Goal: Information Seeking & Learning: Check status

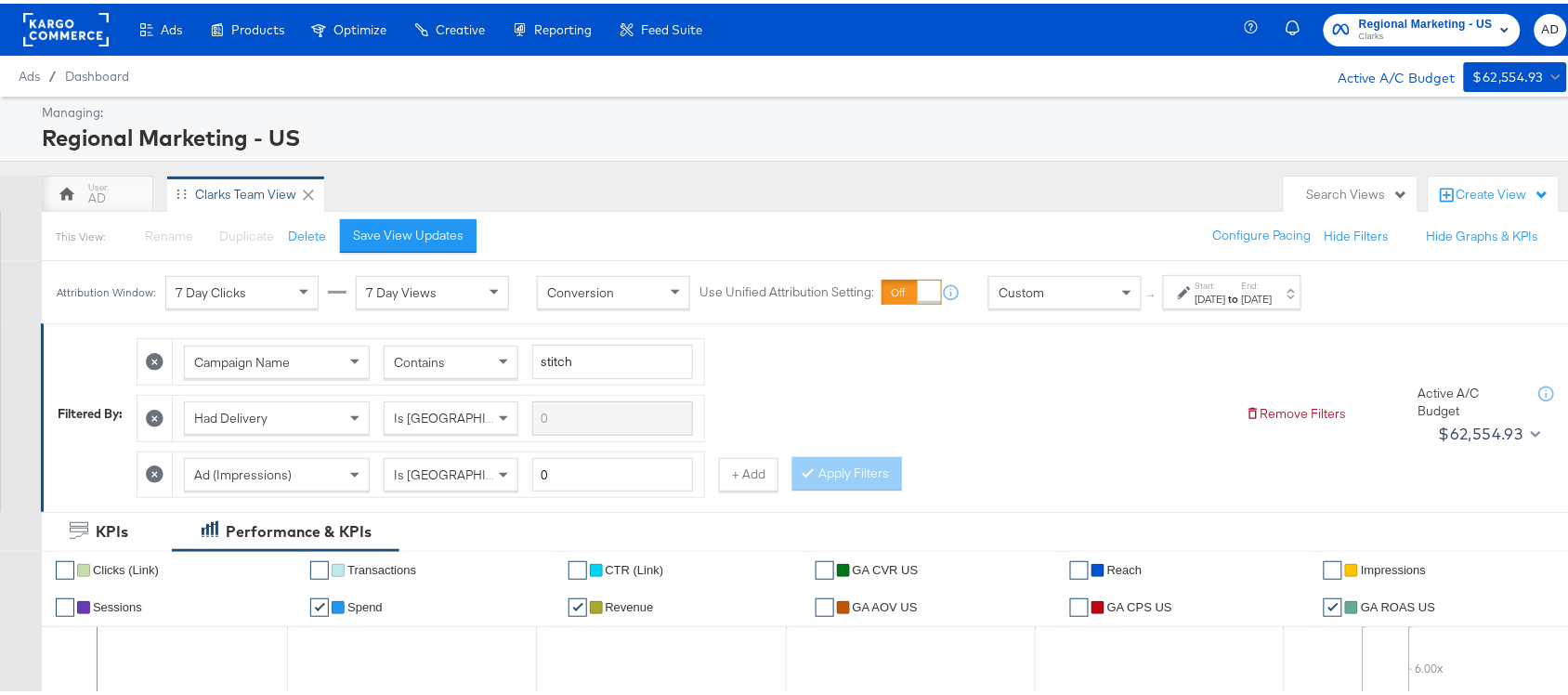
click at [1413, 33] on span "Clarks" at bounding box center [1426, 34] width 133 height 15
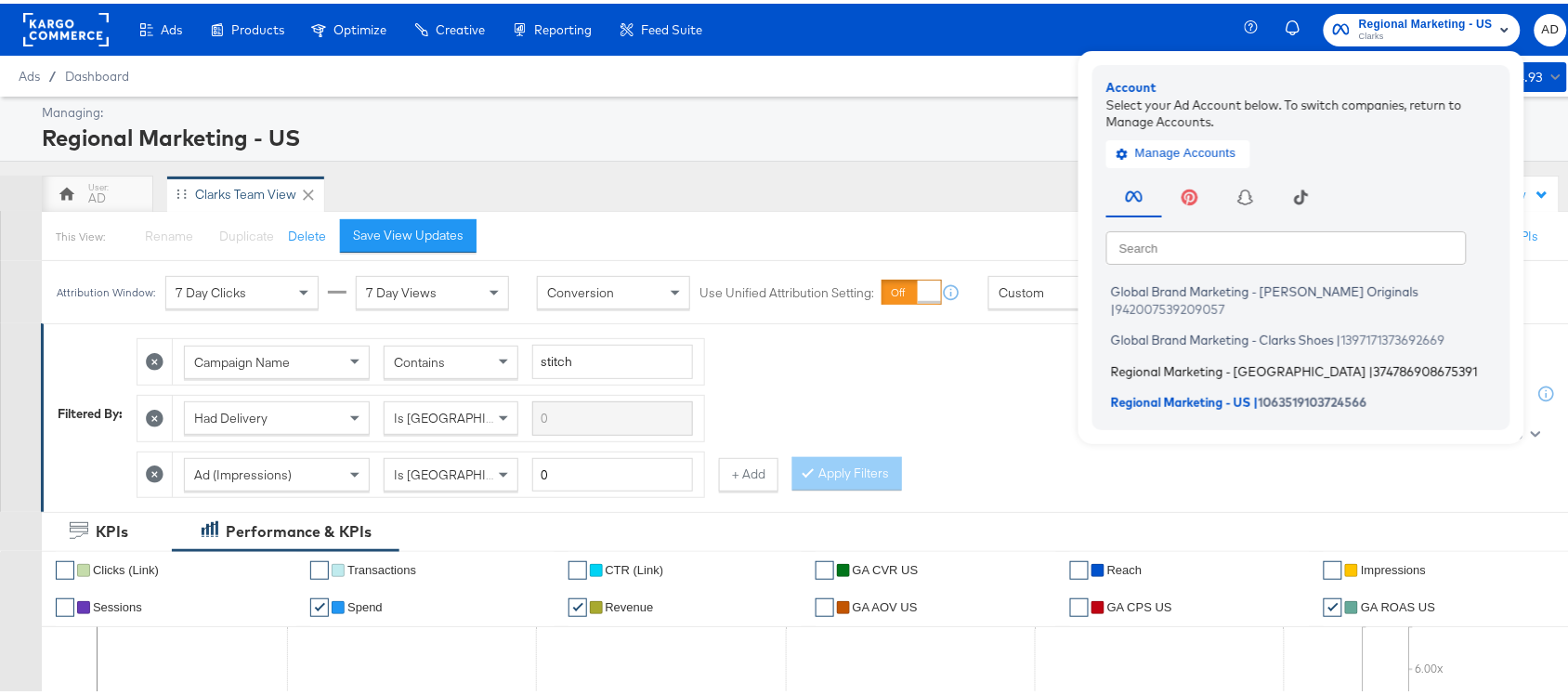
click at [1139, 360] on span "Regional Marketing - CA" at bounding box center [1239, 367] width 255 height 15
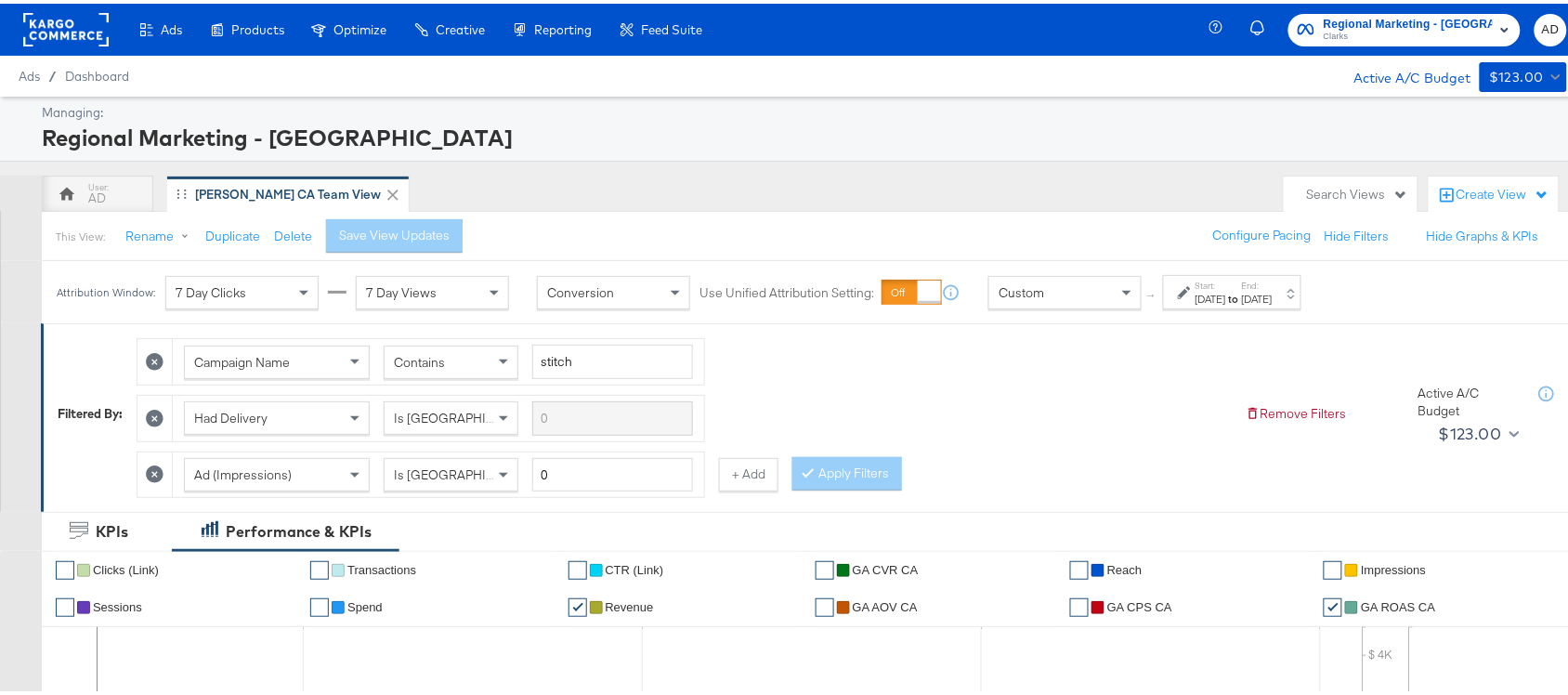
click at [1226, 300] on div "Jul 27th 2025" at bounding box center [1211, 296] width 31 height 15
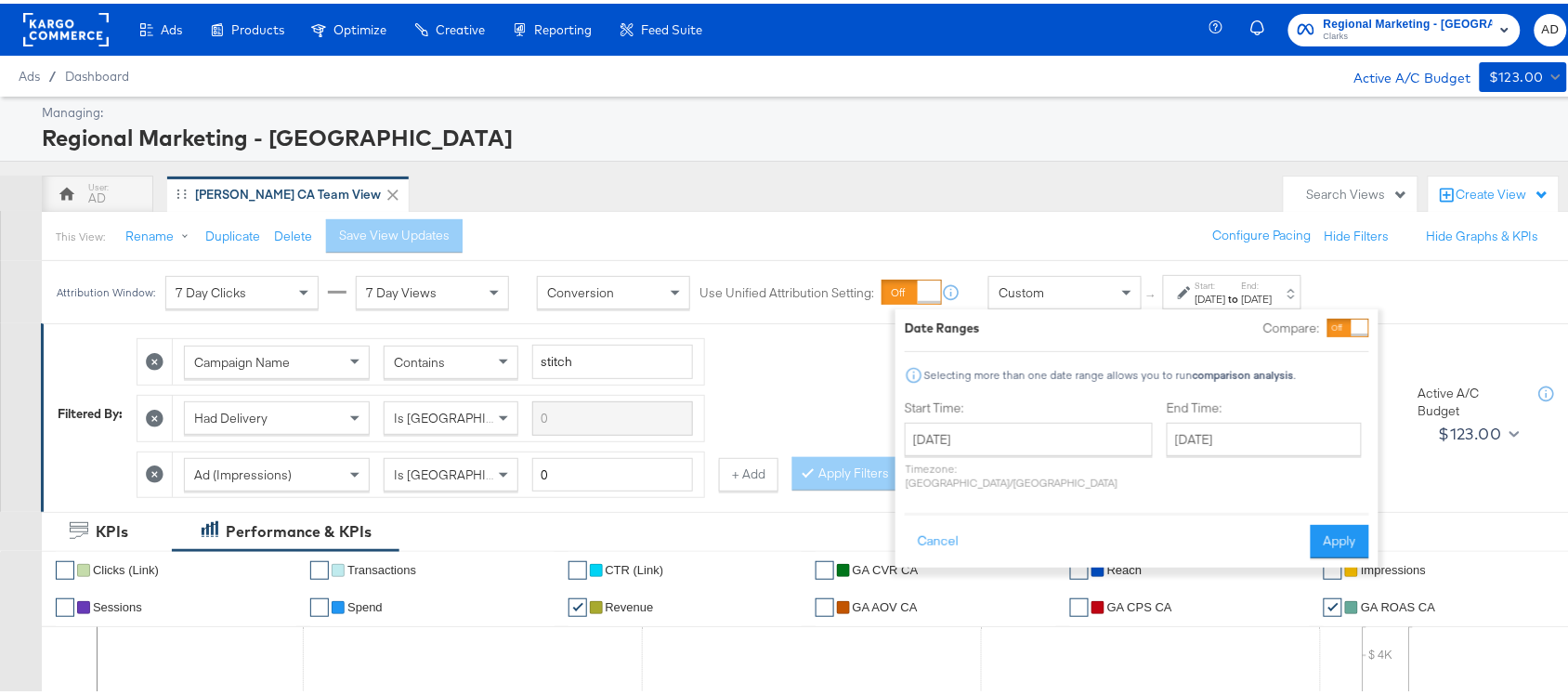
click at [1027, 458] on p "Timezone: Asia/Calcutta" at bounding box center [1029, 472] width 248 height 28
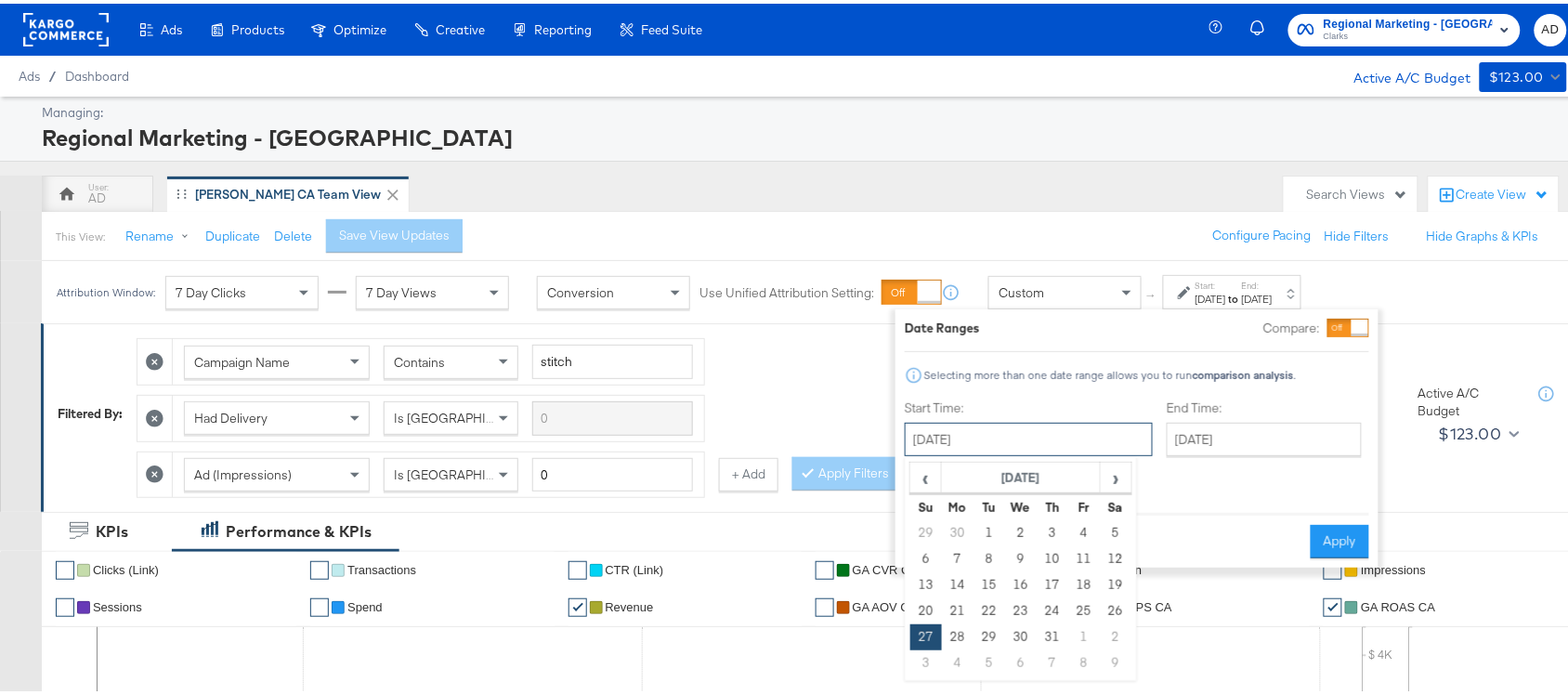
click at [1047, 449] on input "July 27th 2025" at bounding box center [1029, 436] width 248 height 34
click at [935, 474] on span "‹" at bounding box center [926, 474] width 29 height 28
click at [1007, 467] on th "May 2025" at bounding box center [1021, 475] width 159 height 32
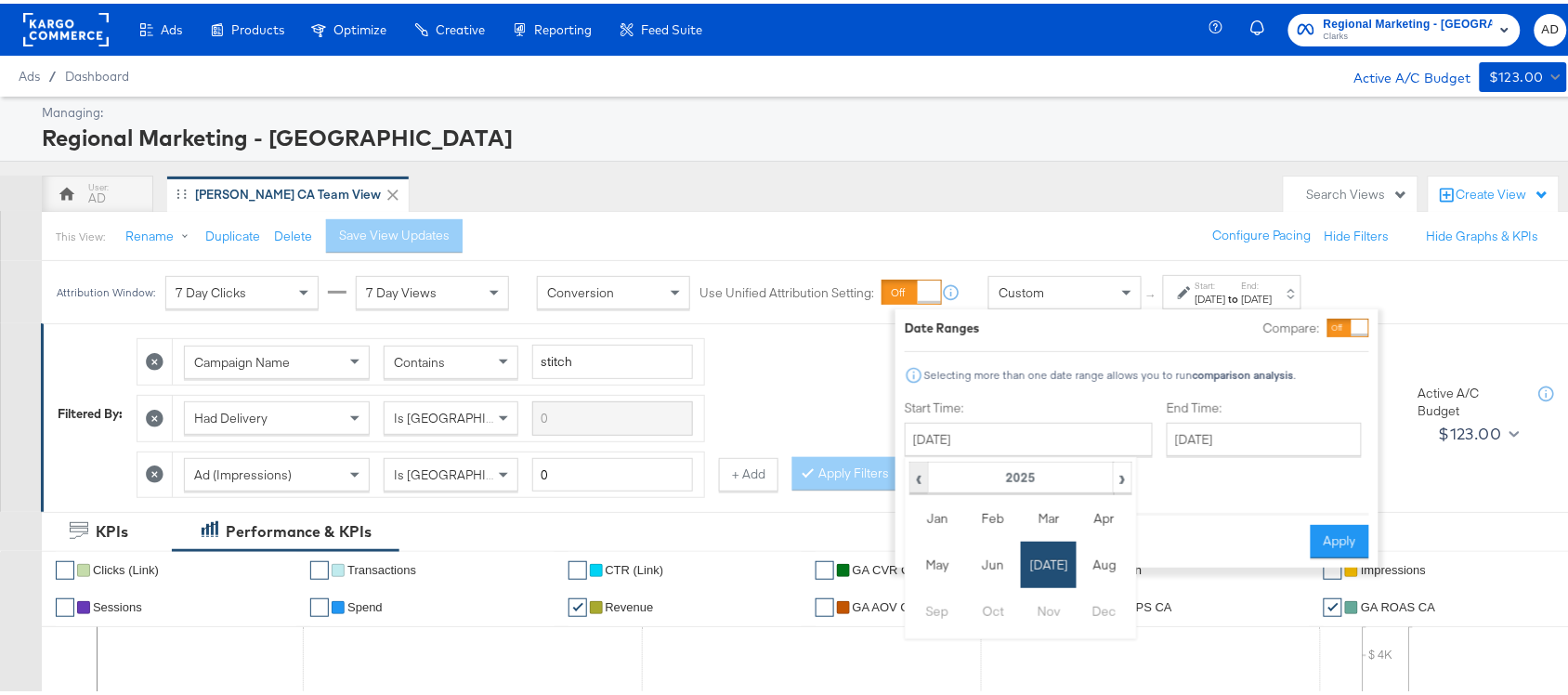
click at [914, 481] on span "‹" at bounding box center [919, 474] width 16 height 28
click at [1092, 563] on td "Aug" at bounding box center [1104, 561] width 55 height 46
click at [1114, 614] on td "24" at bounding box center [1116, 608] width 32 height 26
type input "August 24th 2024"
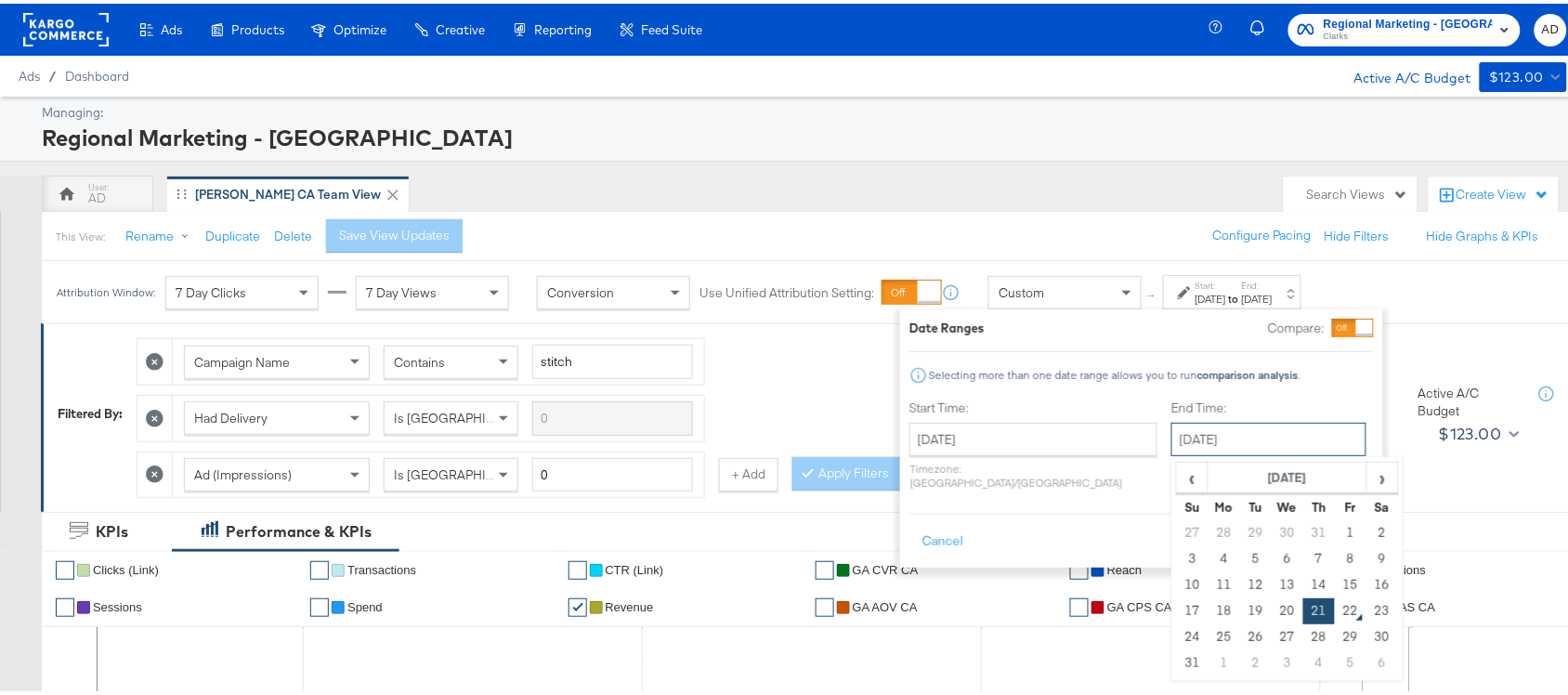
click at [1223, 440] on input "[DATE]" at bounding box center [1269, 436] width 195 height 34
click at [1237, 470] on th "[DATE]" at bounding box center [1287, 475] width 159 height 32
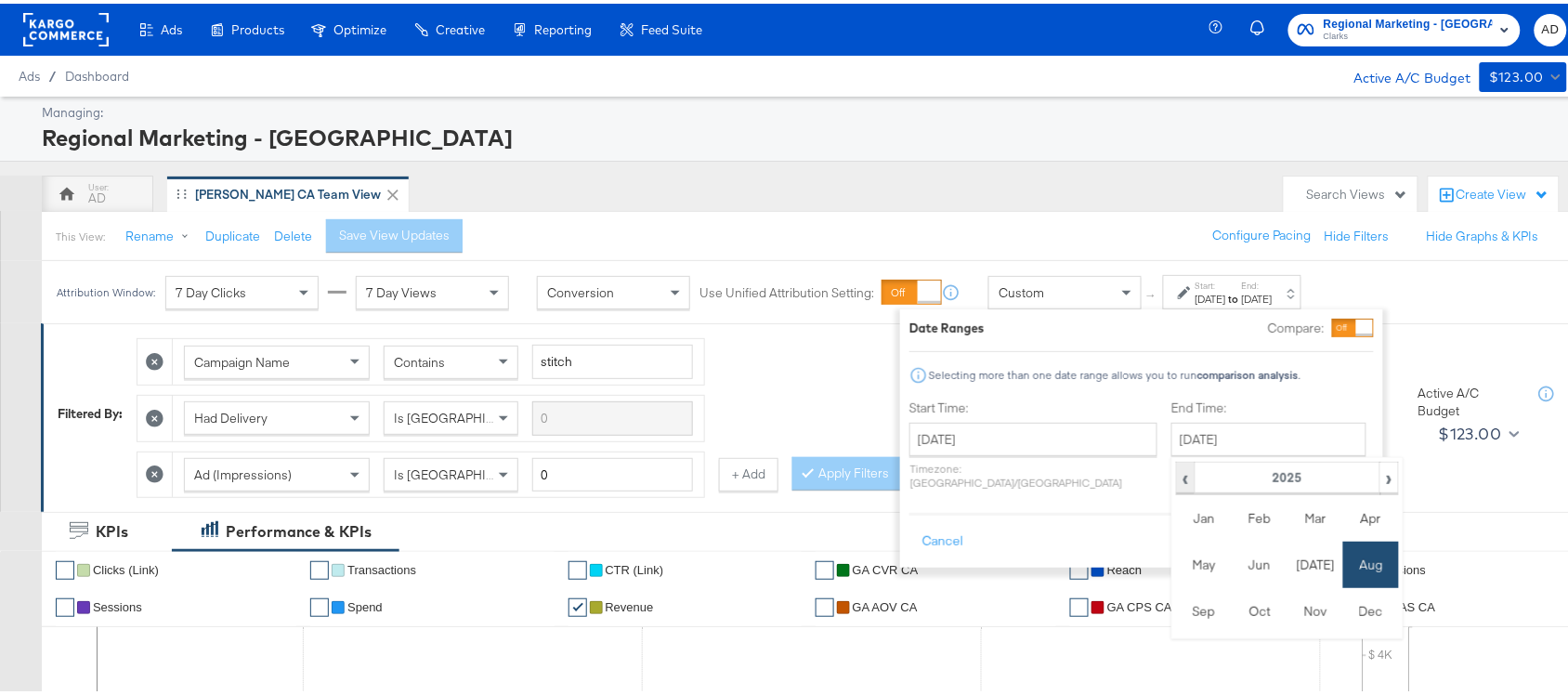
click at [1178, 484] on span "‹" at bounding box center [1186, 474] width 16 height 28
click at [1344, 560] on td "Aug" at bounding box center [1371, 561] width 55 height 46
click at [1367, 604] on td "24" at bounding box center [1383, 608] width 32 height 26
type input "August 24th 2024"
click at [1350, 521] on button "Apply" at bounding box center [1345, 538] width 58 height 34
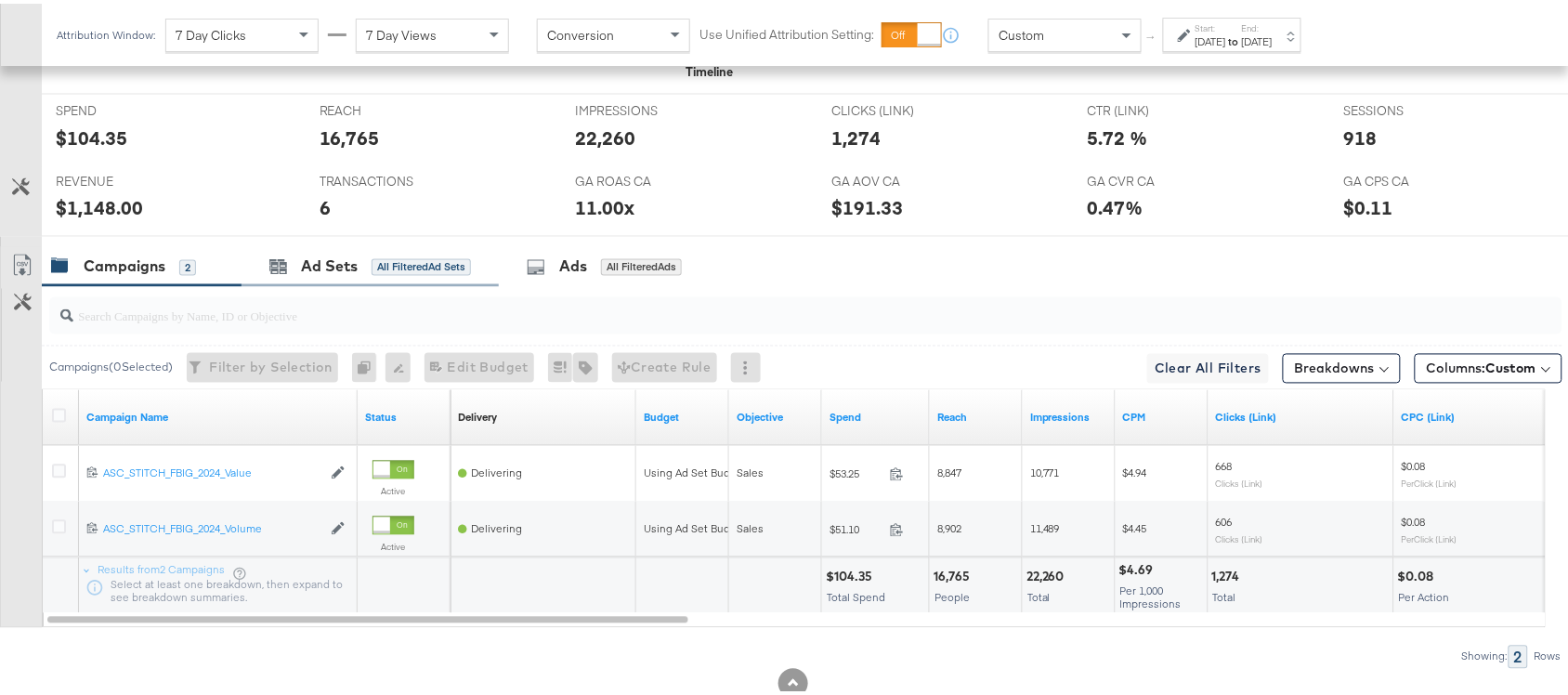
scroll to position [856, 0]
click at [104, 144] on div "$104.35" at bounding box center [91, 135] width 71 height 27
copy div "104.35"
click at [104, 144] on div "$104.35" at bounding box center [91, 135] width 71 height 27
click at [84, 207] on div "$1,148.00" at bounding box center [99, 206] width 87 height 27
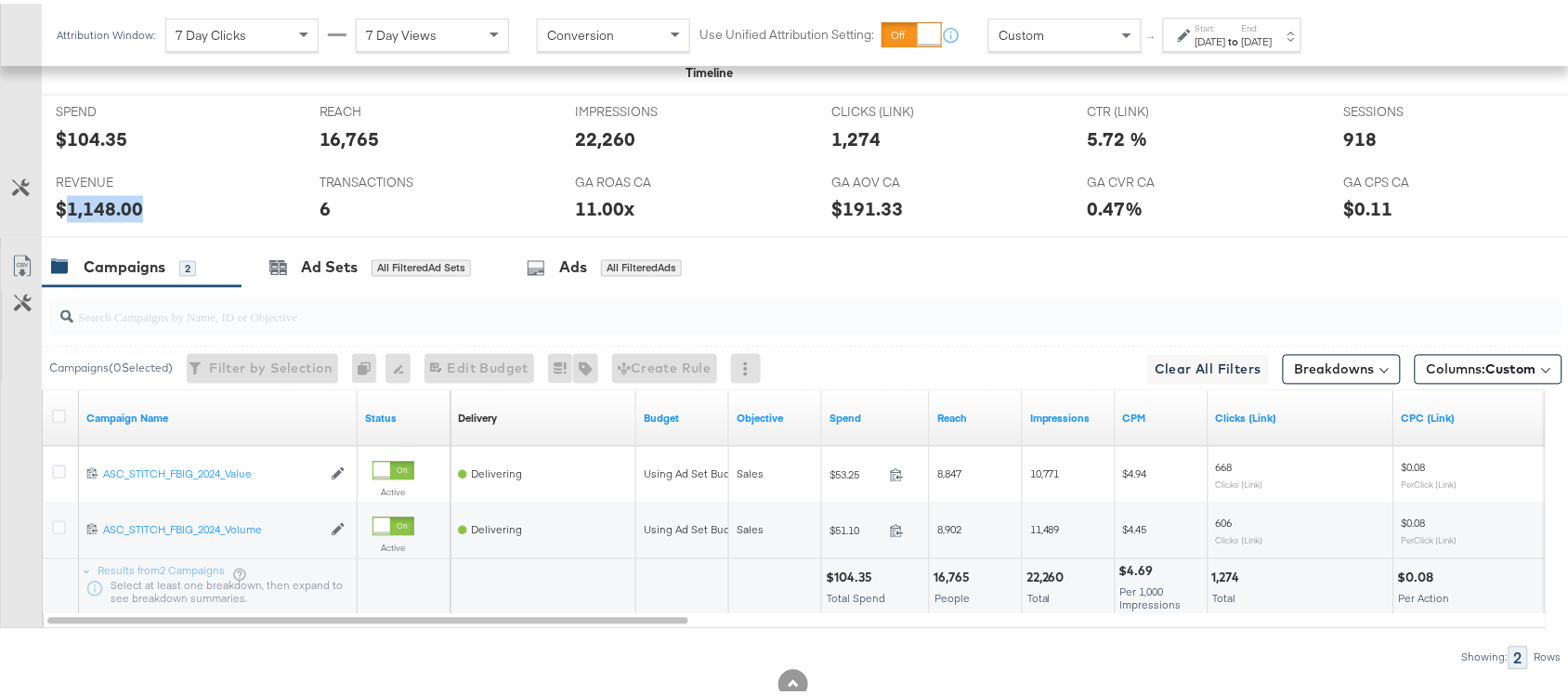
copy div "1,148.00"
click at [84, 207] on div "$1,148.00" at bounding box center [99, 206] width 87 height 27
click at [1270, 20] on div "Start: Aug 24th 2024 to End: Aug 24th 2024" at bounding box center [1235, 32] width 77 height 27
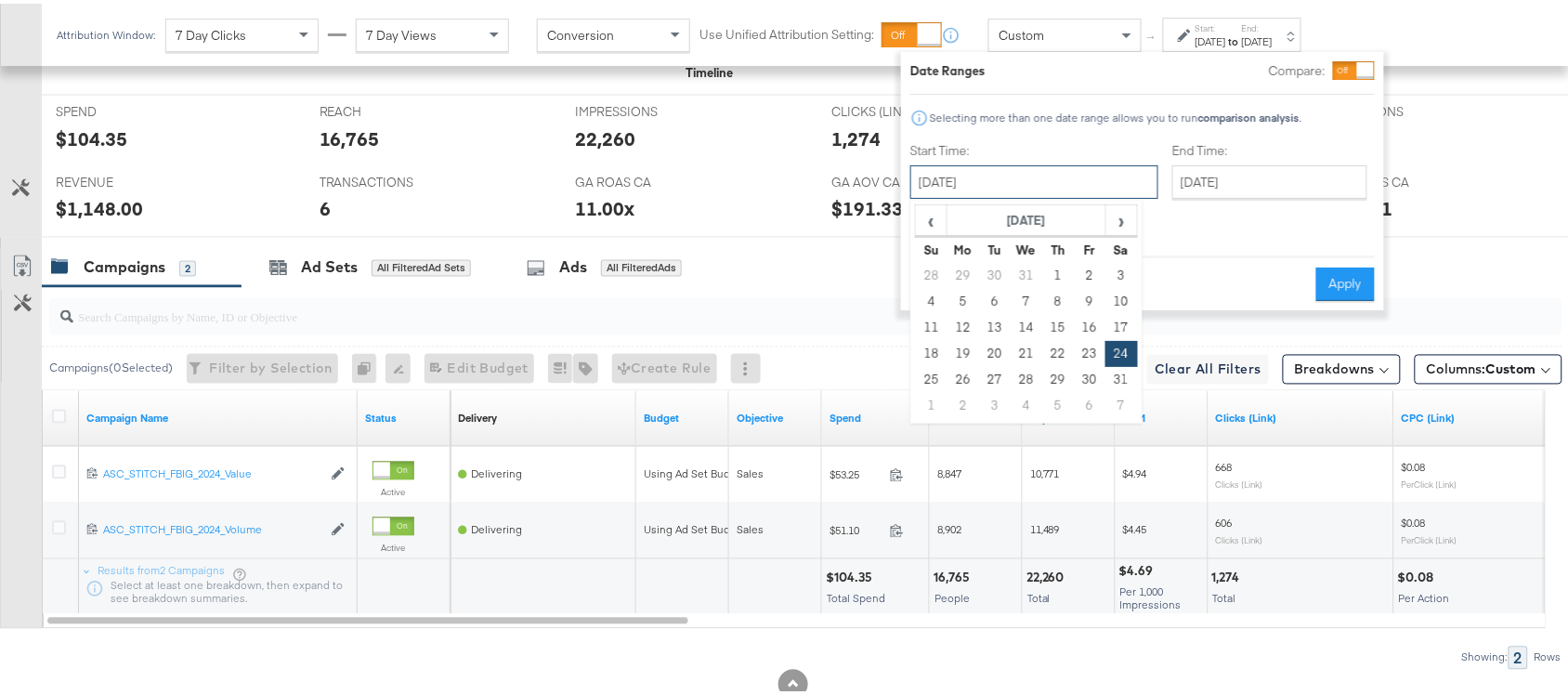
click at [1037, 170] on input "August 24th 2024" at bounding box center [1035, 178] width 248 height 34
click at [936, 377] on td "25" at bounding box center [932, 377] width 32 height 26
type input "August 25th 2024"
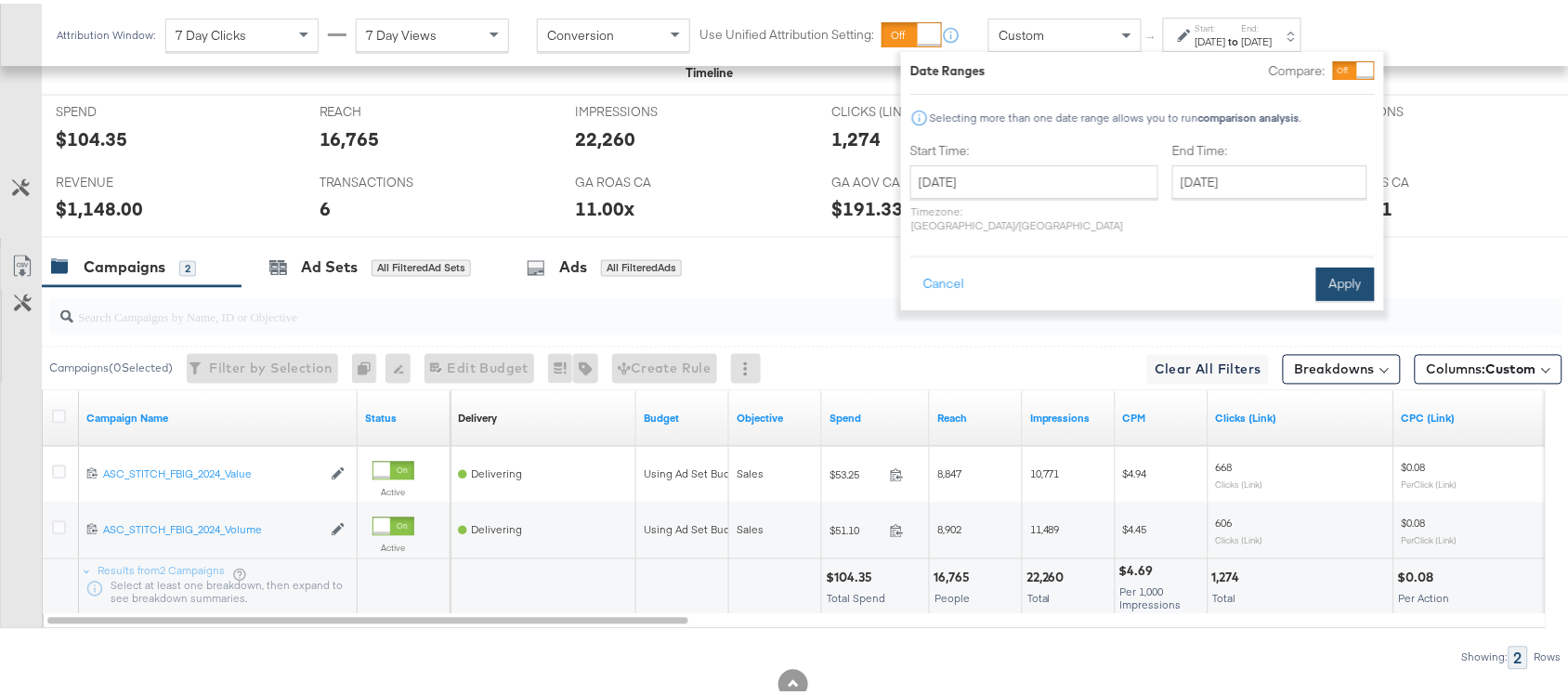
click at [1345, 265] on button "Apply" at bounding box center [1345, 281] width 58 height 34
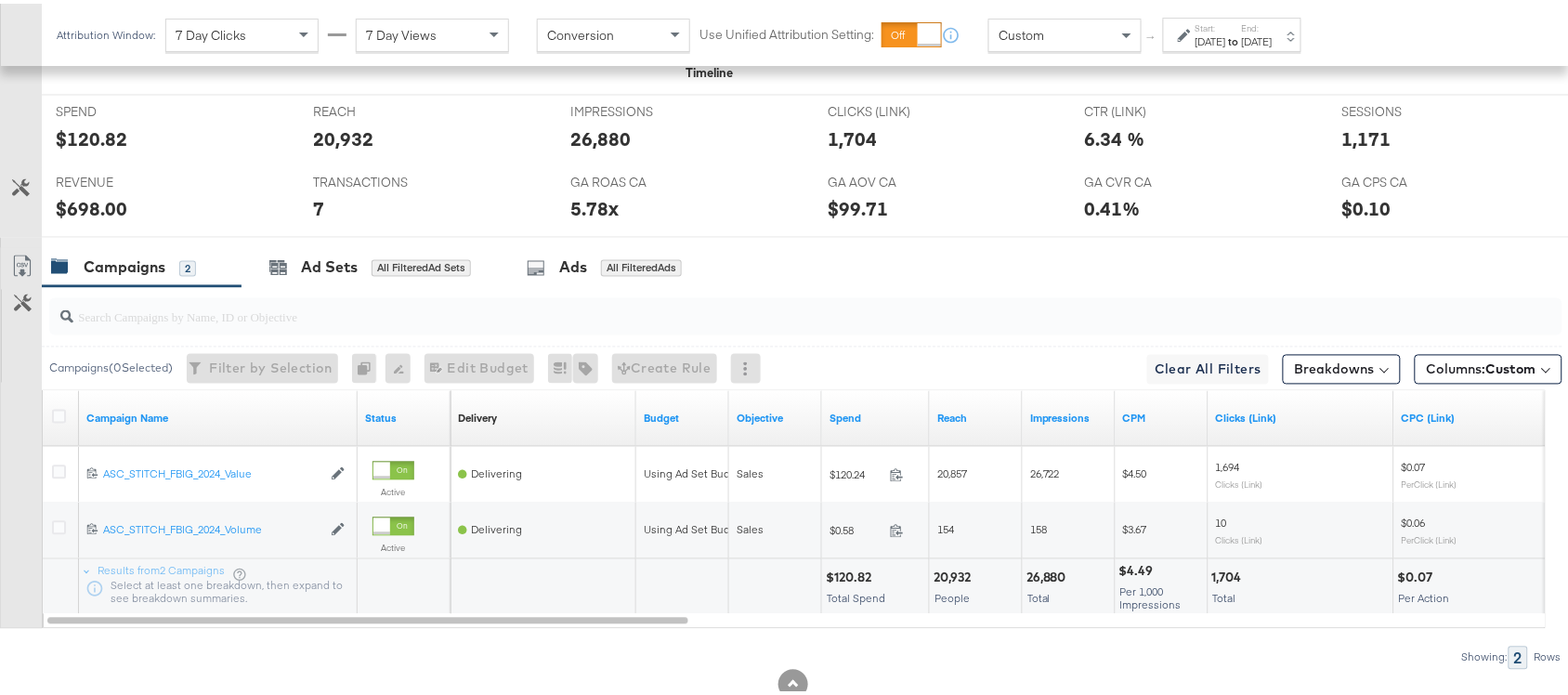
click at [84, 136] on div "$120.82" at bounding box center [91, 135] width 71 height 27
copy div "120.82"
click at [85, 206] on div "$698.00" at bounding box center [91, 206] width 71 height 27
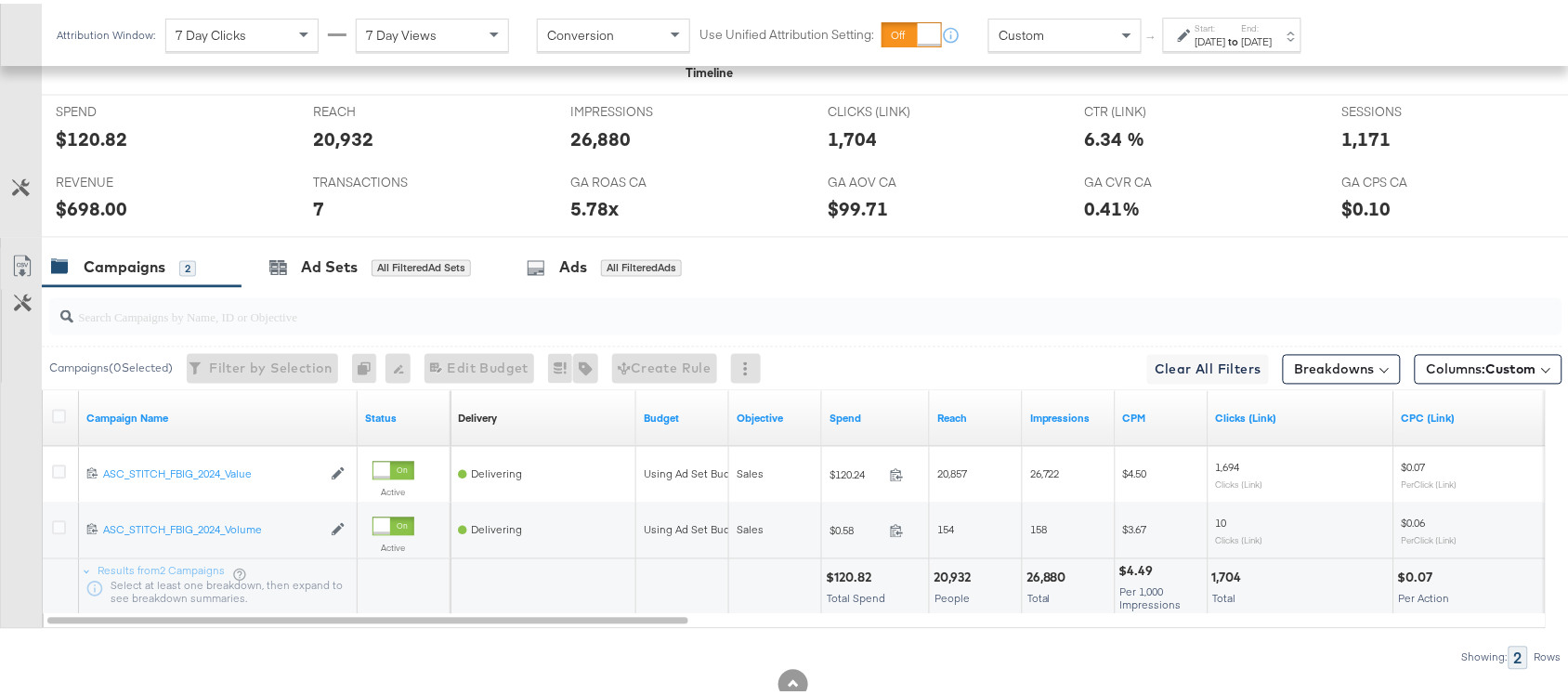
click at [1273, 26] on label "End:" at bounding box center [1257, 24] width 31 height 12
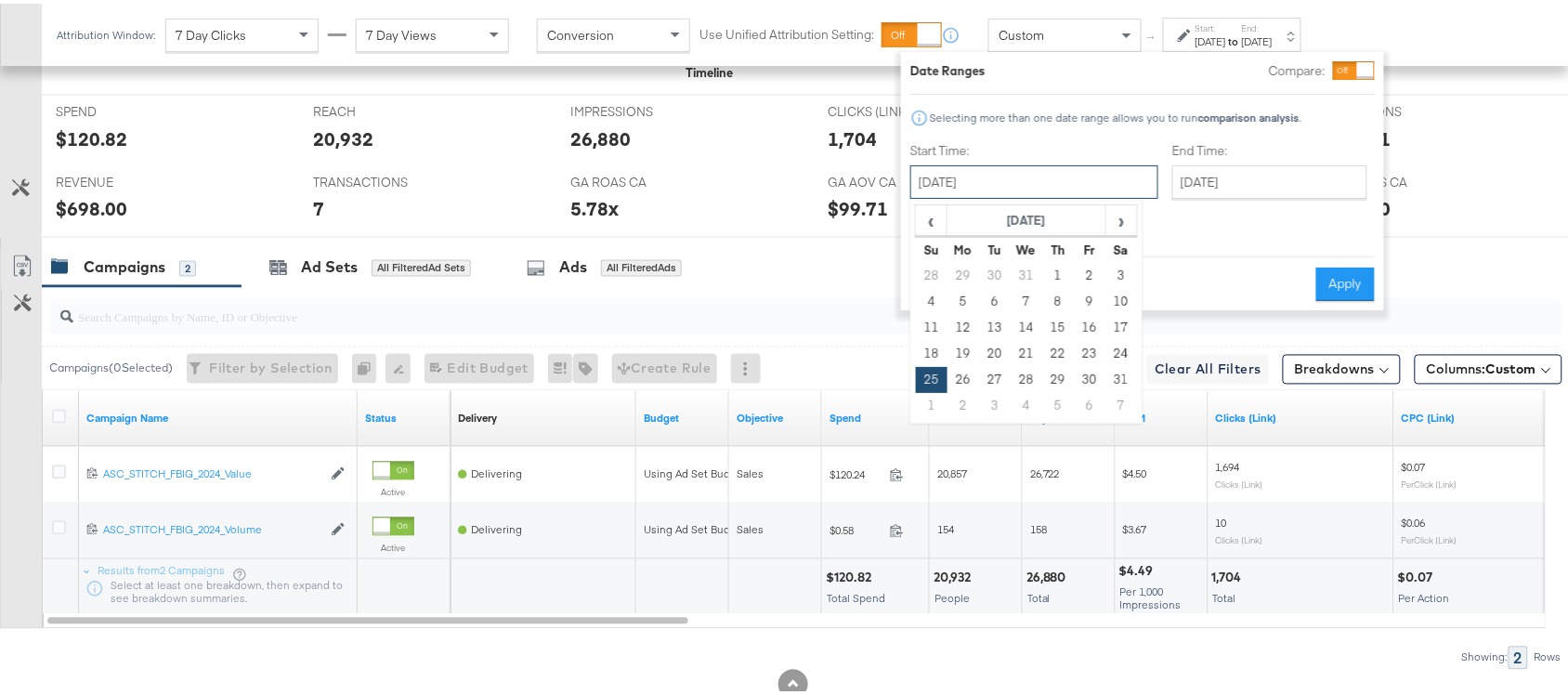
click at [1027, 184] on input "August 25th 2024" at bounding box center [1035, 178] width 248 height 34
click at [961, 364] on td "26" at bounding box center [963, 377] width 32 height 26
type input "August 26th 2024"
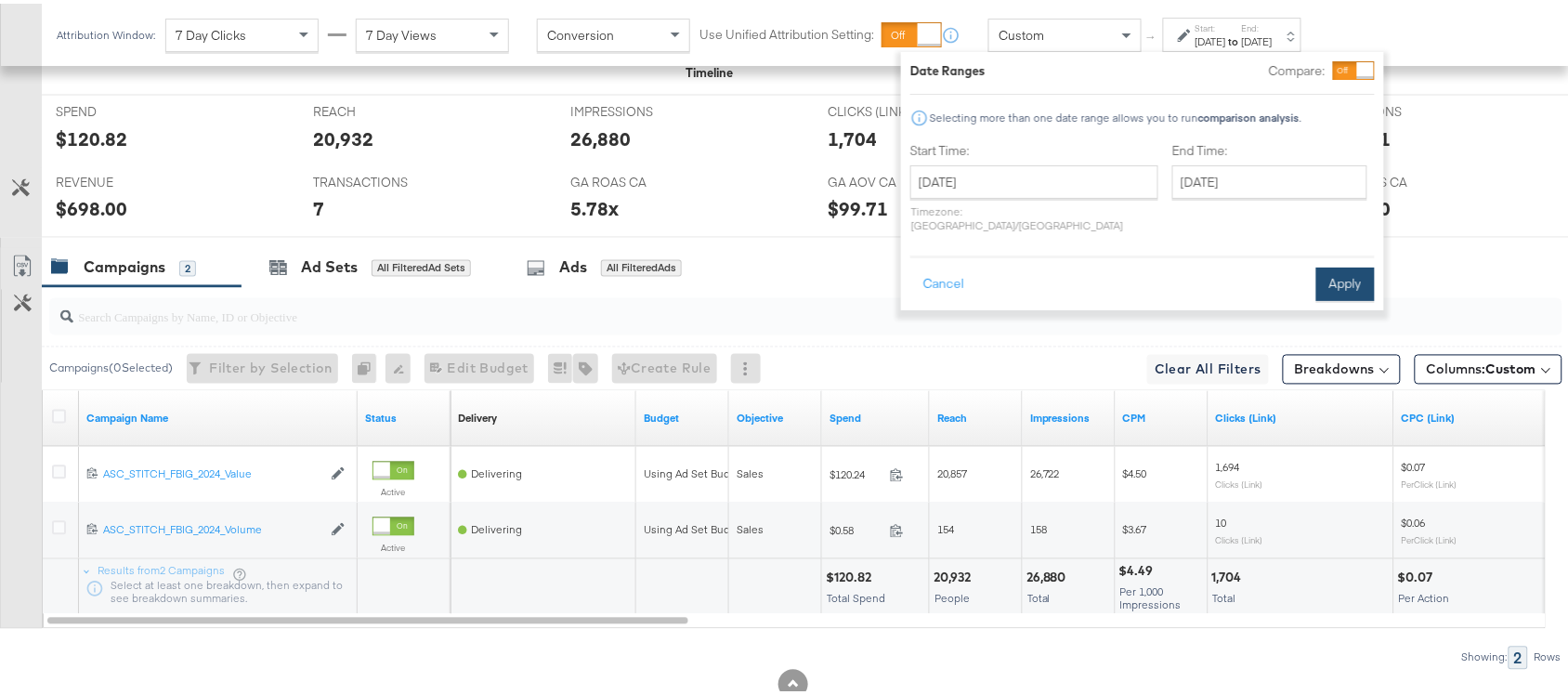
click at [1354, 267] on button "Apply" at bounding box center [1345, 281] width 58 height 34
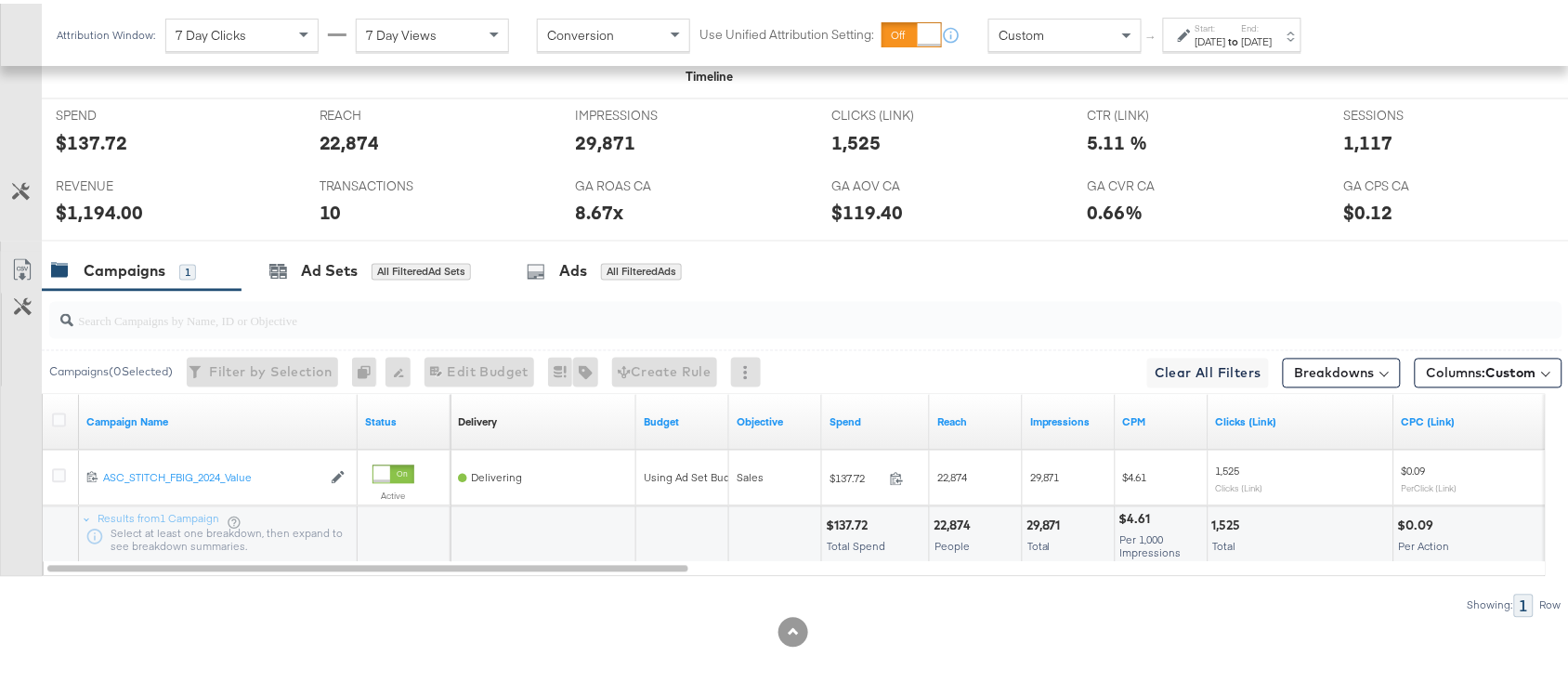
click at [88, 147] on div "$137.72" at bounding box center [91, 139] width 71 height 27
copy div "137.72"
click at [99, 215] on div "$1,194.00" at bounding box center [99, 209] width 87 height 27
copy div "1,194.00"
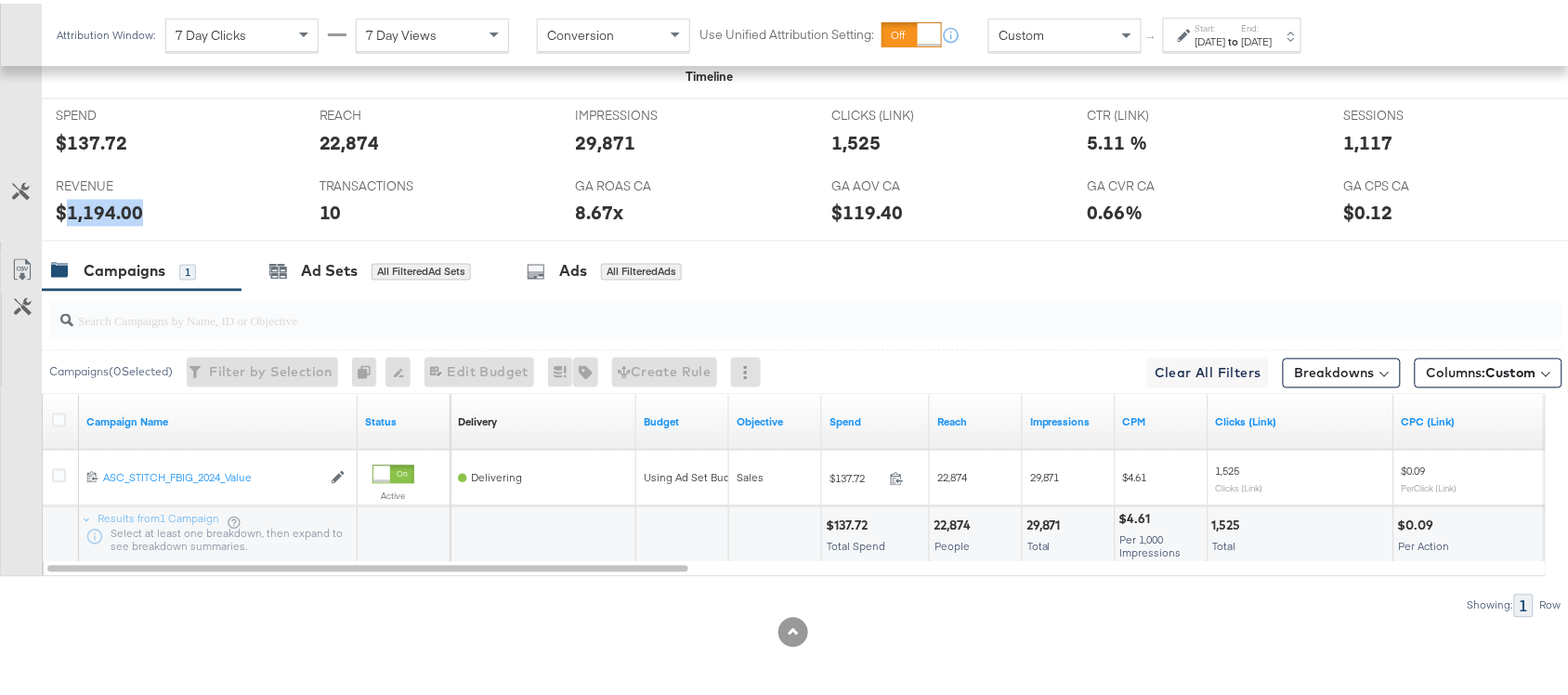
click at [99, 215] on div "$1,194.00" at bounding box center [99, 209] width 87 height 27
click at [1273, 20] on div "Start: Aug 26th 2024 to End: Aug 26th 2024" at bounding box center [1235, 32] width 77 height 27
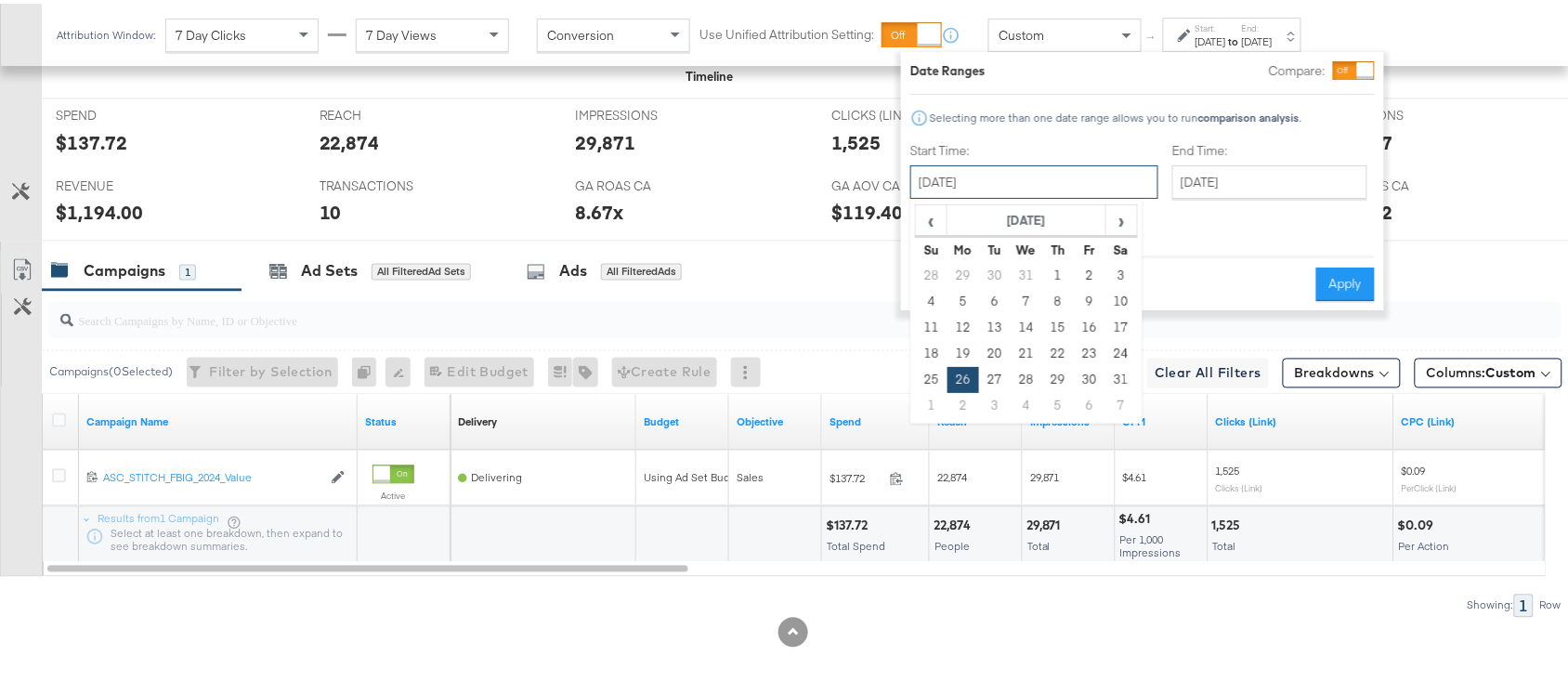
click at [990, 169] on input "August 26th 2024" at bounding box center [1035, 178] width 248 height 34
click at [994, 377] on td "27" at bounding box center [995, 377] width 32 height 26
type input "August 27th 2024"
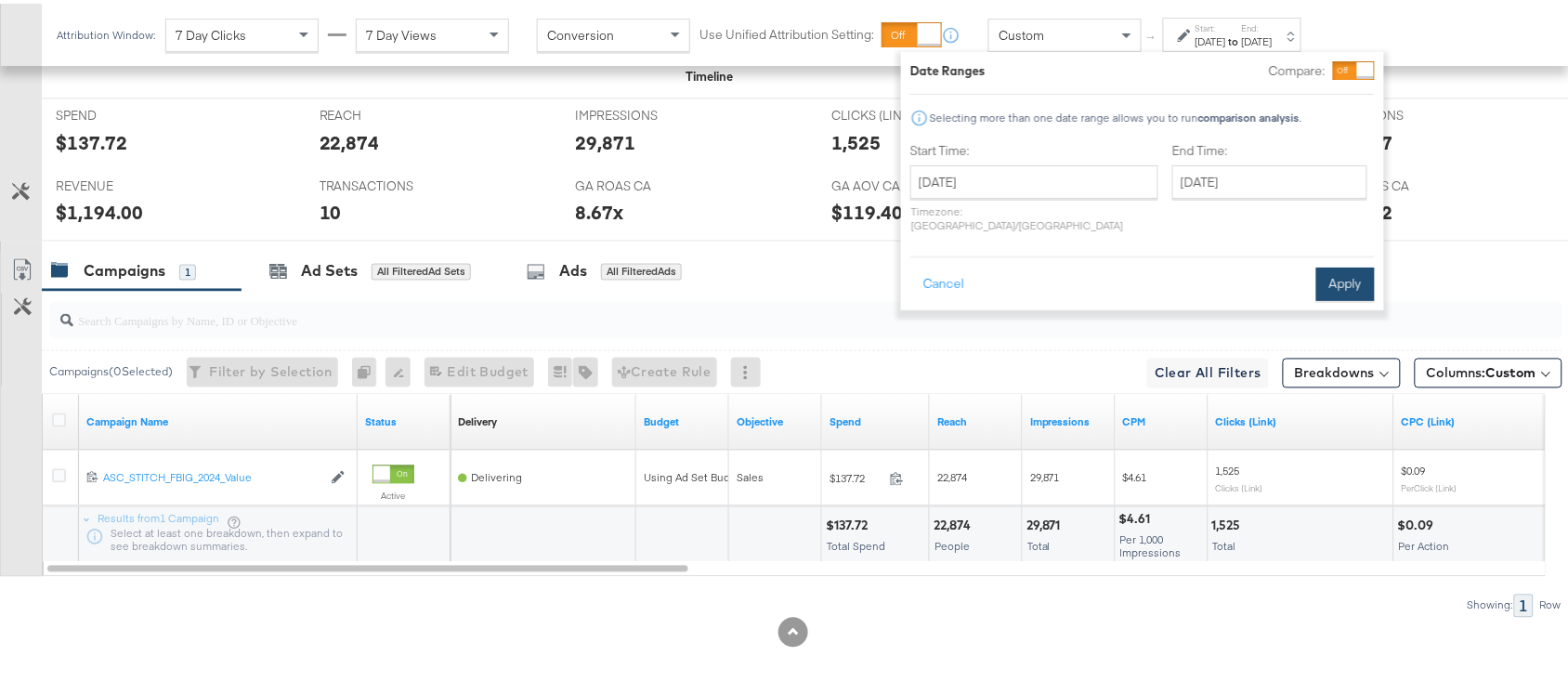
click at [1349, 280] on button "Apply" at bounding box center [1345, 281] width 58 height 34
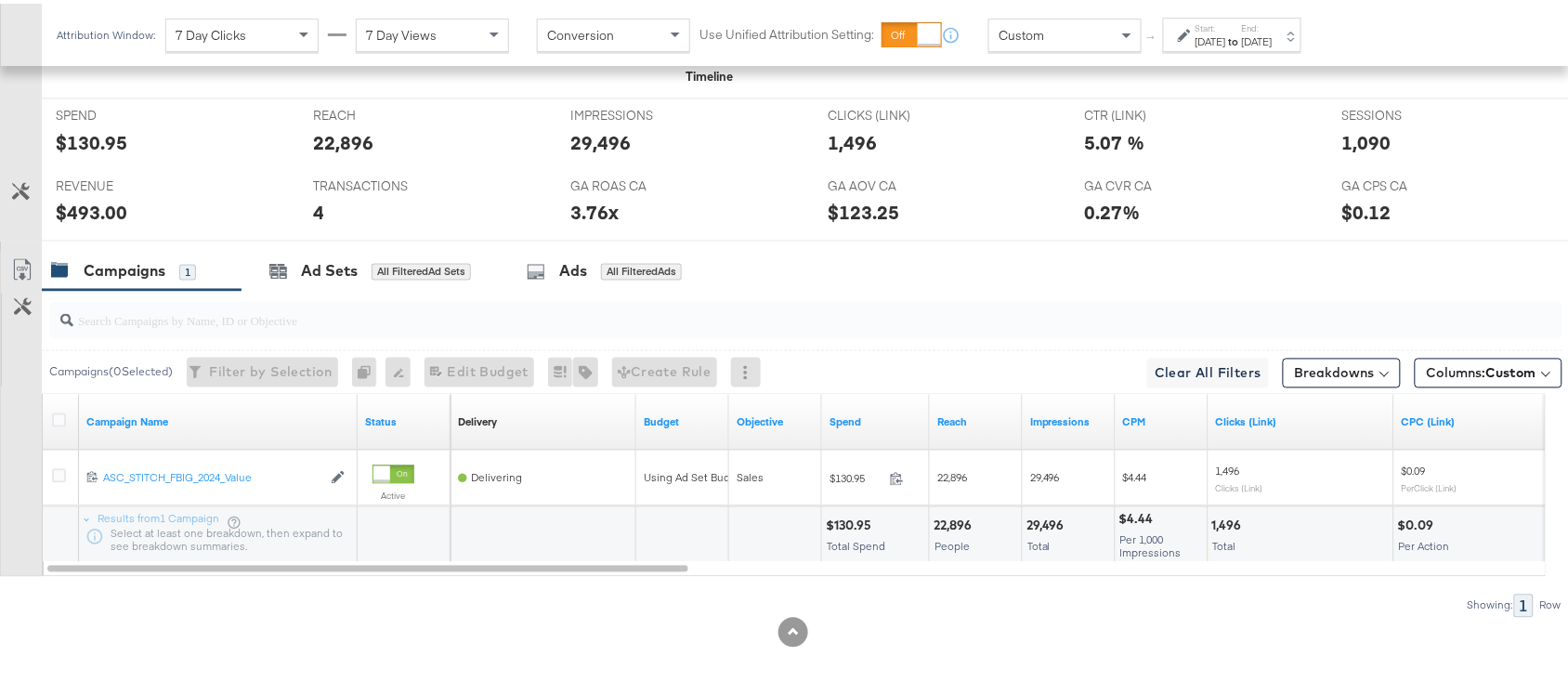
click at [84, 145] on div "$130.95" at bounding box center [91, 139] width 71 height 27
copy div "130.95"
click at [108, 210] on div "$493.00" at bounding box center [91, 209] width 71 height 27
copy div "493.00"
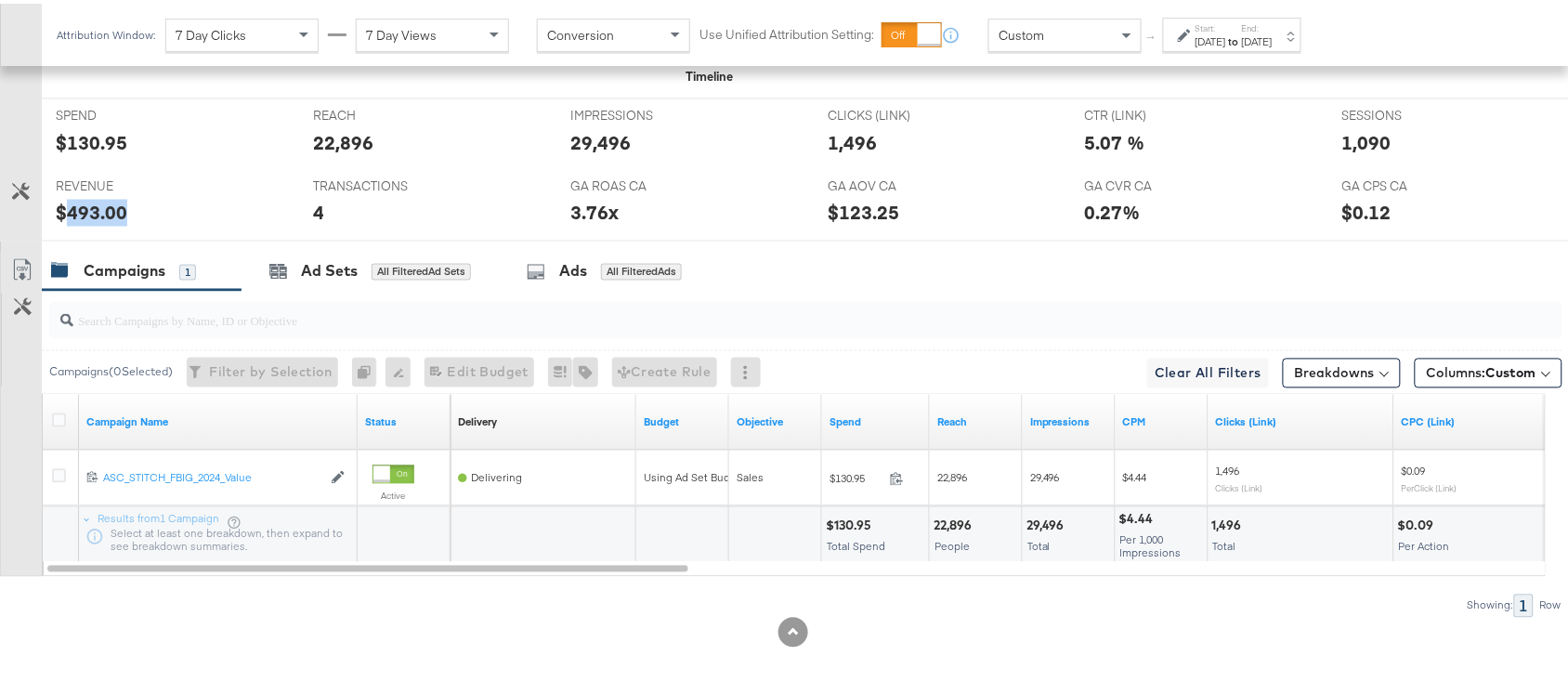
click at [108, 210] on div "$493.00" at bounding box center [91, 209] width 71 height 27
click at [1226, 31] on div "Aug 27th 2024" at bounding box center [1211, 39] width 31 height 15
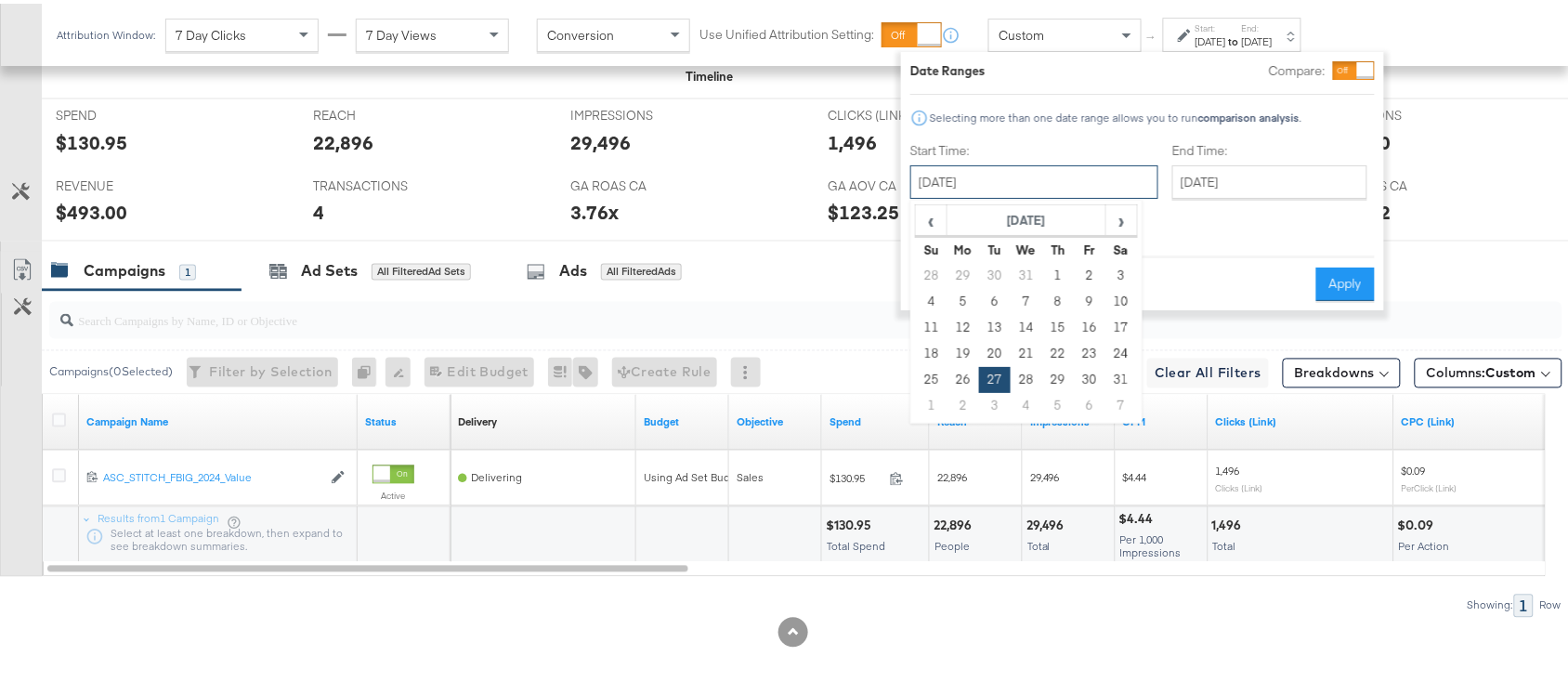
click at [976, 162] on input "August 27th 2024" at bounding box center [1035, 178] width 248 height 34
click at [1029, 374] on td "28" at bounding box center [1027, 377] width 32 height 26
type input "August 28th 2024"
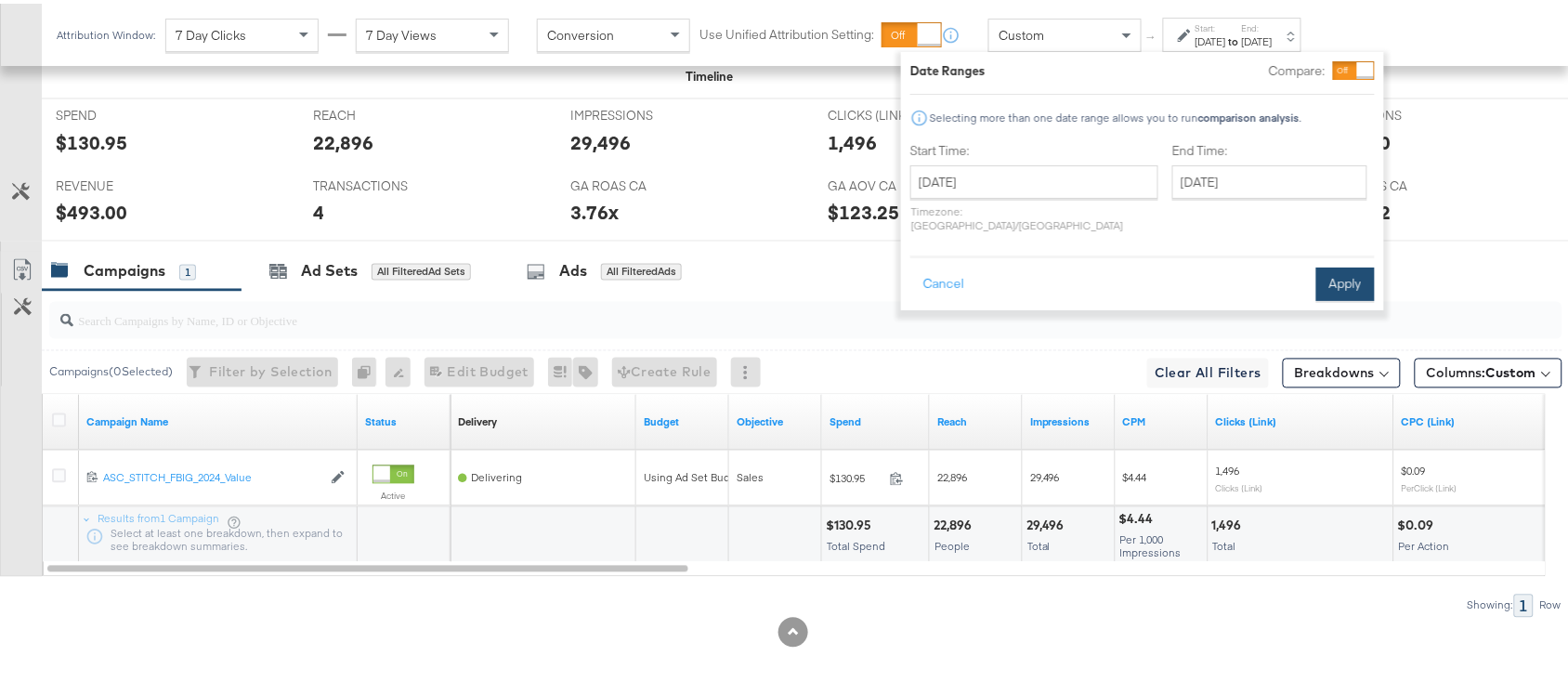
click at [1341, 274] on button "Apply" at bounding box center [1345, 281] width 58 height 34
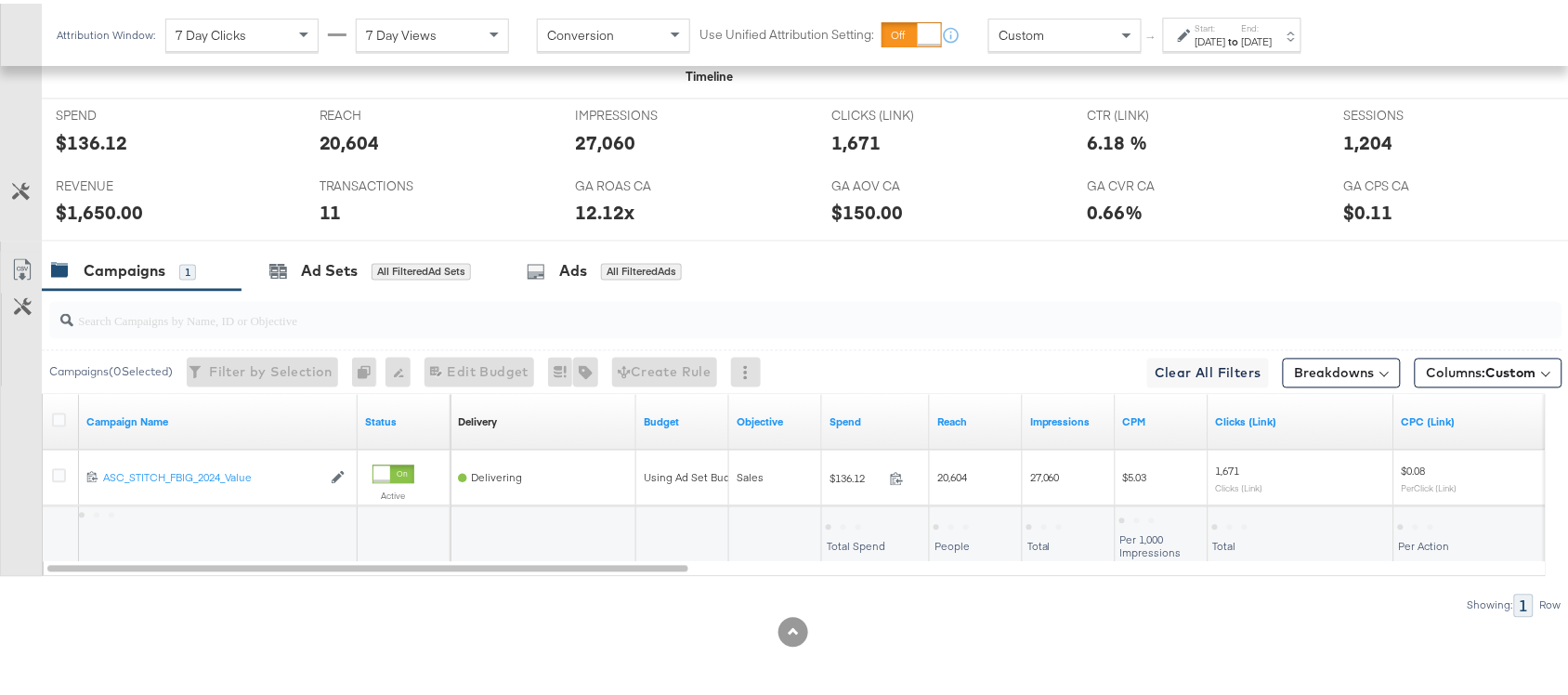
click at [80, 139] on div "$136.12" at bounding box center [91, 139] width 71 height 27
copy div "136.12"
click at [104, 217] on div "$1,650.00" at bounding box center [99, 209] width 87 height 27
copy div "1,650.00"
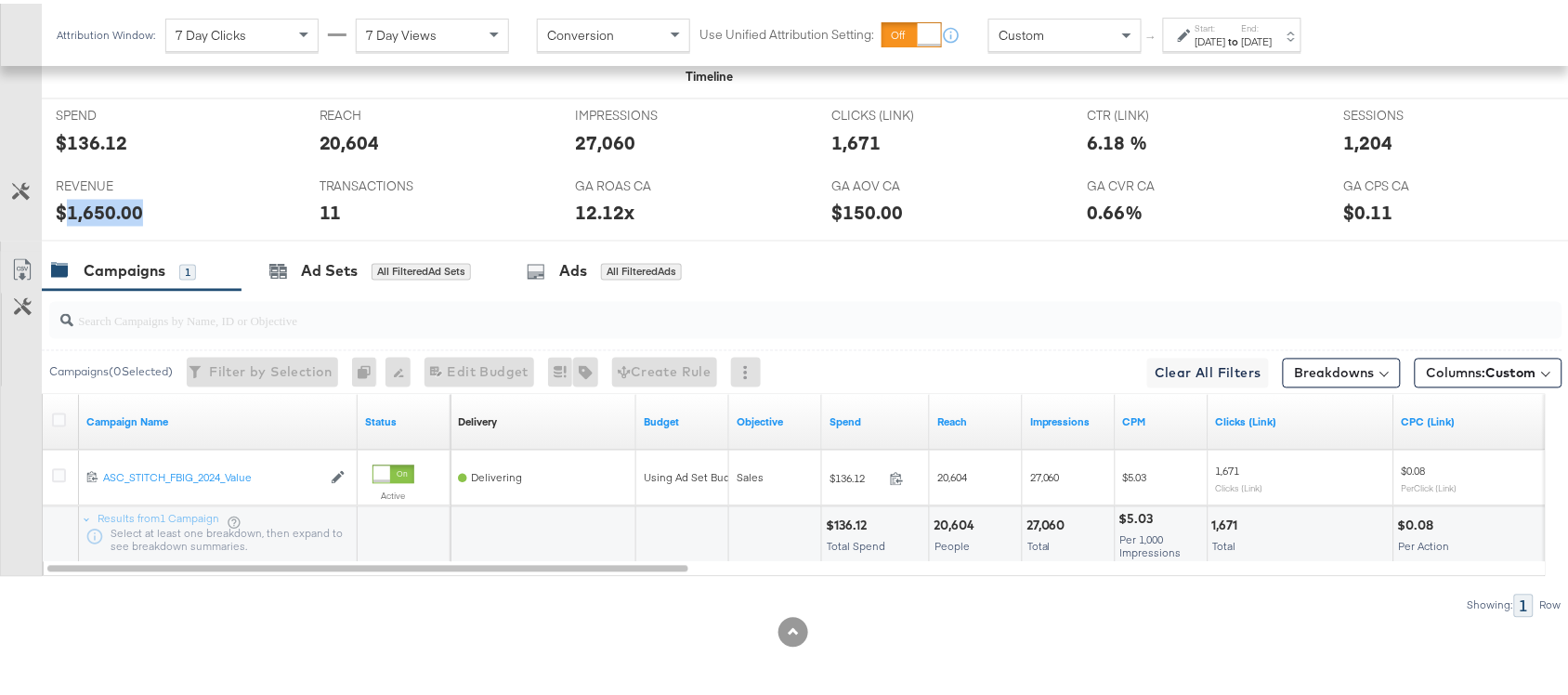
click at [104, 217] on div "$1,650.00" at bounding box center [99, 209] width 87 height 27
click at [1226, 26] on label "Start:" at bounding box center [1211, 24] width 31 height 12
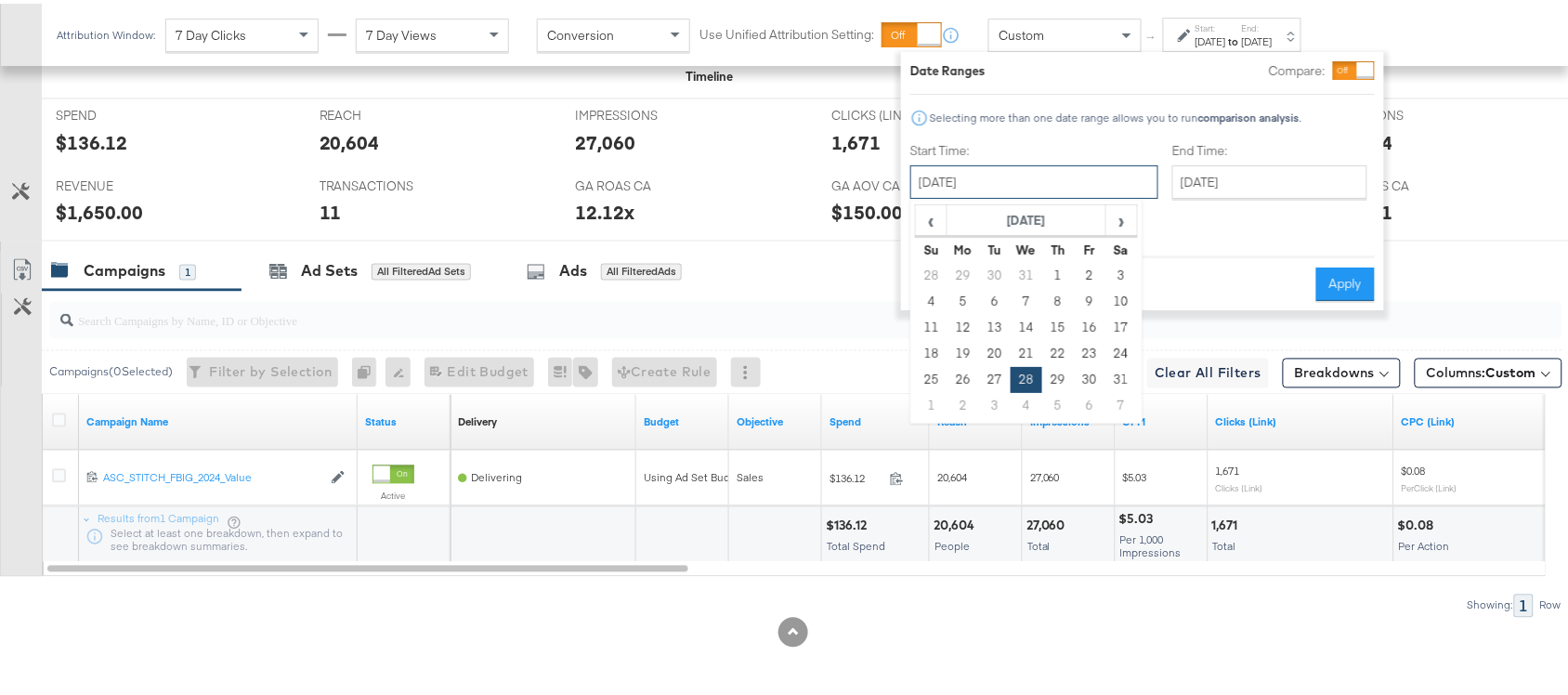
click at [1005, 179] on input "August 28th 2024" at bounding box center [1035, 178] width 248 height 34
click at [1061, 377] on td "29" at bounding box center [1058, 377] width 32 height 26
type input "August 29th 2024"
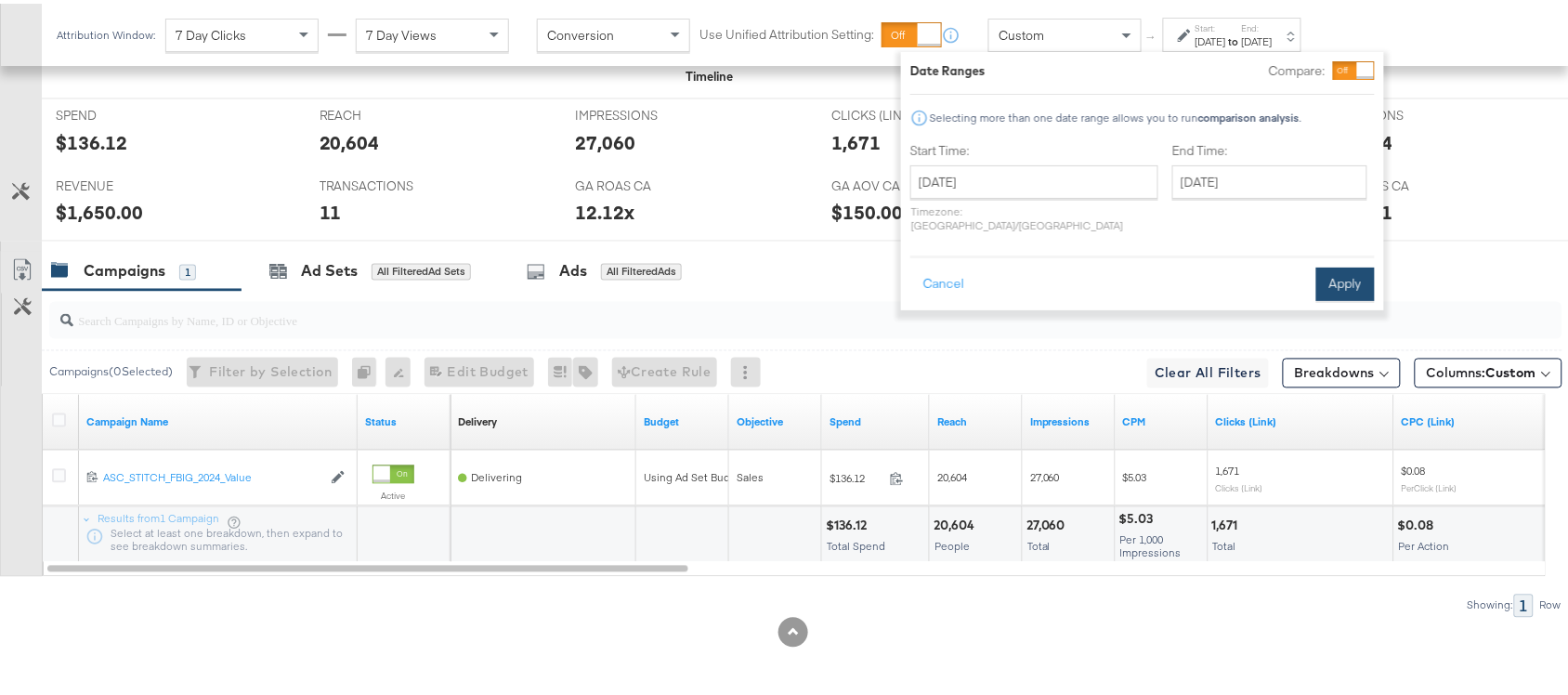
click at [1343, 271] on button "Apply" at bounding box center [1345, 281] width 58 height 34
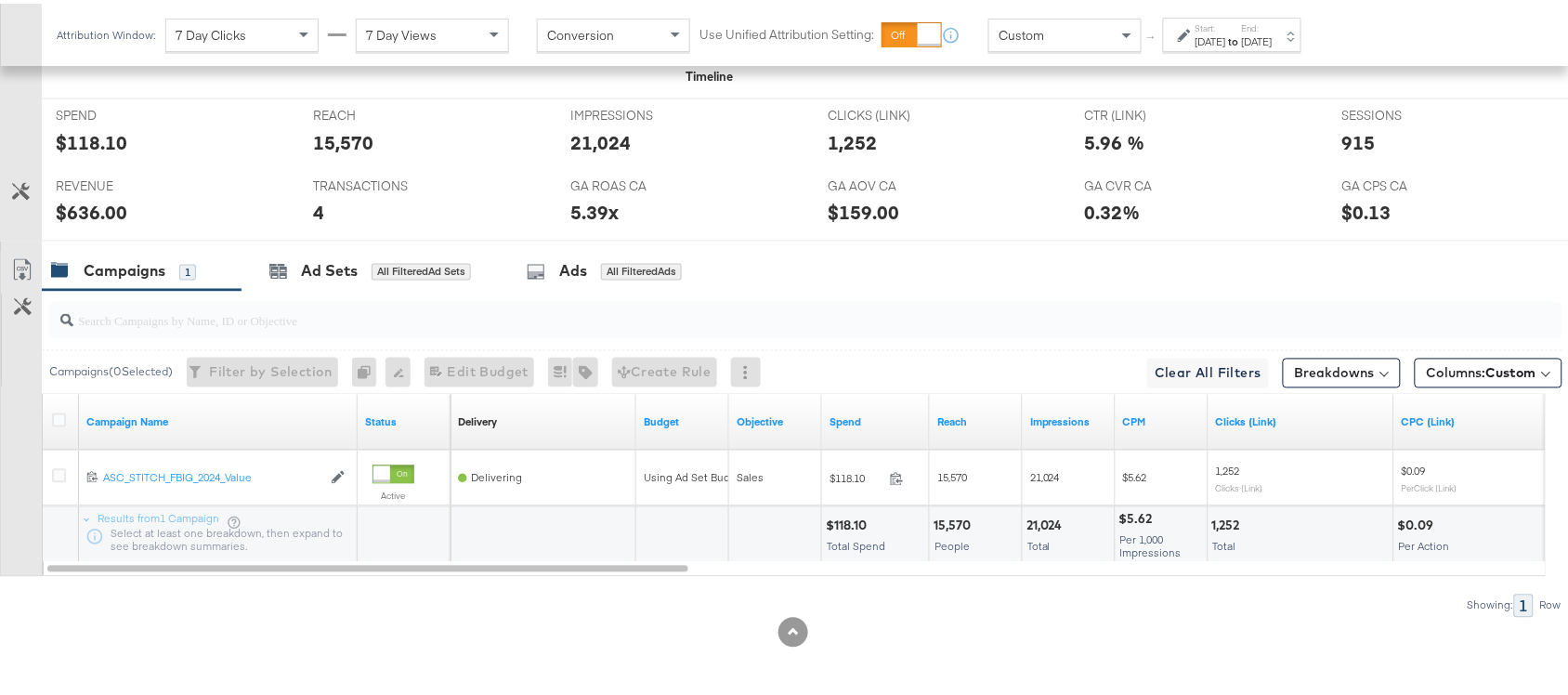
click at [100, 148] on div "$118.10" at bounding box center [91, 139] width 71 height 27
copy div "118.10"
click at [100, 148] on div "$118.10" at bounding box center [91, 139] width 71 height 27
click at [91, 211] on div "$636.00" at bounding box center [91, 209] width 71 height 27
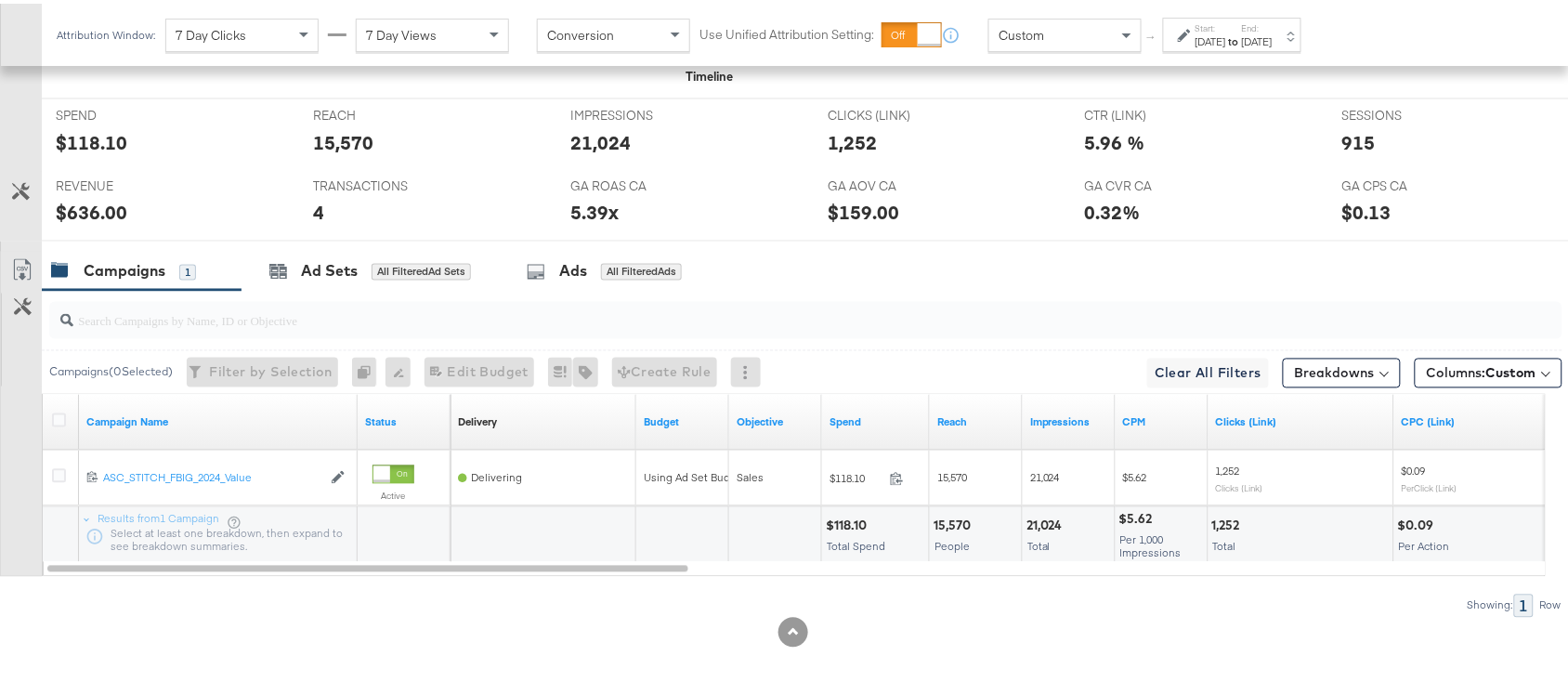
click at [1226, 42] on div "Aug 29th 2024" at bounding box center [1211, 39] width 31 height 15
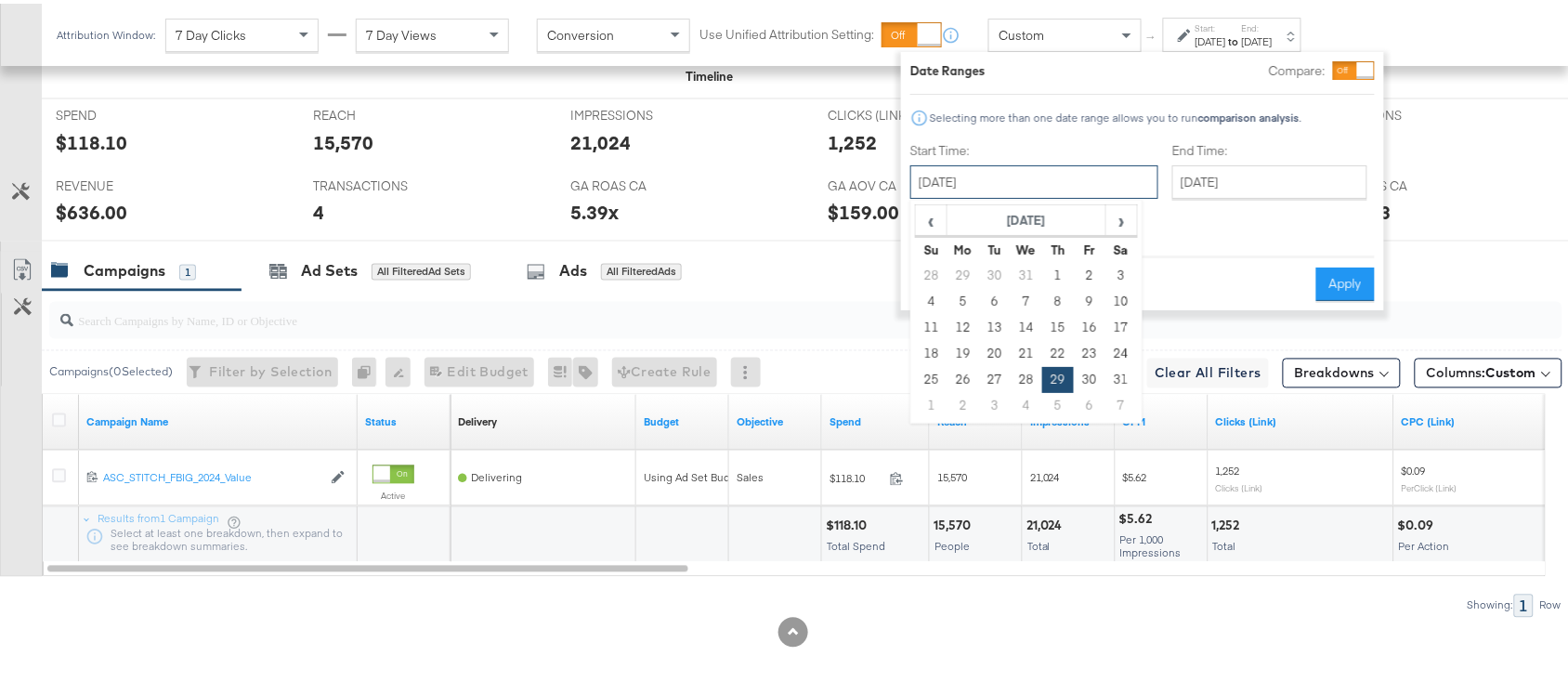
click at [1057, 183] on input "August 29th 2024" at bounding box center [1035, 178] width 248 height 34
click at [1095, 379] on td "30" at bounding box center [1090, 377] width 32 height 26
type input "August 30th 2024"
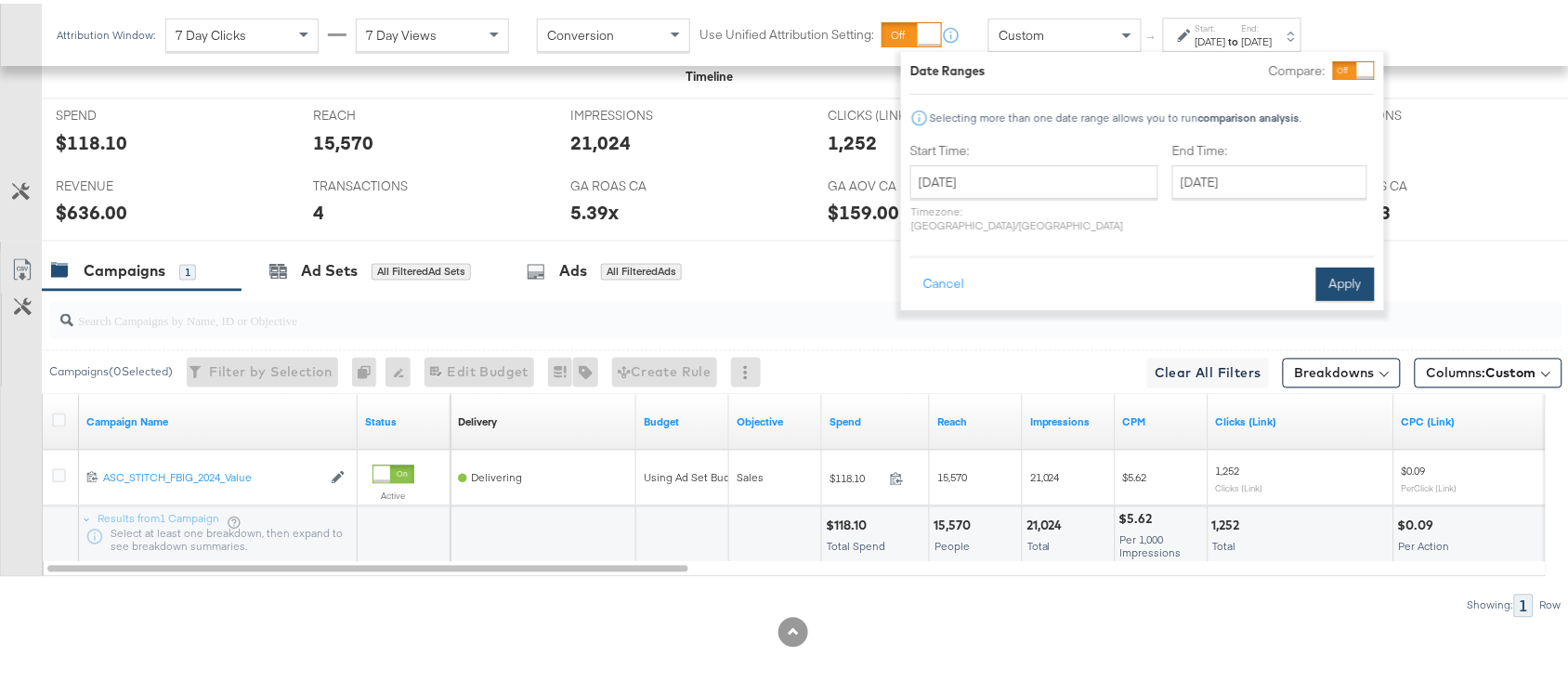
click at [1333, 275] on button "Apply" at bounding box center [1345, 281] width 58 height 34
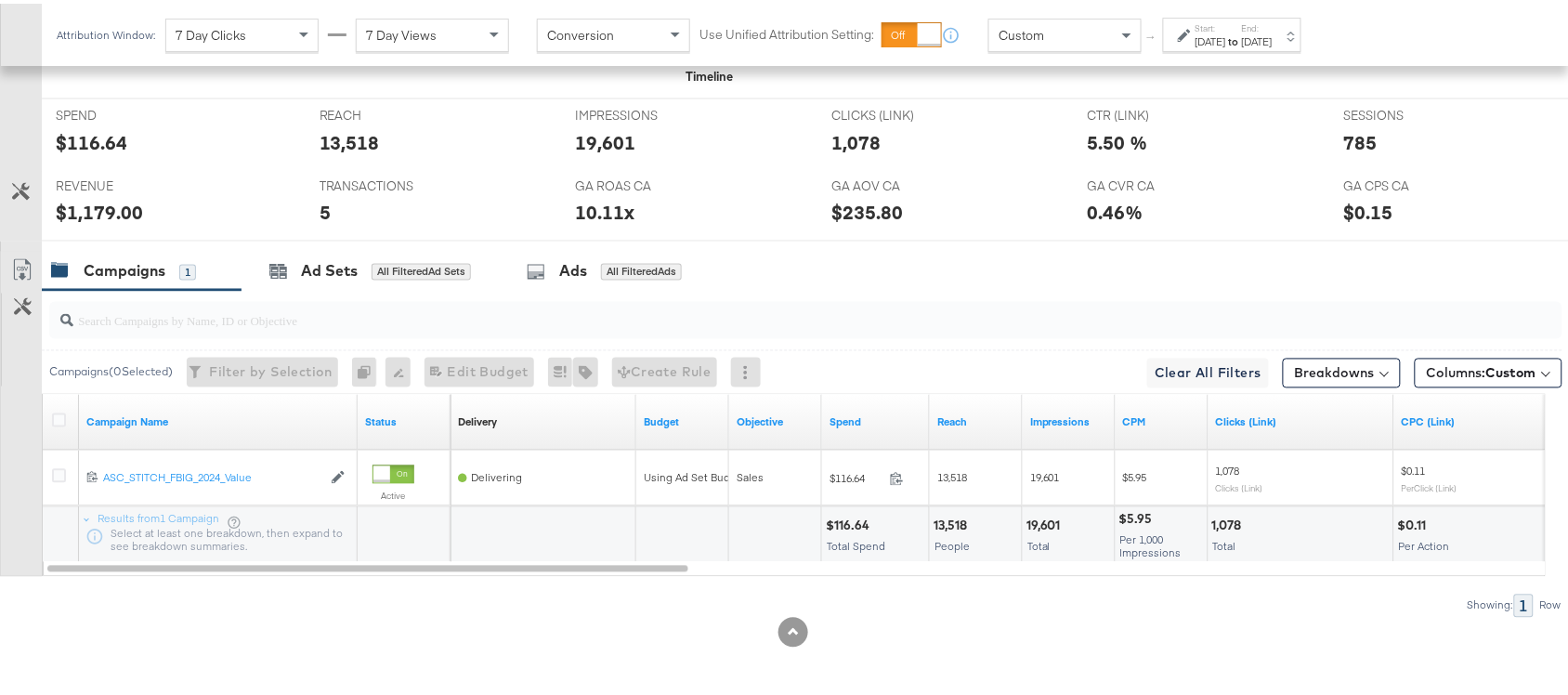
click at [95, 132] on div "$116.64" at bounding box center [91, 139] width 71 height 27
click at [96, 210] on div "$1,179.00" at bounding box center [99, 209] width 87 height 27
click at [1226, 23] on label "Start:" at bounding box center [1211, 24] width 31 height 12
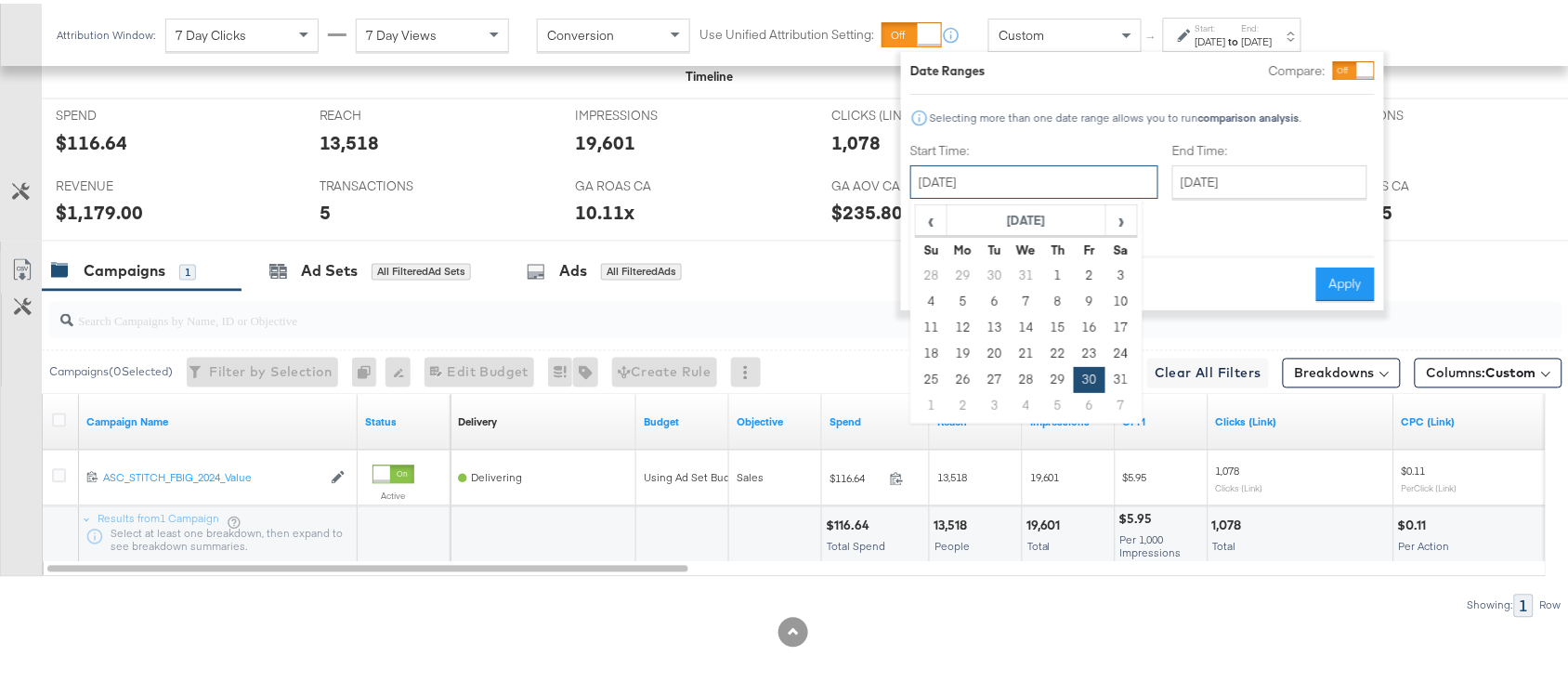
click at [1041, 164] on input "August 30th 2024" at bounding box center [1035, 178] width 248 height 34
click at [1116, 378] on td "31" at bounding box center [1122, 377] width 32 height 26
type input "August 31st 2024"
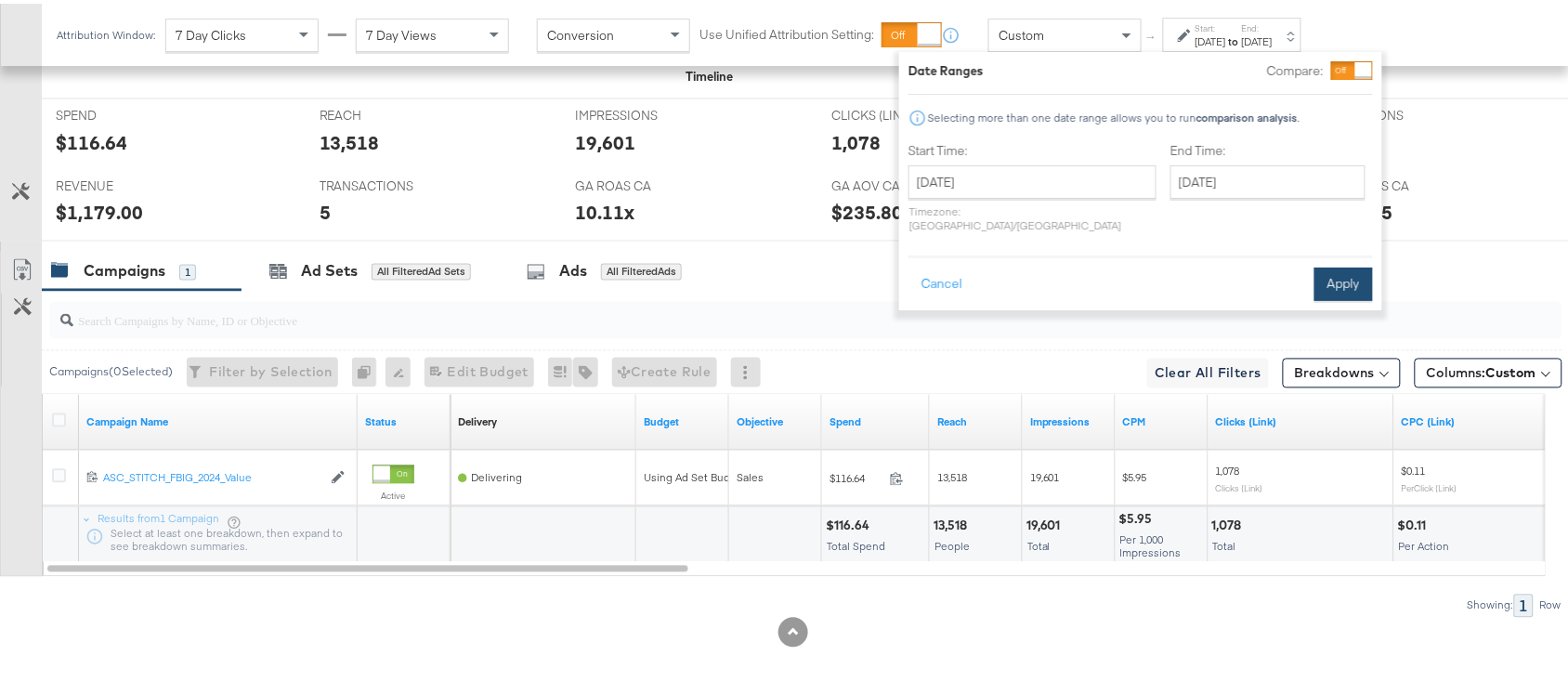
click at [1336, 267] on button "Apply" at bounding box center [1344, 281] width 58 height 34
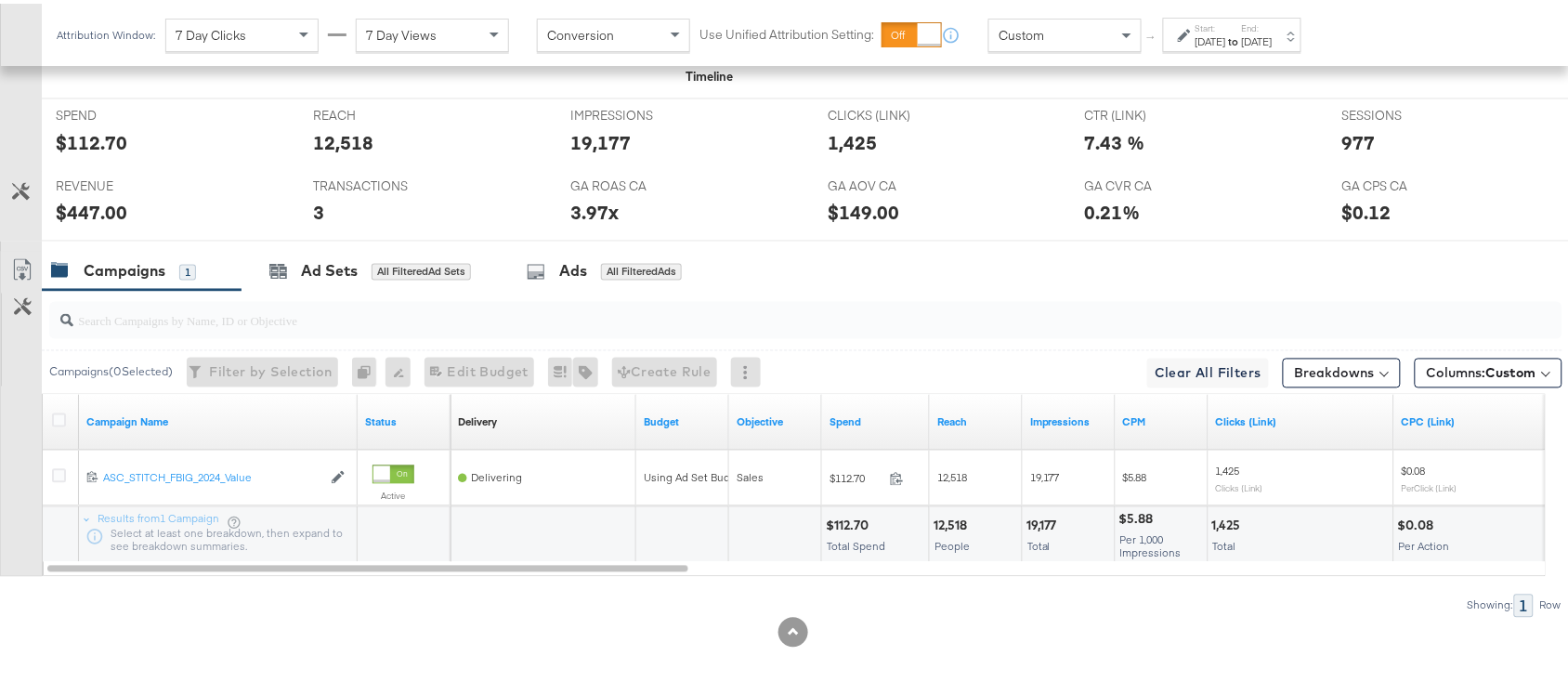
click at [91, 147] on div "$112.70" at bounding box center [91, 139] width 71 height 27
click at [88, 217] on div "$447.00" at bounding box center [91, 209] width 71 height 27
click at [1226, 36] on div "Aug 31st 2024" at bounding box center [1211, 39] width 31 height 15
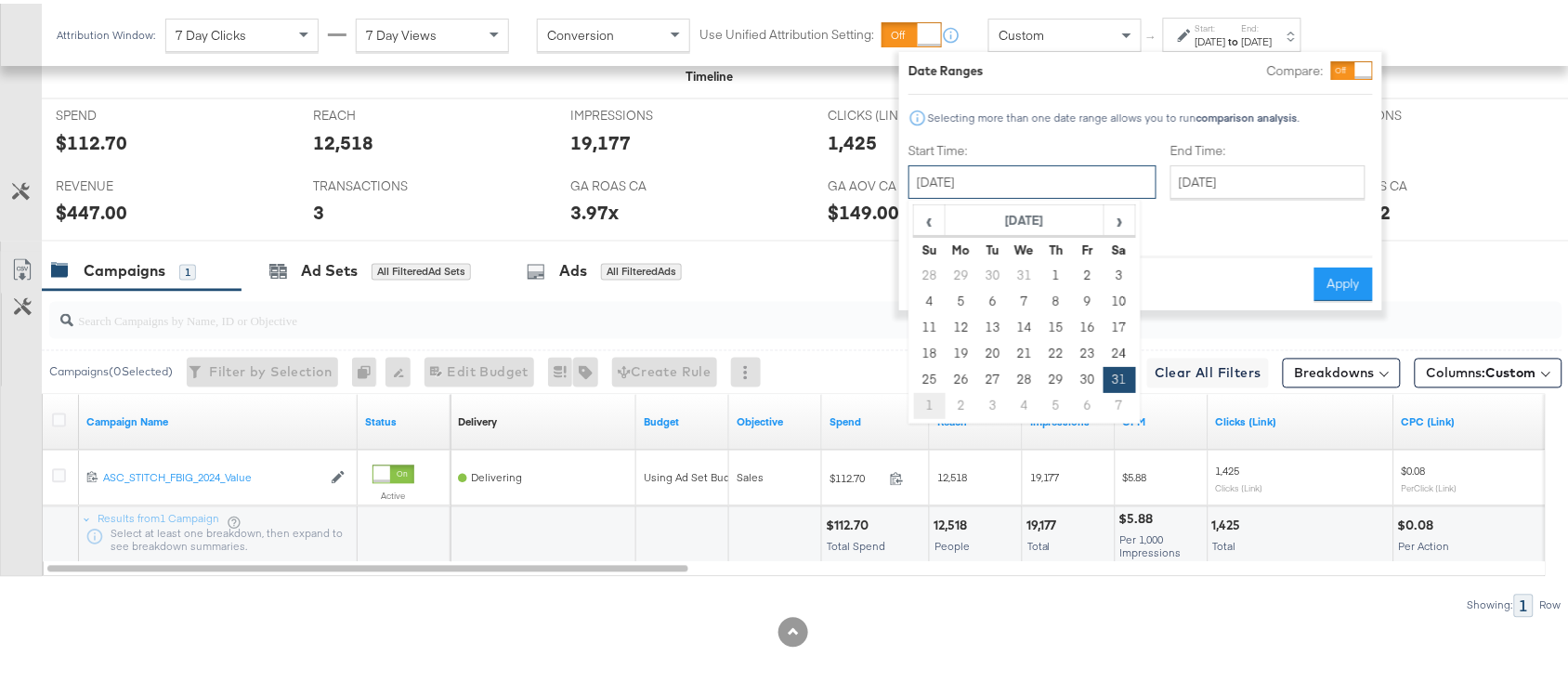
drag, startPoint x: 1008, startPoint y: 178, endPoint x: 936, endPoint y: 402, distance: 235.3
click at [936, 195] on div "August 31st 2024 ‹ August 2024 › Su Mo Tu We Th Fr Sa 28 29 30 31 1 2 3 4 5 6 7…" at bounding box center [1033, 178] width 248 height 34
click at [936, 402] on td "1" at bounding box center [930, 403] width 32 height 26
type input "September 1st 2024"
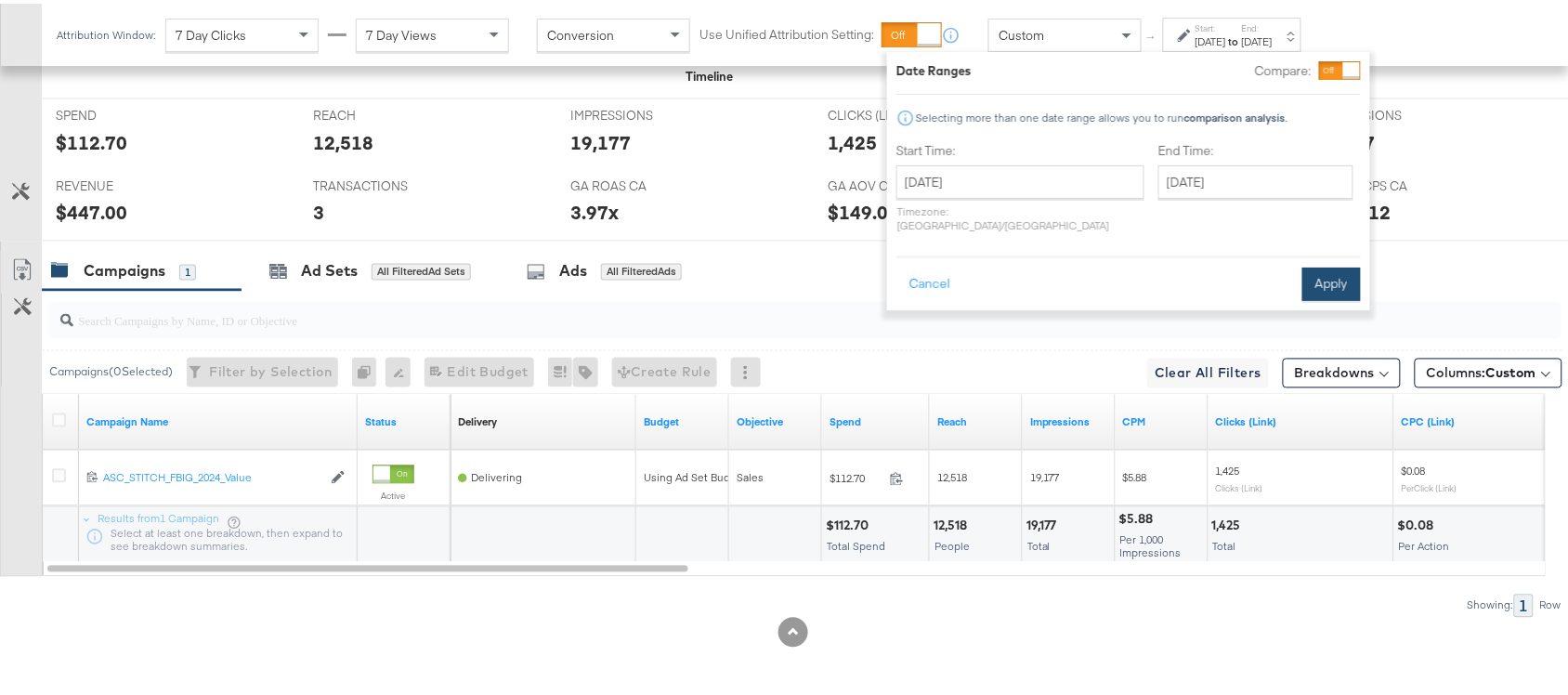
click at [1343, 275] on button "Apply" at bounding box center [1331, 281] width 58 height 34
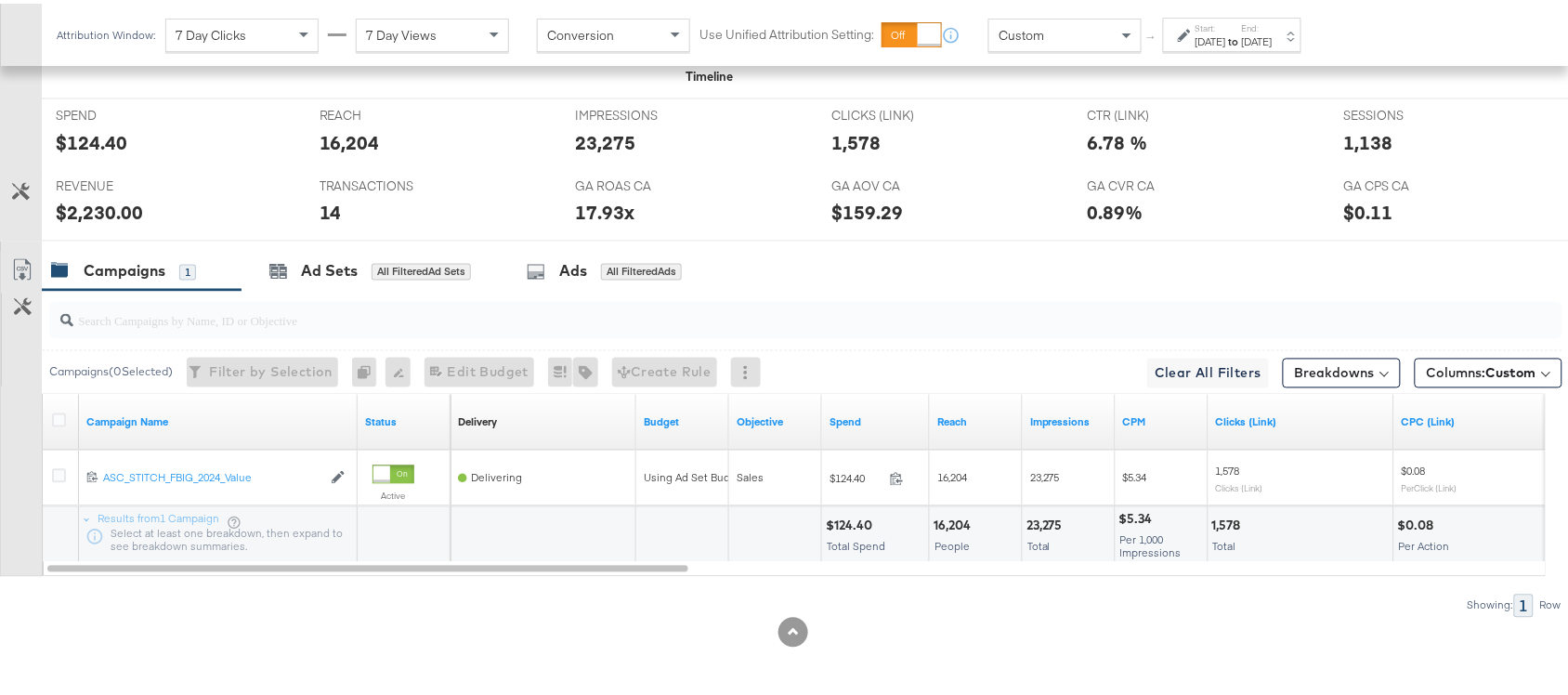
click at [98, 220] on div "$2,230.00" at bounding box center [99, 209] width 87 height 27
click at [95, 153] on div "SPEND SPEND $124.40" at bounding box center [174, 131] width 264 height 70
click at [1242, 43] on strong "to" at bounding box center [1234, 38] width 16 height 14
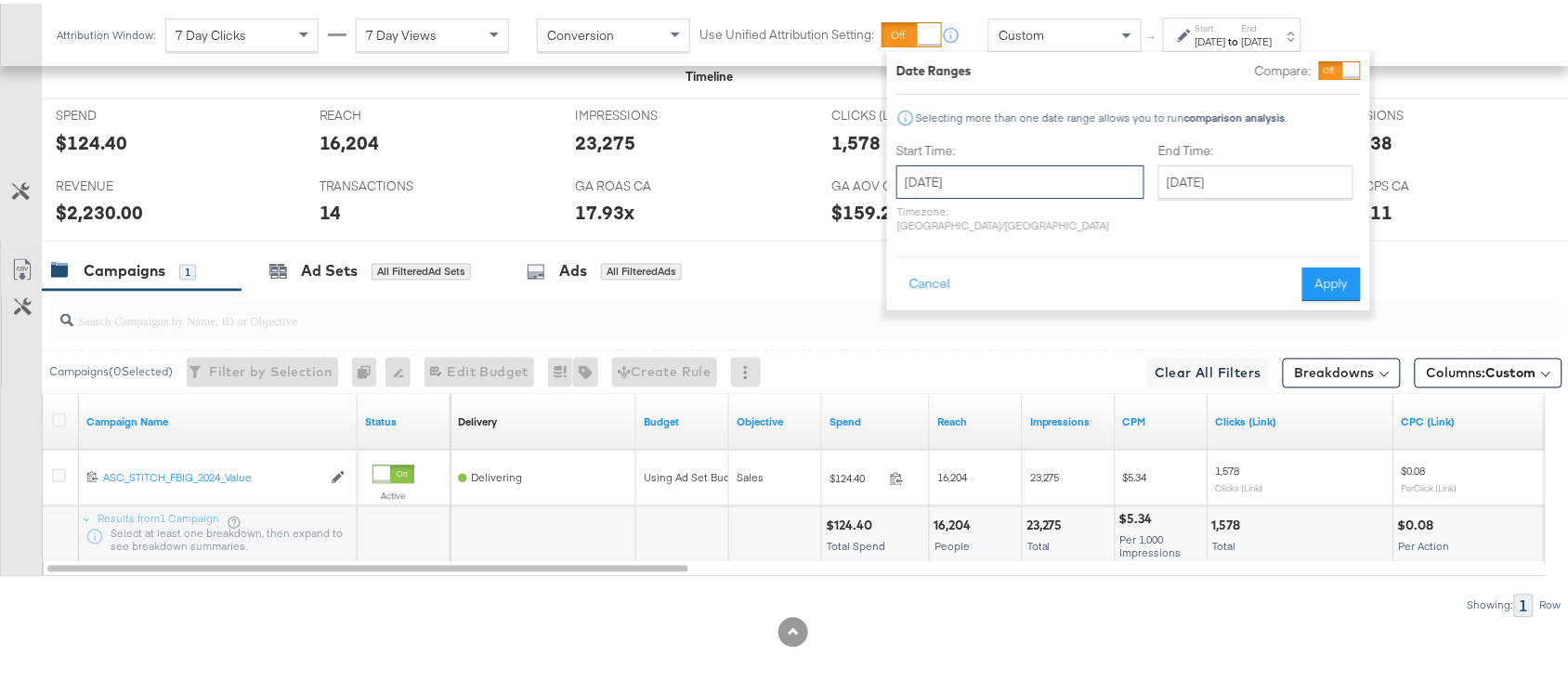
click at [981, 178] on input "September 1st 2024" at bounding box center [1021, 178] width 248 height 34
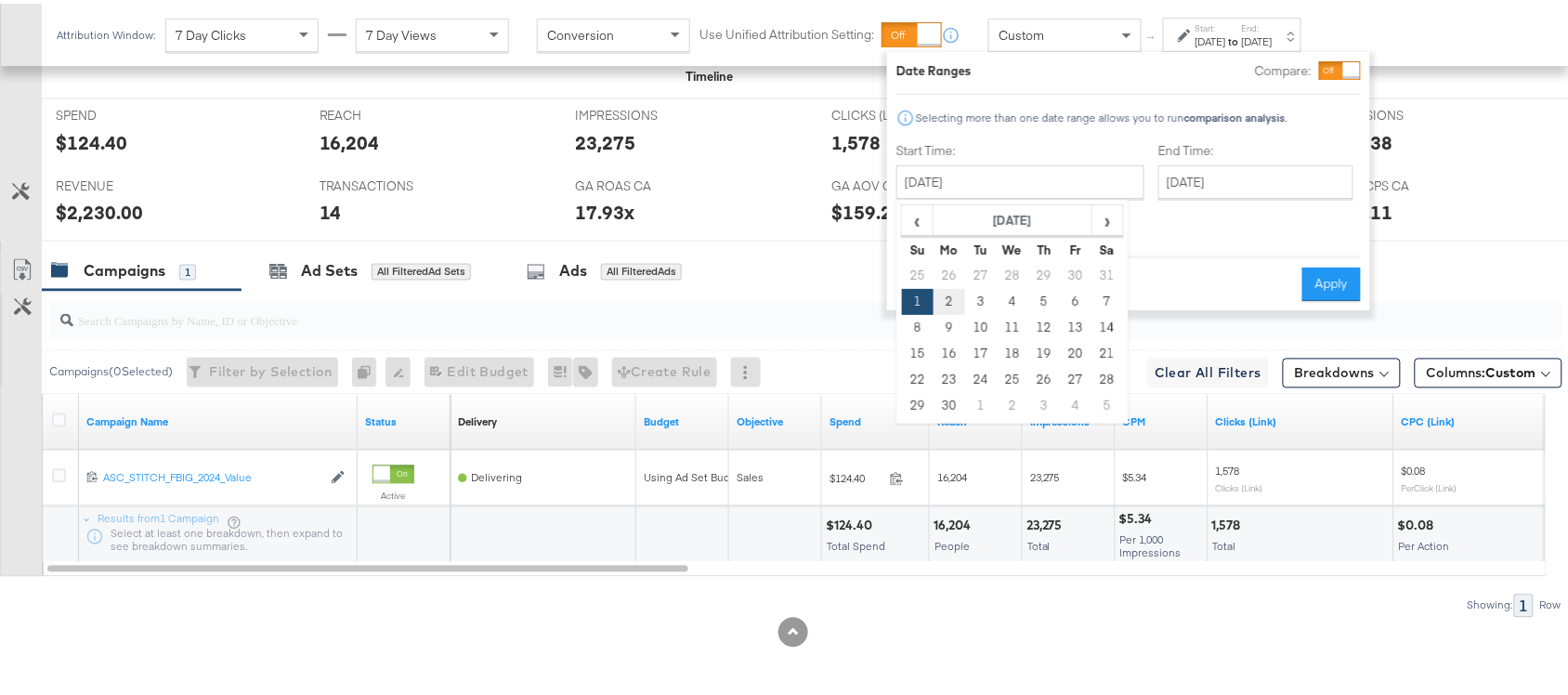
click at [944, 303] on td "2" at bounding box center [950, 299] width 32 height 26
type input "September 2nd 2024"
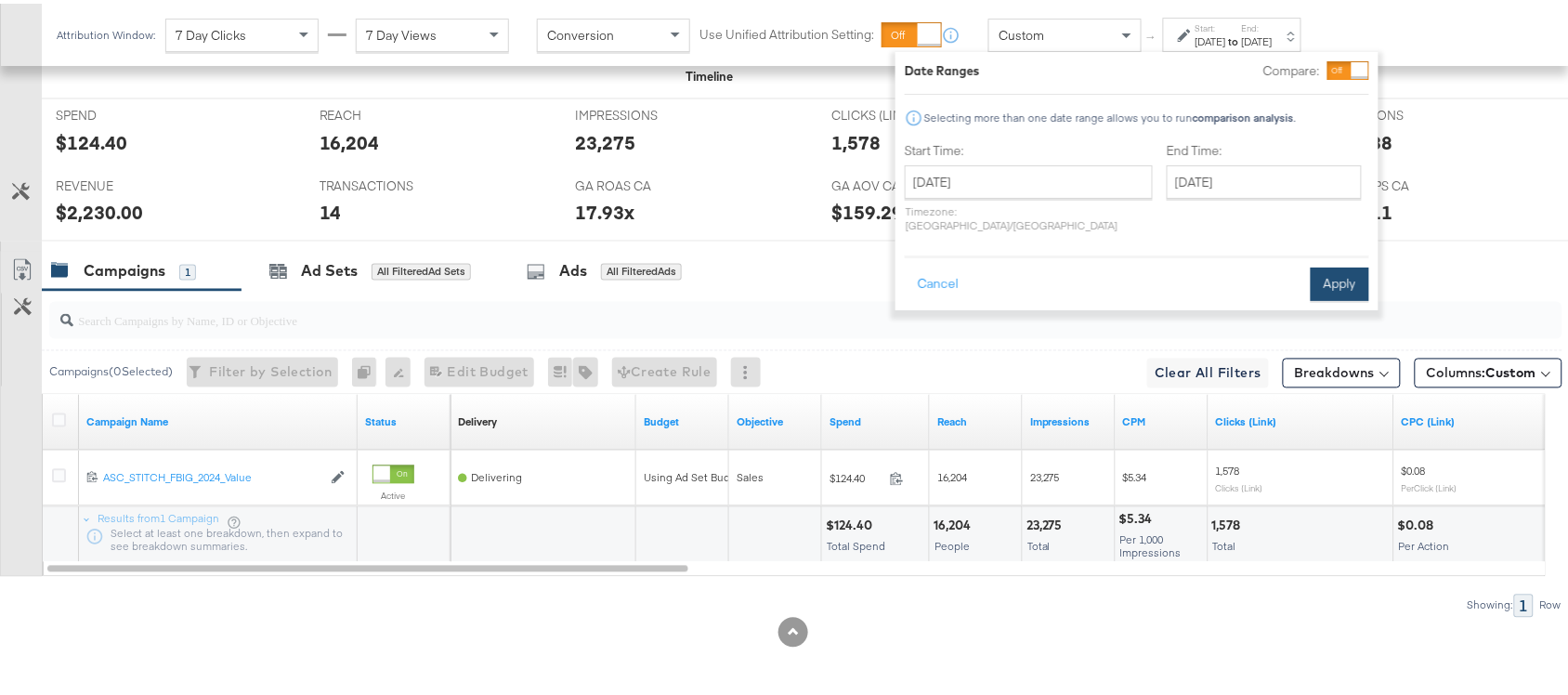
click at [1330, 268] on button "Apply" at bounding box center [1340, 281] width 58 height 34
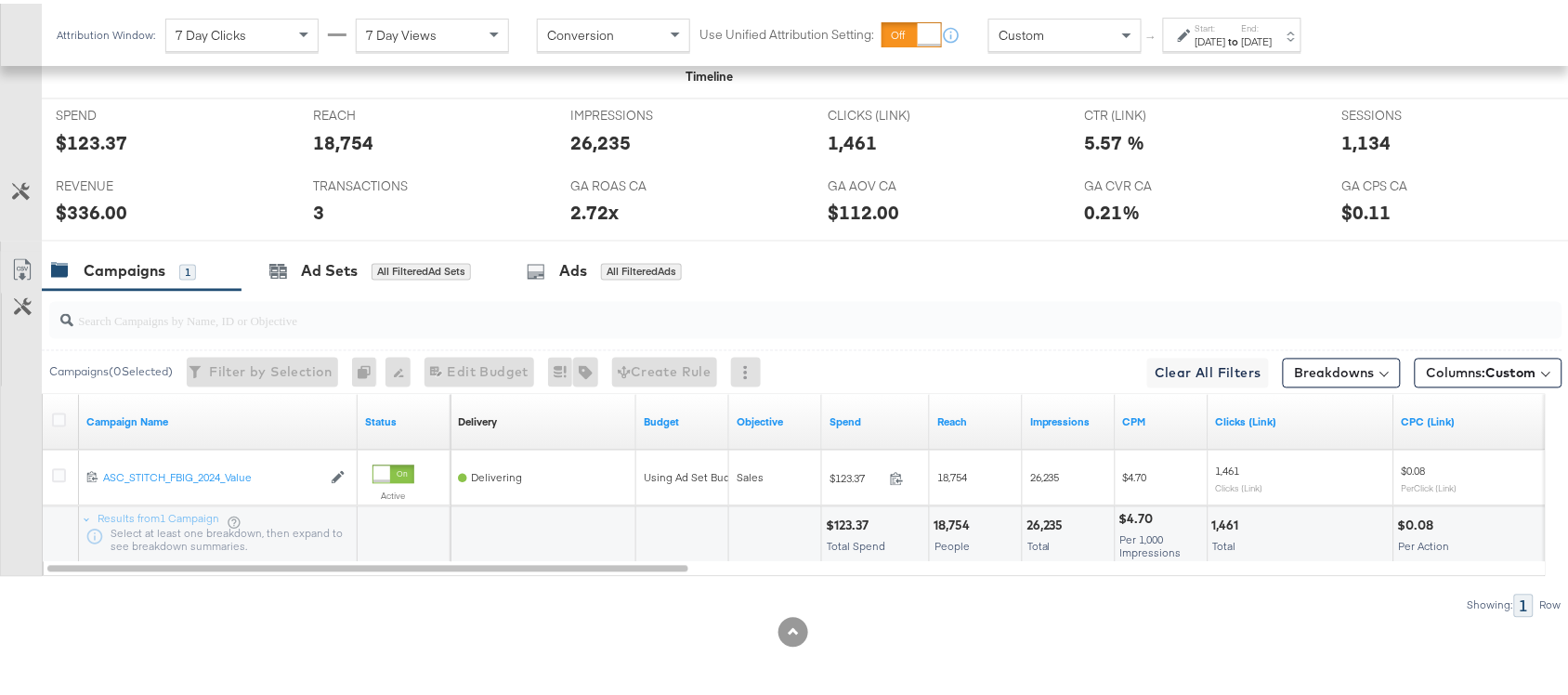
click at [99, 146] on div "$123.37" at bounding box center [91, 139] width 71 height 27
click at [107, 197] on div "$336.00" at bounding box center [91, 209] width 71 height 27
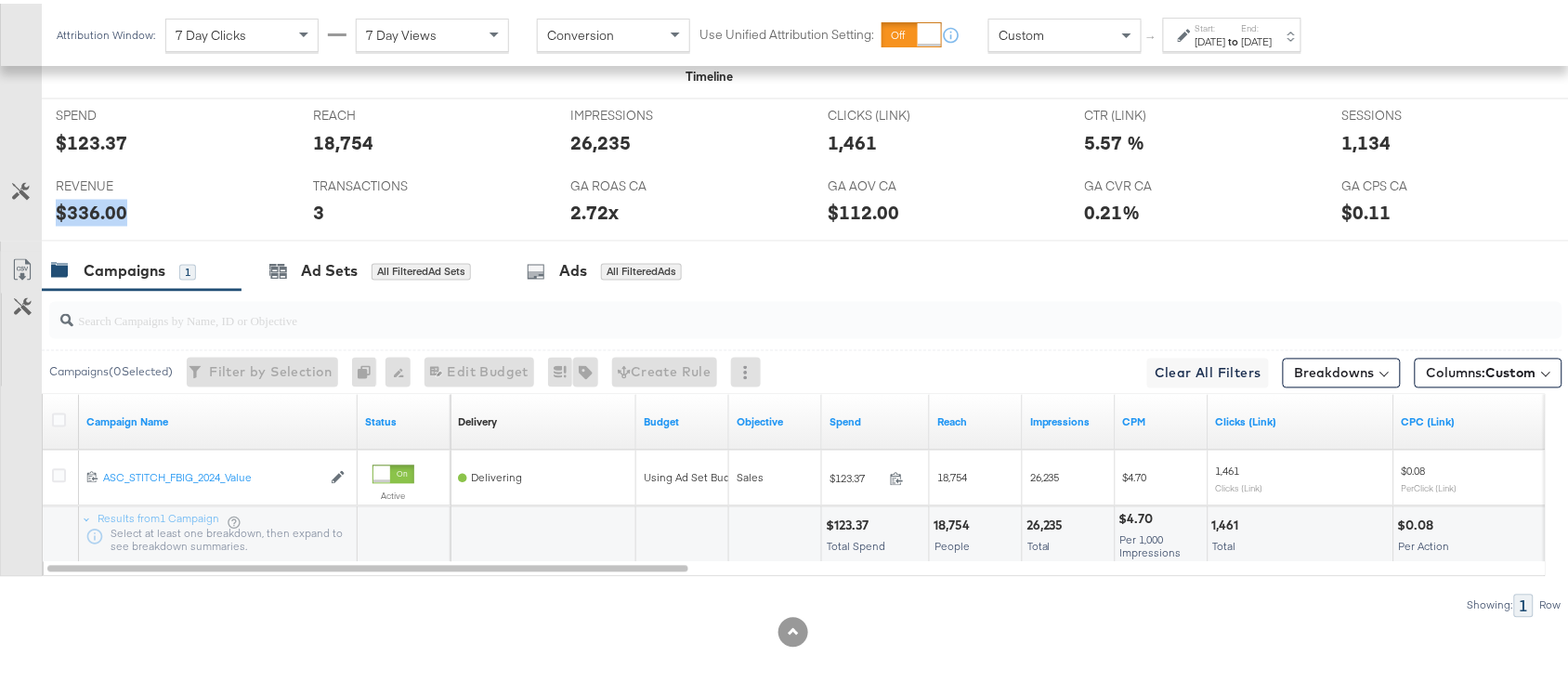
click at [90, 210] on div "$336.00" at bounding box center [91, 209] width 71 height 27
click at [1273, 25] on label "End:" at bounding box center [1257, 24] width 31 height 12
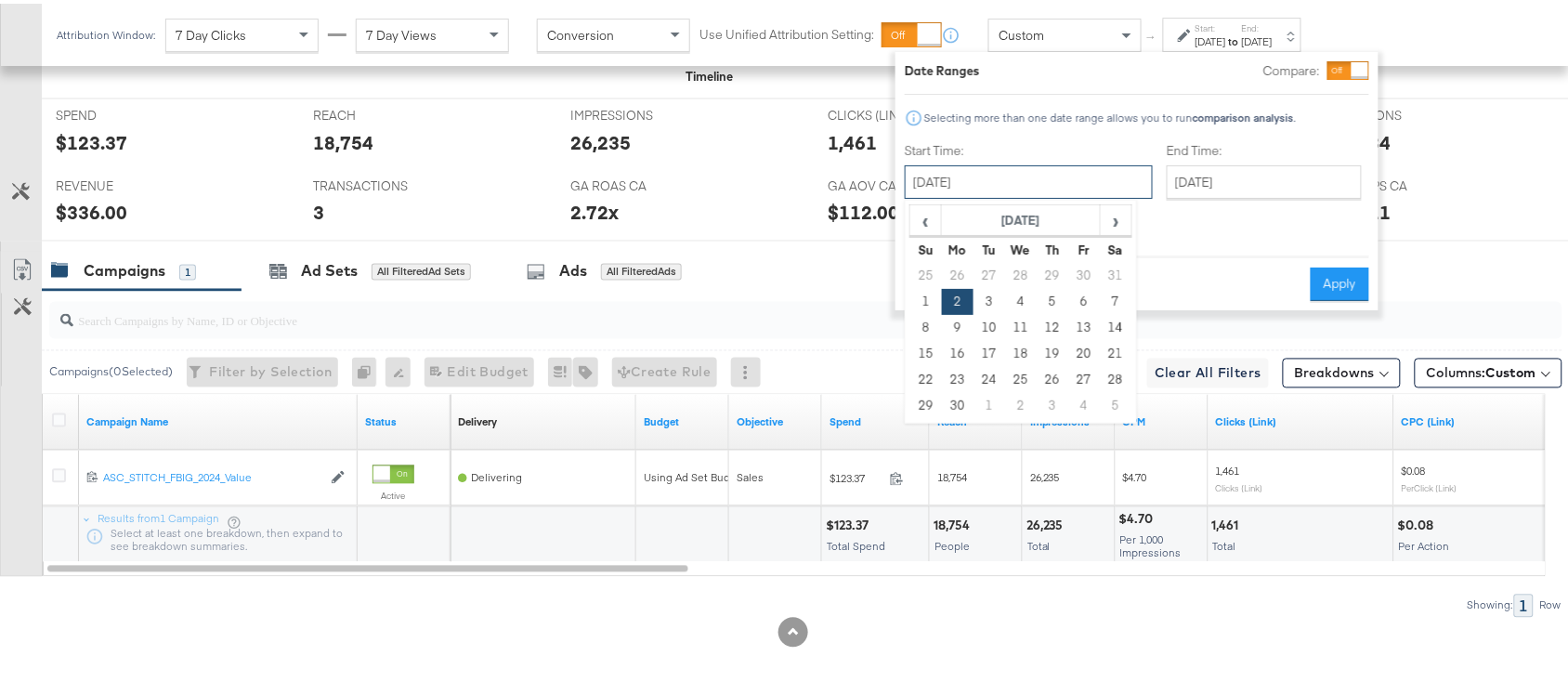
click at [967, 184] on input "September 2nd 2024" at bounding box center [1029, 178] width 248 height 34
click at [996, 302] on td "3" at bounding box center [990, 299] width 32 height 26
type input "September 3rd 2024"
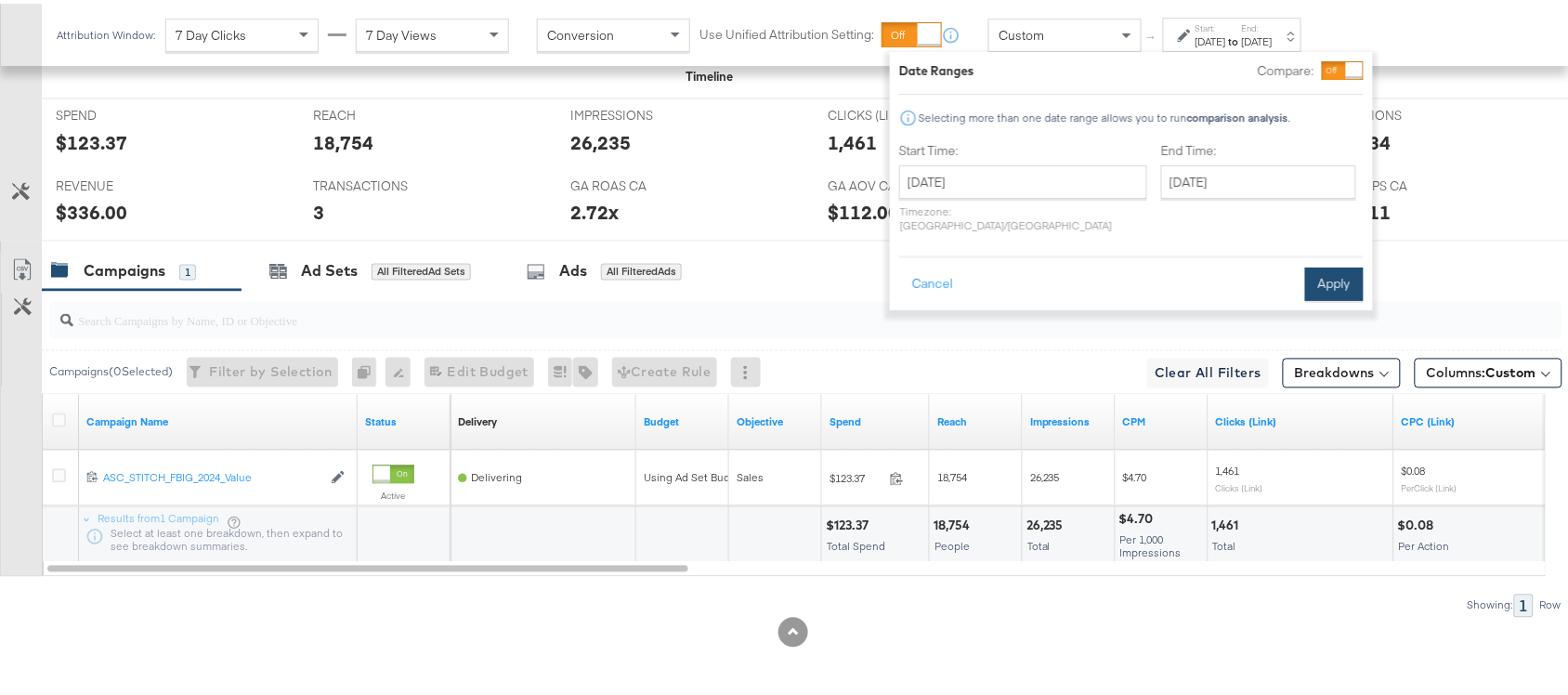
click at [1334, 268] on button "Apply" at bounding box center [1334, 281] width 58 height 34
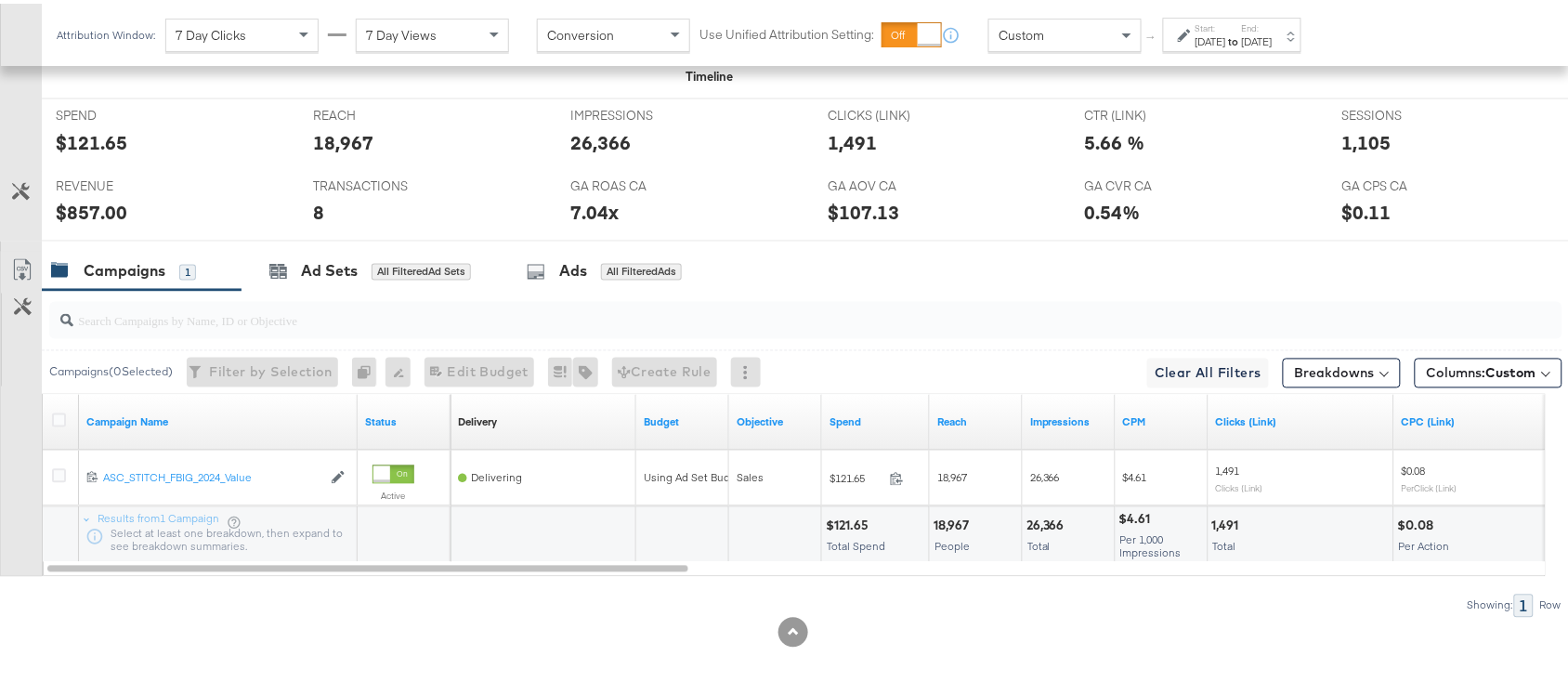
click at [103, 216] on div "$857.00" at bounding box center [91, 209] width 71 height 27
click at [95, 154] on div "SPEND SPEND $121.65" at bounding box center [171, 131] width 257 height 70
click at [1273, 34] on div "Sep 3rd 2024" at bounding box center [1257, 39] width 31 height 15
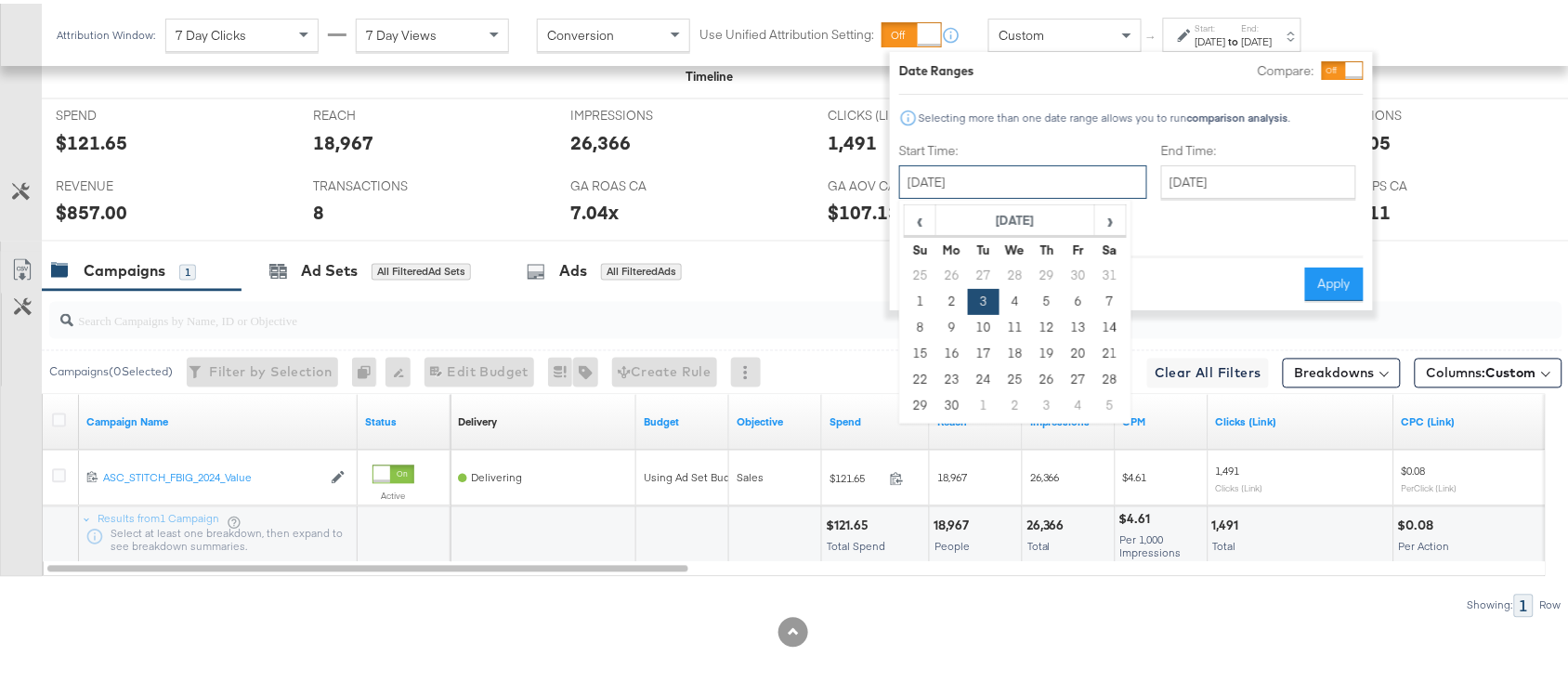
click at [1010, 167] on input "September 3rd 2024" at bounding box center [1023, 178] width 248 height 34
click at [1021, 307] on td "4" at bounding box center [1016, 299] width 32 height 26
type input "September 4th 2024"
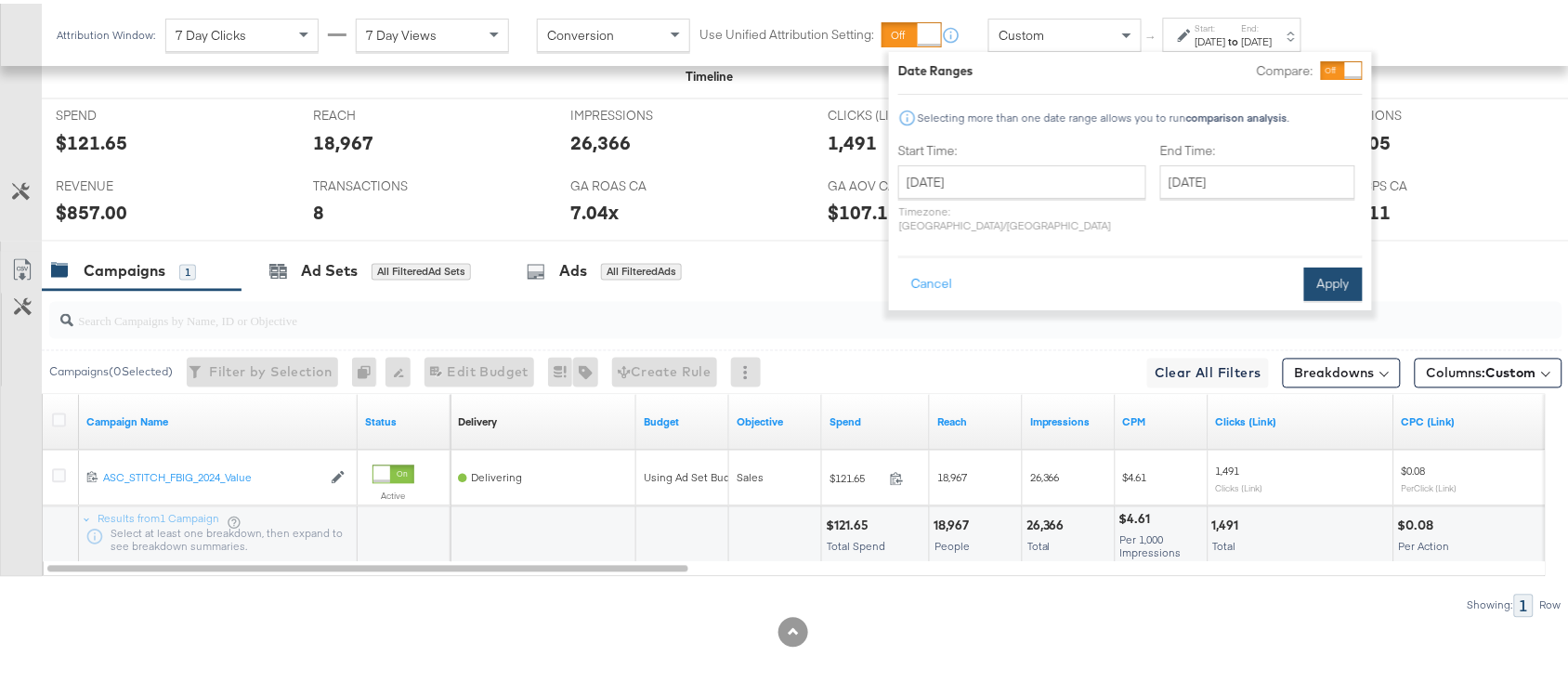
click at [1327, 264] on button "Apply" at bounding box center [1333, 281] width 58 height 34
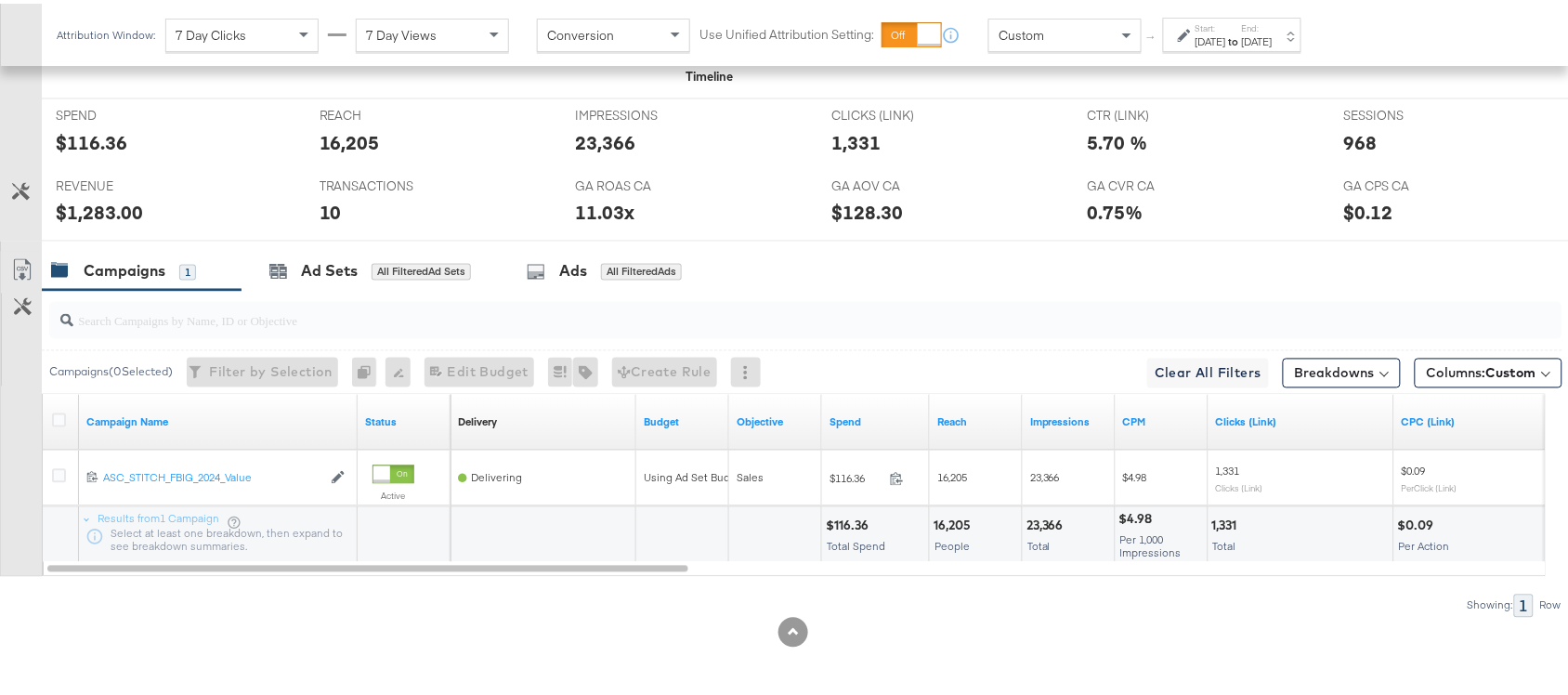
click at [85, 146] on div "$116.36" at bounding box center [91, 139] width 71 height 27
click at [94, 219] on div "$1,283.00" at bounding box center [99, 209] width 87 height 27
click at [1226, 24] on label "Start:" at bounding box center [1211, 24] width 31 height 12
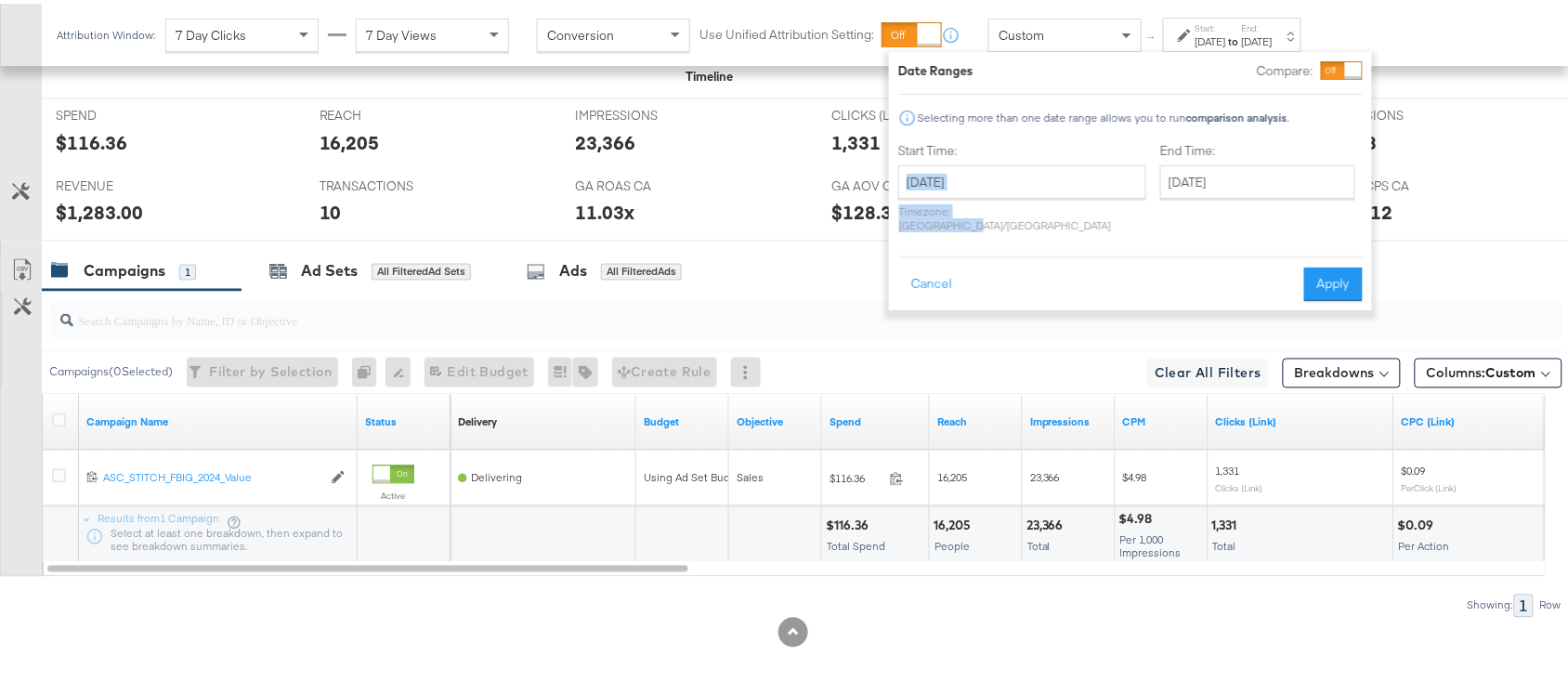
drag, startPoint x: 1051, startPoint y: 205, endPoint x: 1010, endPoint y: 165, distance: 57.3
click at [1010, 165] on div "September 4th 2024 ‹ September 2024 › Su Mo Tu We Th Fr Sa 25 26 27 28 29 30 31…" at bounding box center [1022, 194] width 248 height 67
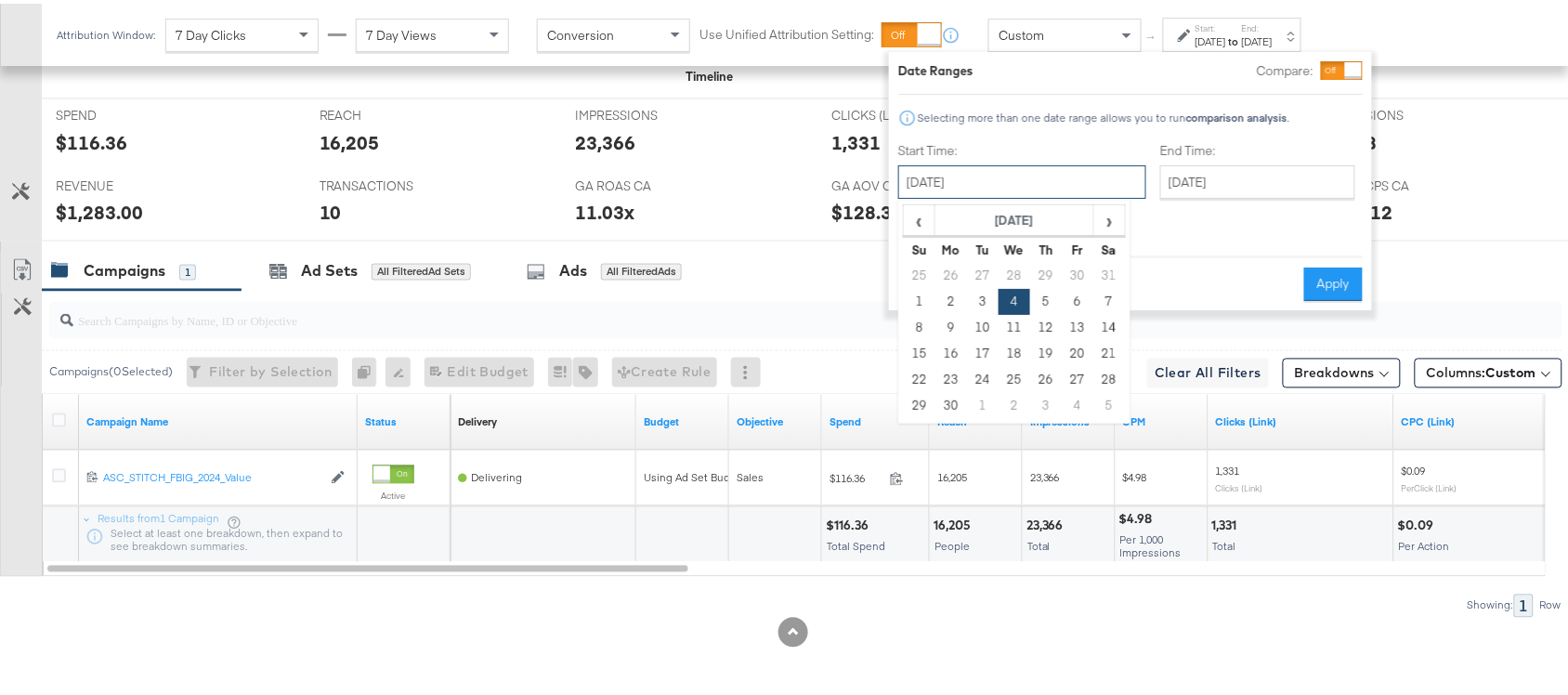
click at [1010, 165] on input "September 4th 2024" at bounding box center [1022, 178] width 248 height 34
click at [1037, 299] on td "5" at bounding box center [1046, 299] width 32 height 26
type input "September 5th 2024"
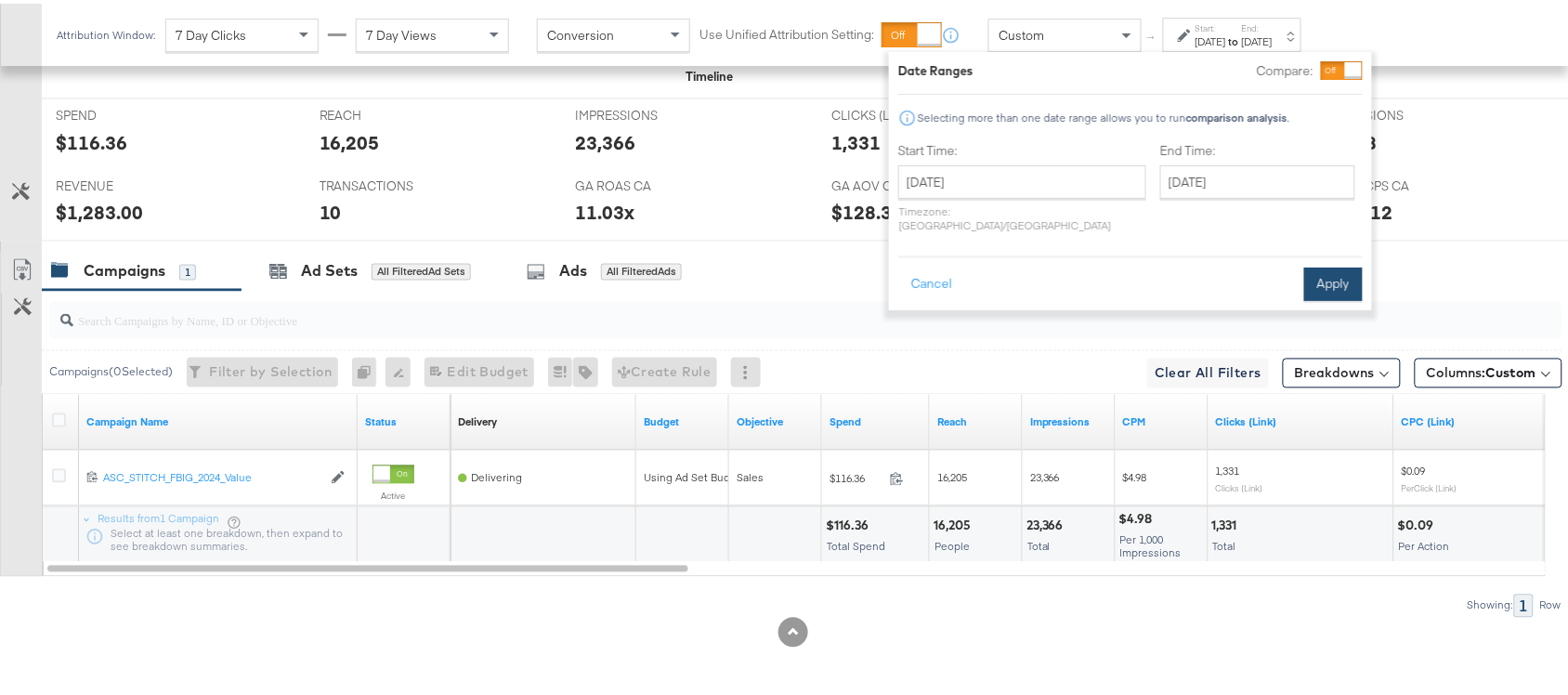
click at [1331, 264] on button "Apply" at bounding box center [1333, 281] width 58 height 34
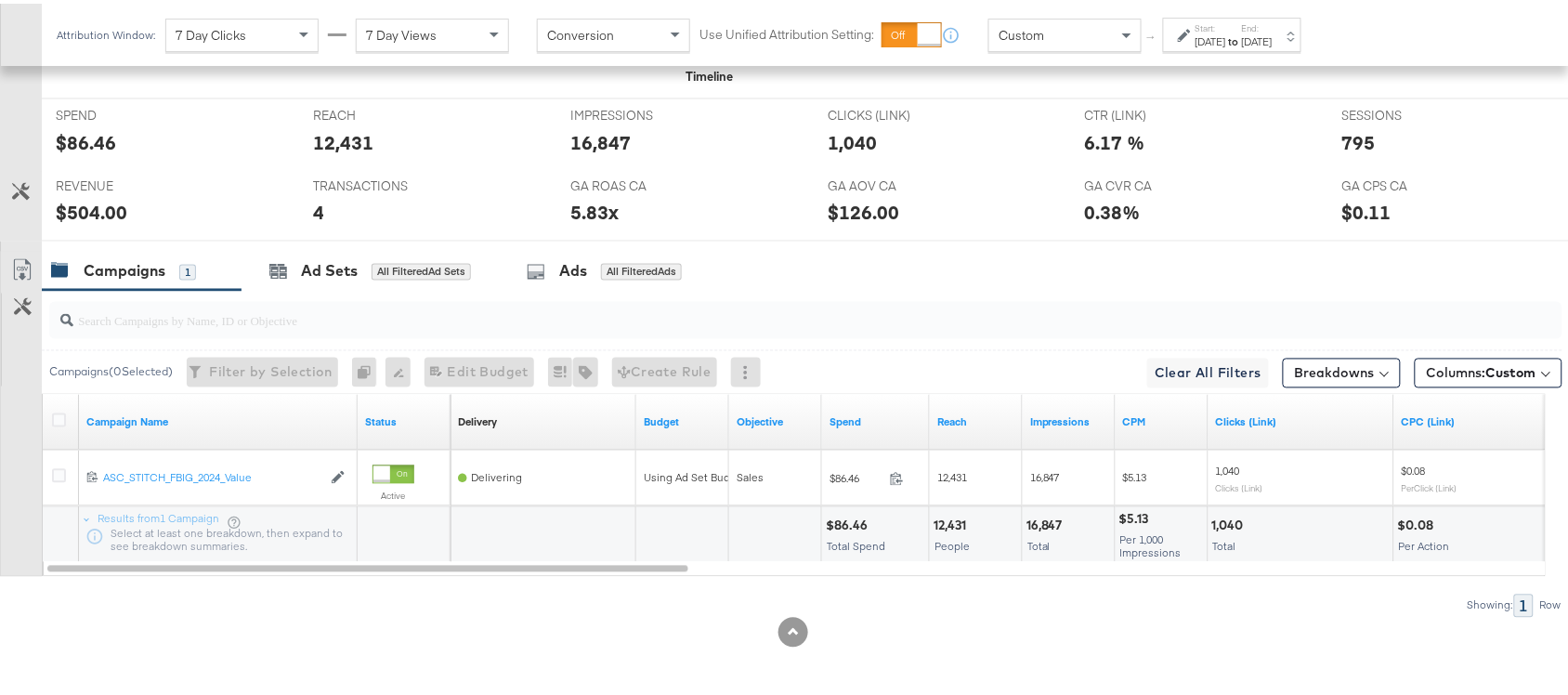
click at [89, 212] on div "$504.00" at bounding box center [91, 209] width 71 height 27
click at [91, 159] on div "SPEND SPEND $86.46" at bounding box center [171, 131] width 257 height 70
click at [1269, 25] on div "Start: Sep 5th 2024 to End: Sep 5th 2024" at bounding box center [1235, 32] width 77 height 27
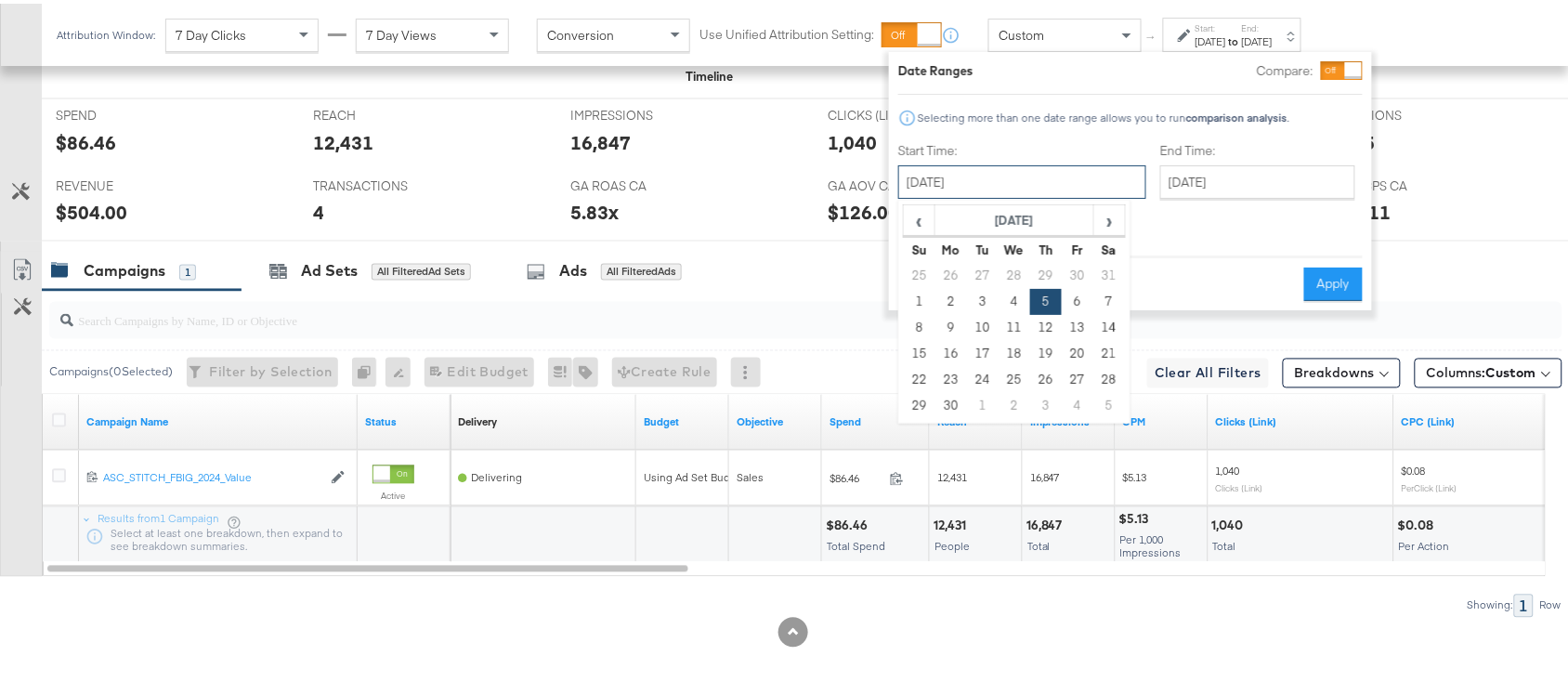
click at [999, 184] on input "September 5th 2024" at bounding box center [1022, 178] width 248 height 34
click at [1075, 301] on td "6" at bounding box center [1078, 299] width 32 height 26
type input "September 6th 2024"
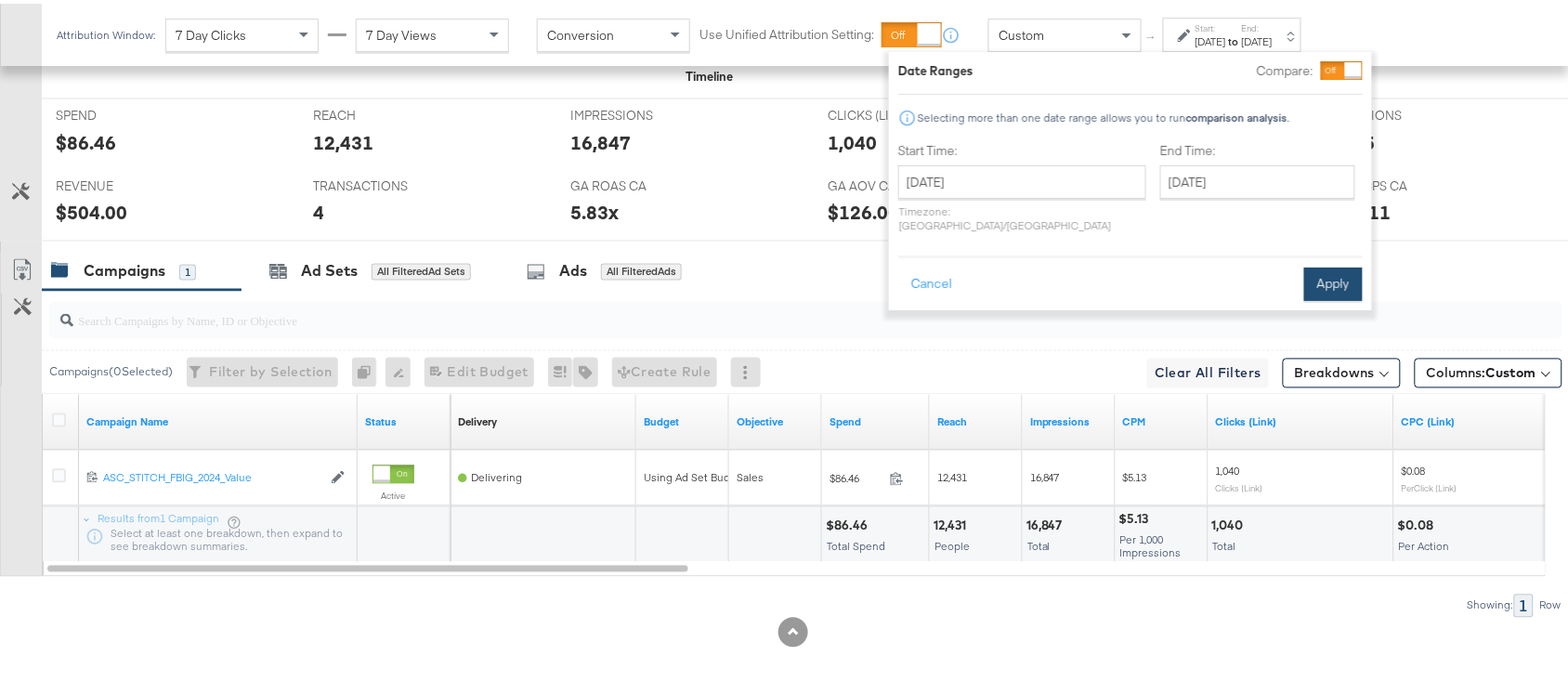
click at [1324, 264] on button "Apply" at bounding box center [1333, 281] width 58 height 34
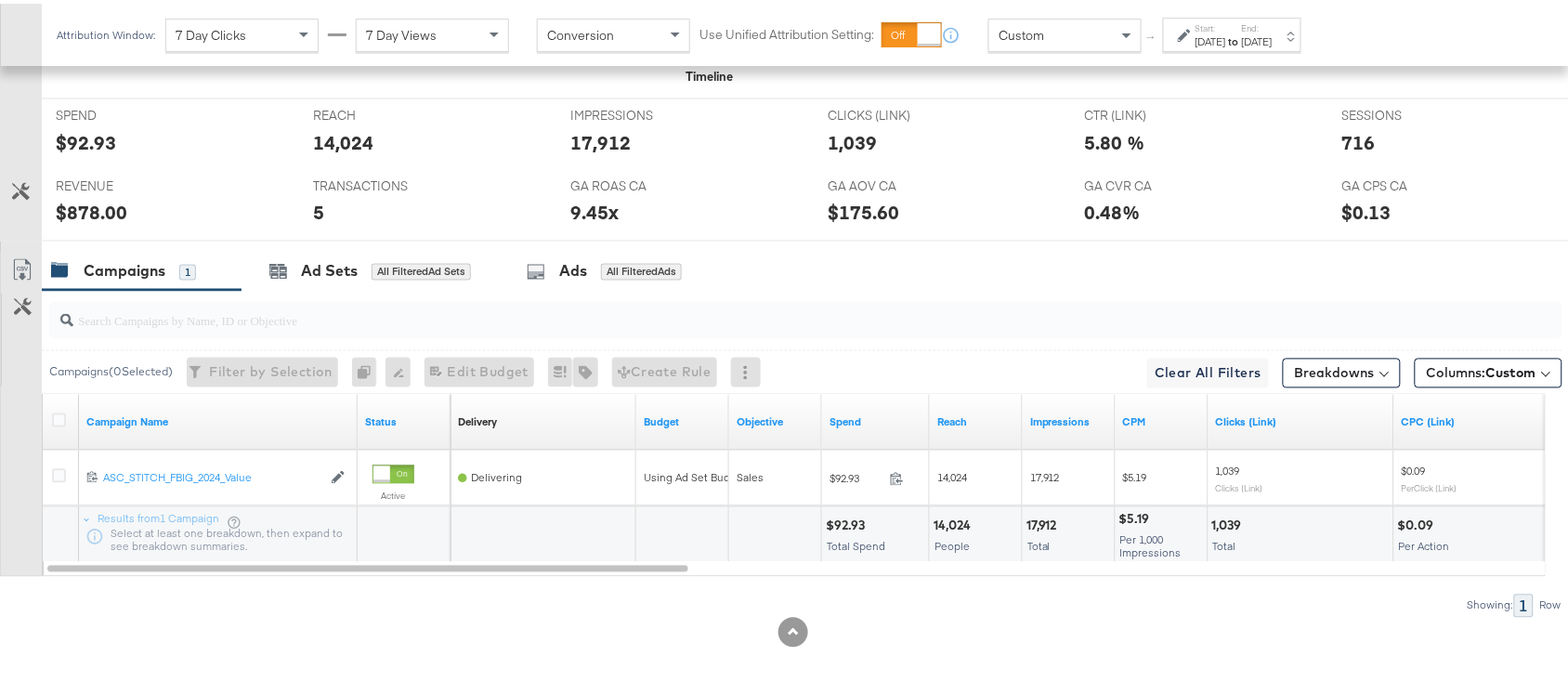
click at [91, 137] on div "$92.93" at bounding box center [85, 139] width 60 height 27
click at [90, 211] on div "$878.00" at bounding box center [91, 209] width 71 height 27
click at [1270, 28] on div "Start: Sep 6th 2024 to End: Sep 6th 2024" at bounding box center [1235, 32] width 77 height 27
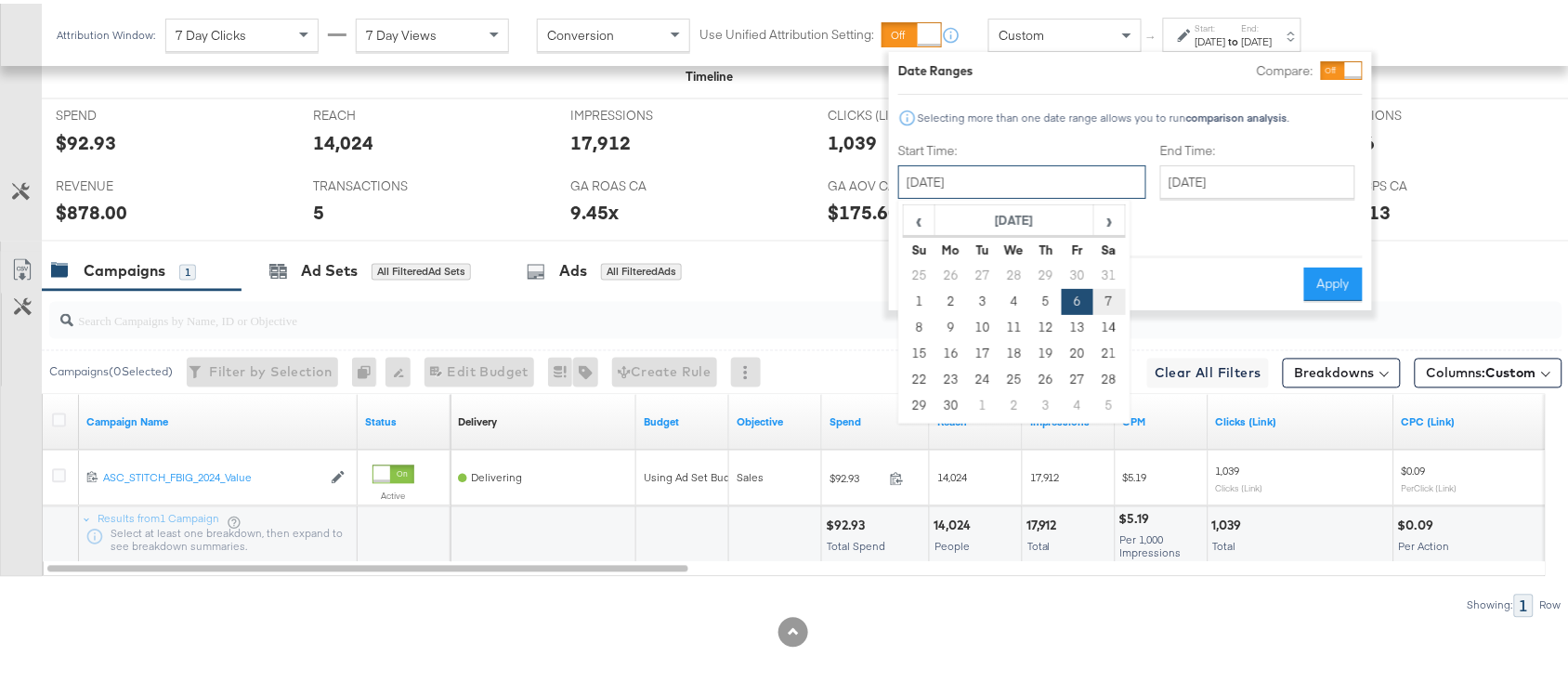
drag, startPoint x: 1026, startPoint y: 177, endPoint x: 1112, endPoint y: 307, distance: 155.9
click at [1112, 195] on div "September 6th 2024 ‹ September 2024 › Su Mo Tu We Th Fr Sa 25 26 27 28 29 30 31…" at bounding box center [1022, 178] width 248 height 34
click at [1112, 307] on td "7" at bounding box center [1110, 299] width 32 height 26
type input "September 7th 2024"
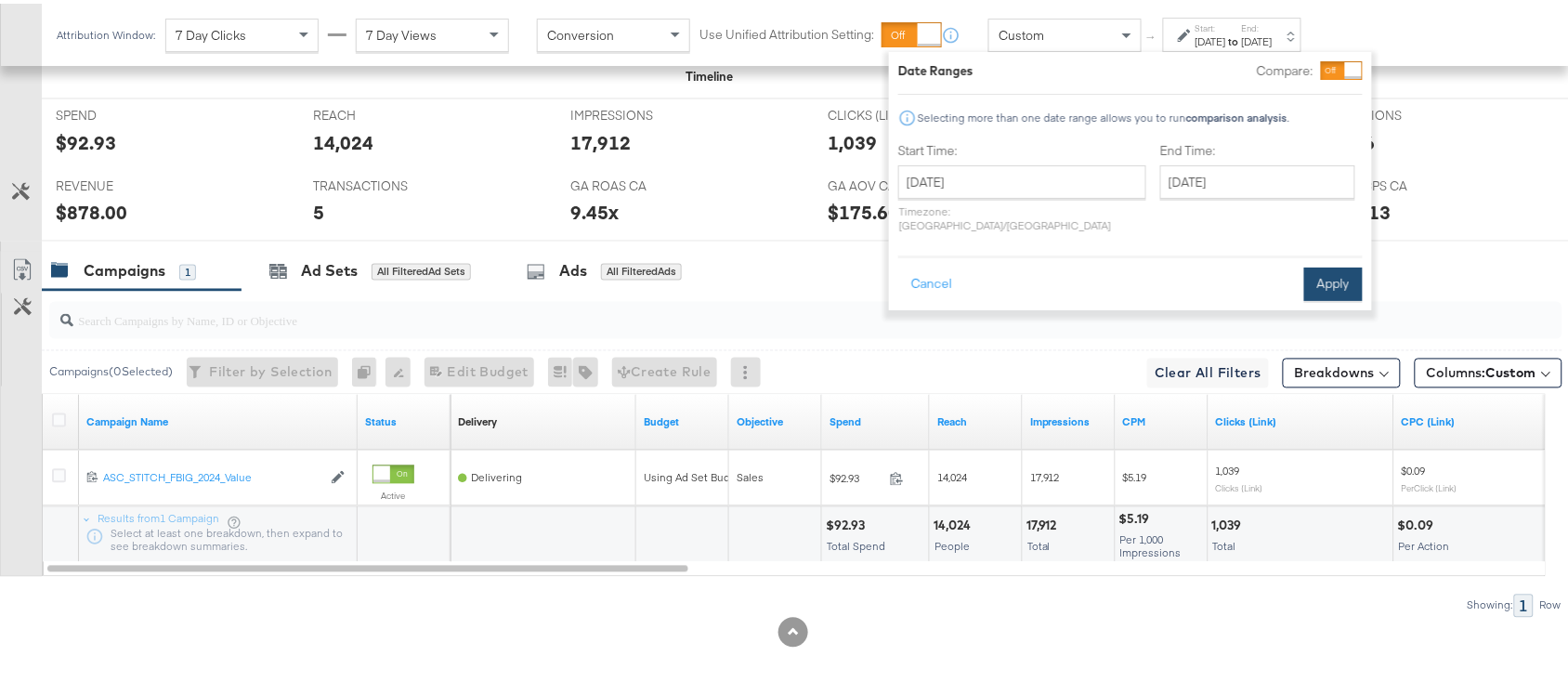
click at [1330, 264] on button "Apply" at bounding box center [1333, 281] width 58 height 34
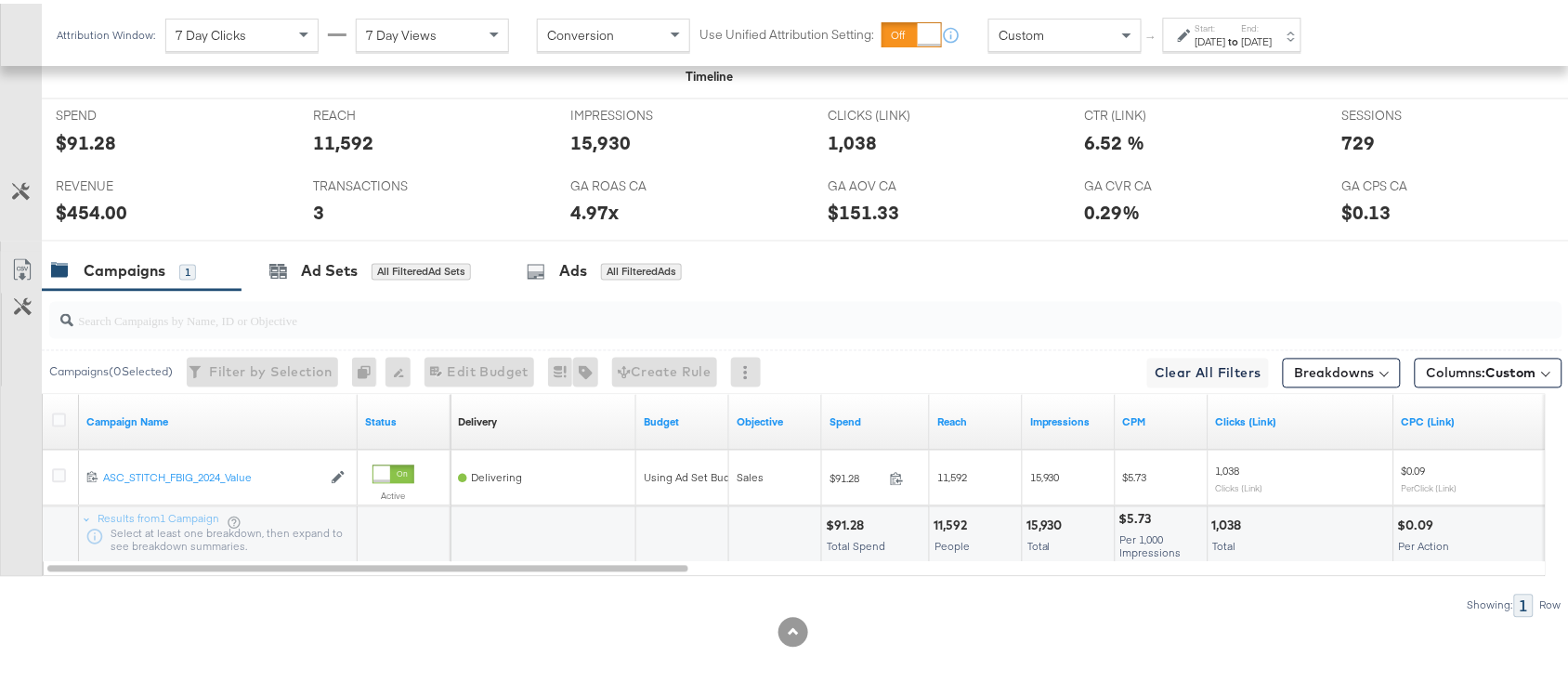
click at [94, 208] on div "$454.00" at bounding box center [91, 209] width 71 height 27
click at [85, 162] on div "SPEND SPEND $91.28" at bounding box center [171, 131] width 257 height 70
click at [1242, 35] on strong "to" at bounding box center [1234, 38] width 16 height 14
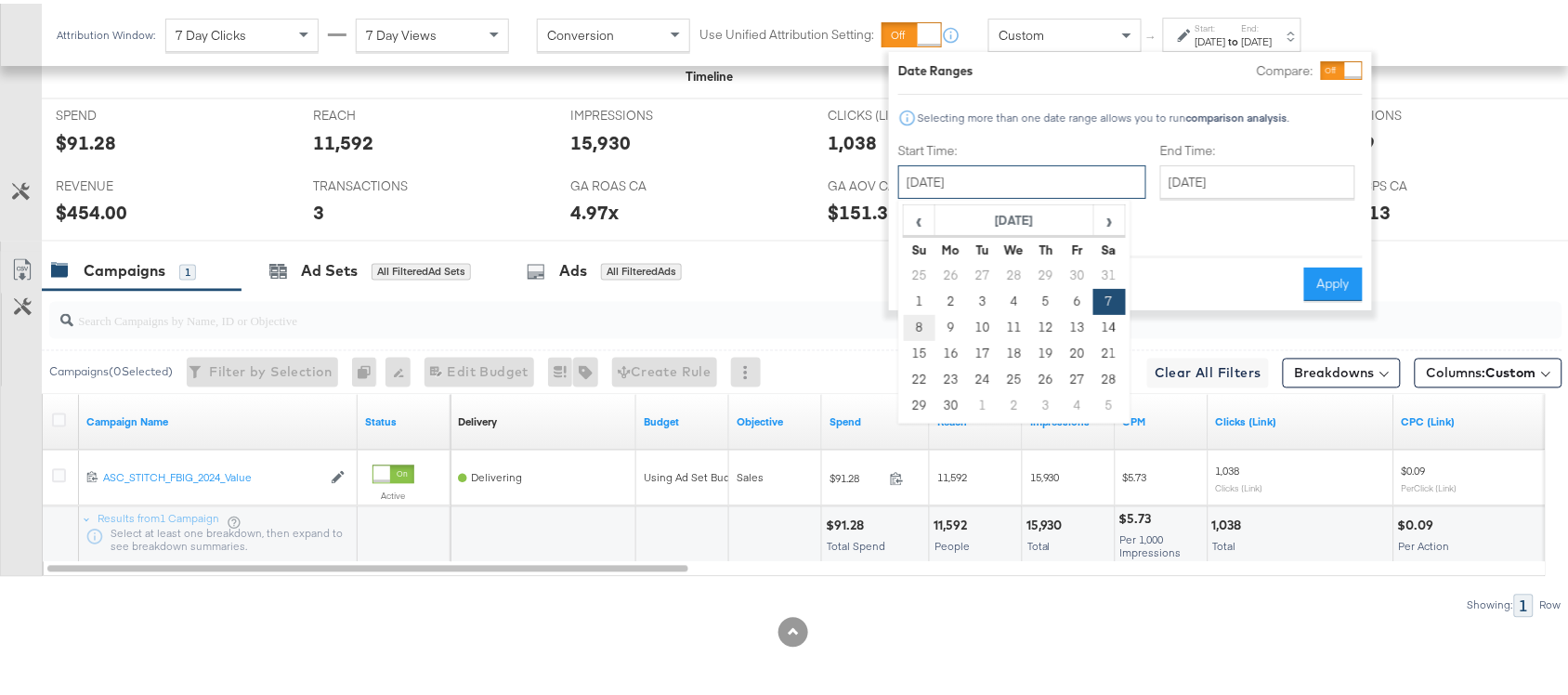
drag, startPoint x: 927, startPoint y: 170, endPoint x: 917, endPoint y: 325, distance: 155.3
click at [917, 195] on div "September 7th 2024 ‹ September 2024 › Su Mo Tu We Th Fr Sa 25 26 27 28 29 30 31…" at bounding box center [1022, 178] width 248 height 34
click at [917, 325] on td "8" at bounding box center [920, 325] width 32 height 26
type input "September 8th 2024"
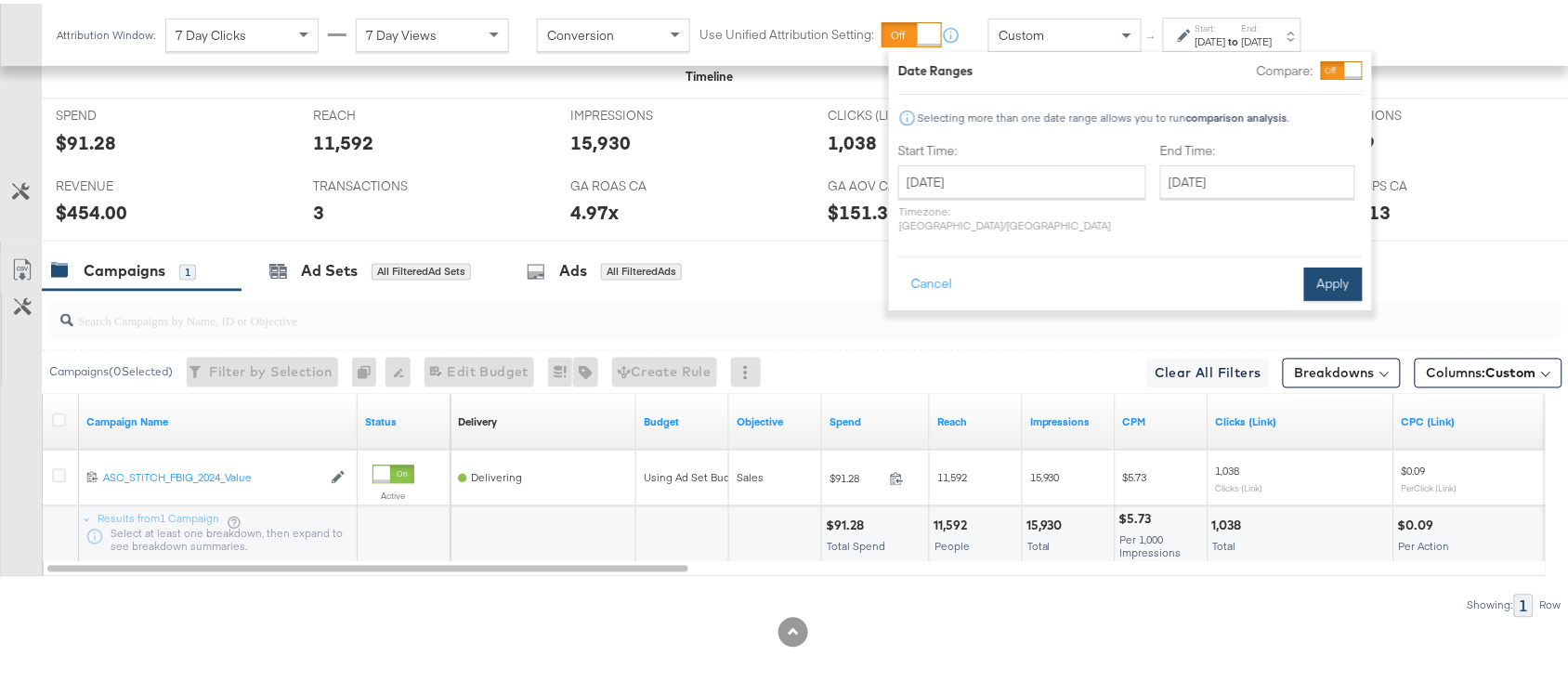
click at [1338, 265] on button "Apply" at bounding box center [1333, 281] width 58 height 34
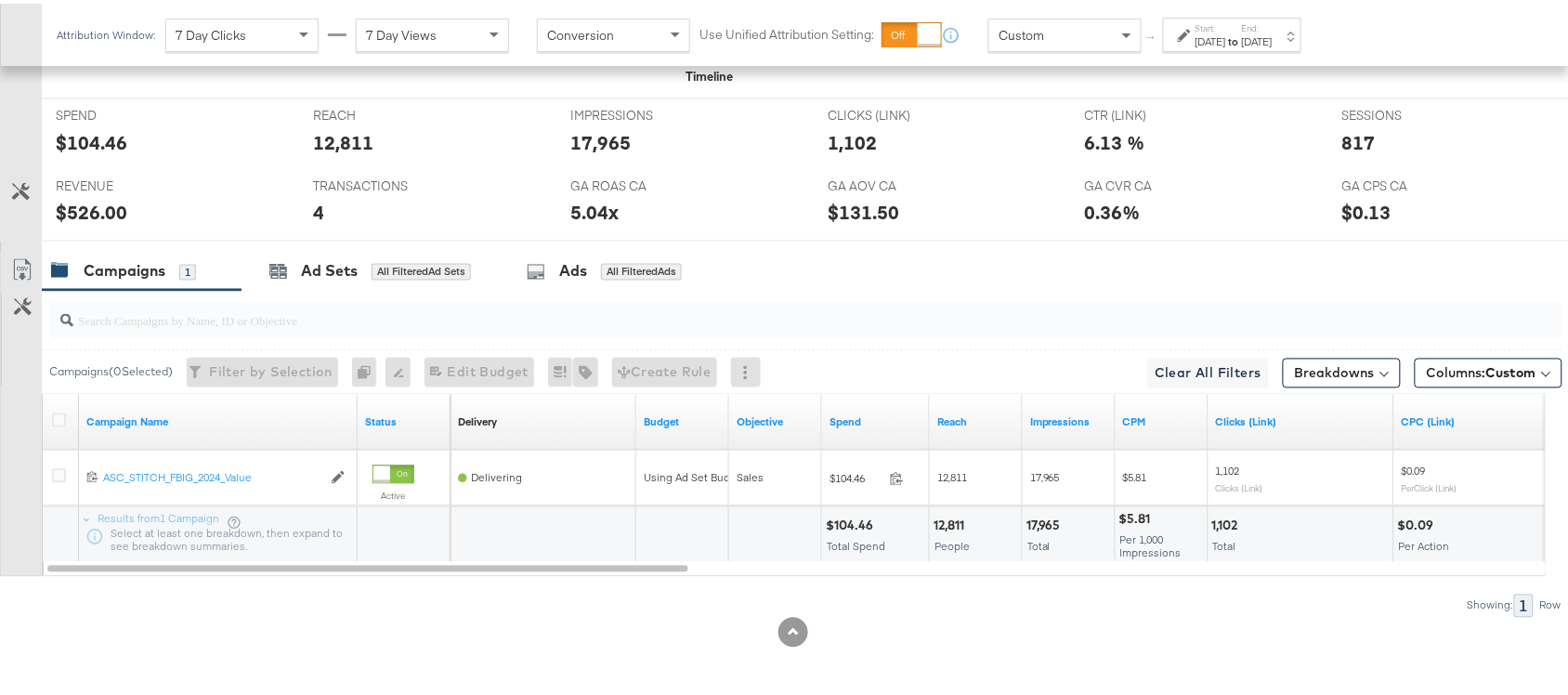
click at [85, 132] on div "$104.46" at bounding box center [91, 139] width 71 height 27
click at [99, 215] on div "$526.00" at bounding box center [91, 209] width 71 height 27
click at [1271, 24] on div "Start: Sep 8th 2024 to End: Sep 8th 2024" at bounding box center [1235, 32] width 77 height 27
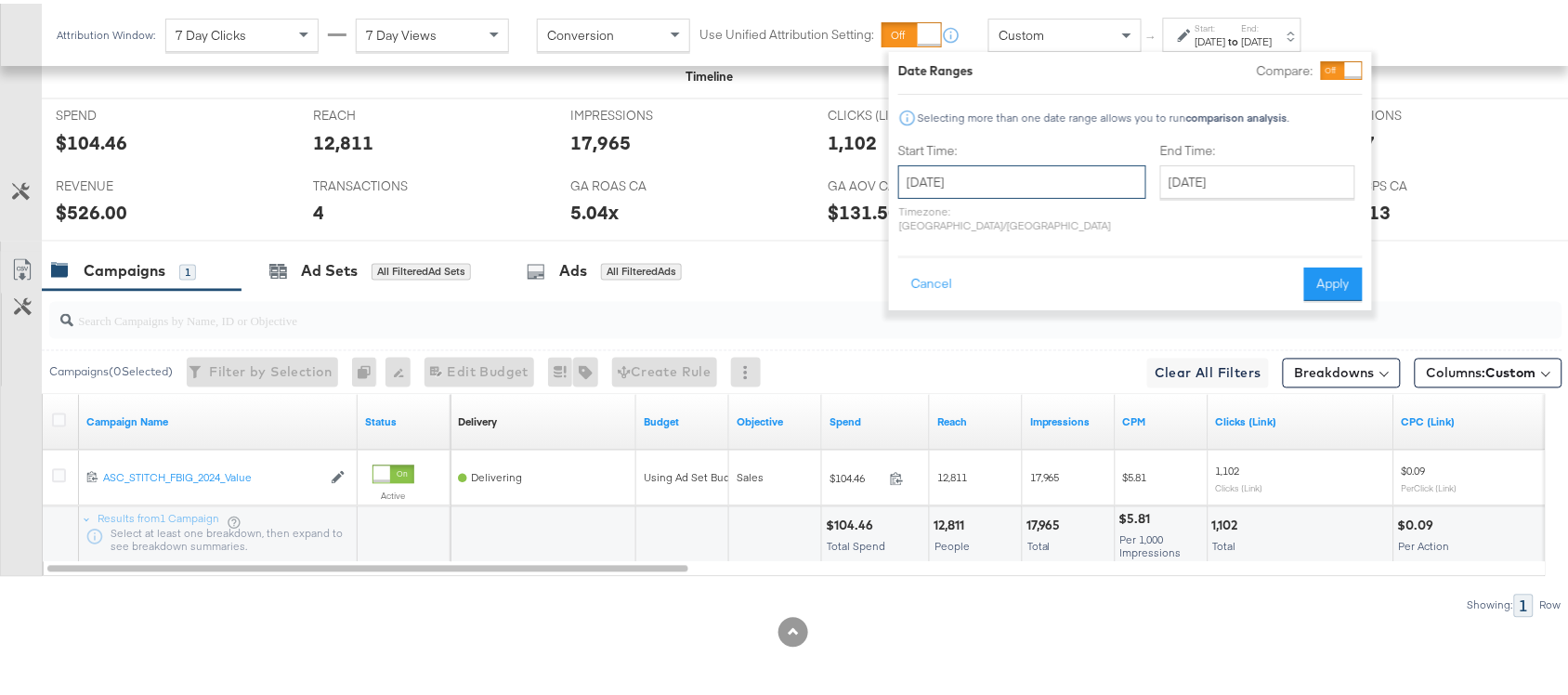
click at [992, 165] on input "September 8th 2024" at bounding box center [1022, 178] width 248 height 34
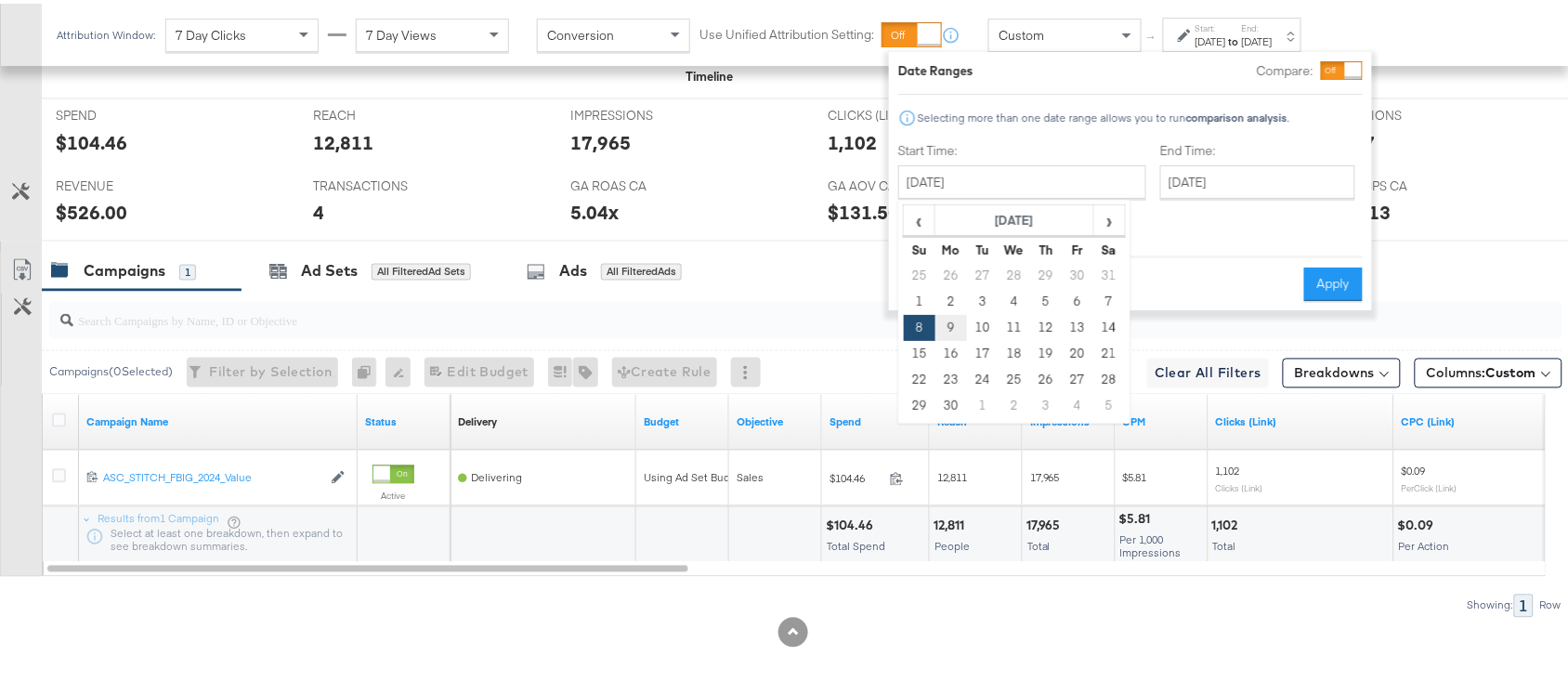
click at [957, 317] on td "9" at bounding box center [952, 325] width 32 height 26
type input "September 9th 2024"
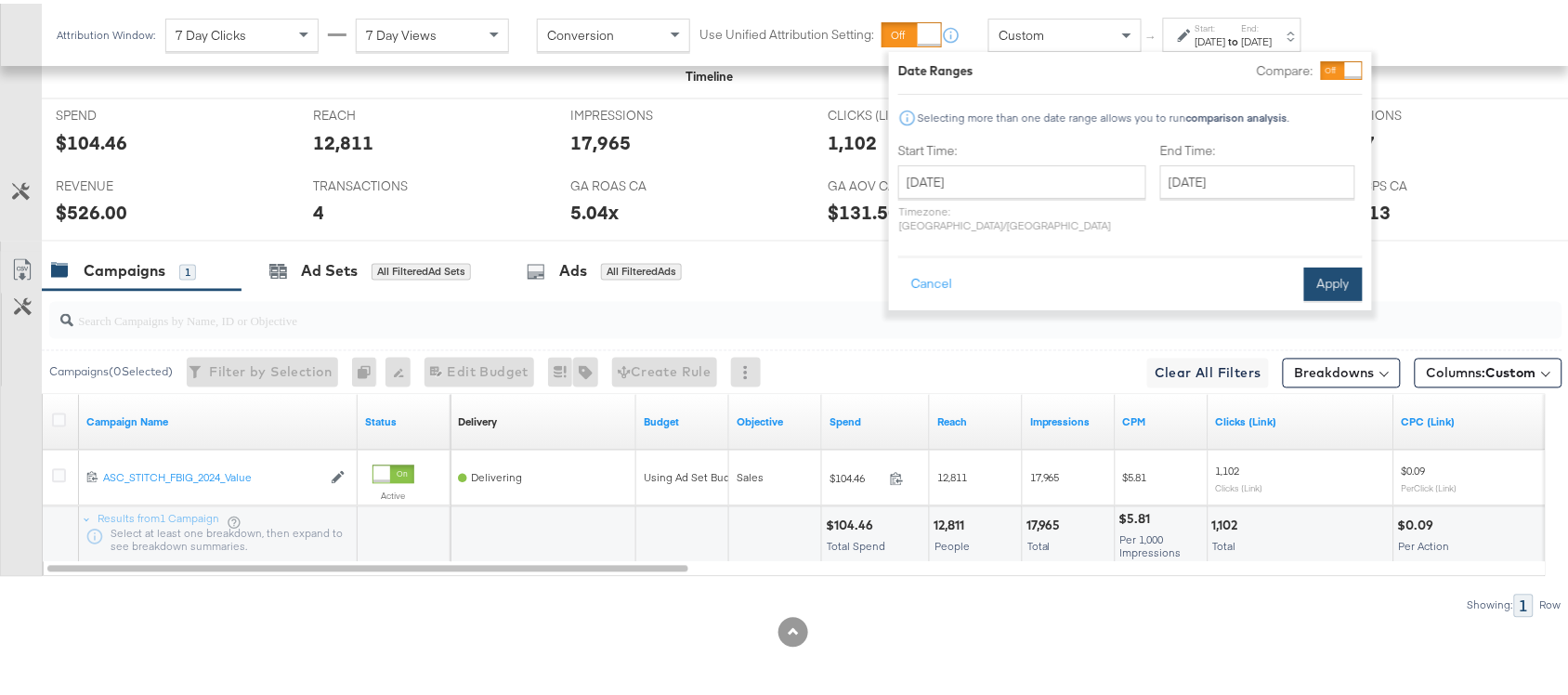
click at [1330, 264] on button "Apply" at bounding box center [1333, 281] width 58 height 34
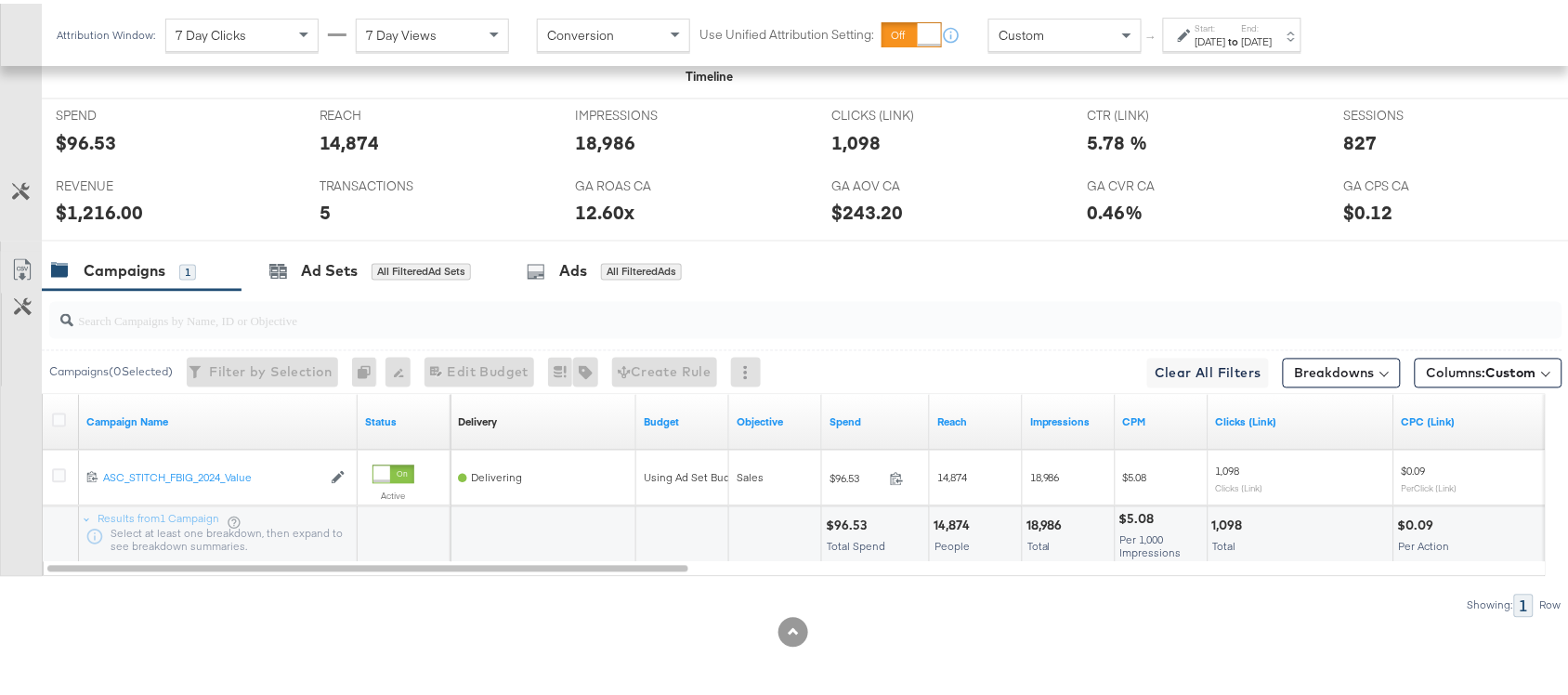
click at [98, 212] on div "$1,216.00" at bounding box center [99, 209] width 87 height 27
click at [85, 147] on div "$96.53" at bounding box center [85, 139] width 60 height 27
click at [1220, 25] on label "Start:" at bounding box center [1211, 24] width 31 height 12
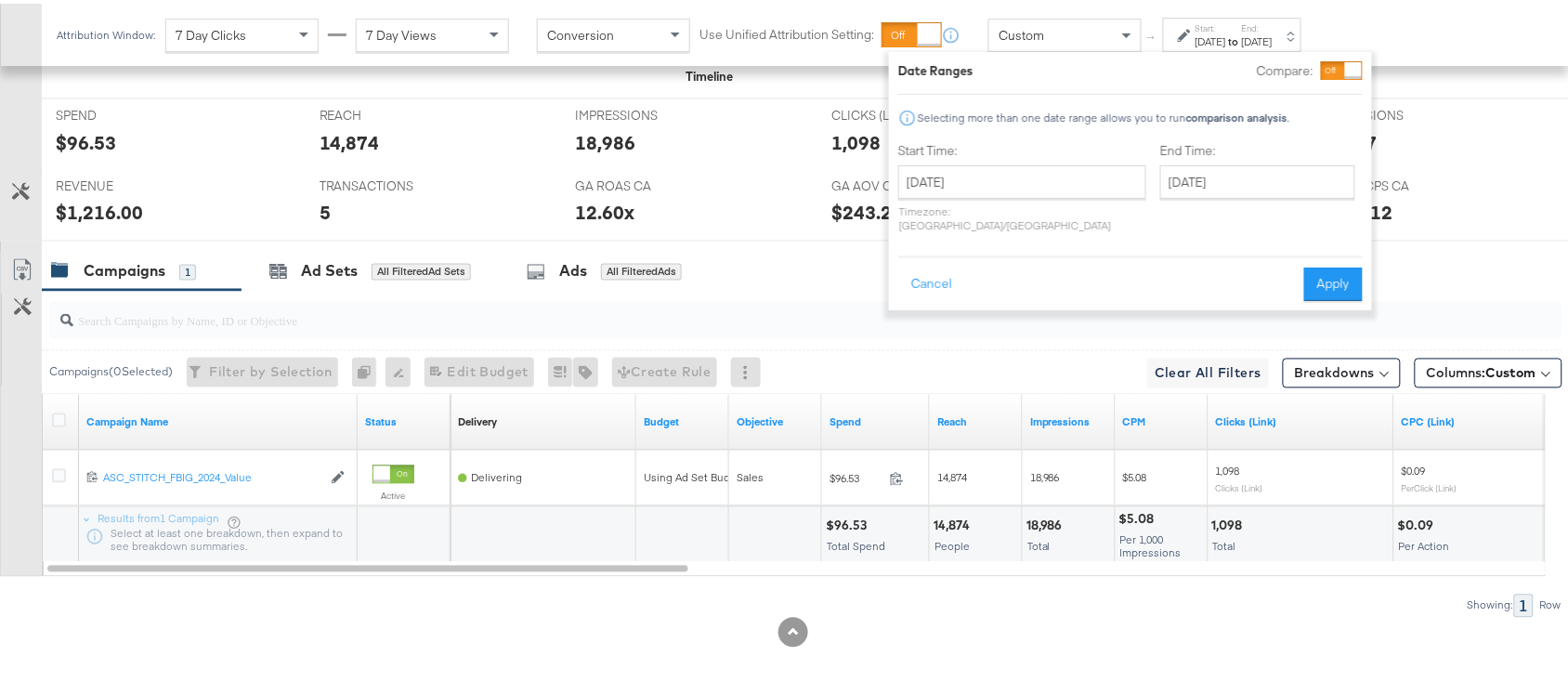
click at [976, 159] on div "Start Time: September 9th 2024 ‹ September 2024 › Su Mo Tu We Th Fr Sa 25 26 27…" at bounding box center [1022, 187] width 248 height 99
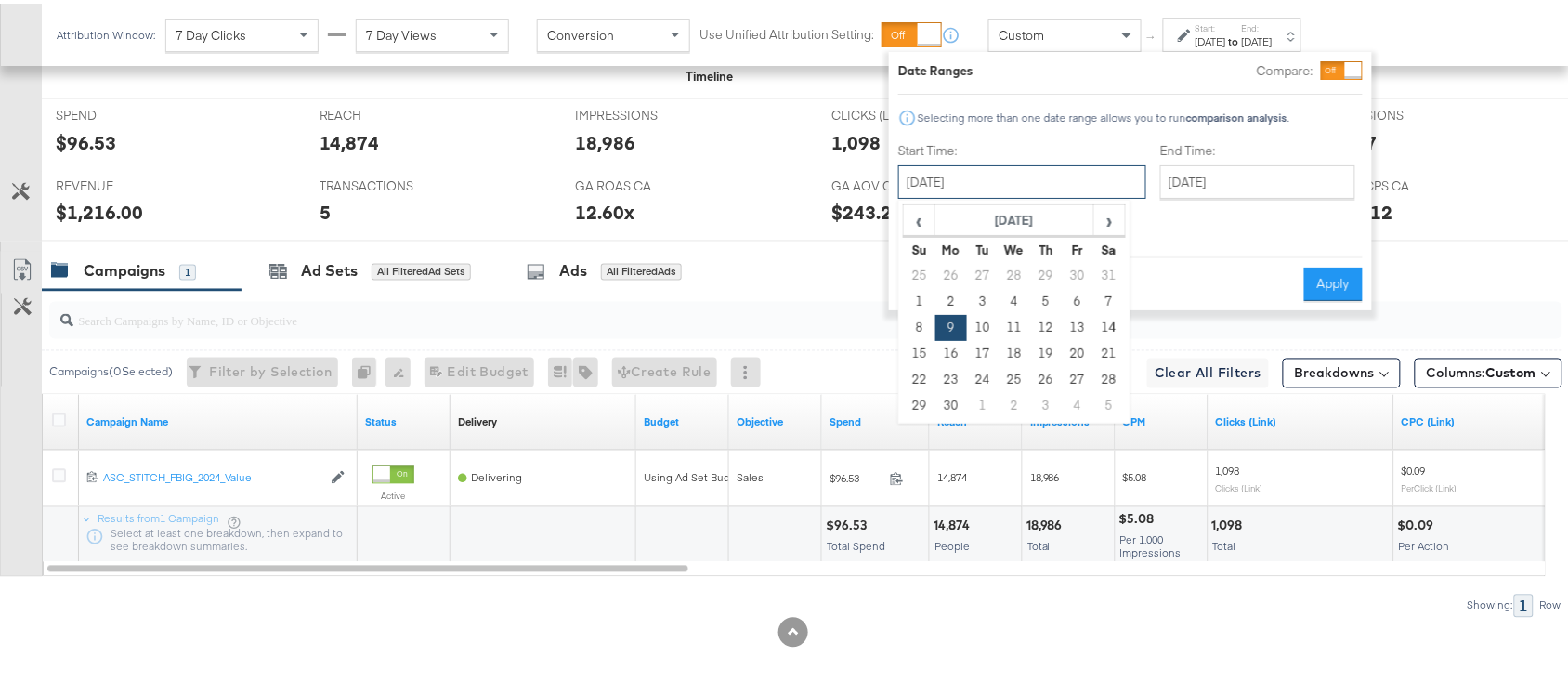
click at [1008, 175] on input "September 9th 2024" at bounding box center [1022, 178] width 248 height 34
click at [981, 320] on td "10" at bounding box center [983, 325] width 32 height 26
type input "September 10th 2024"
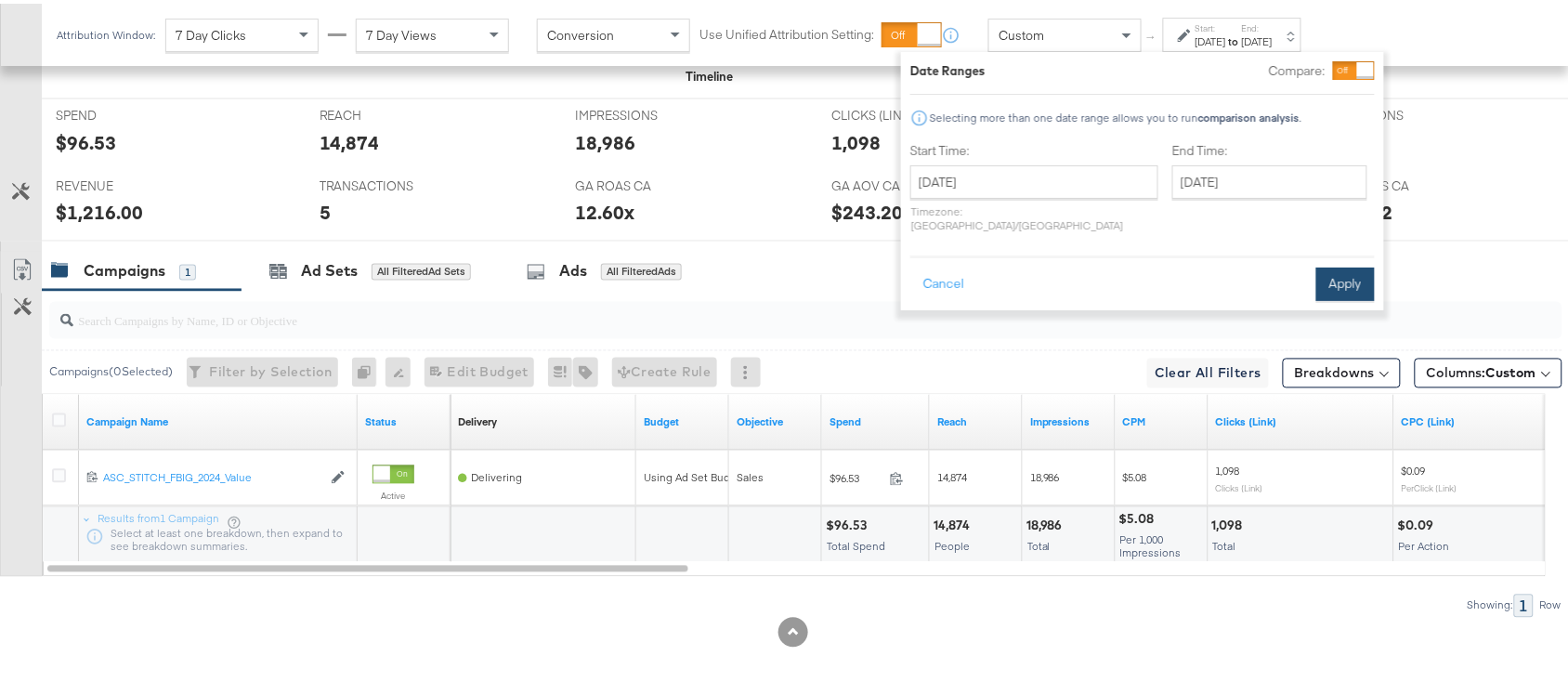
click at [1358, 264] on button "Apply" at bounding box center [1345, 281] width 58 height 34
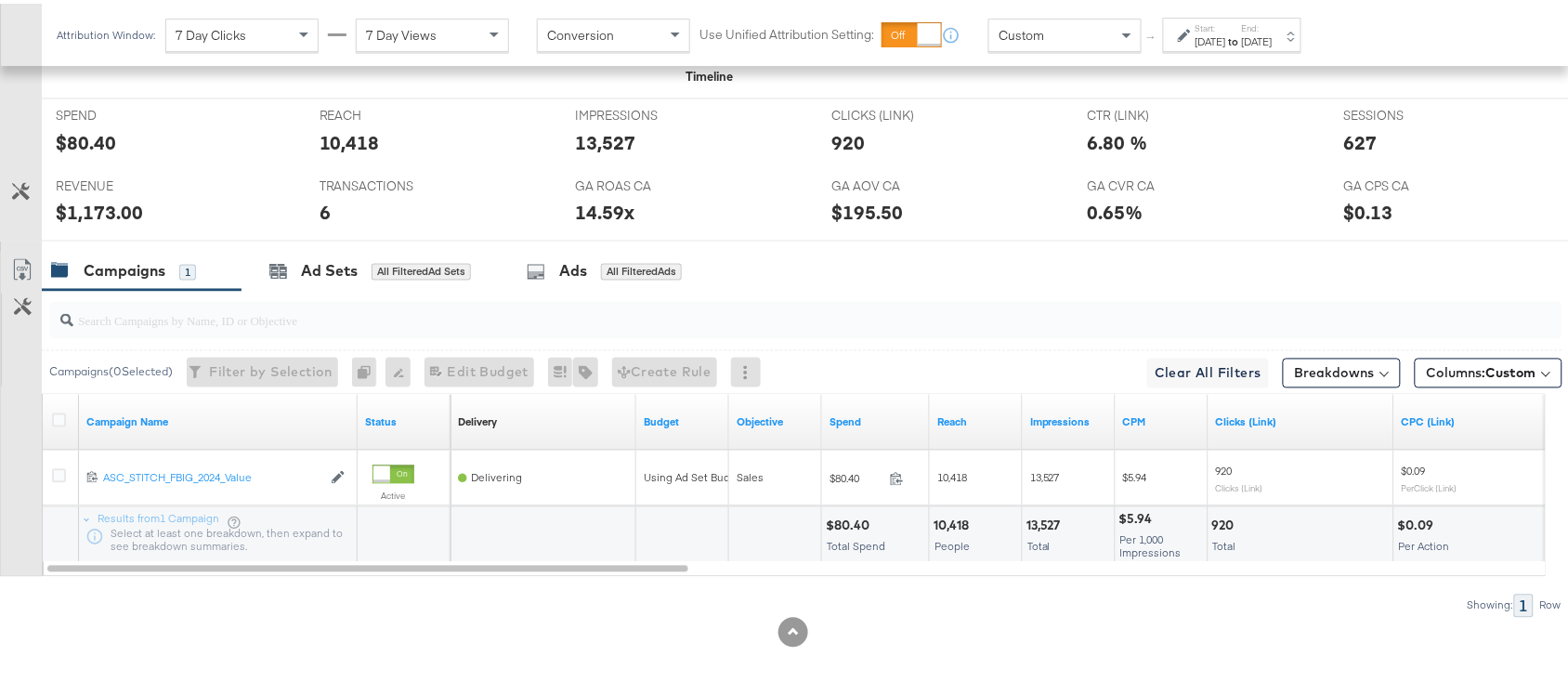
click at [80, 147] on div "$80.40" at bounding box center [85, 139] width 60 height 27
click at [90, 209] on div "$1,173.00" at bounding box center [99, 209] width 87 height 27
click at [1201, 47] on div "Start: Sep 10th 2024 to End: Sep 10th 2024" at bounding box center [1232, 31] width 138 height 35
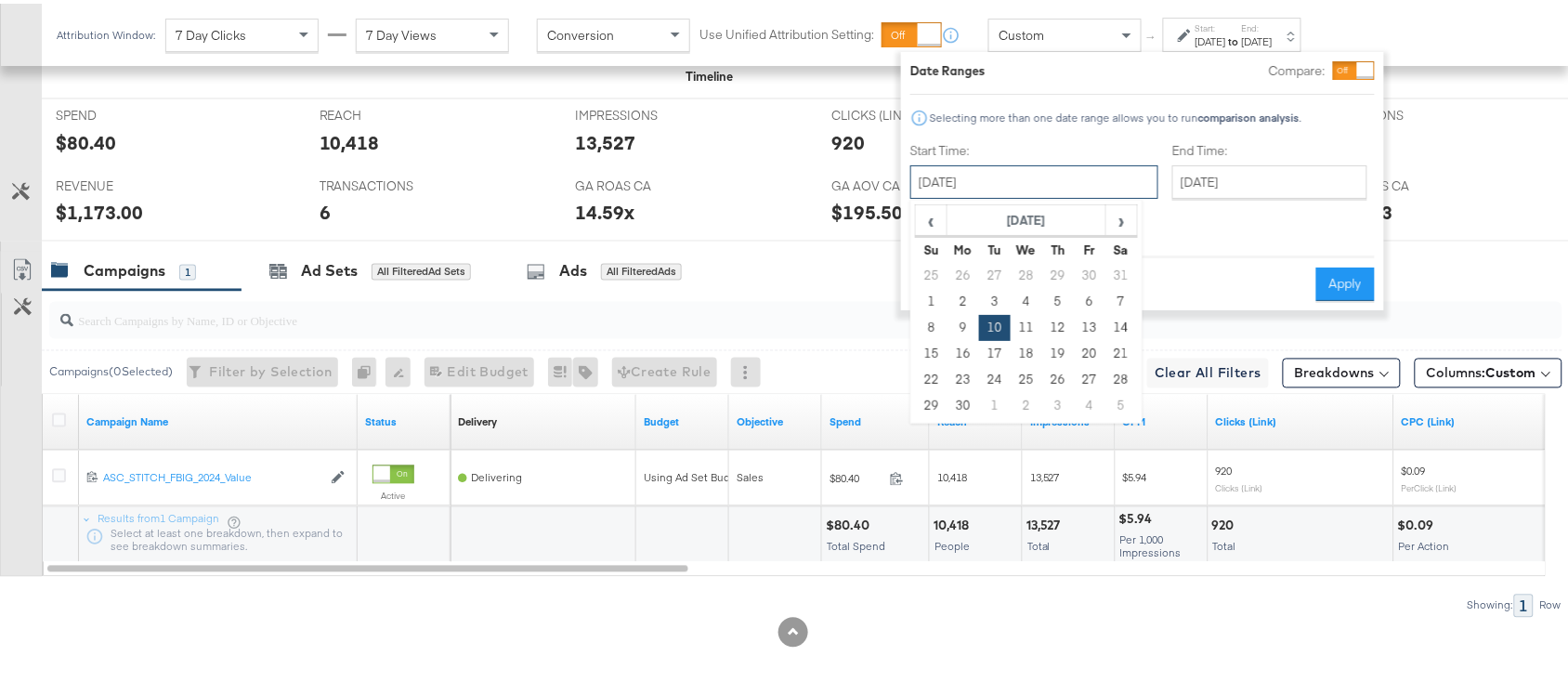
click at [992, 186] on input "September 10th 2024" at bounding box center [1035, 178] width 248 height 34
click at [1025, 325] on td "11" at bounding box center [1027, 325] width 32 height 26
type input "September 11th 2024"
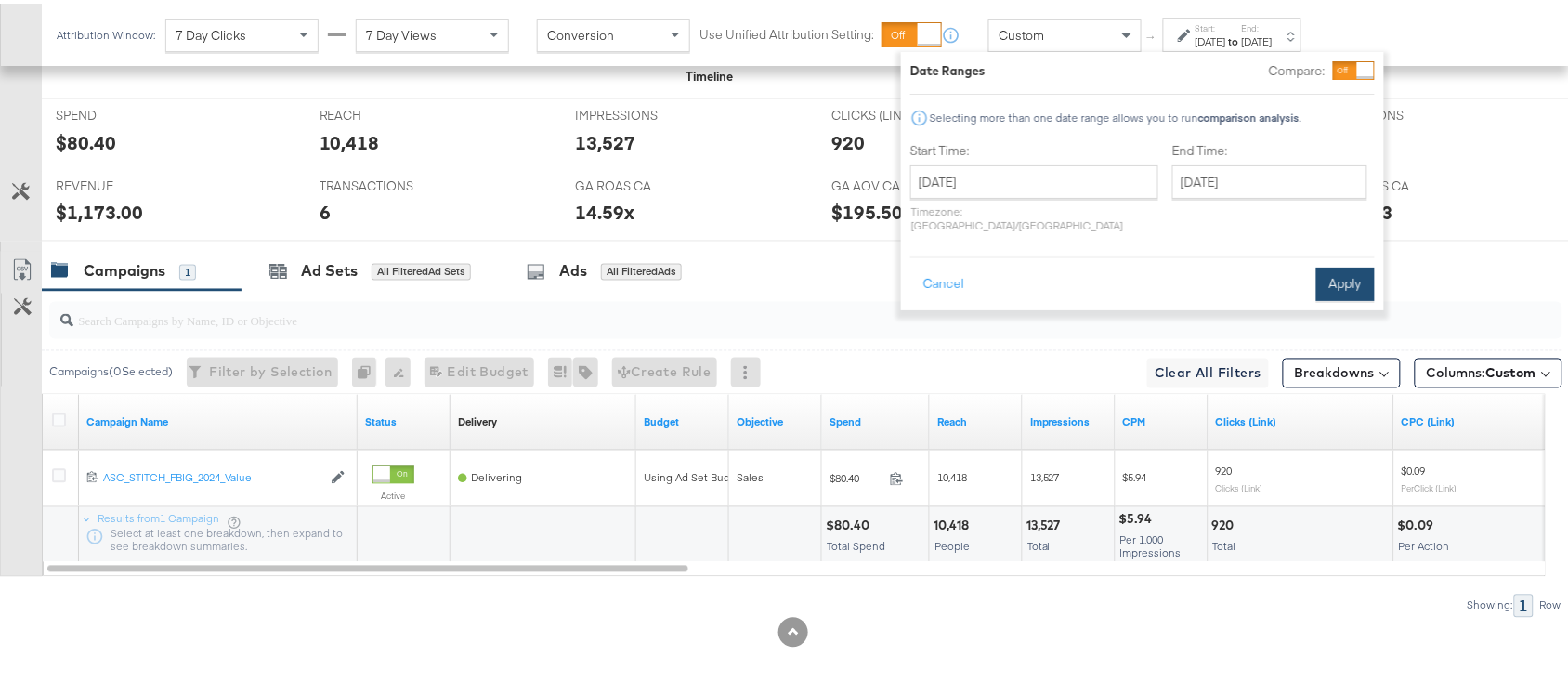
click at [1344, 280] on button "Apply" at bounding box center [1345, 281] width 58 height 34
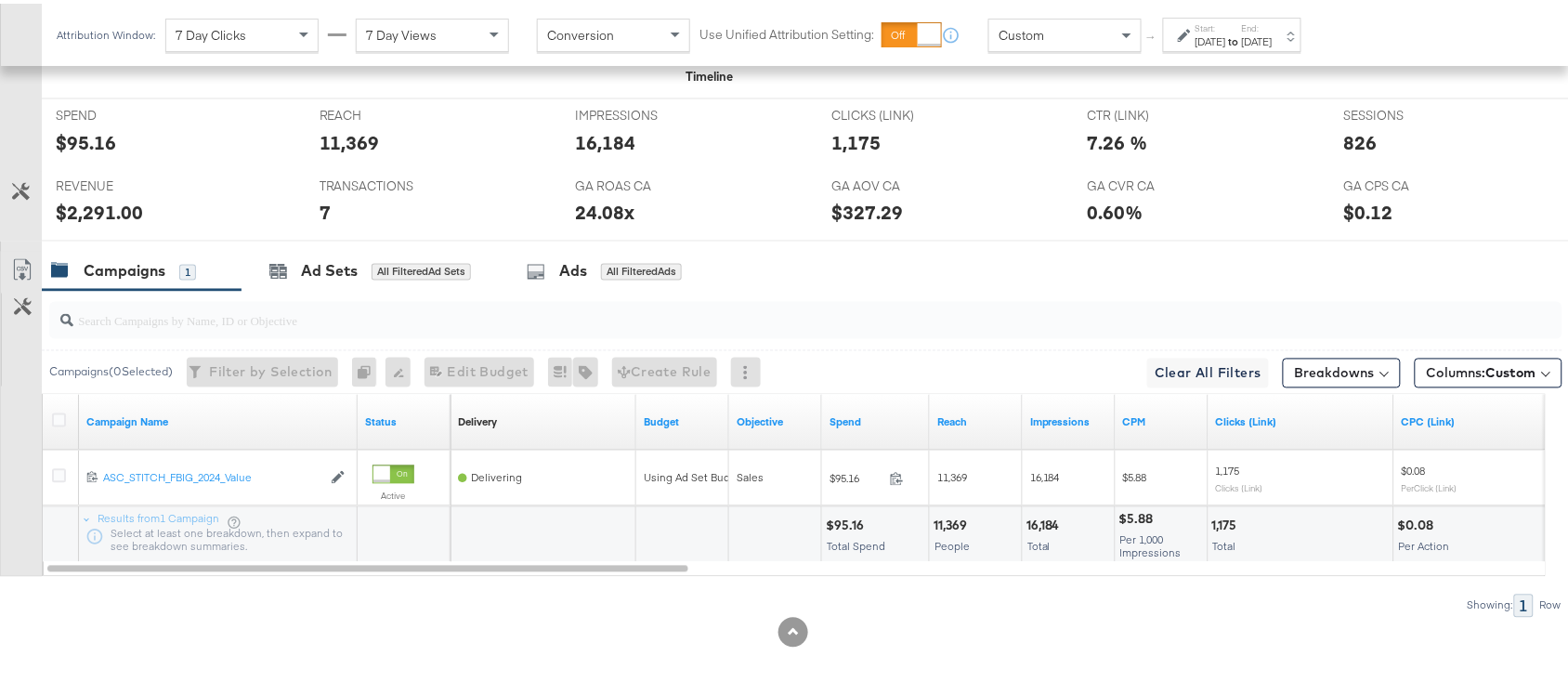
click at [77, 212] on div "$2,291.00" at bounding box center [99, 209] width 87 height 27
click at [100, 129] on div "$95.16" at bounding box center [85, 139] width 60 height 27
click at [1242, 42] on strong "to" at bounding box center [1234, 38] width 16 height 14
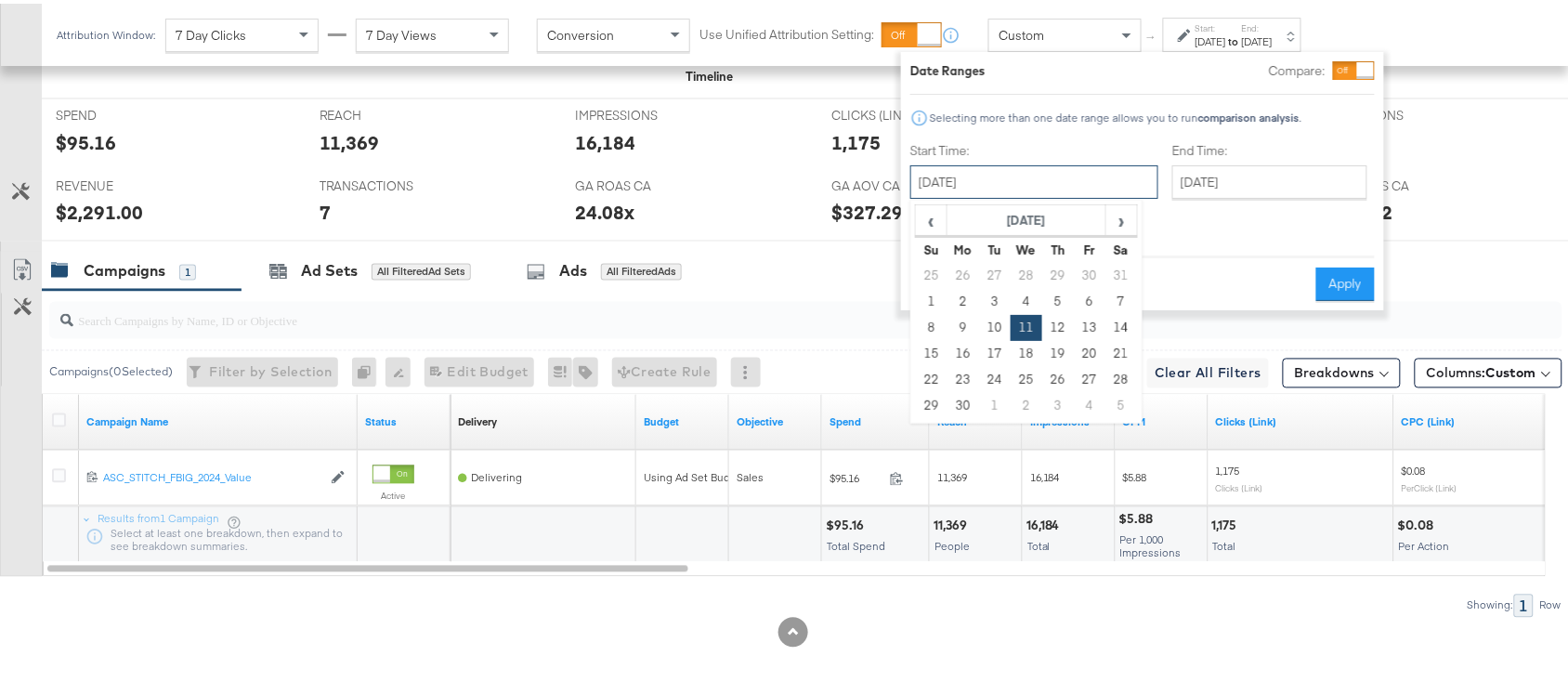
click at [1013, 181] on input "September 11th 2024" at bounding box center [1035, 178] width 248 height 34
click at [1055, 332] on td "12" at bounding box center [1058, 325] width 32 height 26
type input "September 12th 2024"
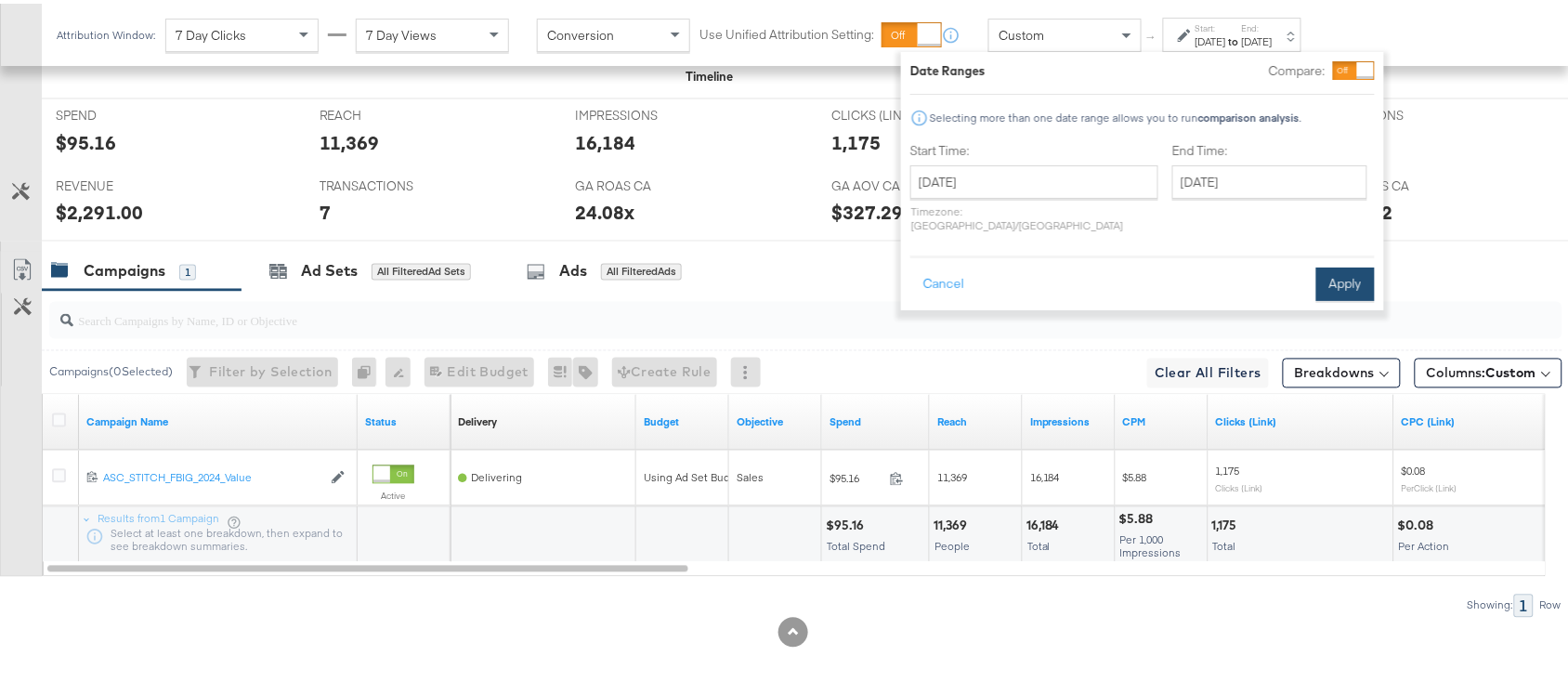
click at [1364, 264] on button "Apply" at bounding box center [1345, 281] width 58 height 34
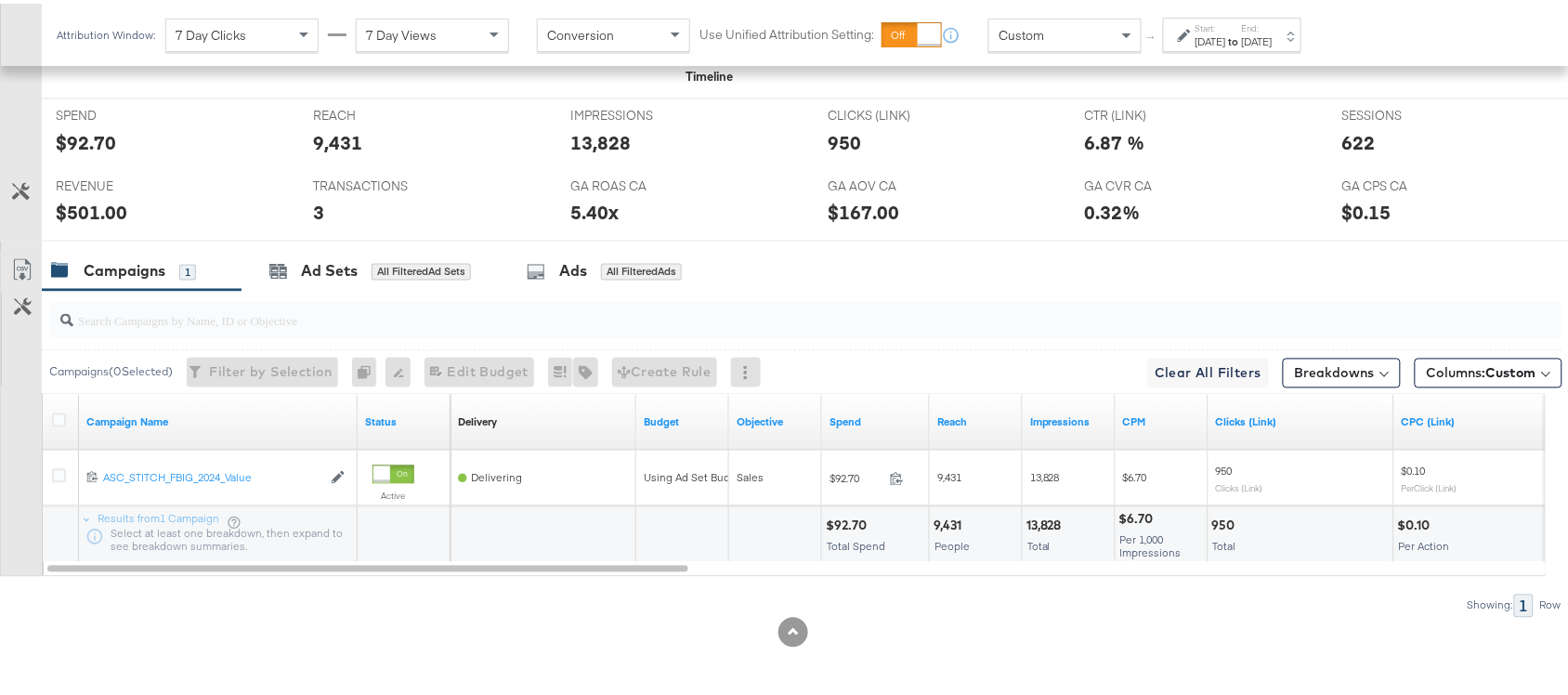
click at [91, 139] on div "$92.70" at bounding box center [85, 139] width 60 height 27
click at [108, 208] on div "$501.00" at bounding box center [91, 209] width 71 height 27
click at [1220, 34] on div "Sep 12th 2024" at bounding box center [1211, 39] width 31 height 15
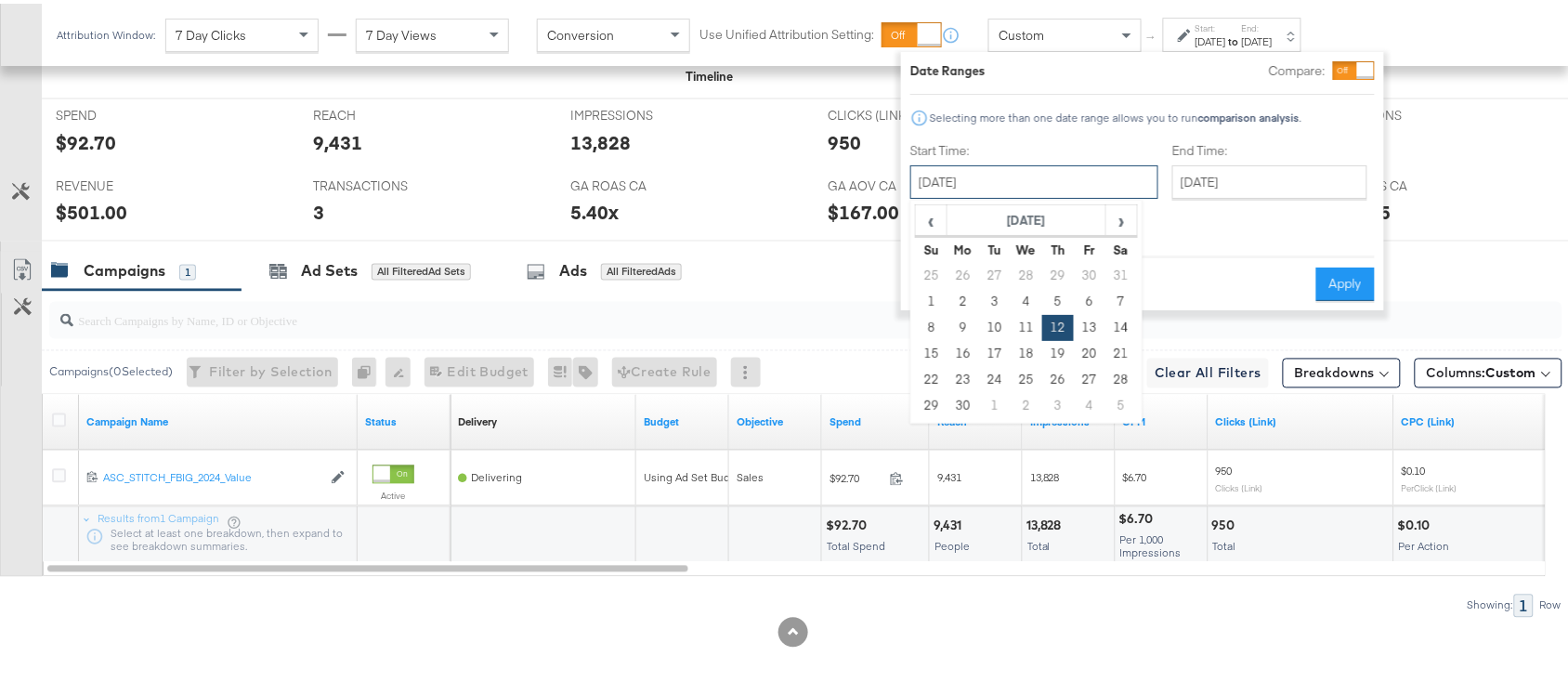
click at [976, 178] on input "September 12th 2024" at bounding box center [1035, 178] width 248 height 34
click at [1094, 321] on td "13" at bounding box center [1090, 325] width 32 height 26
type input "September 13th 2024"
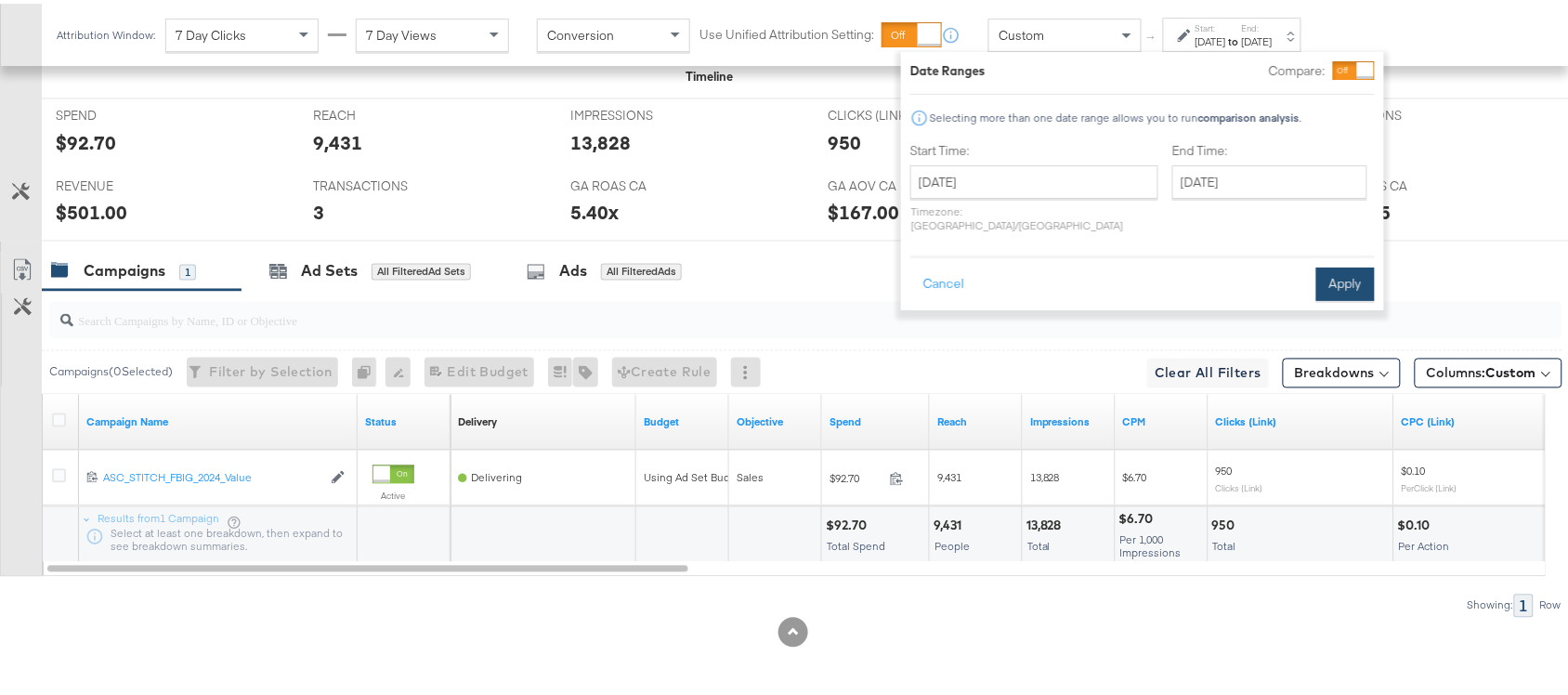
click at [1334, 265] on button "Apply" at bounding box center [1345, 281] width 58 height 34
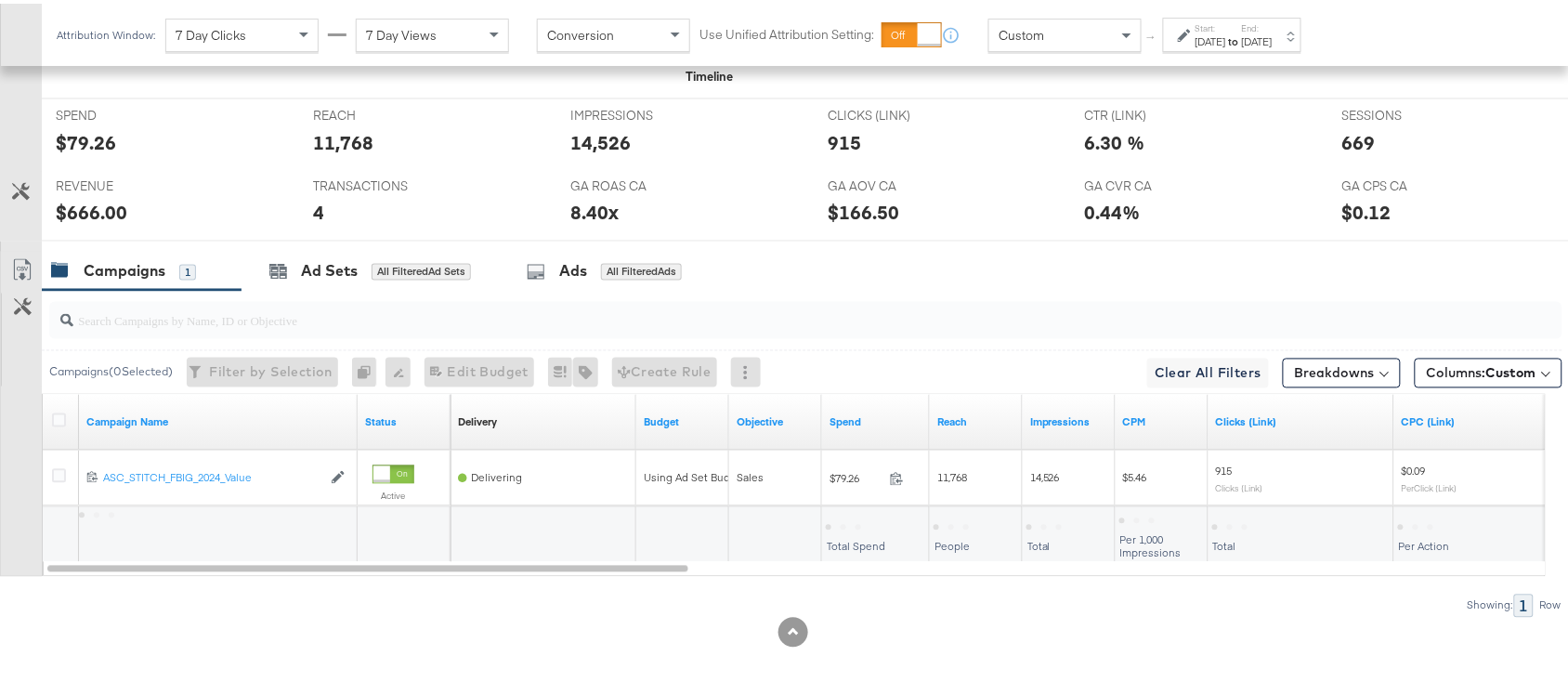
click at [94, 220] on div "$666.00" at bounding box center [91, 209] width 71 height 27
click at [108, 132] on div "$79.26" at bounding box center [85, 139] width 60 height 27
click at [1273, 42] on div "Sep 13th 2024" at bounding box center [1257, 39] width 31 height 15
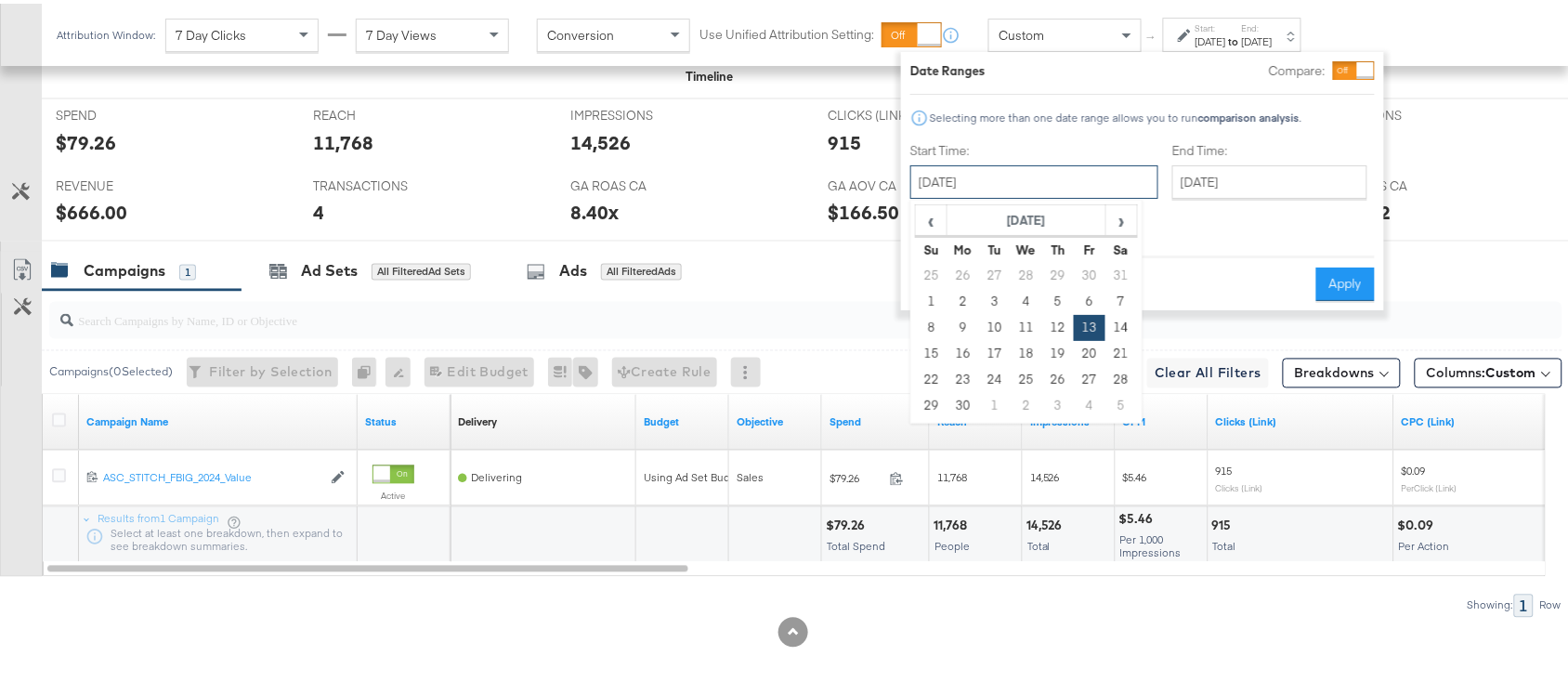
click at [1021, 193] on input "September 13th 2024" at bounding box center [1035, 178] width 248 height 34
click at [1121, 321] on td "14" at bounding box center [1122, 325] width 32 height 26
type input "September 14th 2024"
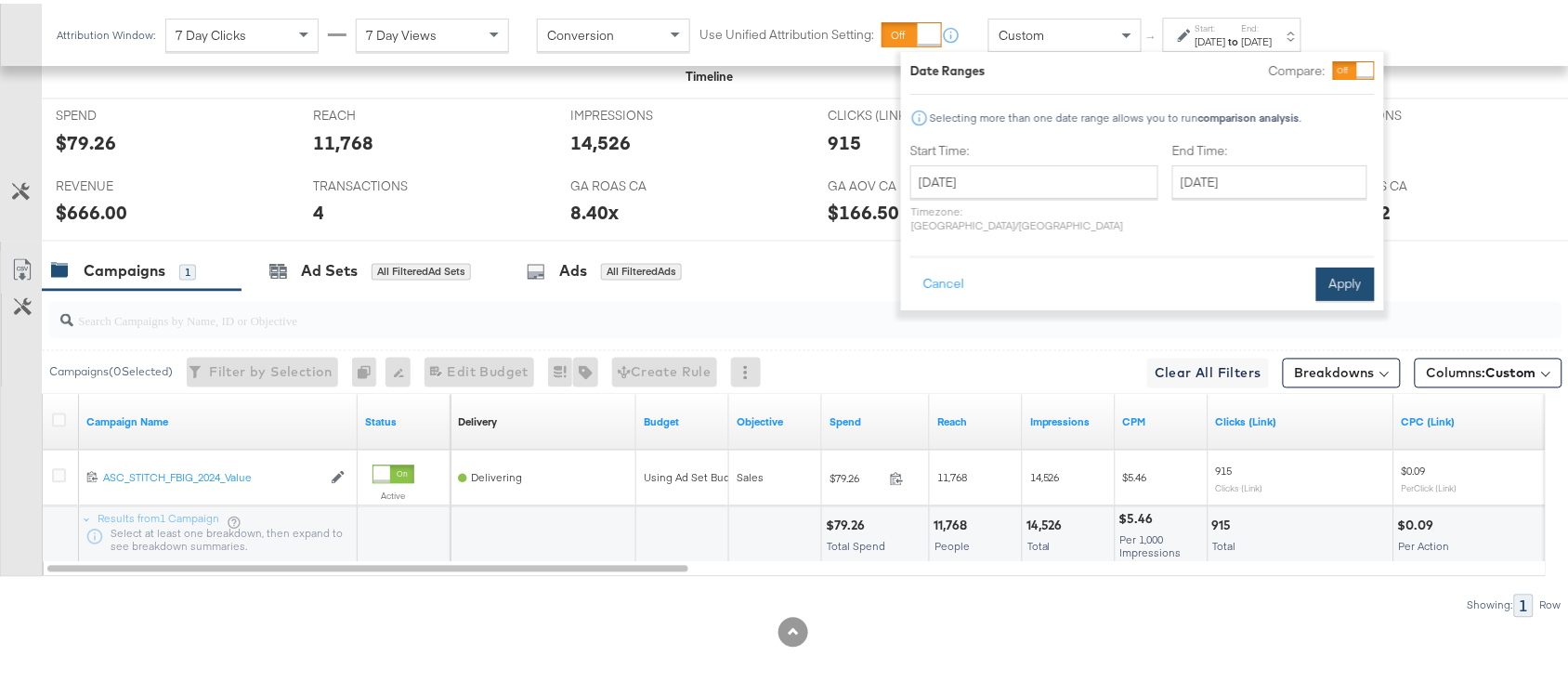
click at [1343, 264] on button "Apply" at bounding box center [1345, 281] width 58 height 34
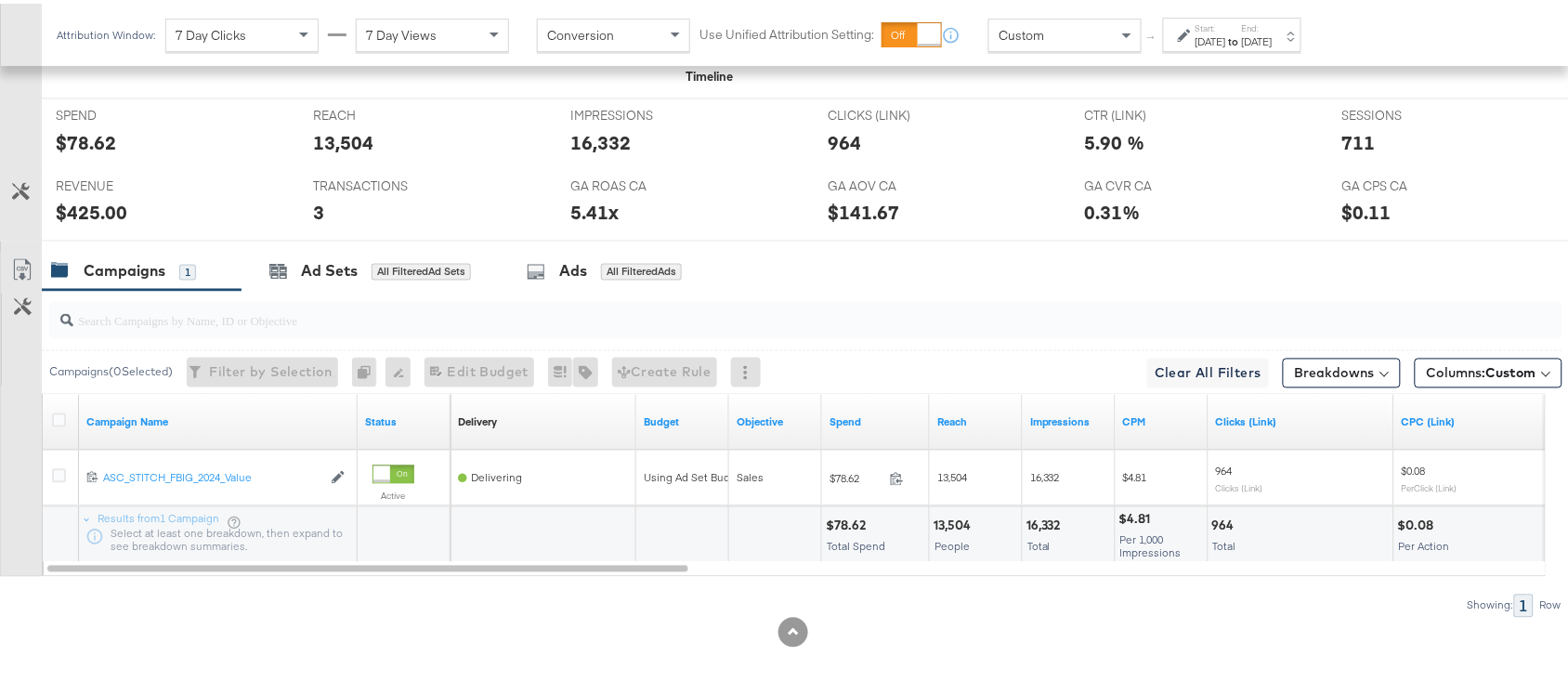
click at [88, 137] on div "$78.62" at bounding box center [85, 139] width 60 height 27
click at [82, 208] on div "$425.00" at bounding box center [91, 209] width 71 height 27
click at [1273, 26] on label "End:" at bounding box center [1257, 24] width 31 height 12
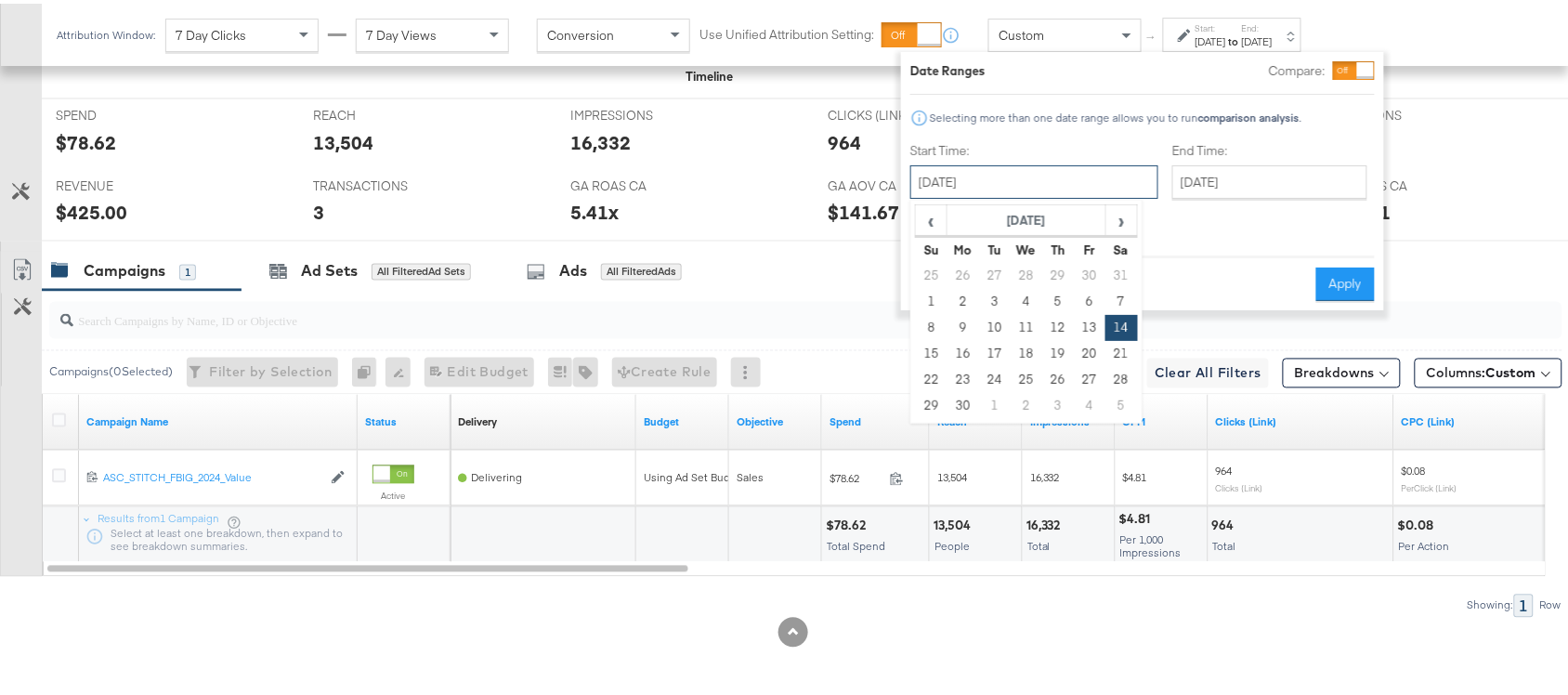
click at [976, 174] on input "September 14th 2024" at bounding box center [1035, 178] width 248 height 34
click at [923, 358] on td "15" at bounding box center [932, 350] width 32 height 26
type input "September 15th 2024"
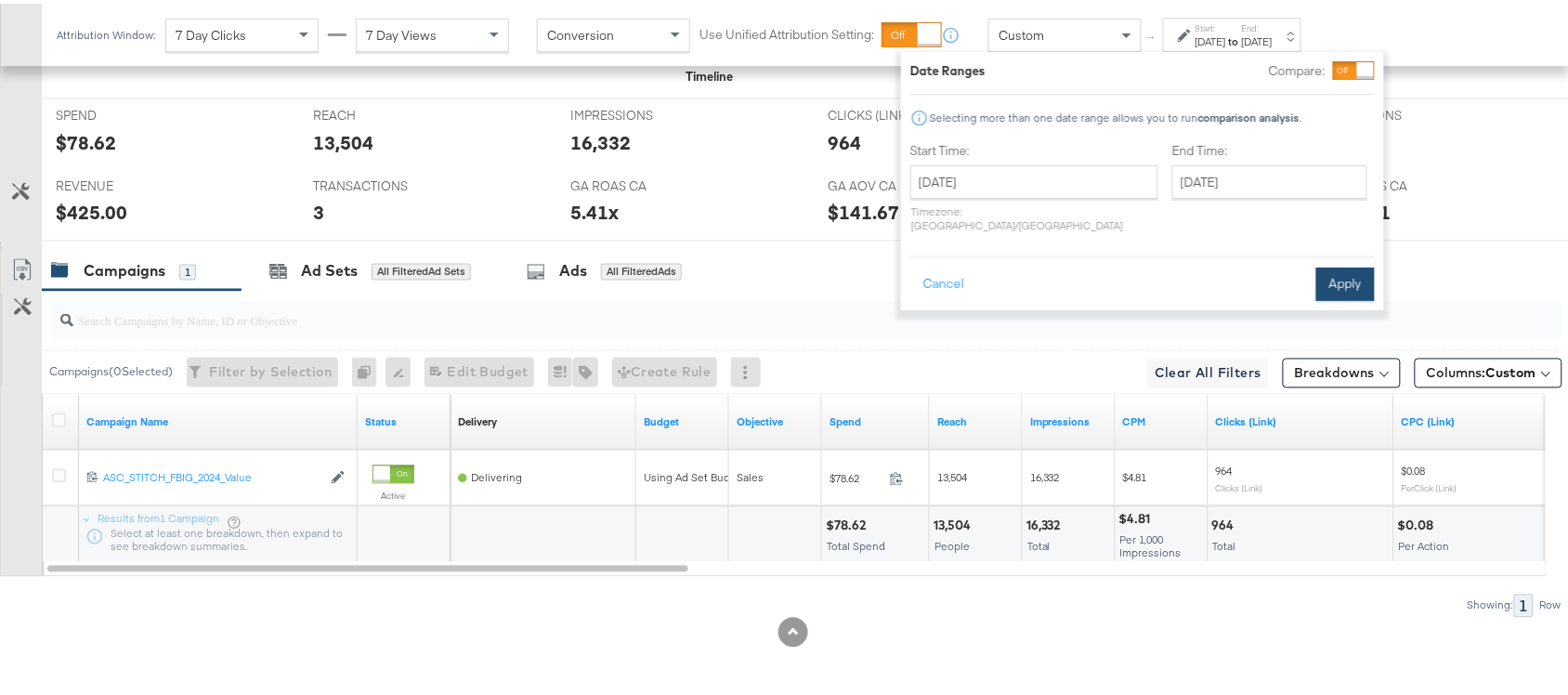
click at [1347, 265] on button "Apply" at bounding box center [1345, 281] width 58 height 34
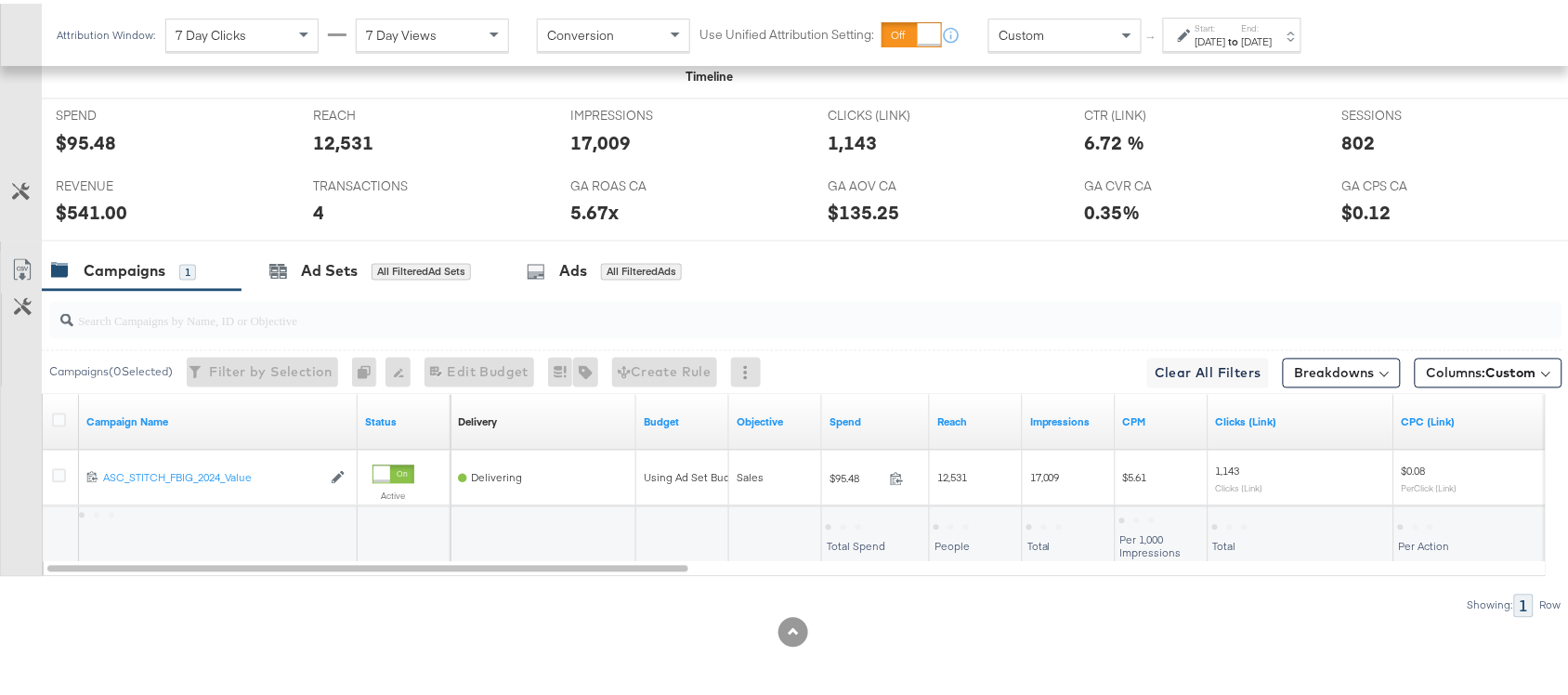
click at [94, 212] on div "$541.00" at bounding box center [91, 209] width 71 height 27
click at [74, 132] on div "$95.48" at bounding box center [85, 139] width 60 height 27
click at [1226, 24] on label "Start:" at bounding box center [1211, 24] width 31 height 12
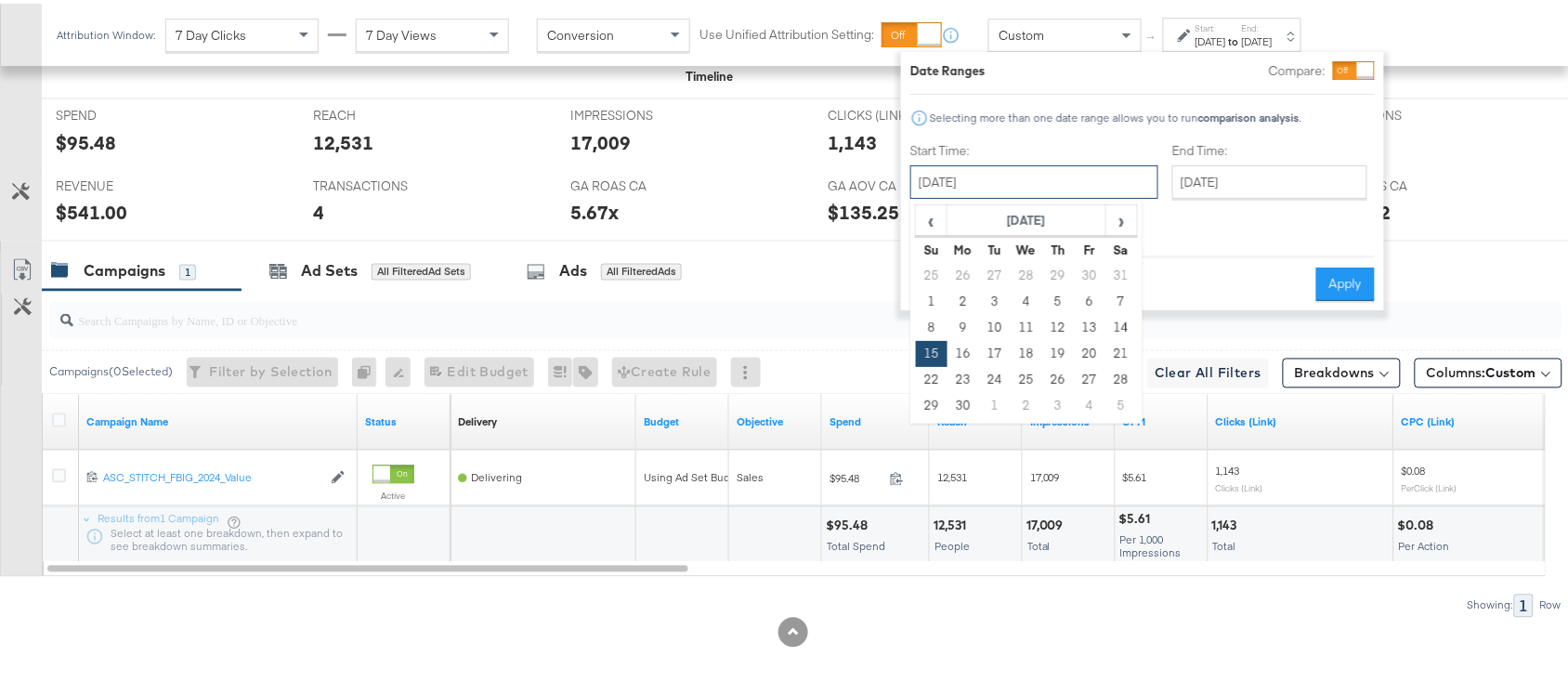
click at [973, 181] on input "September 15th 2024" at bounding box center [1035, 178] width 248 height 34
click at [957, 347] on td "16" at bounding box center [963, 350] width 32 height 26
type input "September 16th 2024"
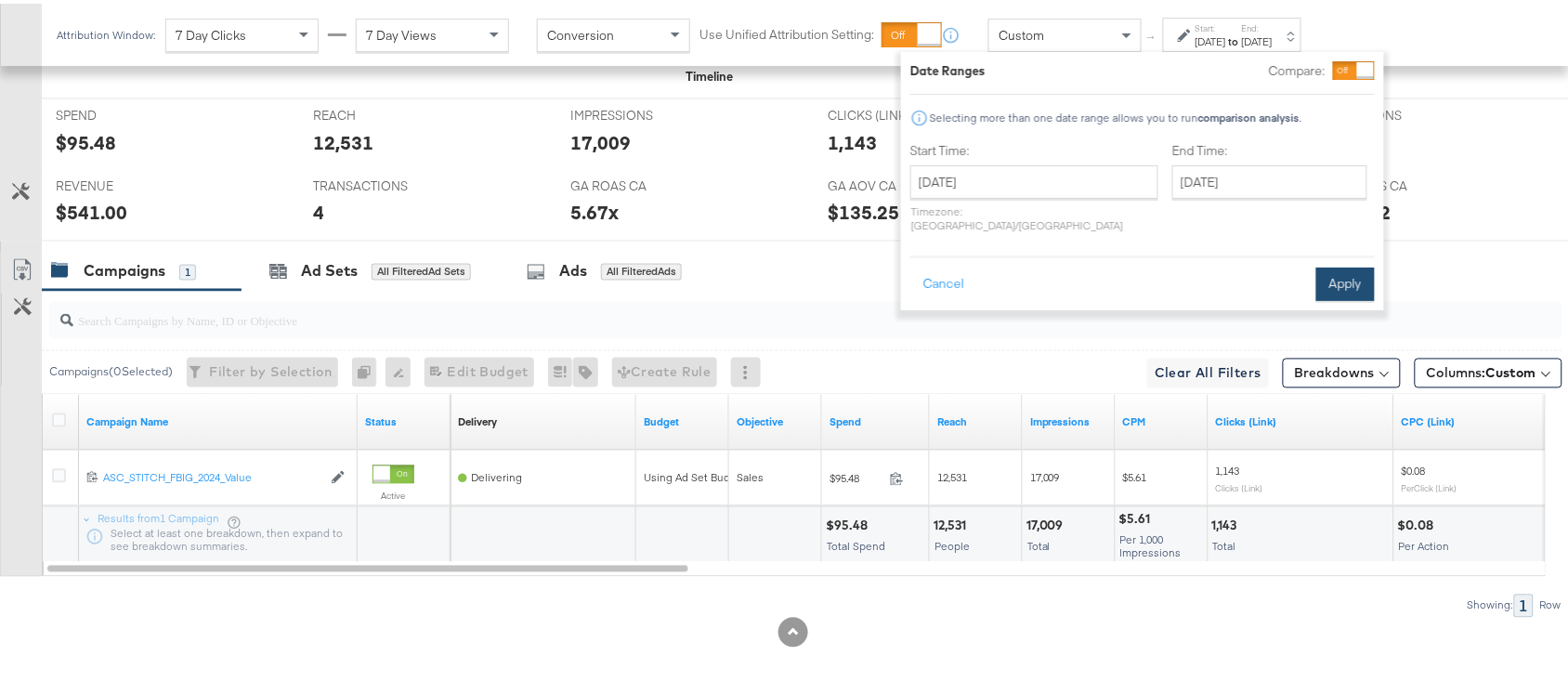
click at [1345, 264] on button "Apply" at bounding box center [1345, 281] width 58 height 34
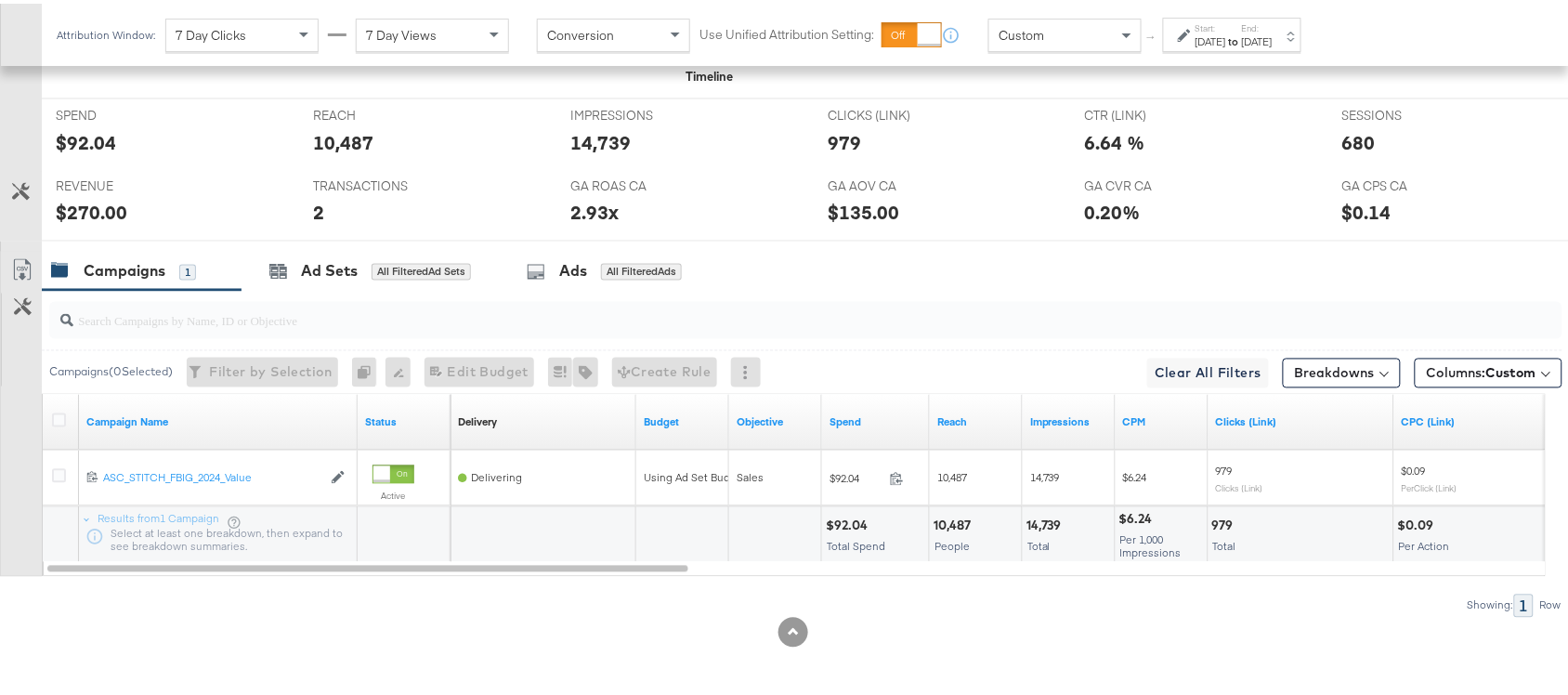
click at [91, 146] on div "$92.04" at bounding box center [85, 139] width 60 height 27
click at [98, 215] on div "$270.00" at bounding box center [91, 209] width 71 height 27
click at [1273, 39] on div "Sep 16th 2024" at bounding box center [1257, 39] width 31 height 15
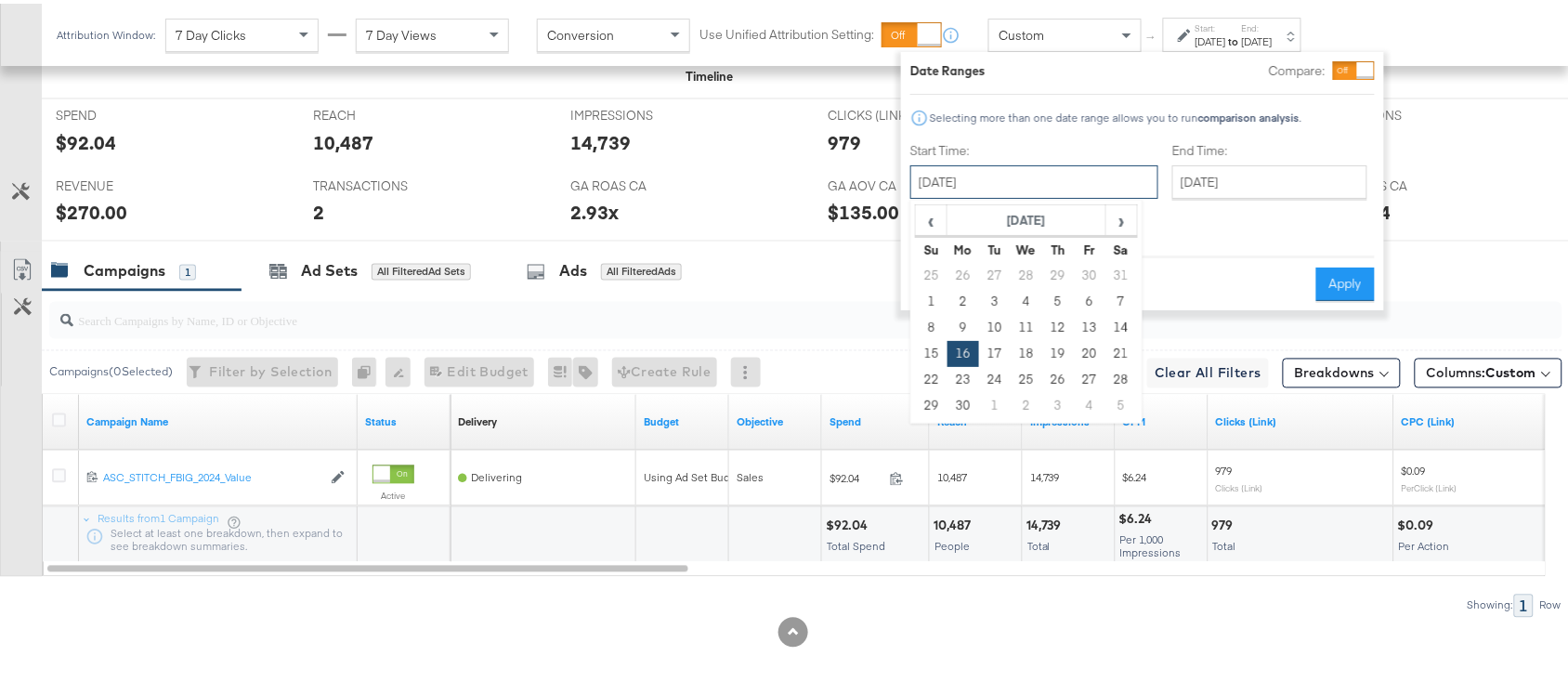
click at [1029, 187] on input "September 16th 2024" at bounding box center [1035, 178] width 248 height 34
click at [991, 340] on td "17" at bounding box center [995, 350] width 32 height 26
type input "September 17th 2024"
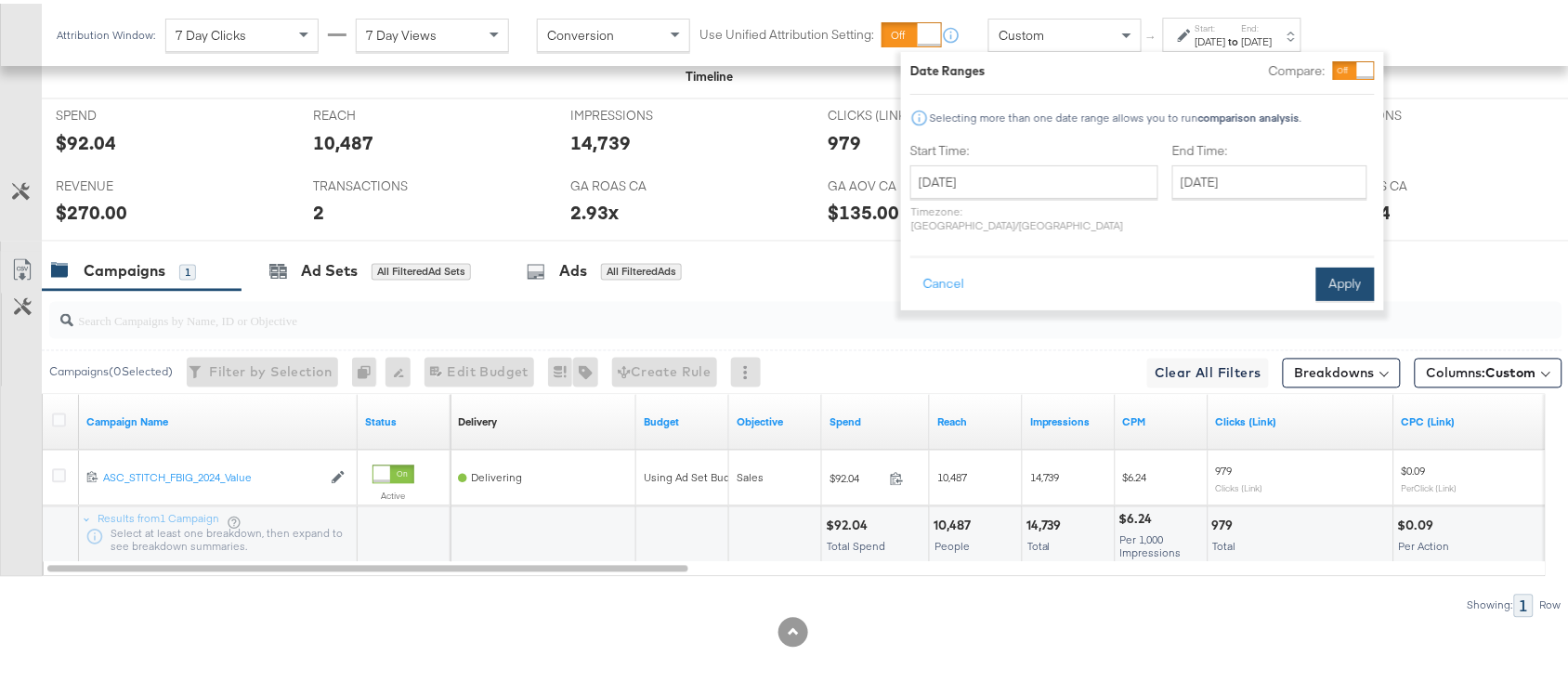
click at [1336, 276] on button "Apply" at bounding box center [1345, 281] width 58 height 34
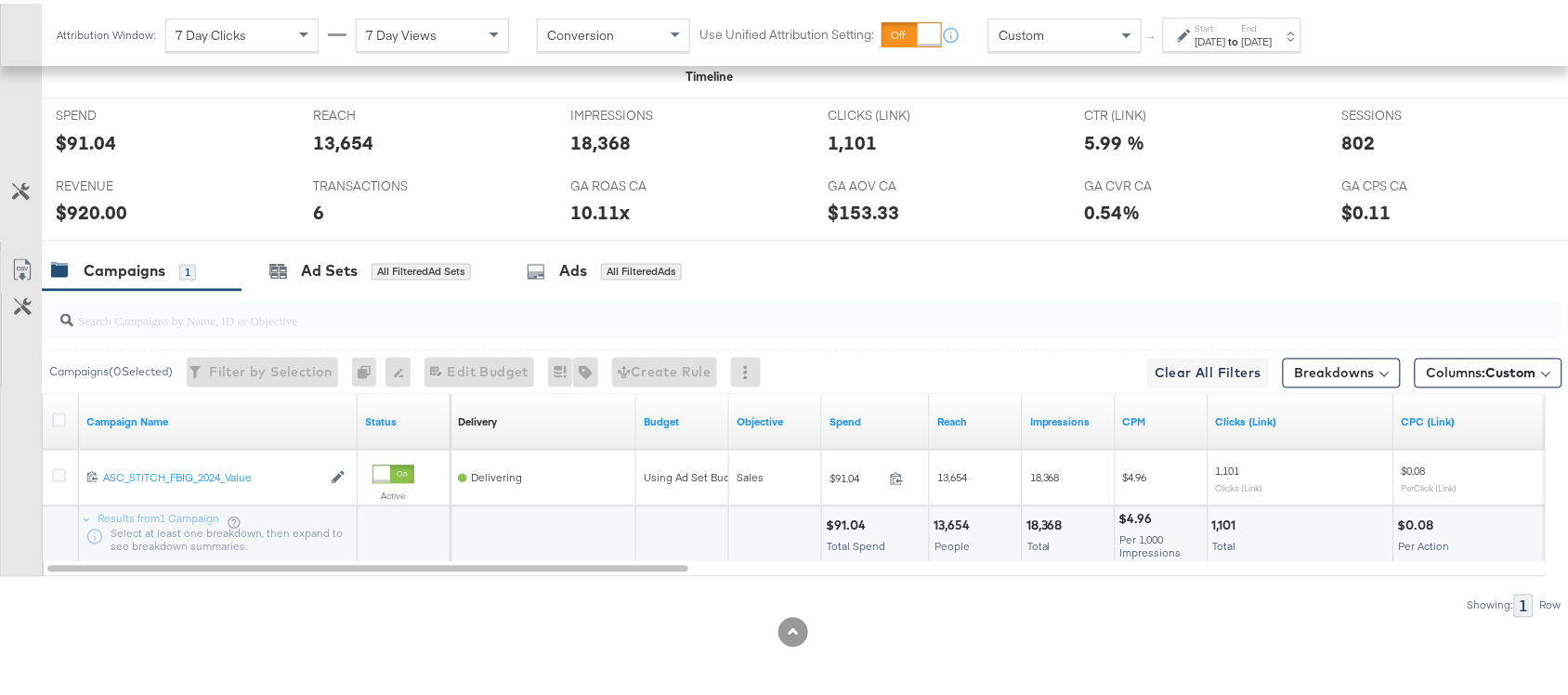
click at [100, 212] on div "$920.00" at bounding box center [91, 209] width 71 height 27
click at [90, 145] on div "$91.04" at bounding box center [85, 139] width 60 height 27
click at [1273, 19] on label "End:" at bounding box center [1257, 24] width 31 height 12
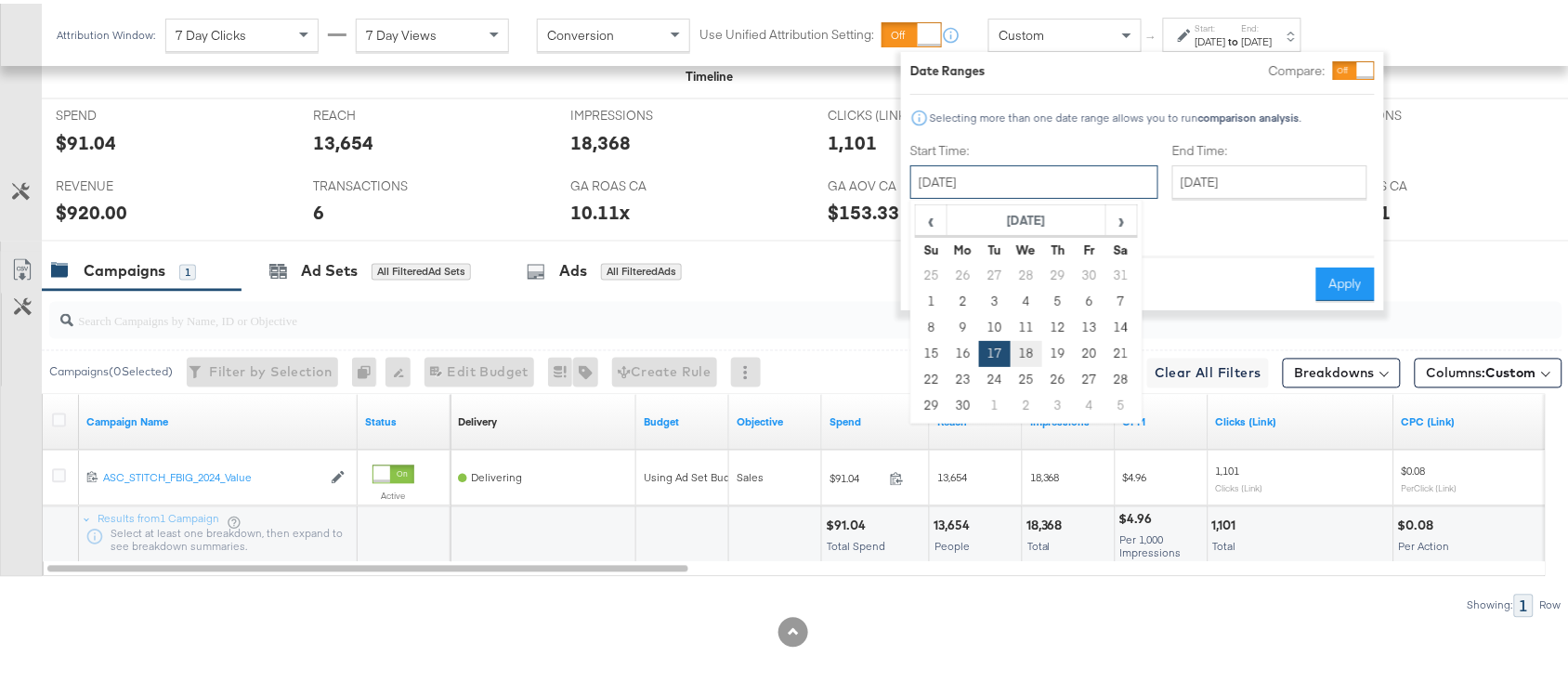
drag, startPoint x: 1011, startPoint y: 187, endPoint x: 1032, endPoint y: 347, distance: 161.4
click at [1032, 195] on div "September 17th 2024 ‹ September 2024 › Su Mo Tu We Th Fr Sa 25 26 27 28 29 30 3…" at bounding box center [1035, 178] width 248 height 34
click at [1032, 347] on td "18" at bounding box center [1027, 350] width 32 height 26
type input "September 18th 2024"
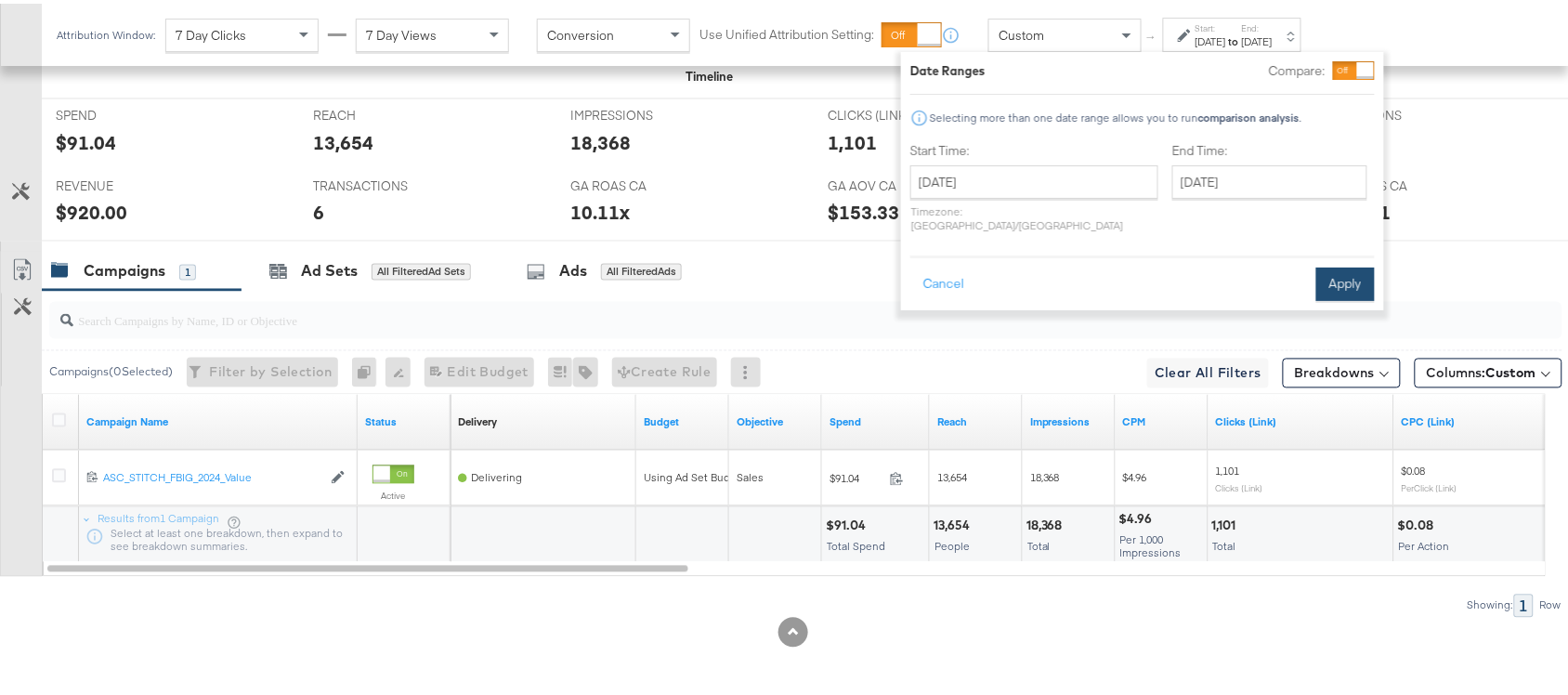
click at [1339, 264] on button "Apply" at bounding box center [1345, 281] width 58 height 34
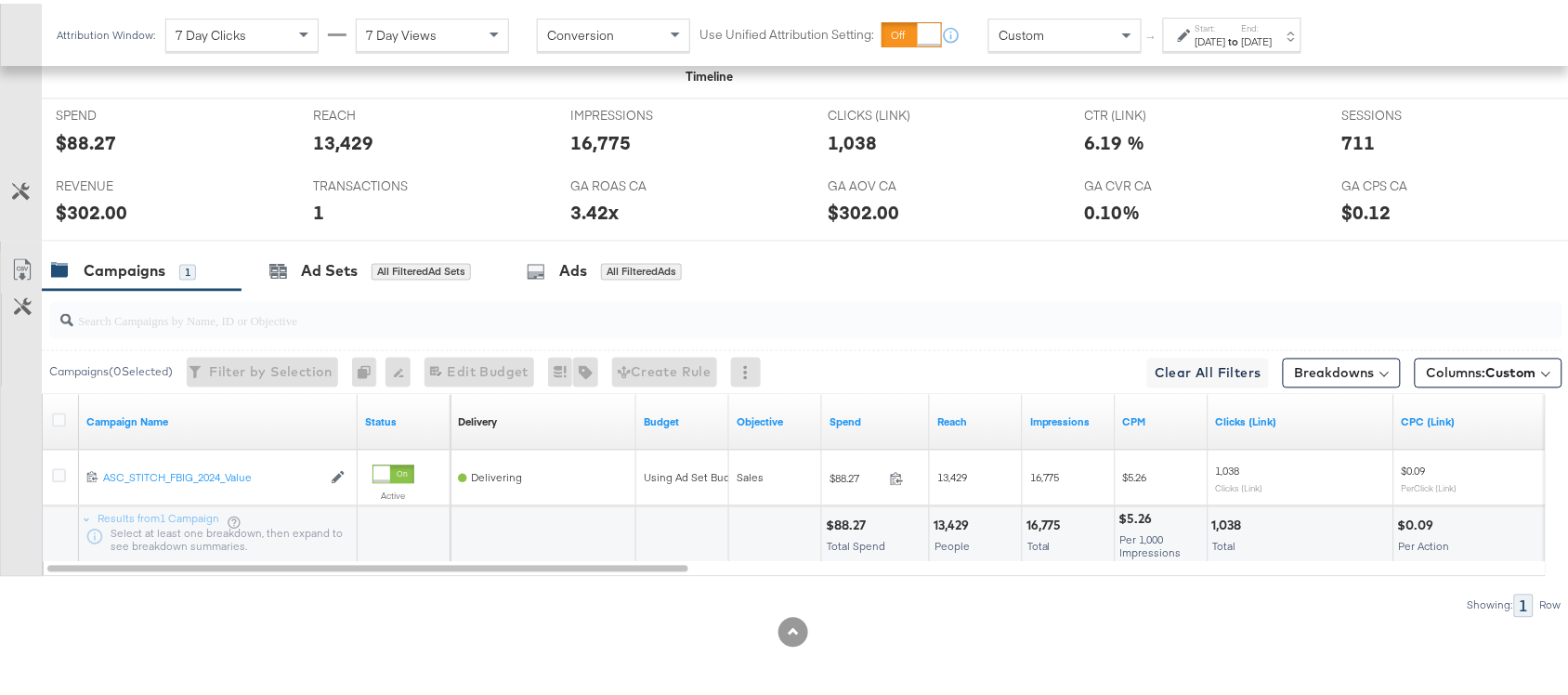
click at [85, 156] on div "SPEND SPEND $88.27" at bounding box center [171, 131] width 257 height 70
click at [102, 203] on div "$302.00" at bounding box center [91, 209] width 71 height 27
click at [1242, 44] on strong "to" at bounding box center [1234, 38] width 16 height 14
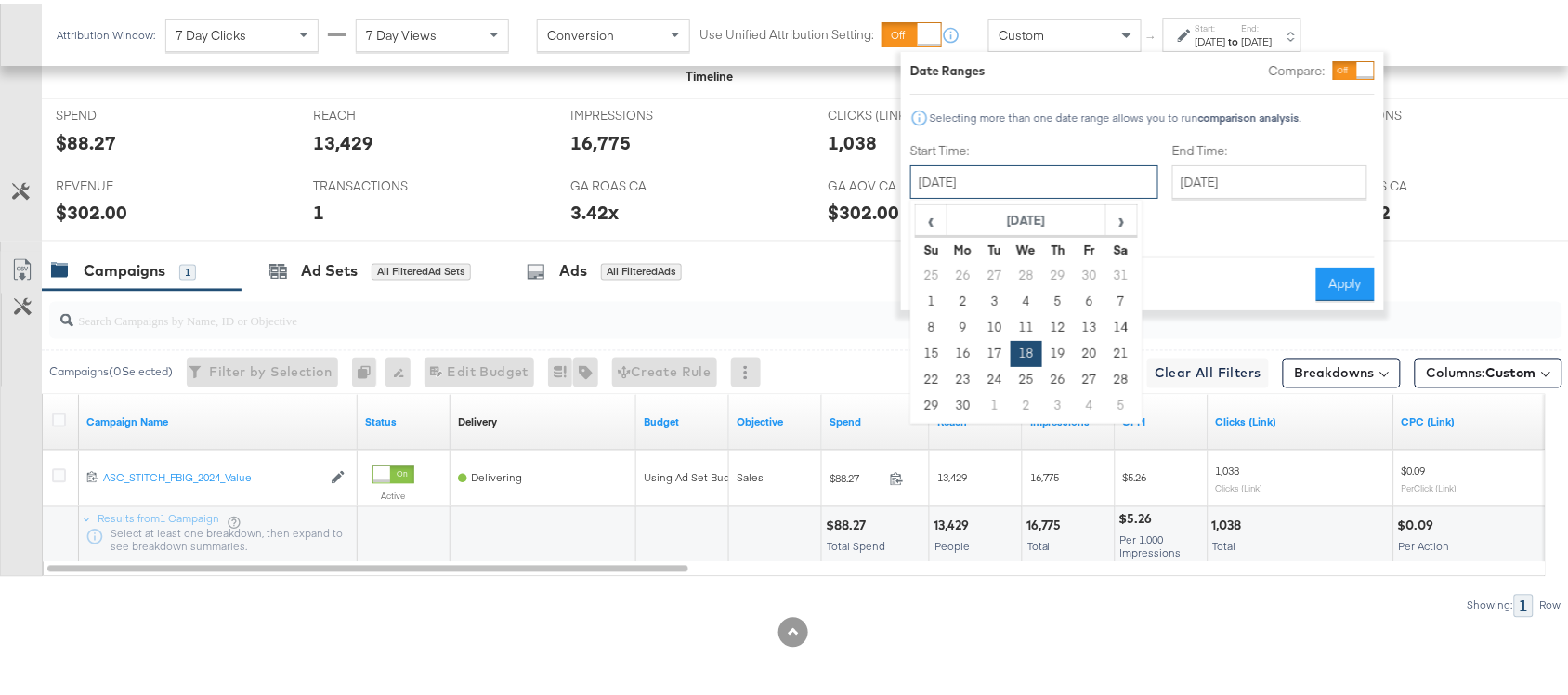
click at [1011, 192] on input "September 18th 2024" at bounding box center [1035, 178] width 248 height 34
click at [1056, 350] on td "19" at bounding box center [1058, 350] width 32 height 26
type input "September 19th 2024"
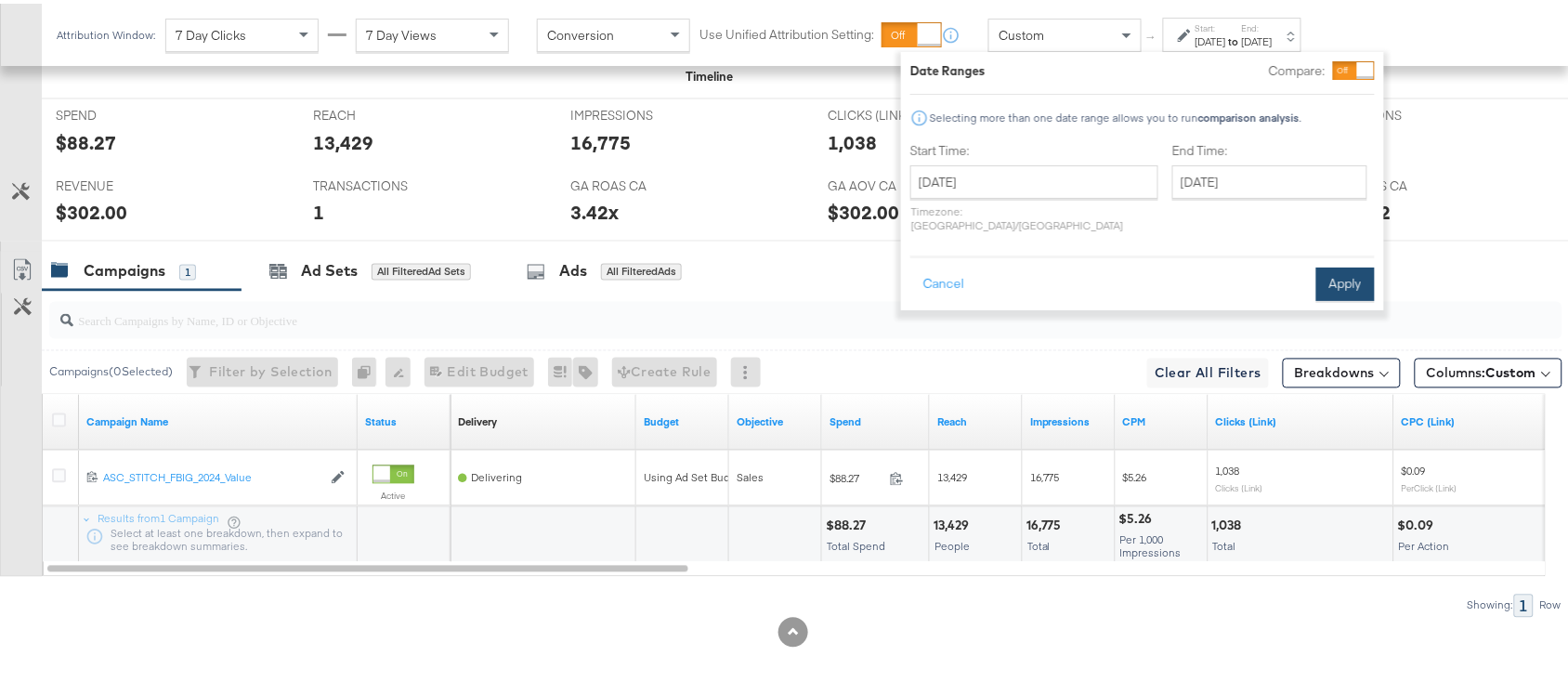
click at [1350, 264] on button "Apply" at bounding box center [1345, 281] width 58 height 34
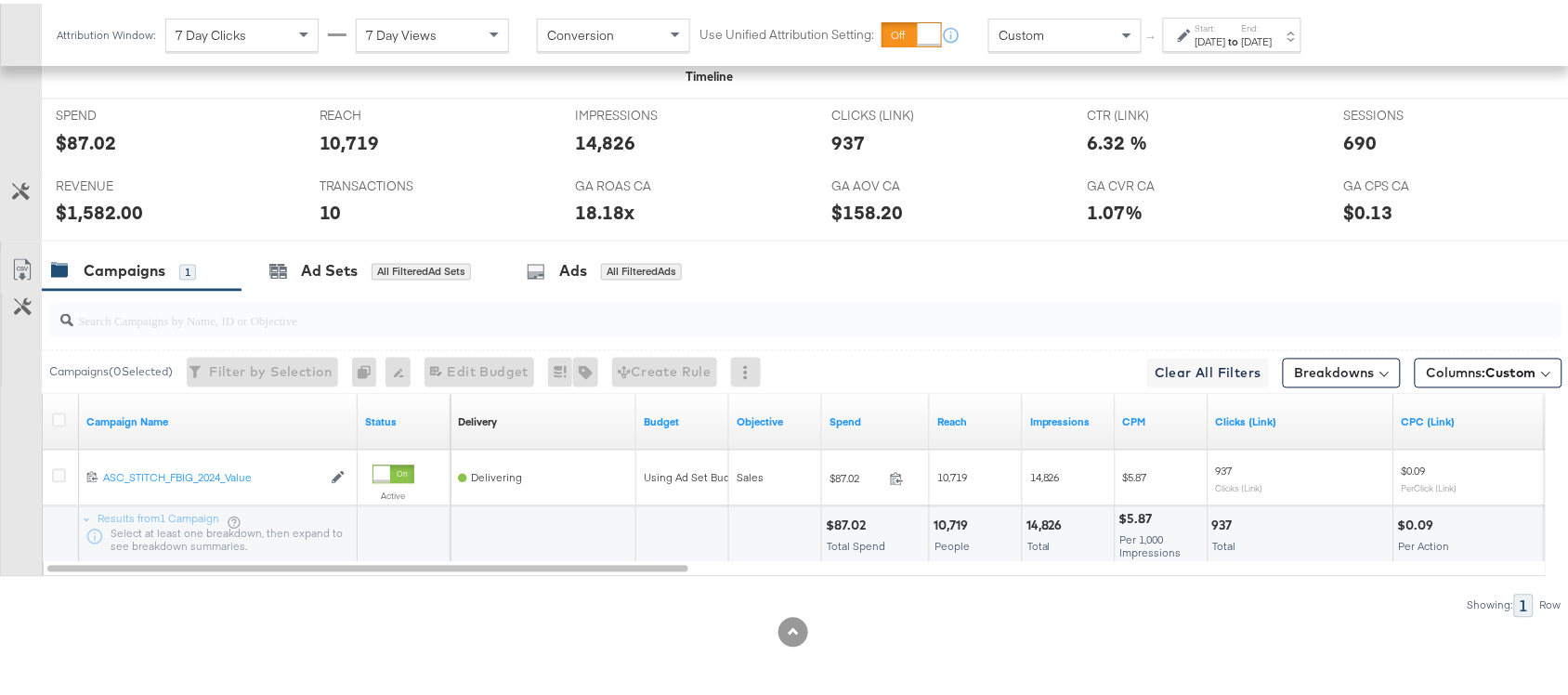
click at [91, 219] on div "$1,582.00" at bounding box center [99, 209] width 87 height 27
click at [93, 145] on div "$87.02" at bounding box center [85, 139] width 60 height 27
click at [1226, 39] on div "Sep 19th 2024" at bounding box center [1211, 39] width 31 height 15
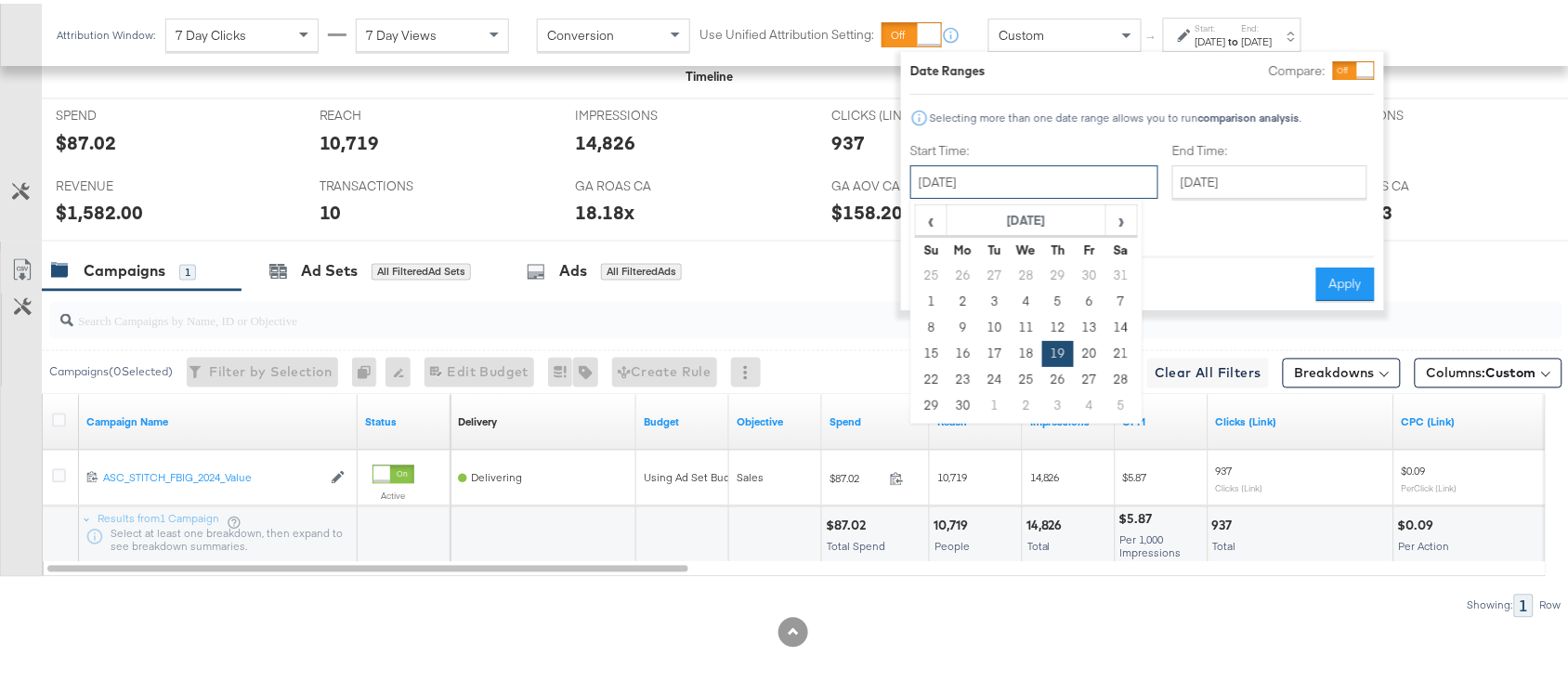
click at [997, 168] on input "September 19th 2024" at bounding box center [1035, 178] width 248 height 34
click at [1092, 349] on td "20" at bounding box center [1090, 350] width 32 height 26
type input "September 20th 2024"
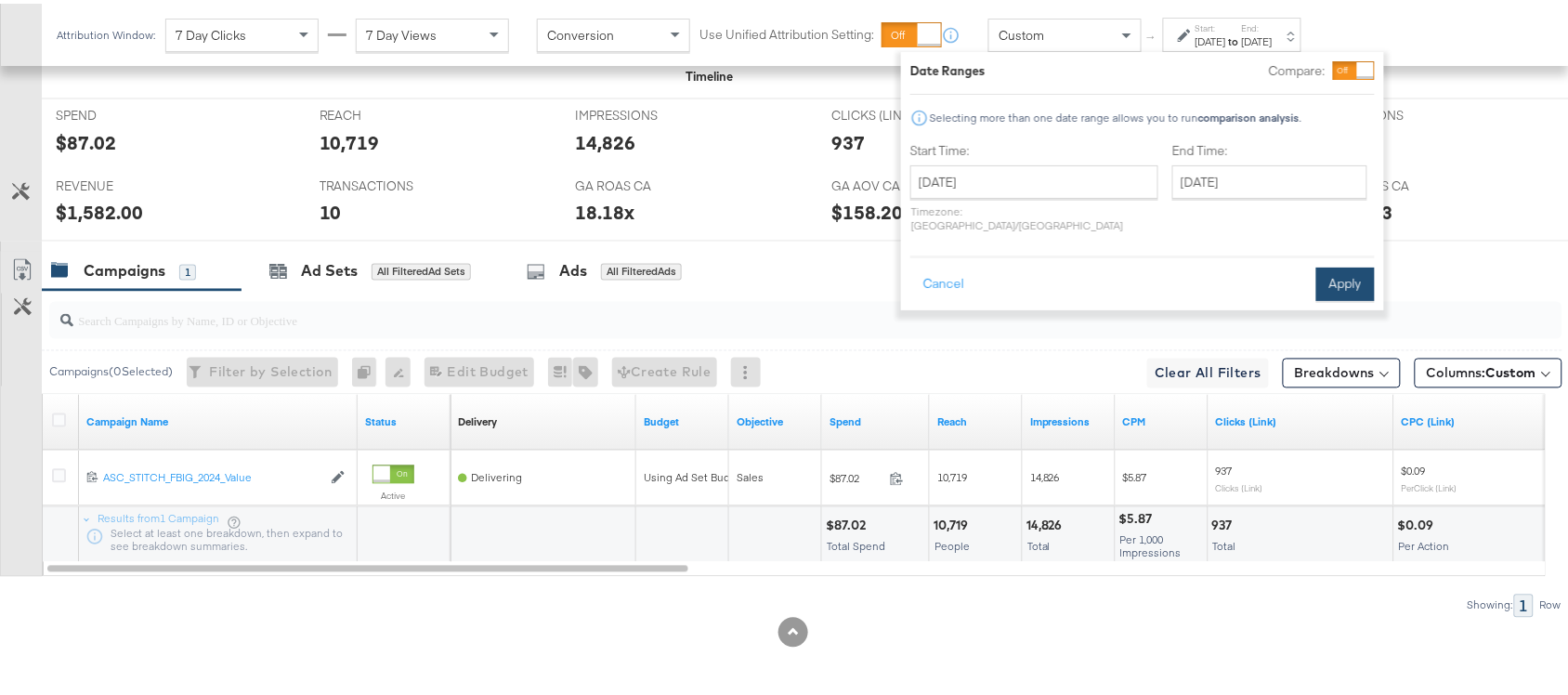
click at [1344, 270] on button "Apply" at bounding box center [1345, 281] width 58 height 34
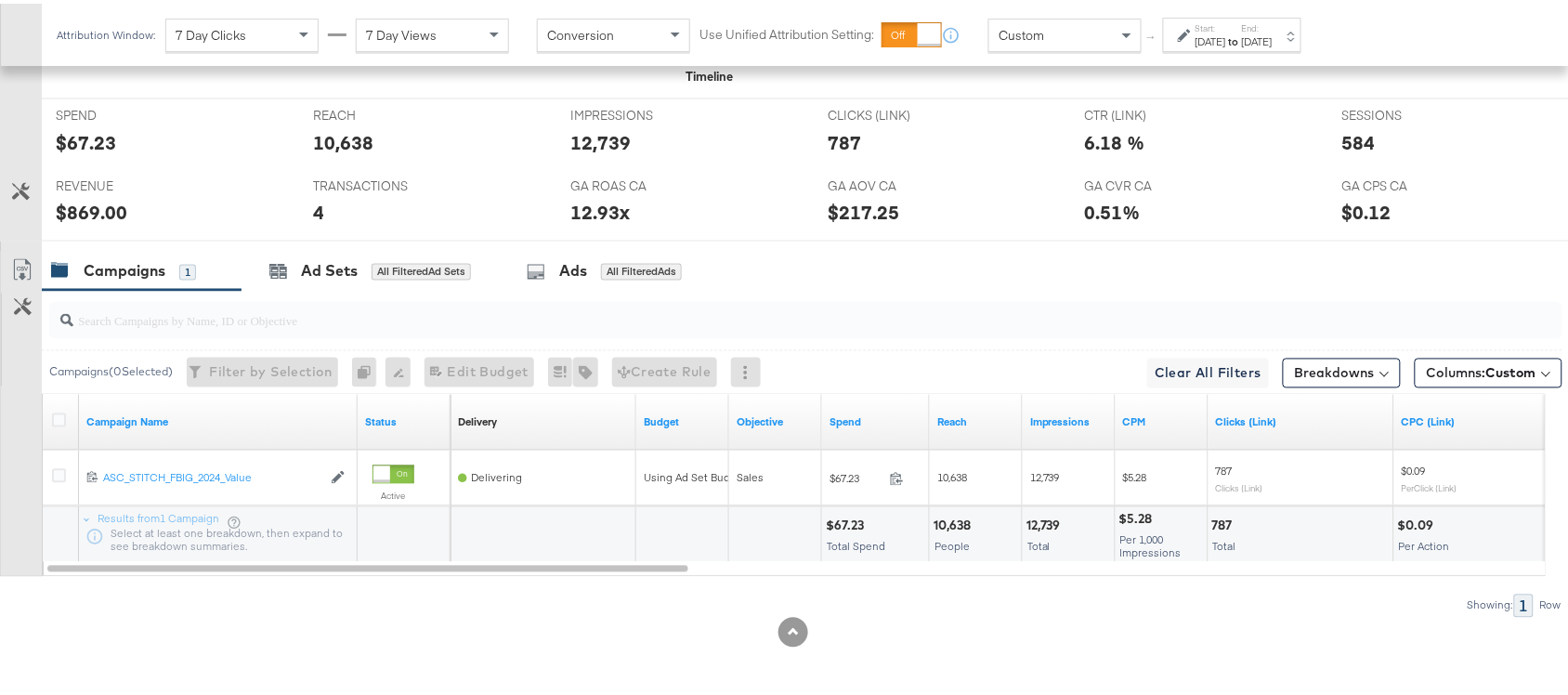
click at [88, 139] on div "$67.23" at bounding box center [85, 139] width 60 height 27
click at [100, 207] on div "$869.00" at bounding box center [91, 209] width 71 height 27
click at [1226, 33] on div "Sep 20th 2024" at bounding box center [1211, 39] width 31 height 15
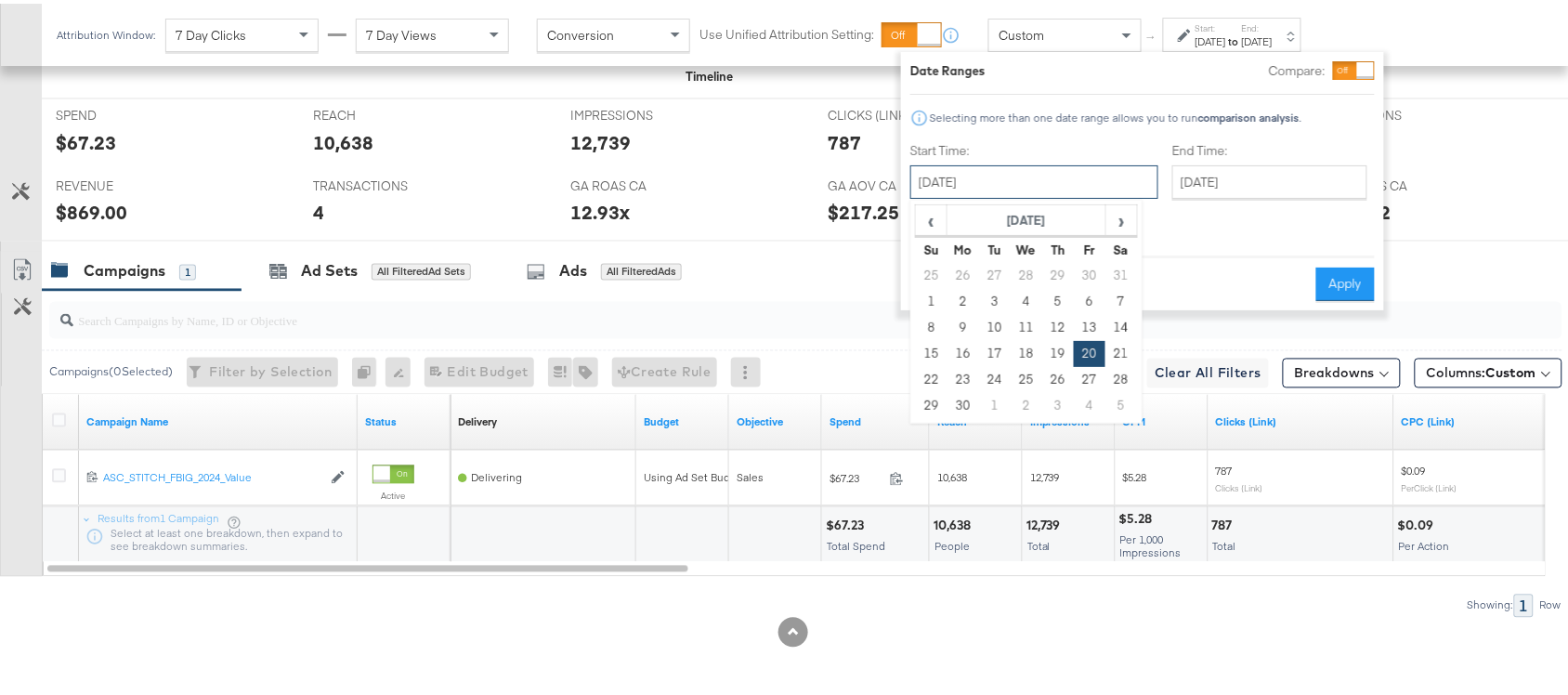
click at [1005, 172] on input "September 20th 2024" at bounding box center [1035, 178] width 248 height 34
click at [1125, 353] on td "21" at bounding box center [1122, 350] width 32 height 26
type input "September 21st 2024"
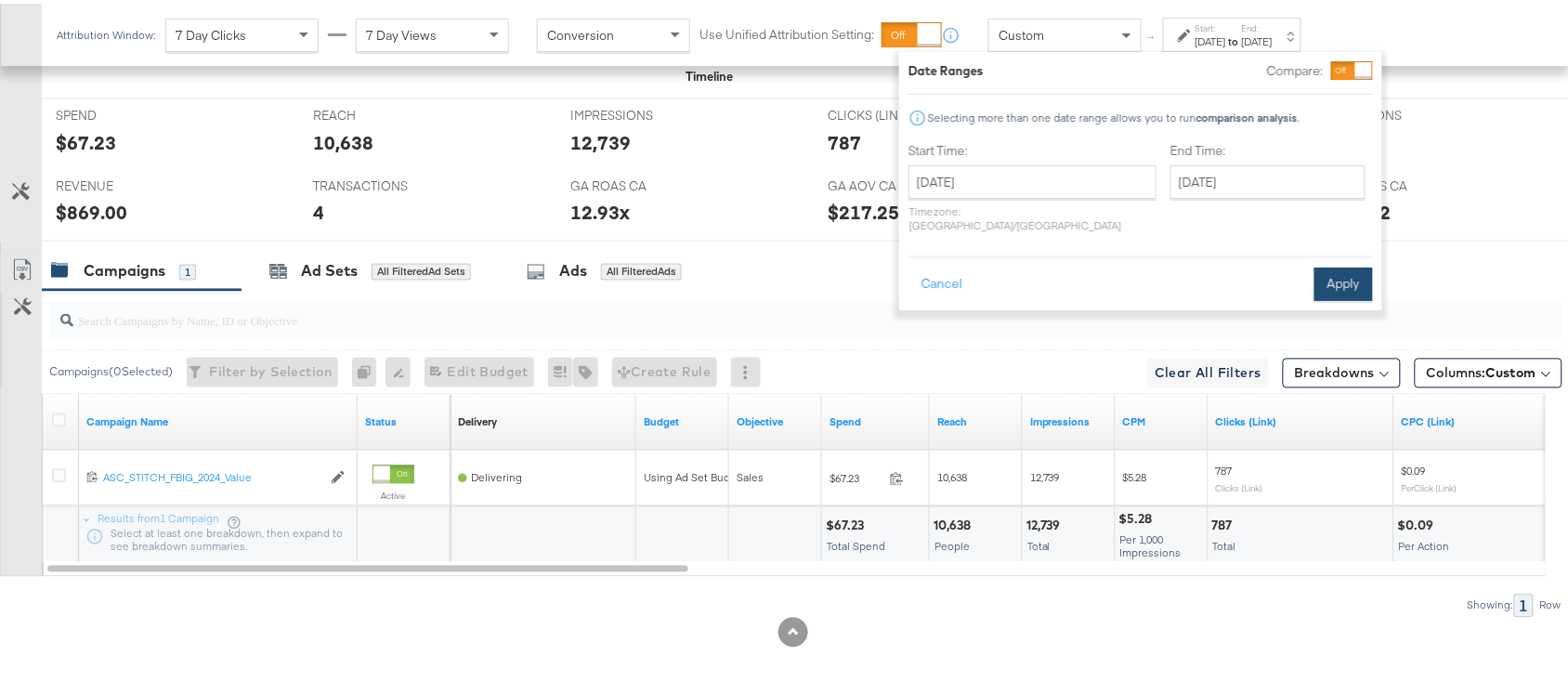
click at [1363, 268] on button "Apply" at bounding box center [1344, 281] width 58 height 34
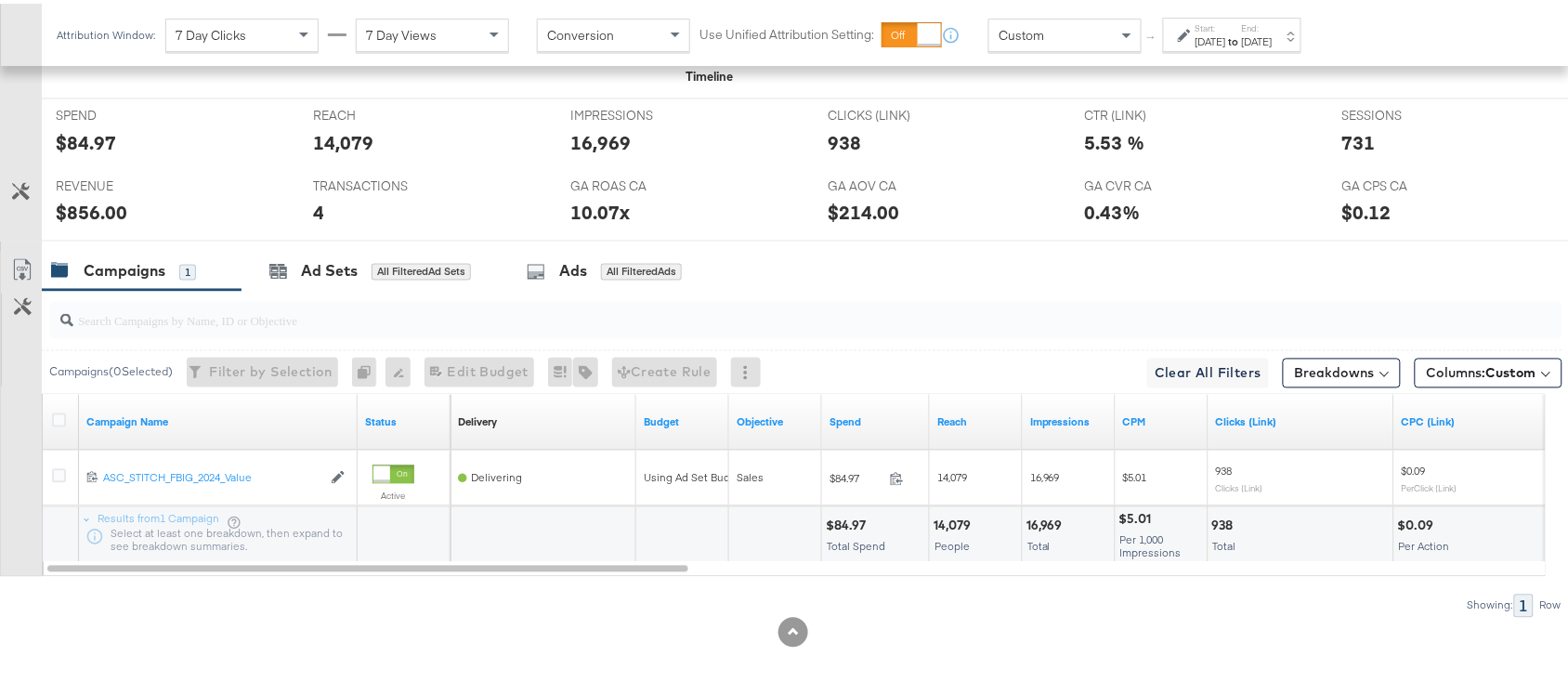
click at [77, 141] on div "$84.97" at bounding box center [85, 139] width 60 height 27
click at [80, 210] on div "$856.00" at bounding box center [91, 209] width 71 height 27
click at [1242, 39] on strong "to" at bounding box center [1234, 38] width 16 height 14
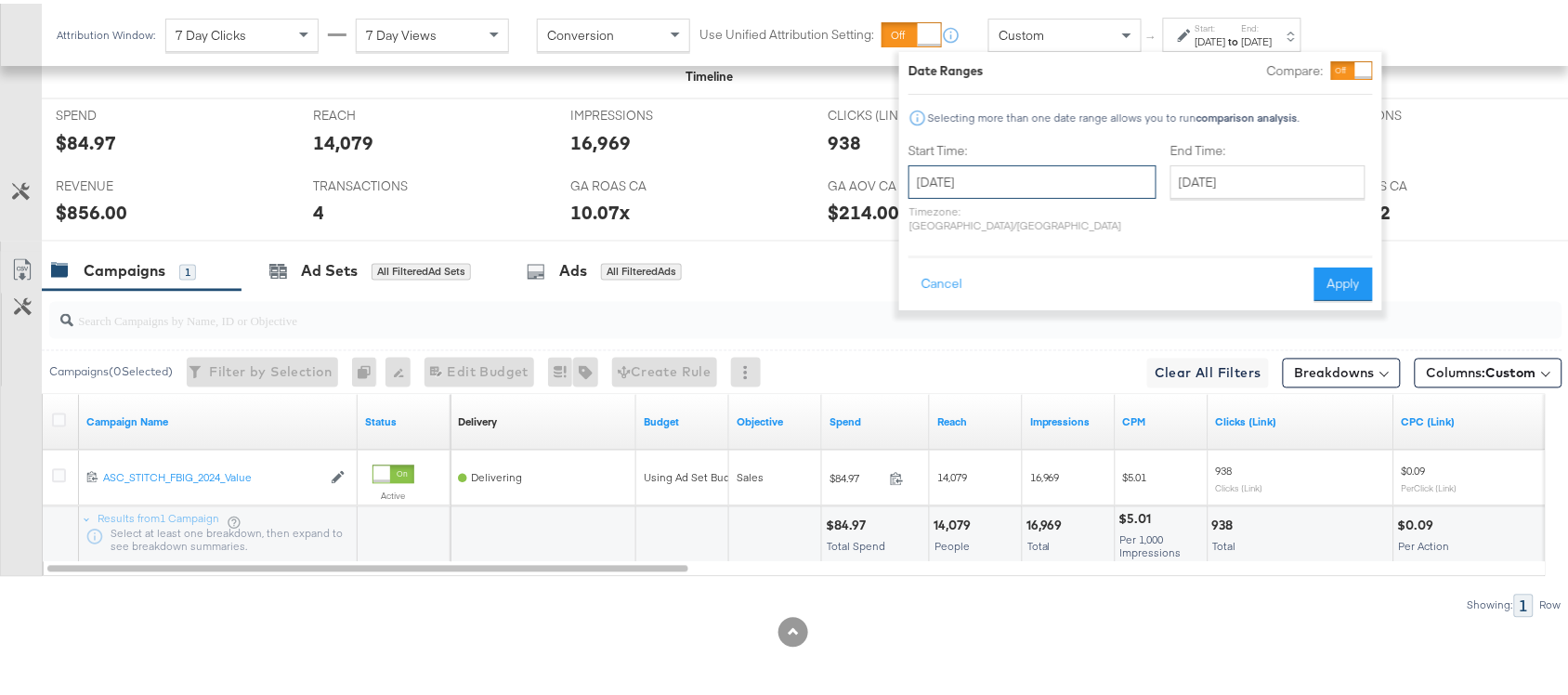
click at [1042, 162] on input "September 21st 2024" at bounding box center [1033, 178] width 248 height 34
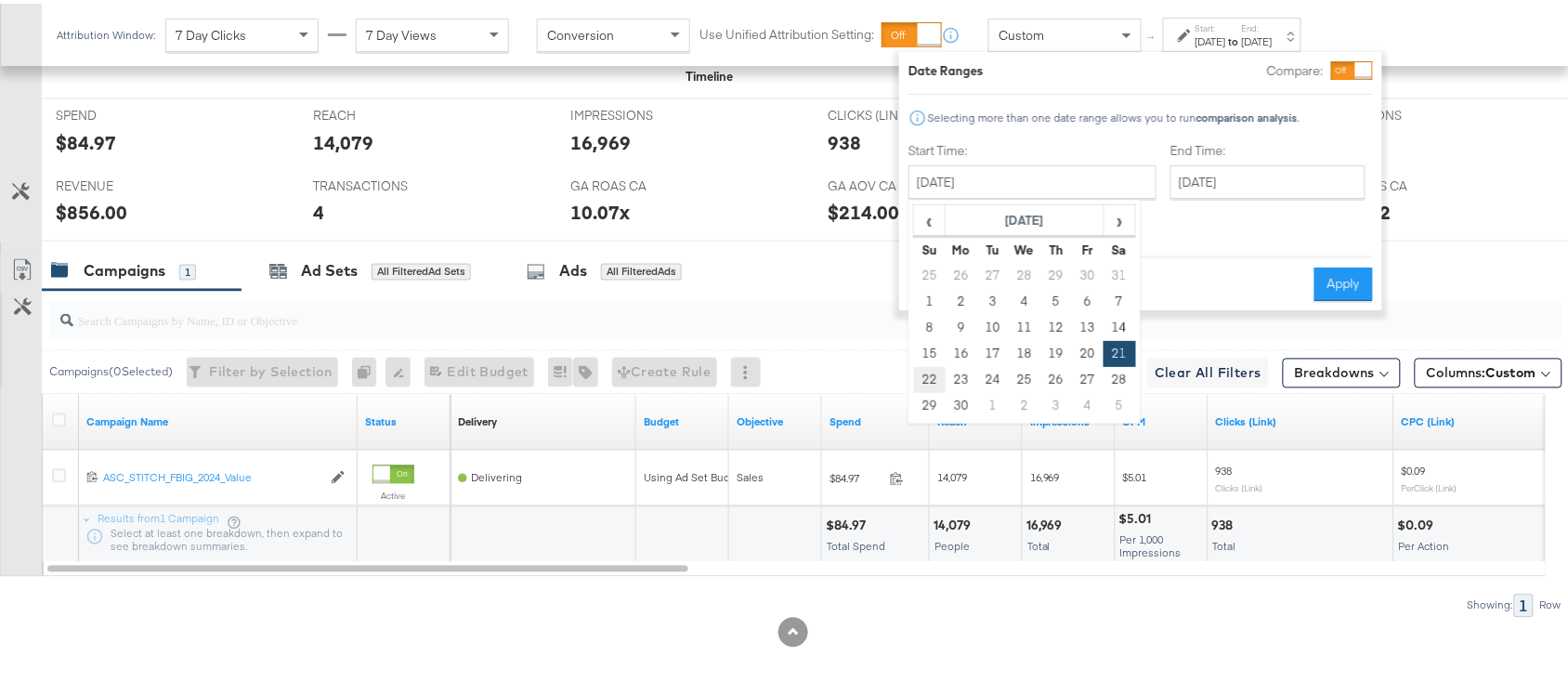
click at [926, 368] on td "22" at bounding box center [930, 377] width 32 height 26
type input "September 22nd 2024"
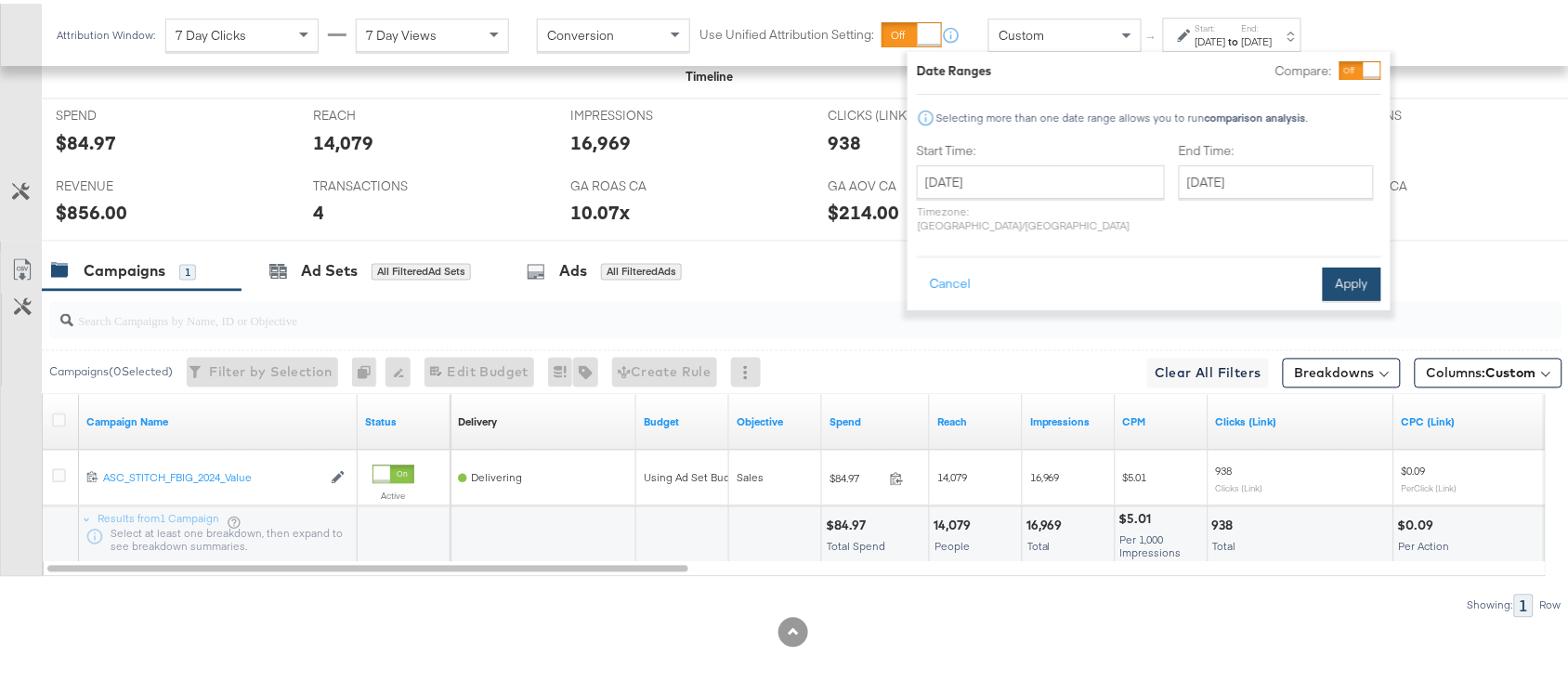
click at [1348, 267] on button "Apply" at bounding box center [1352, 281] width 58 height 34
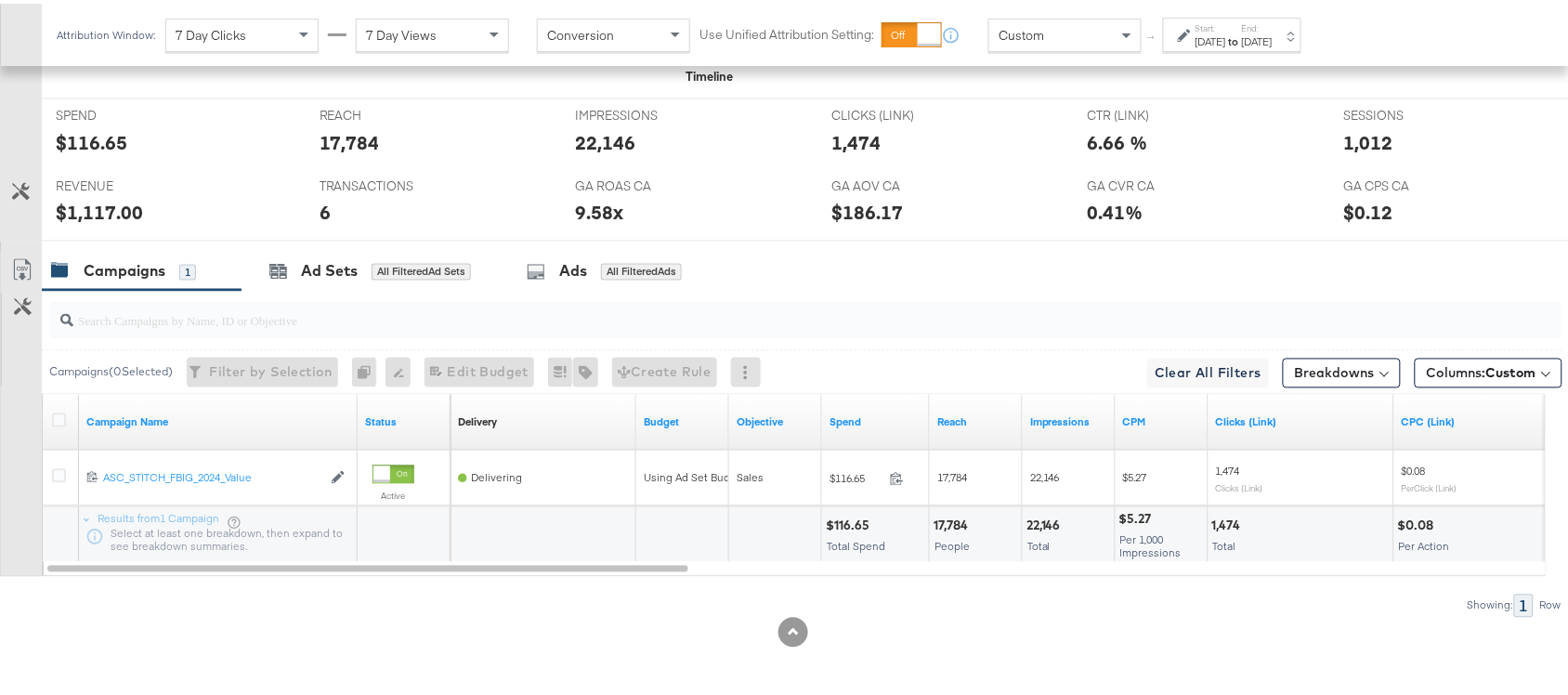
click at [105, 222] on div "$1,117.00" at bounding box center [99, 209] width 87 height 27
click at [89, 135] on div "$116.65" at bounding box center [91, 139] width 71 height 27
click at [1242, 33] on strong "to" at bounding box center [1234, 38] width 16 height 14
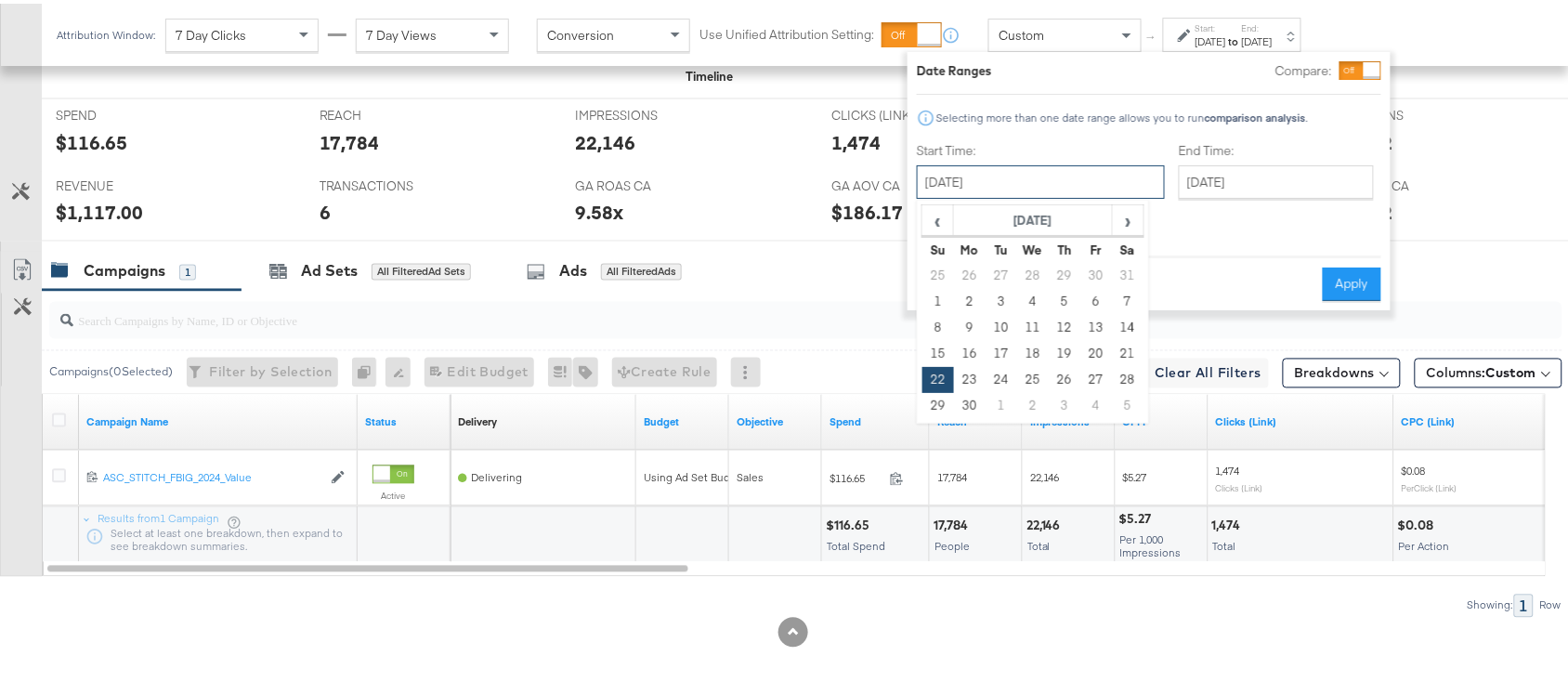
click at [987, 187] on input "September 22nd 2024" at bounding box center [1041, 178] width 248 height 34
click at [969, 369] on td "23" at bounding box center [970, 377] width 32 height 26
type input "September 23rd 2024"
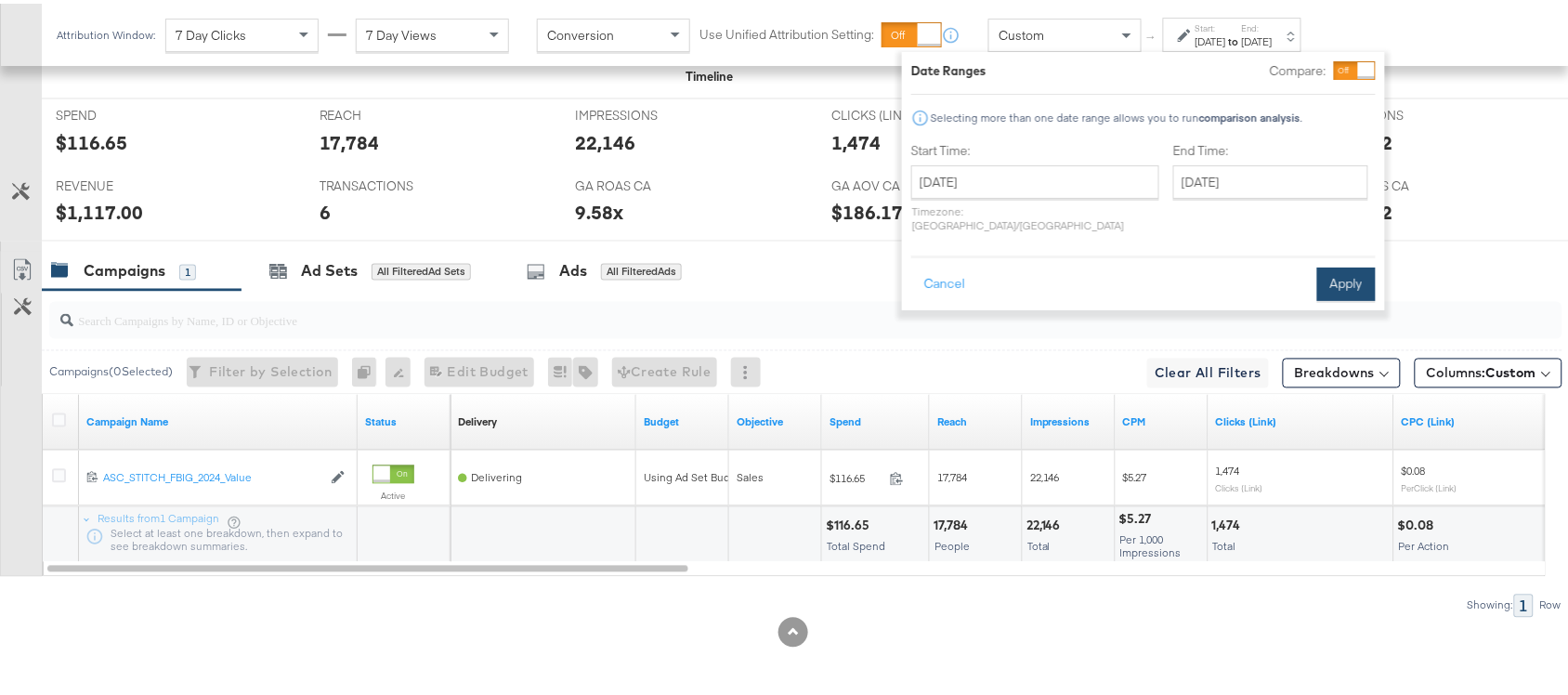
click at [1345, 266] on button "Apply" at bounding box center [1346, 281] width 58 height 34
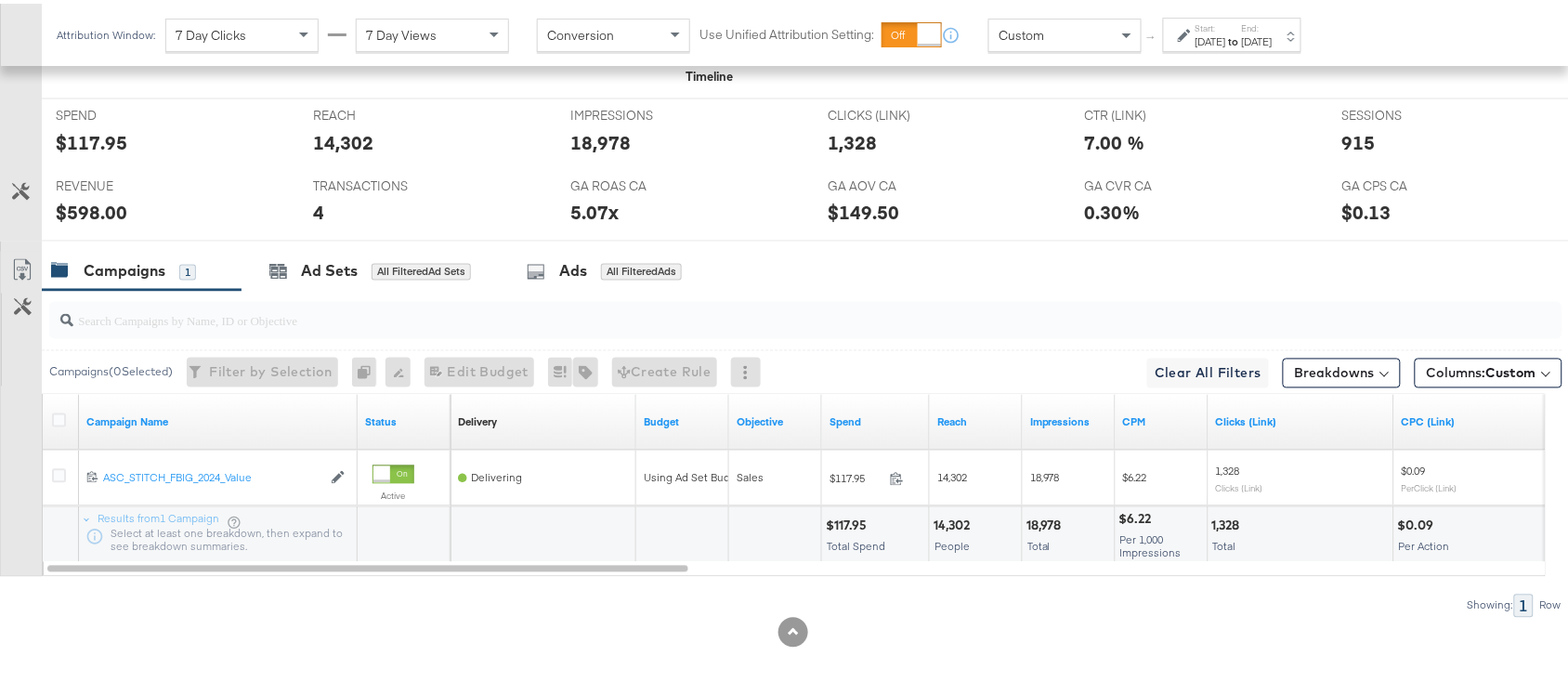
click at [110, 136] on div "$117.95" at bounding box center [91, 139] width 71 height 27
click at [99, 205] on div "$598.00" at bounding box center [91, 209] width 71 height 27
click at [1197, 33] on div "Sep 23rd 2024" at bounding box center [1211, 39] width 31 height 15
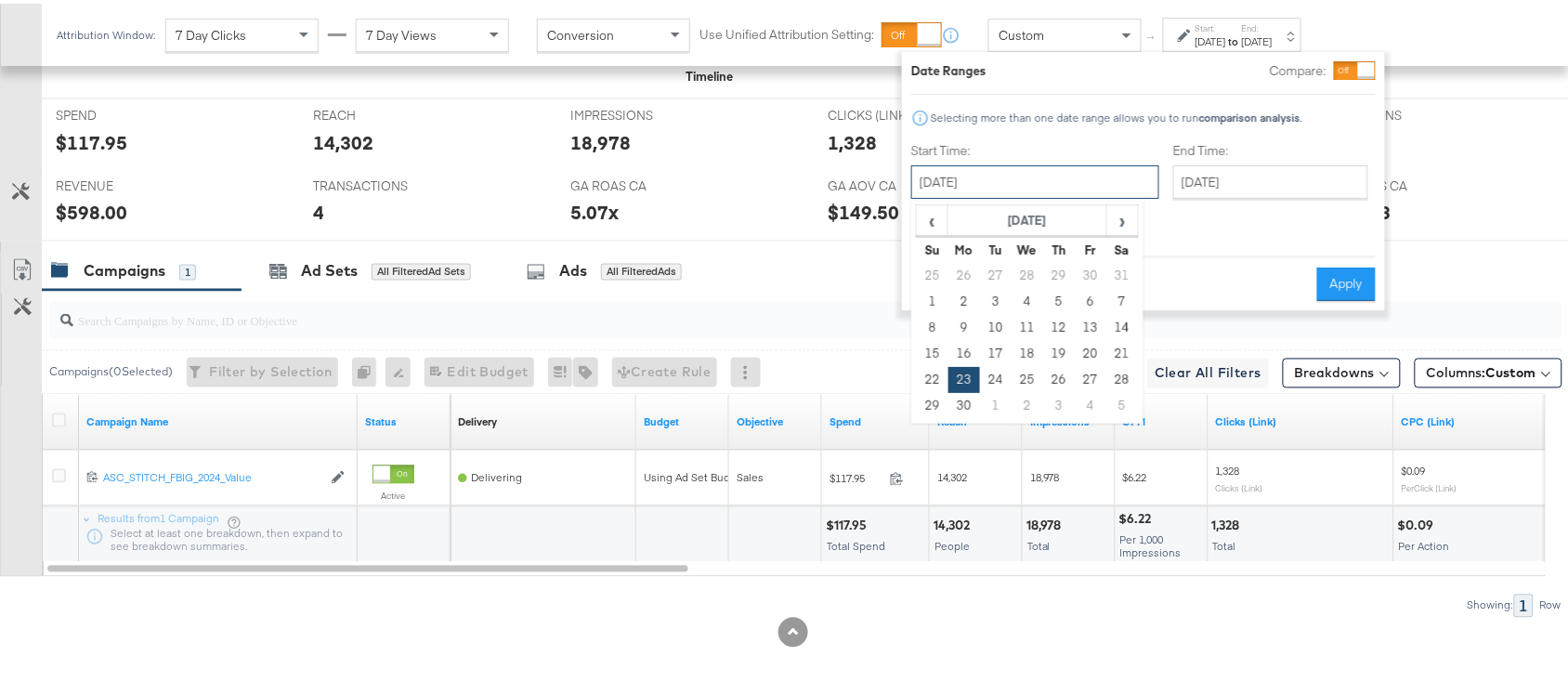
click at [990, 183] on input "September 23rd 2024" at bounding box center [1036, 178] width 248 height 34
click at [999, 383] on td "24" at bounding box center [996, 377] width 32 height 26
type input "September 24th 2024"
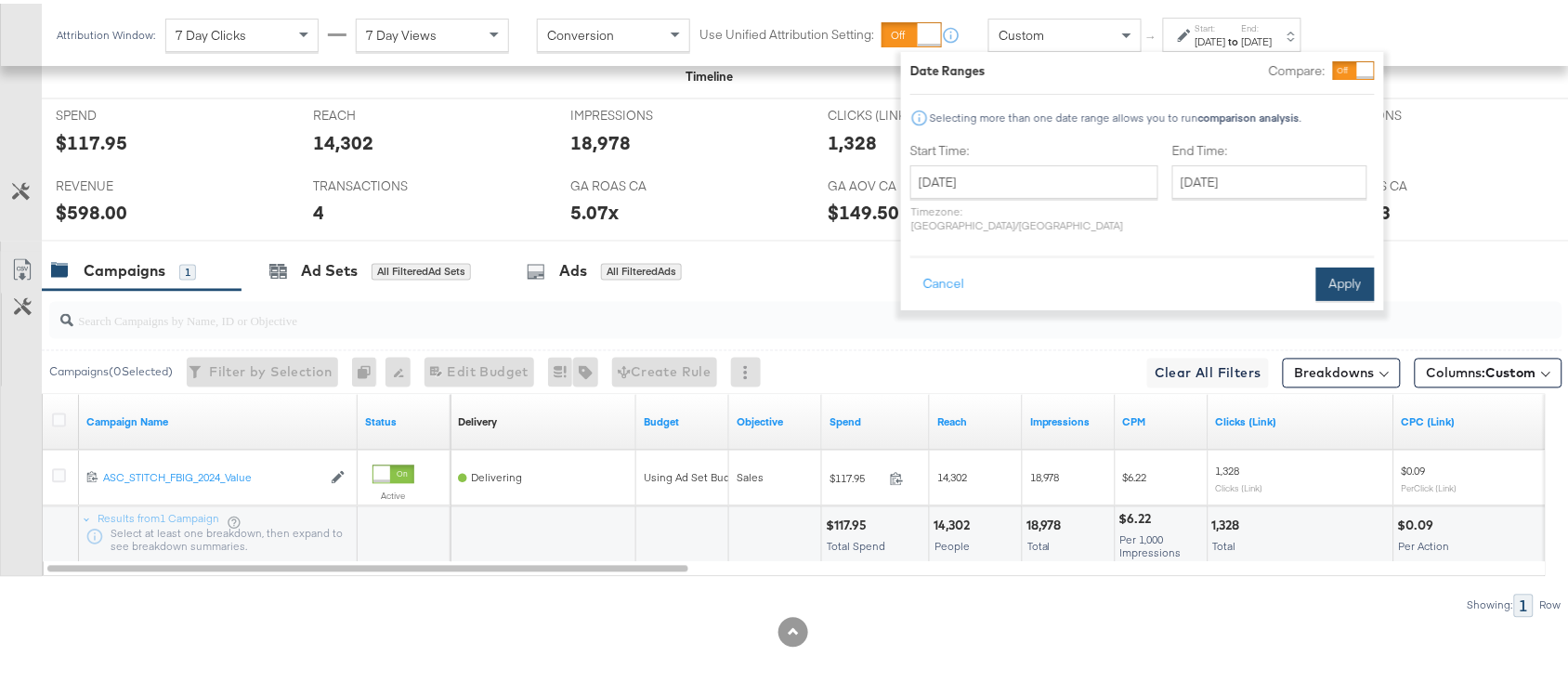
click at [1360, 264] on button "Apply" at bounding box center [1345, 281] width 58 height 34
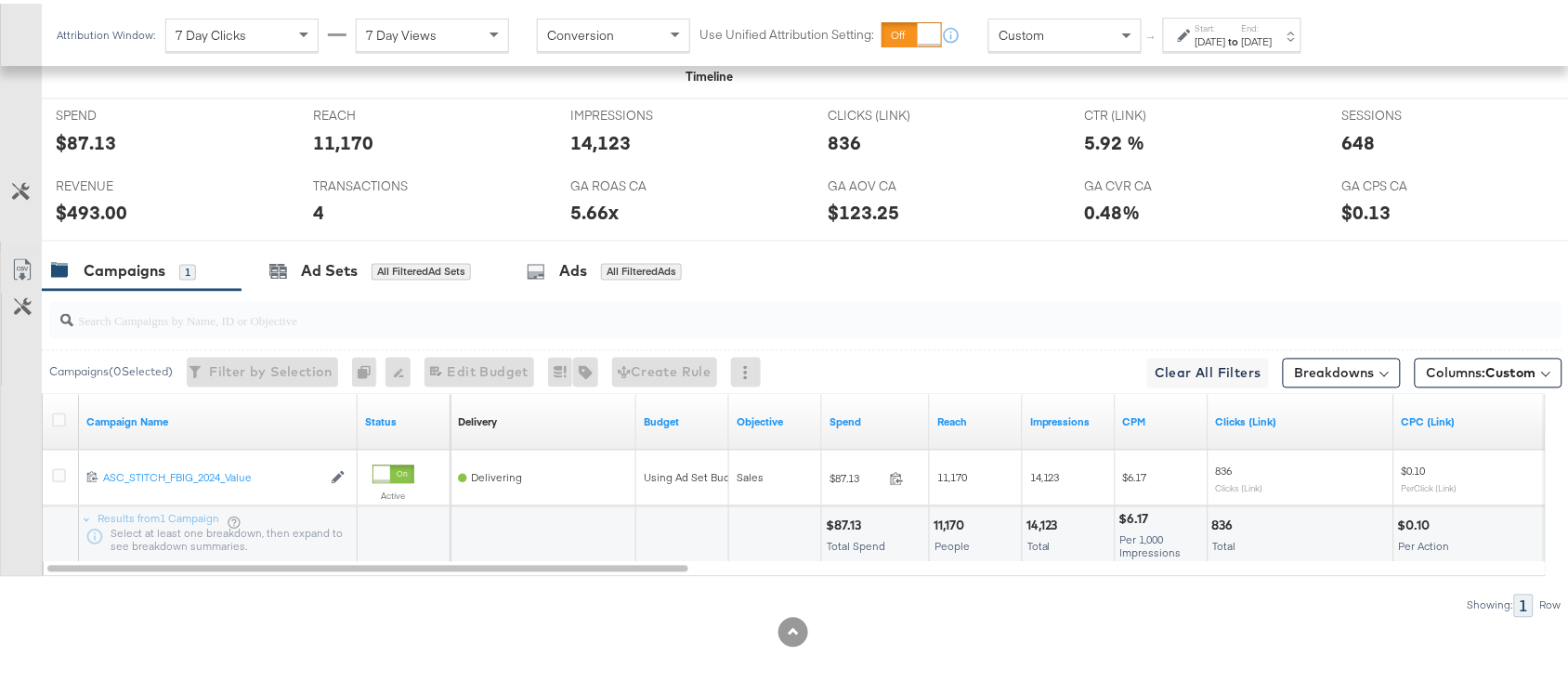
click at [91, 214] on div "$493.00" at bounding box center [91, 209] width 71 height 27
click at [94, 144] on div "$87.13" at bounding box center [85, 139] width 60 height 27
click at [1273, 28] on label "End:" at bounding box center [1257, 24] width 31 height 12
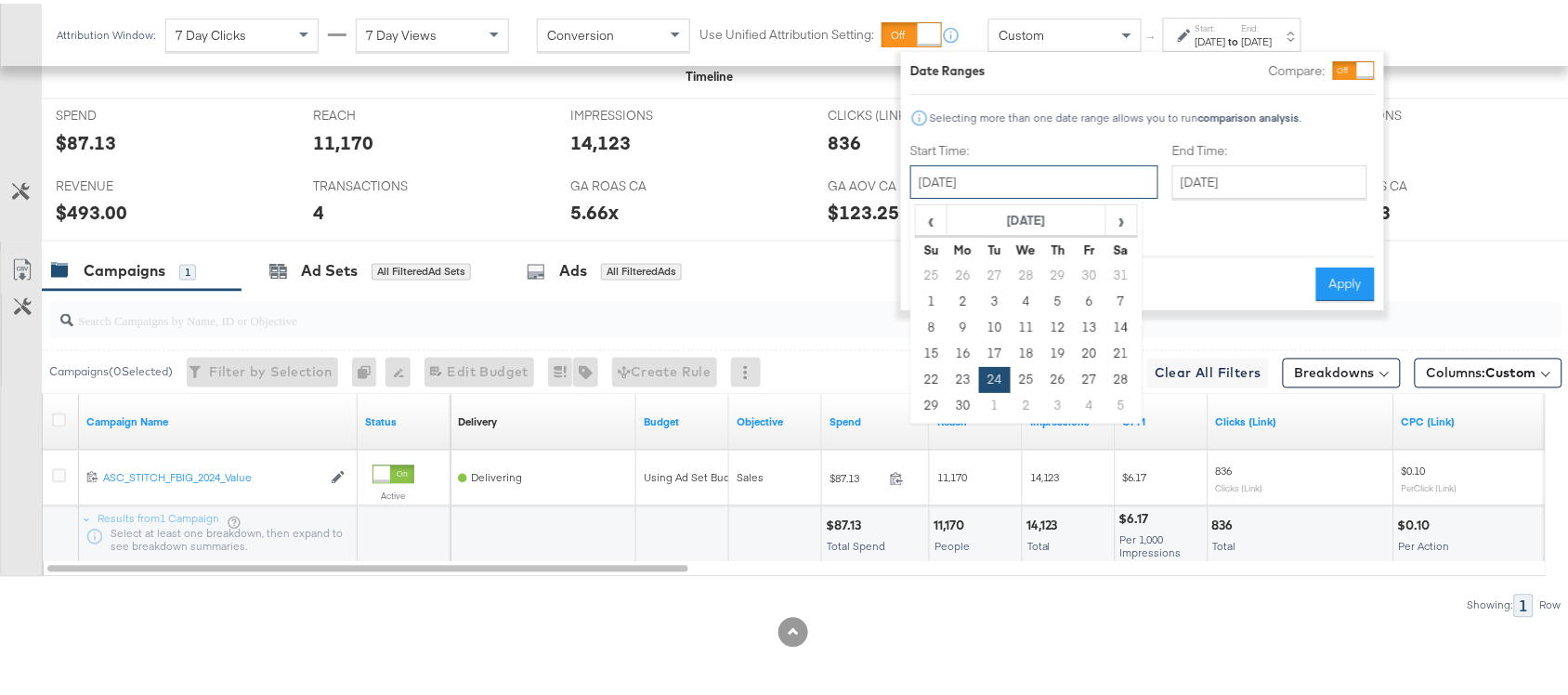
click at [987, 193] on input "September 24th 2024" at bounding box center [1035, 178] width 248 height 34
click at [1024, 370] on td "25" at bounding box center [1027, 377] width 32 height 26
type input "September 25th 2024"
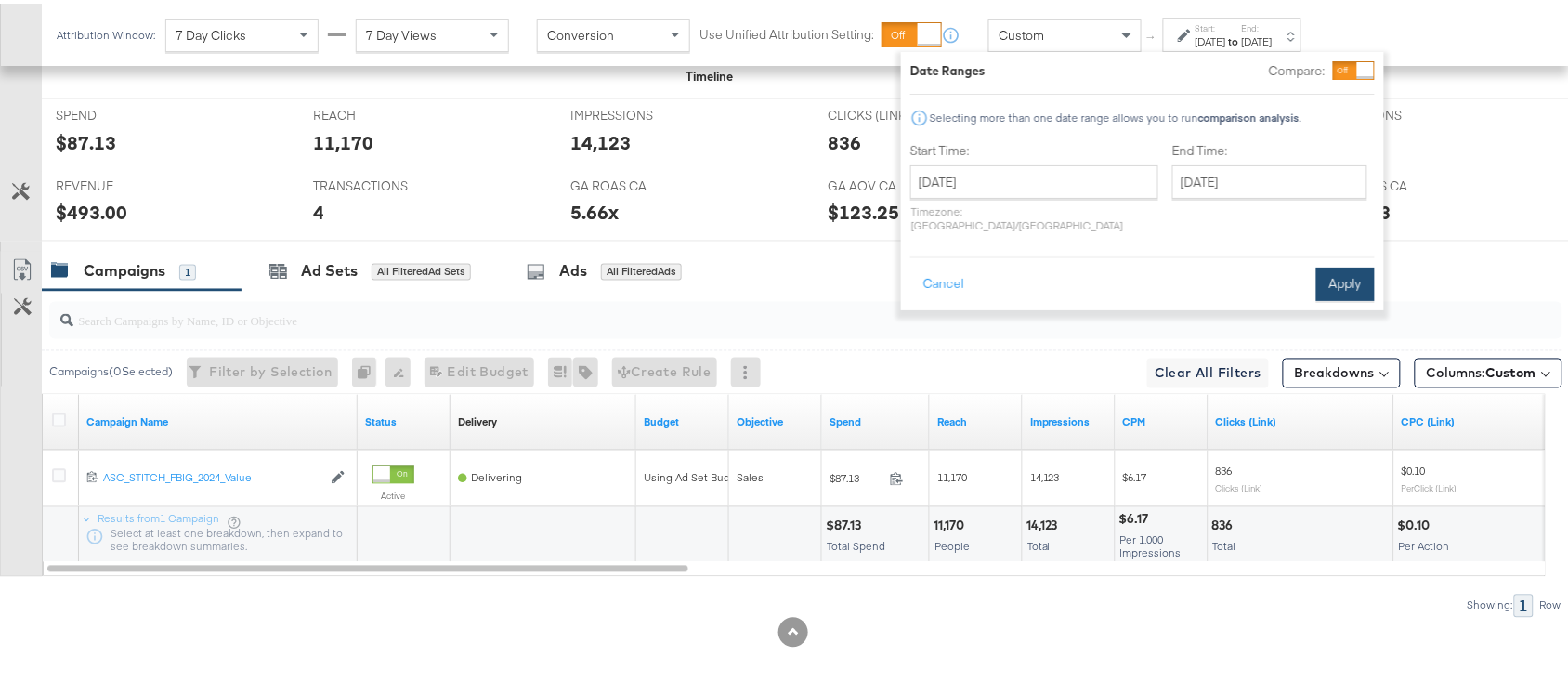
click at [1354, 264] on button "Apply" at bounding box center [1345, 281] width 58 height 34
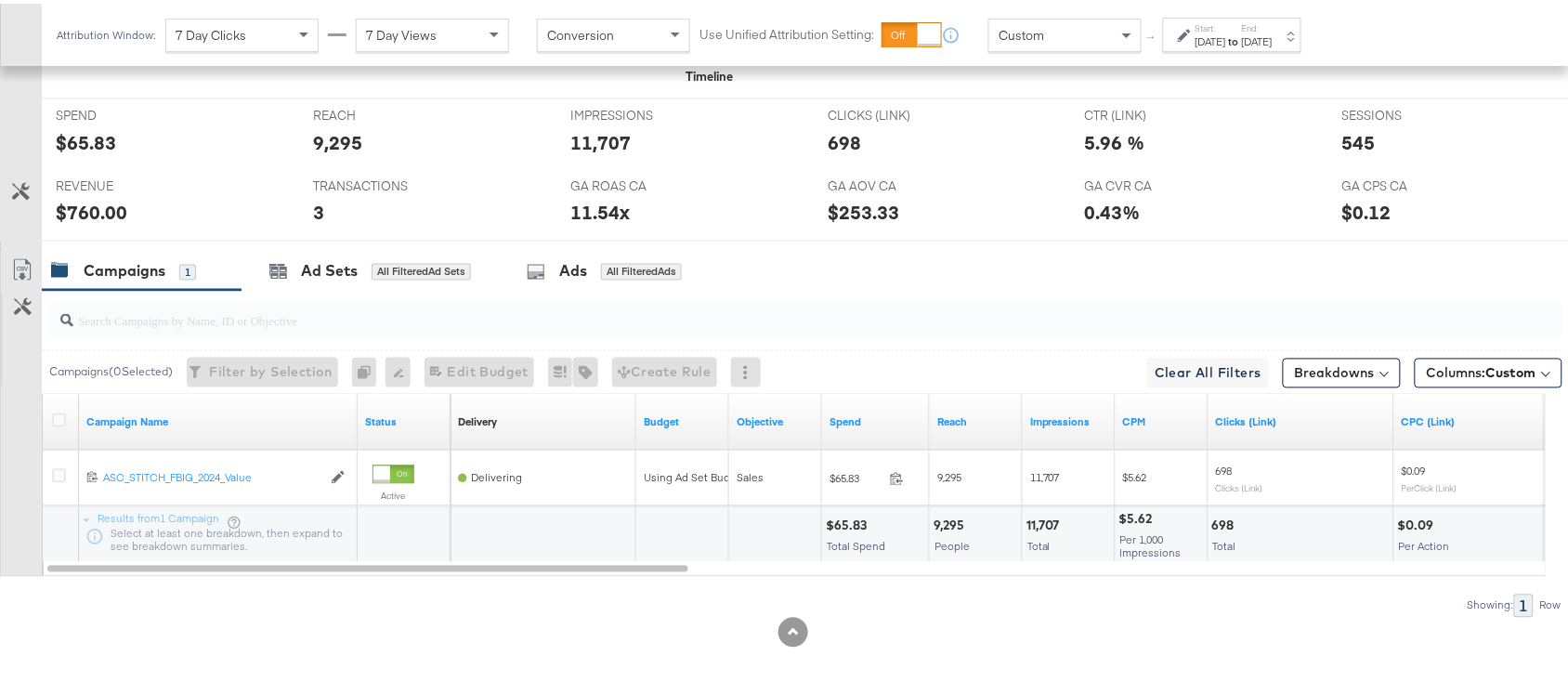
click at [89, 142] on div "$65.83" at bounding box center [85, 139] width 60 height 27
click at [93, 211] on div "$760.00" at bounding box center [91, 209] width 71 height 27
click at [1273, 23] on div "Start: Sep 25th 2024 to End: Sep 25th 2024" at bounding box center [1235, 32] width 77 height 27
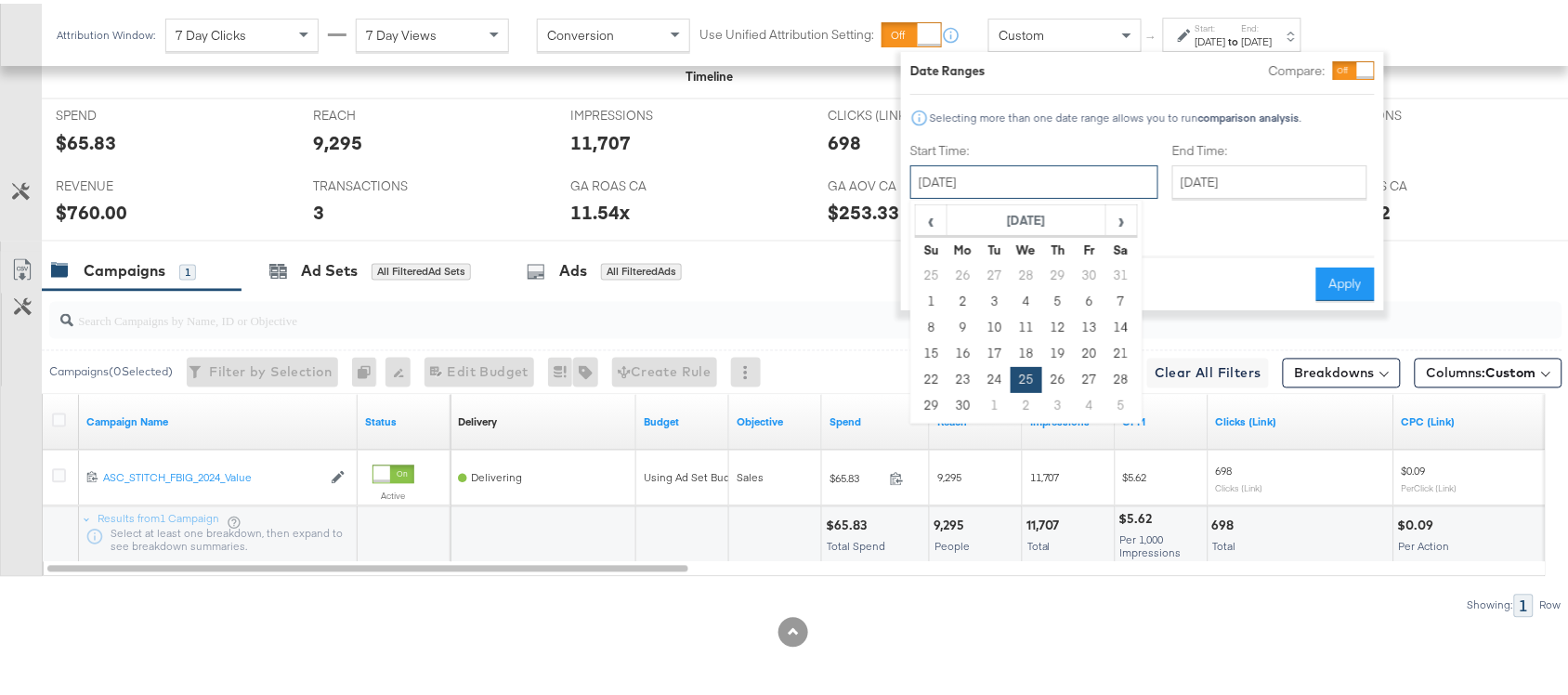
click at [1022, 168] on input "September 25th 2024" at bounding box center [1035, 178] width 248 height 34
click at [1060, 377] on td "26" at bounding box center [1058, 377] width 32 height 26
type input "September 26th 2024"
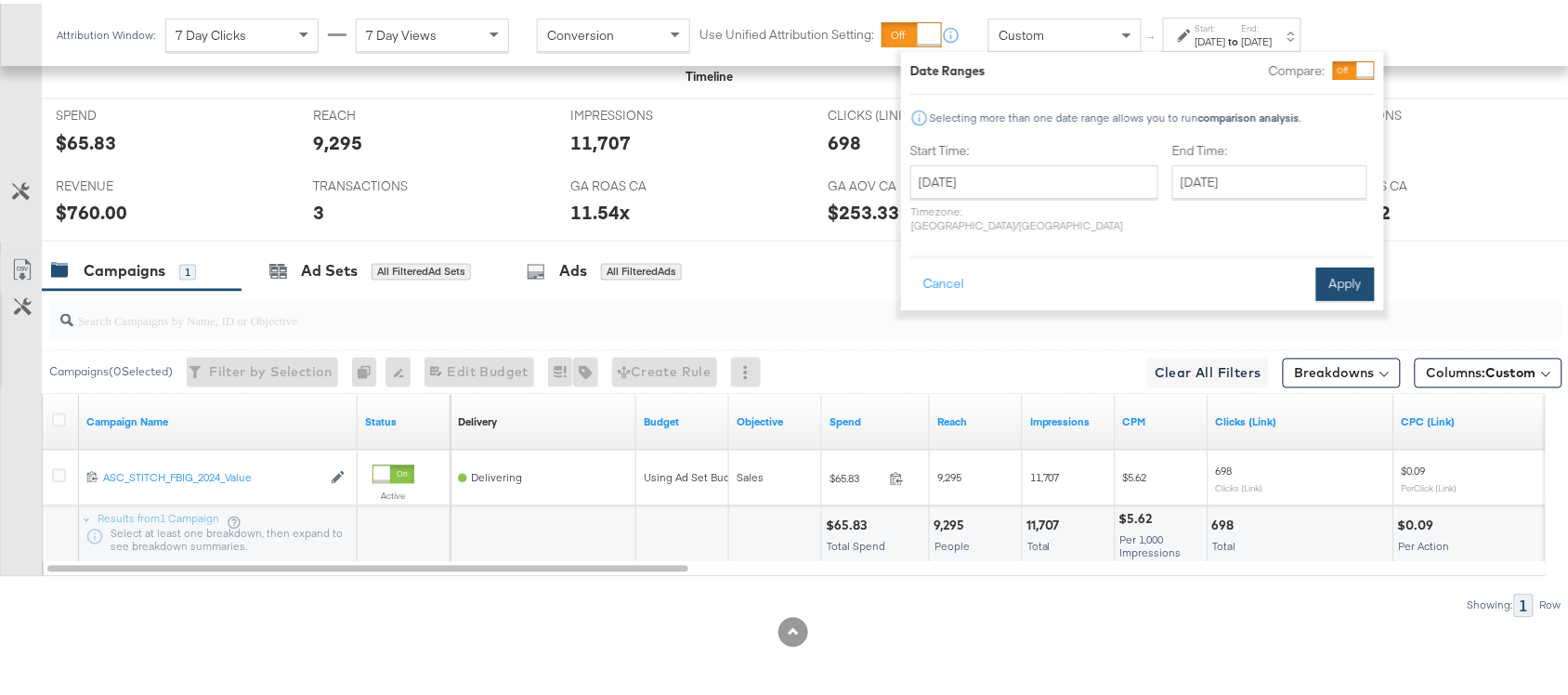
click at [1362, 270] on button "Apply" at bounding box center [1345, 281] width 58 height 34
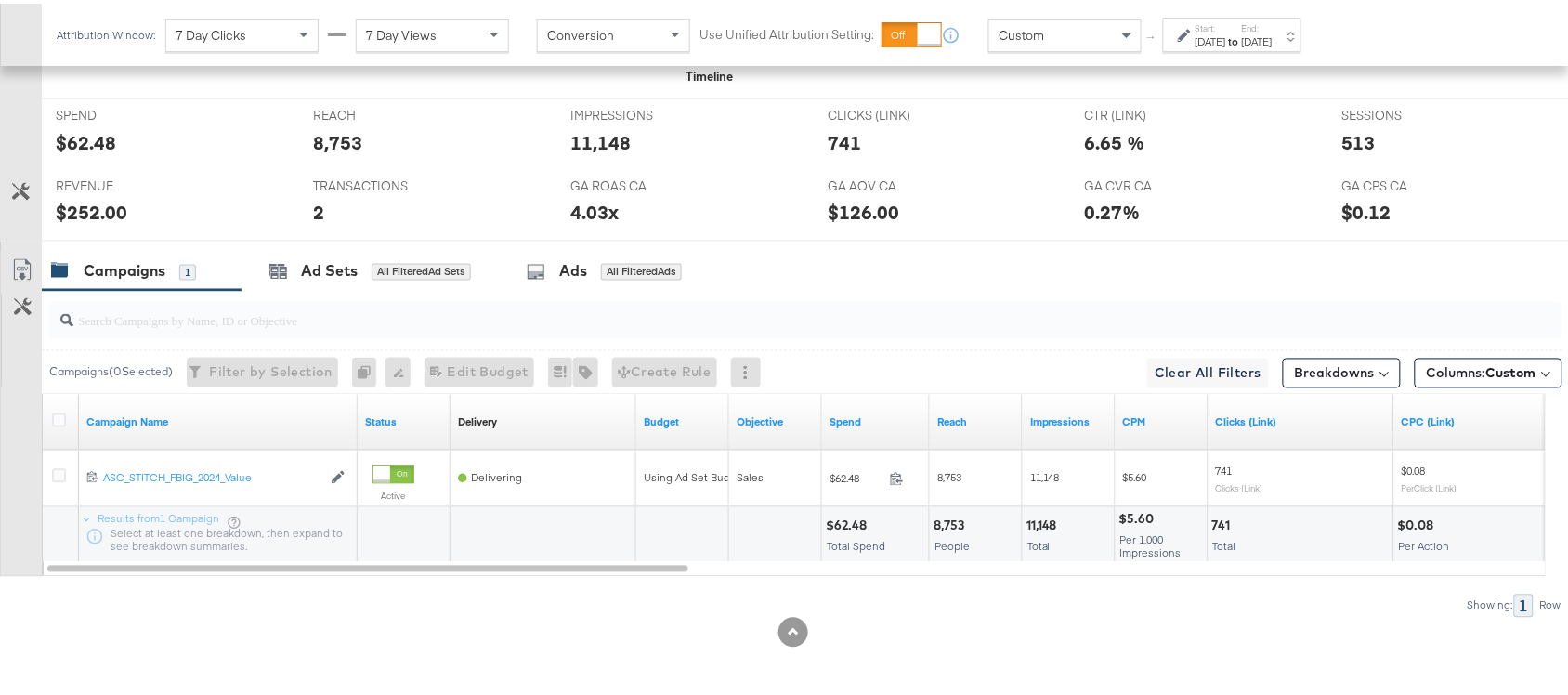
click at [89, 214] on div "$252.00" at bounding box center [91, 209] width 71 height 27
click at [94, 144] on div "$62.48" at bounding box center [85, 139] width 60 height 27
click at [1226, 34] on div "Sep 26th 2024" at bounding box center [1211, 39] width 31 height 15
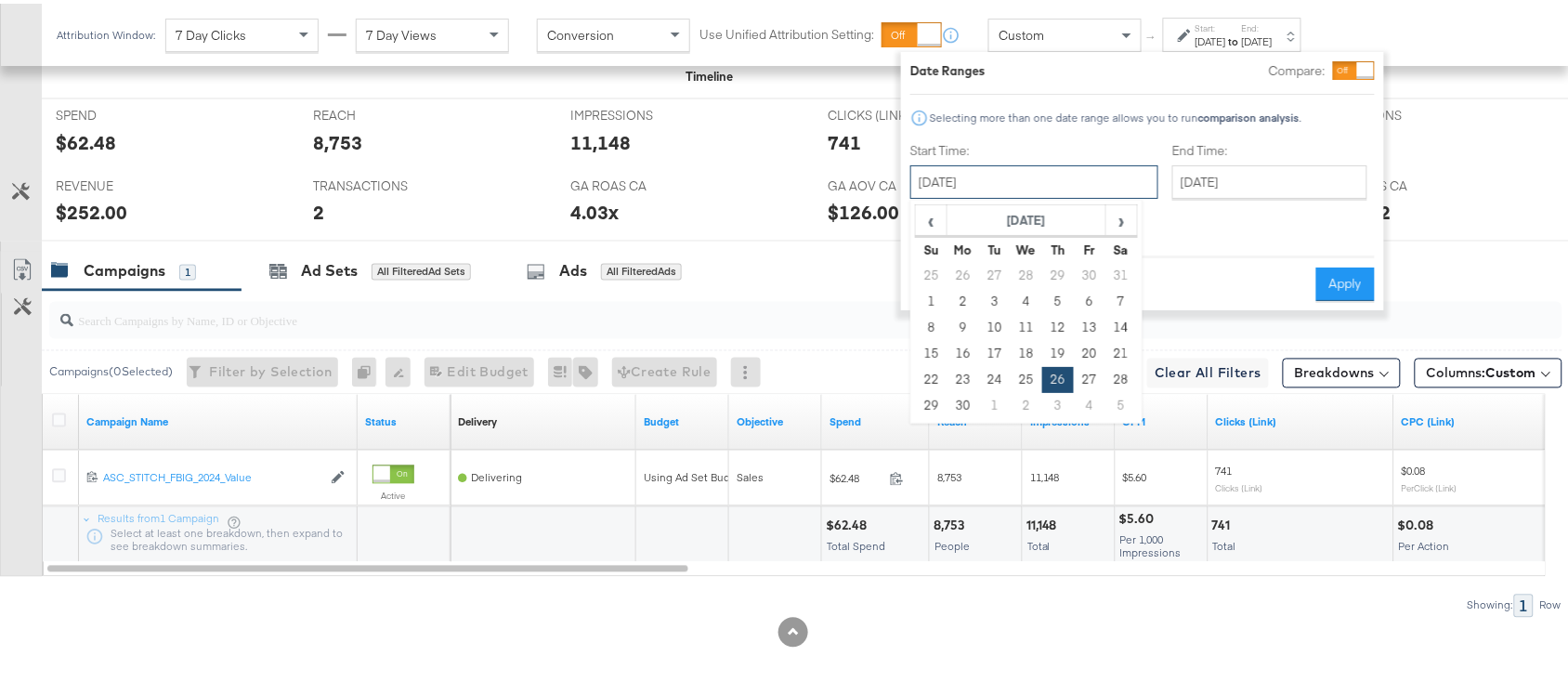
click at [1006, 183] on input "September 26th 2024" at bounding box center [1035, 178] width 248 height 34
click at [1087, 382] on td "27" at bounding box center [1090, 377] width 32 height 26
type input "September 27th 2024"
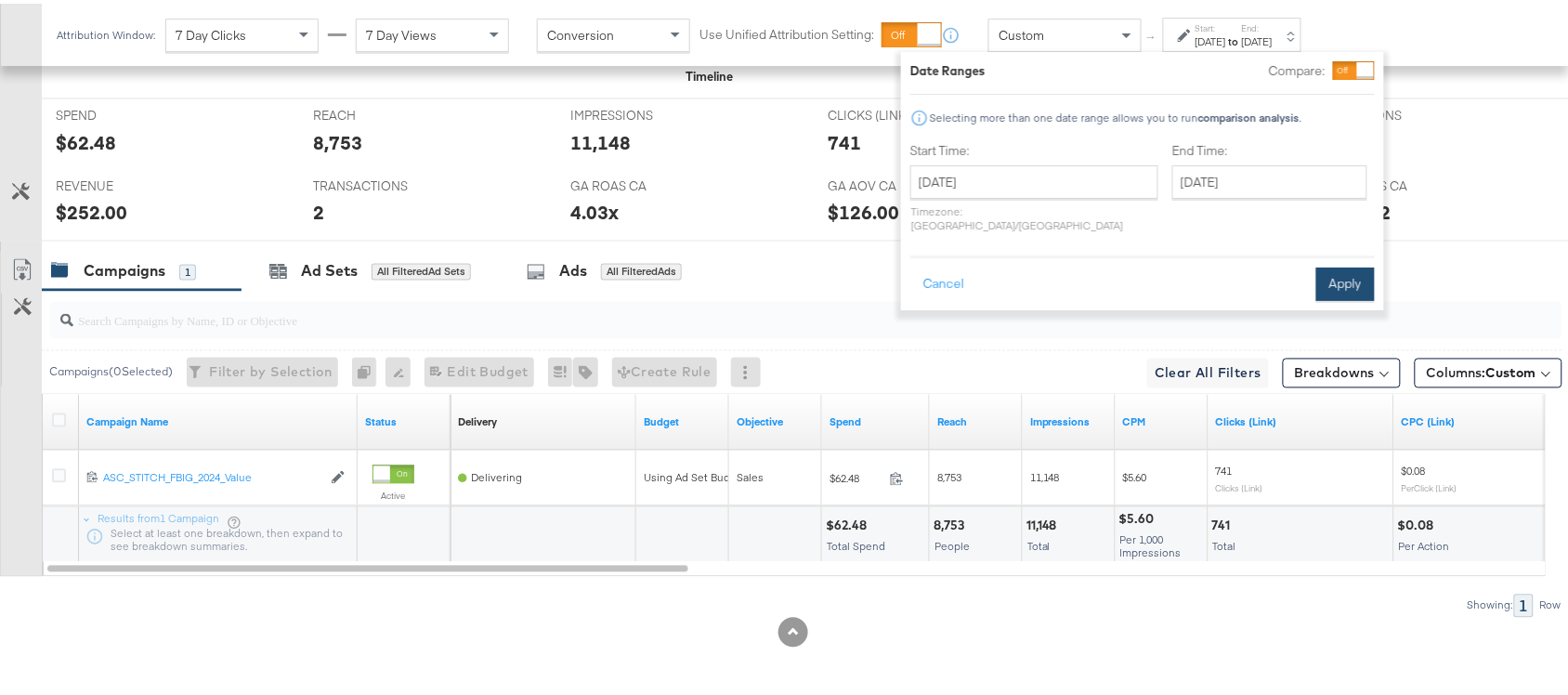
click at [1341, 274] on button "Apply" at bounding box center [1345, 281] width 58 height 34
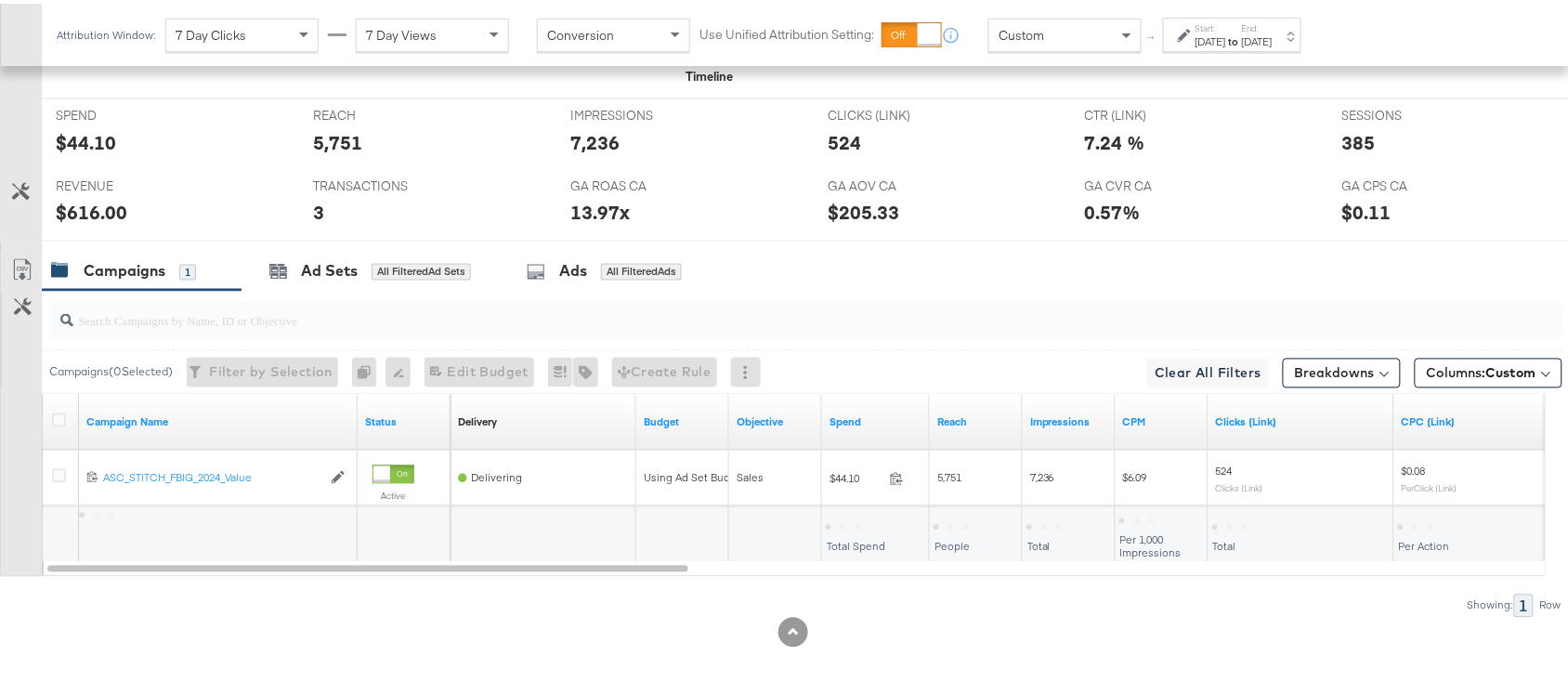
click at [84, 141] on div "$44.10" at bounding box center [85, 139] width 60 height 27
click at [99, 210] on div "$616.00" at bounding box center [91, 209] width 71 height 27
click at [1226, 34] on div "Sep 27th 2024" at bounding box center [1211, 39] width 31 height 15
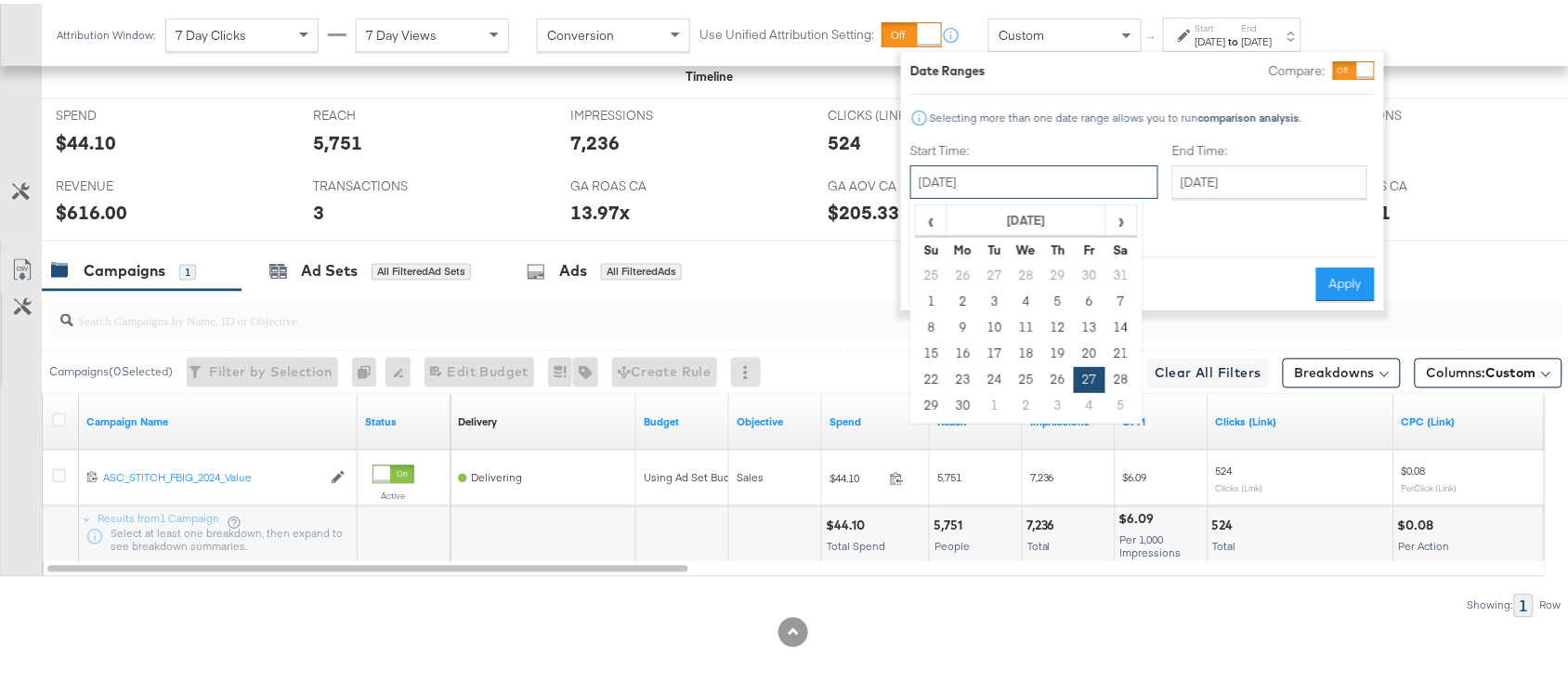
click at [1015, 174] on input "September 27th 2024" at bounding box center [1035, 178] width 248 height 34
click at [930, 228] on span "‹" at bounding box center [931, 217] width 29 height 28
click at [1121, 348] on td "24" at bounding box center [1122, 350] width 32 height 26
type input "August 24th 2024"
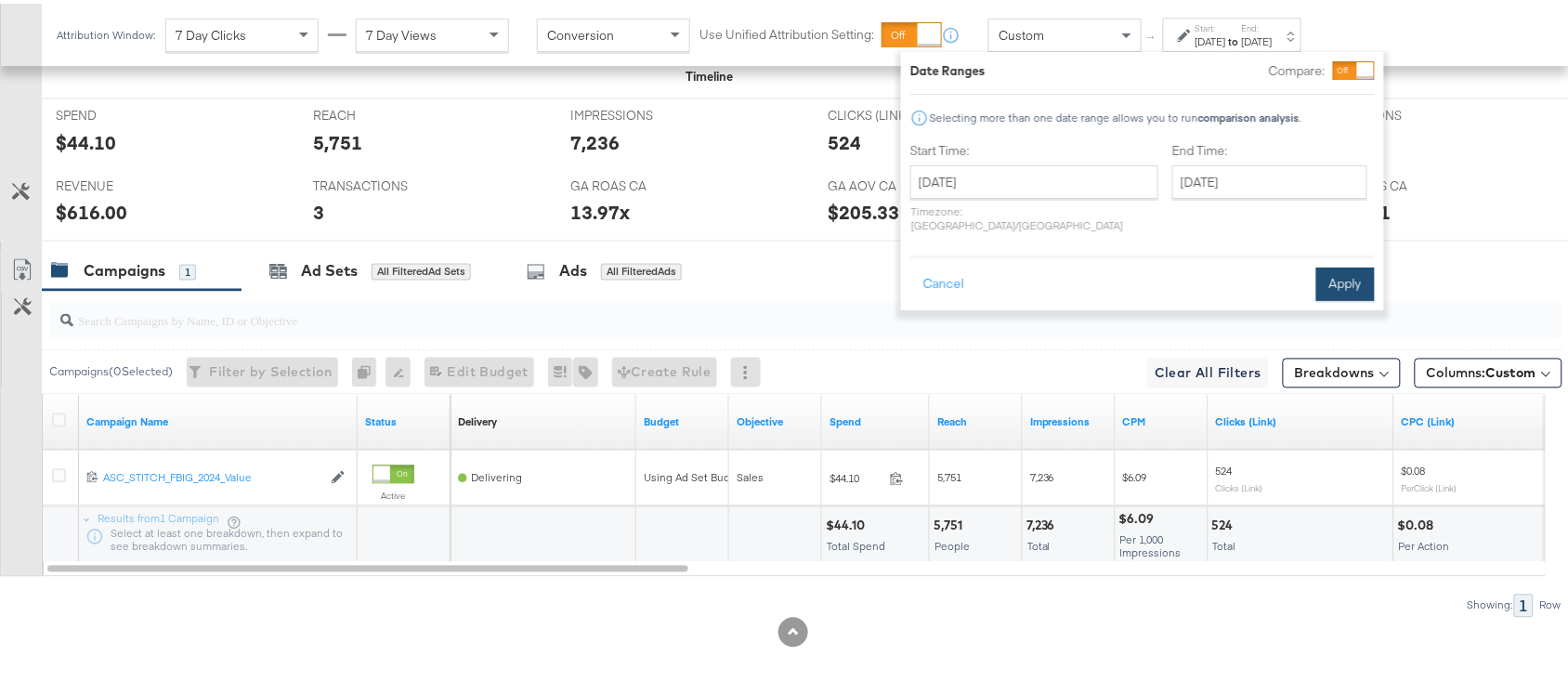
click at [1334, 267] on button "Apply" at bounding box center [1345, 281] width 58 height 34
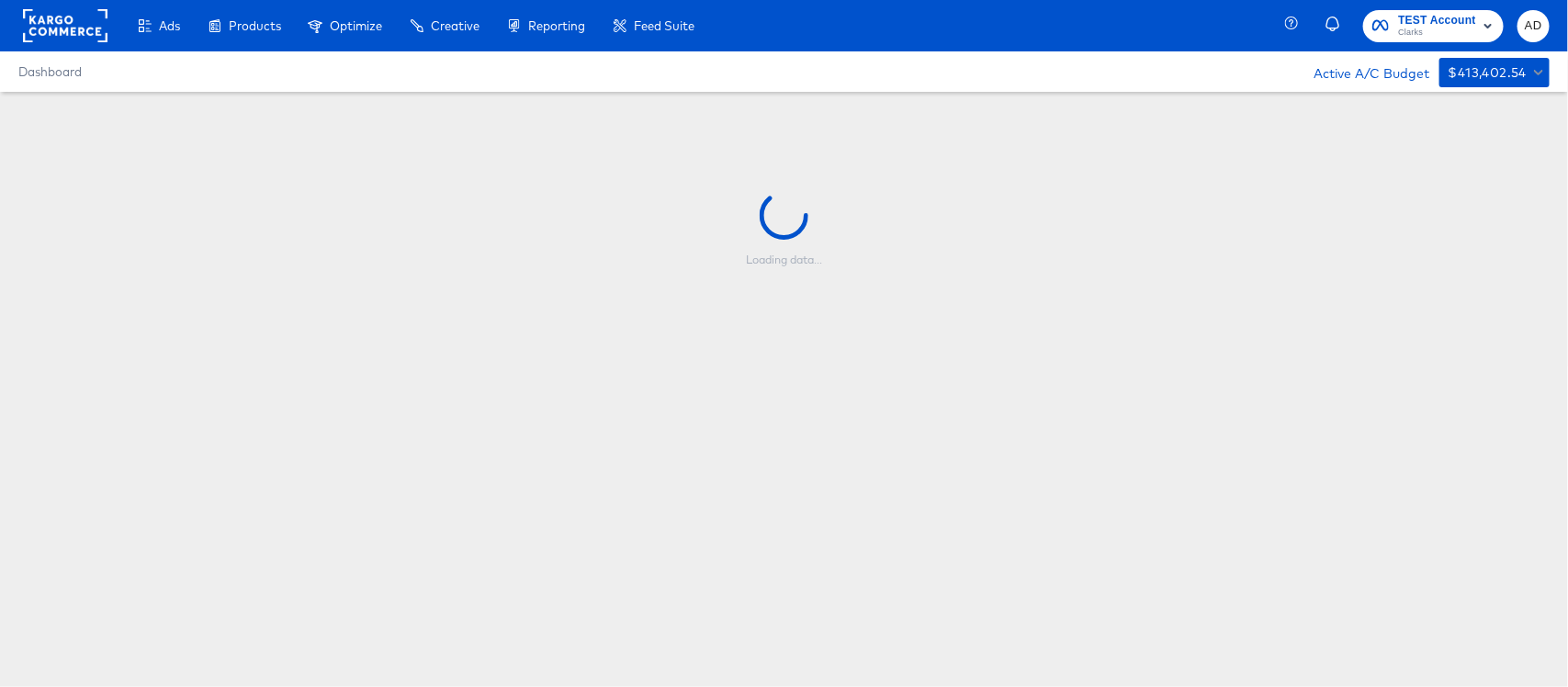
drag, startPoint x: 676, startPoint y: 0, endPoint x: 434, endPoint y: 306, distance: 390.1
click at [434, 306] on div "Loading data..." at bounding box center [784, 229] width 1568 height 275
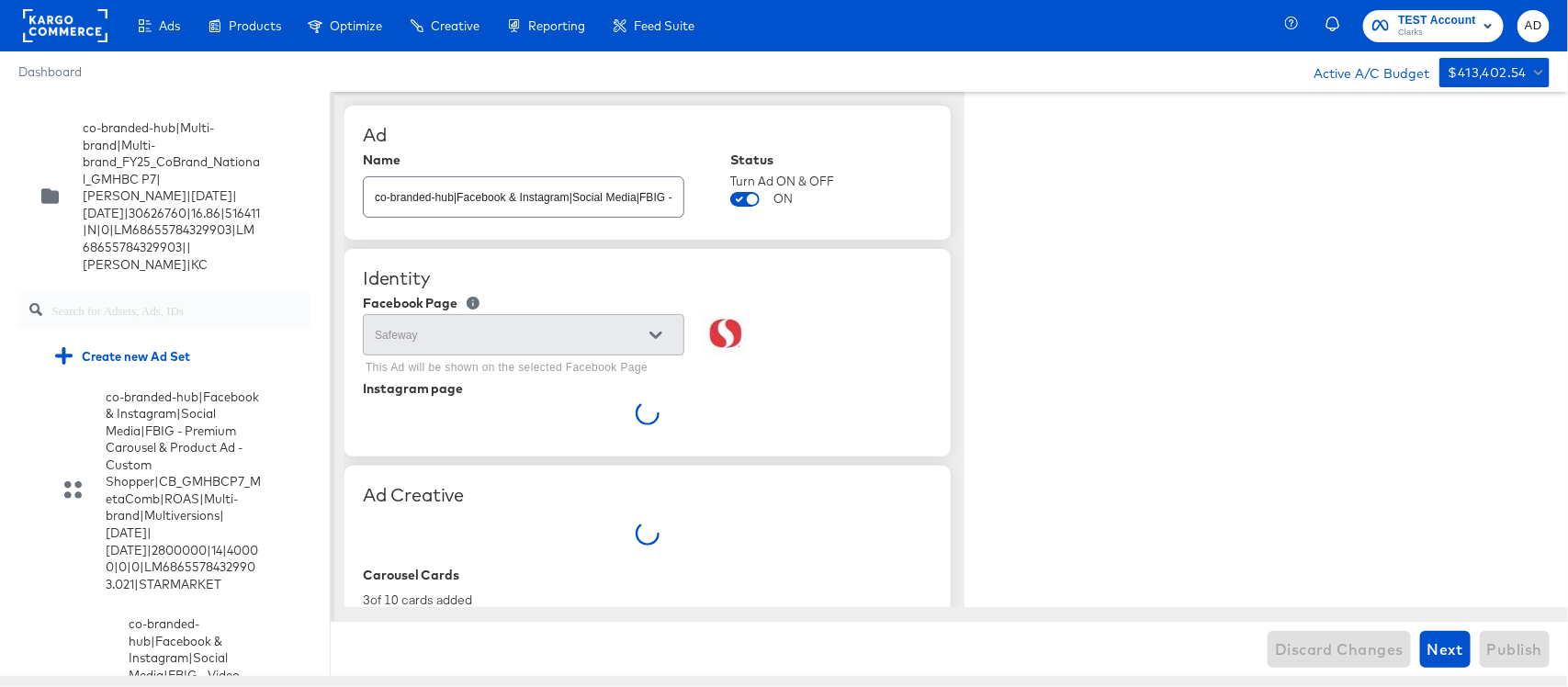
type textarea "x"
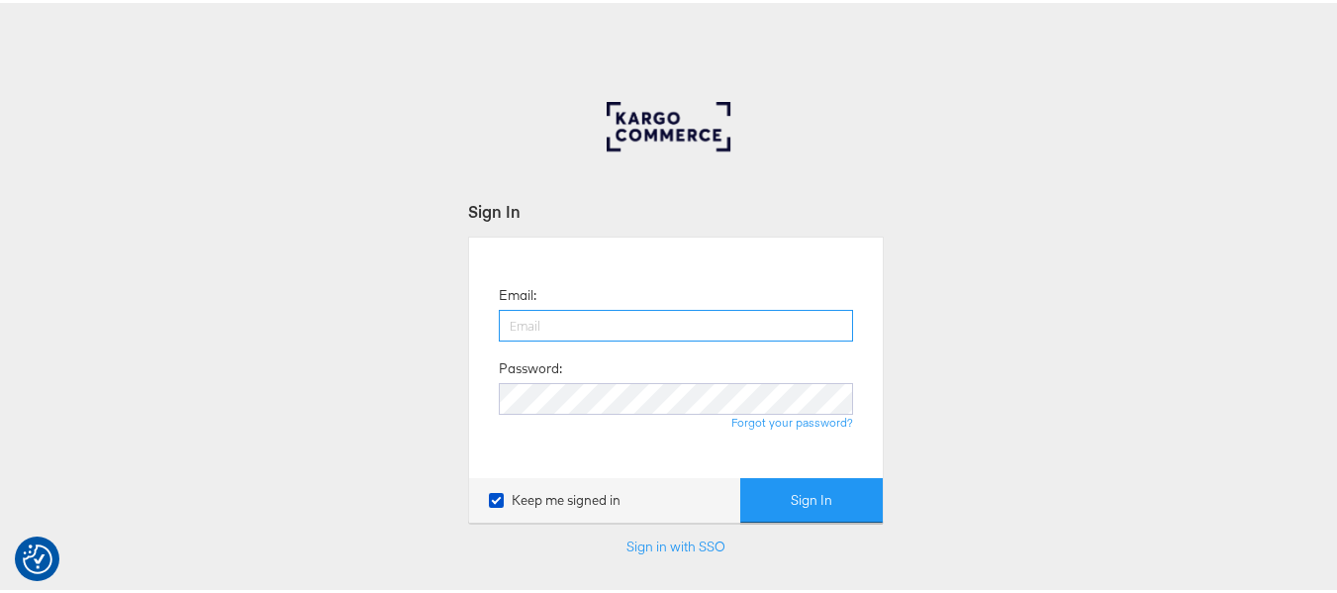
type input "[EMAIL_ADDRESS][PERSON_NAME][DOMAIN_NAME]"
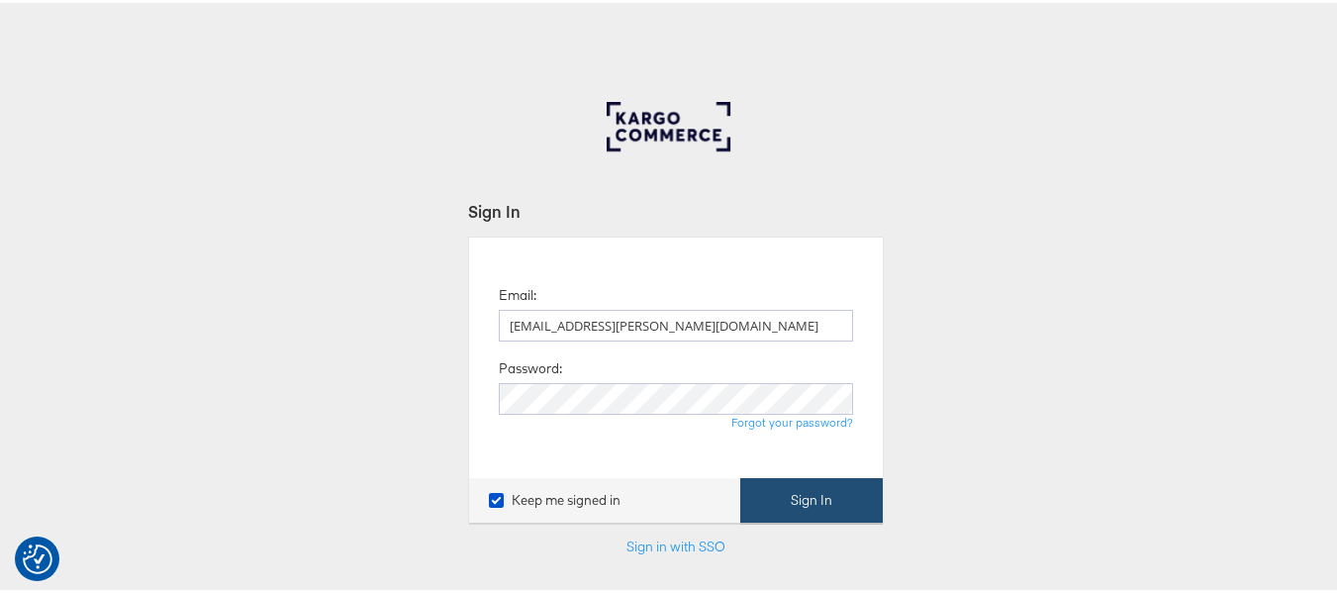
drag, startPoint x: 383, startPoint y: 433, endPoint x: 806, endPoint y: 511, distance: 429.5
click at [806, 511] on button "Sign In" at bounding box center [811, 497] width 142 height 45
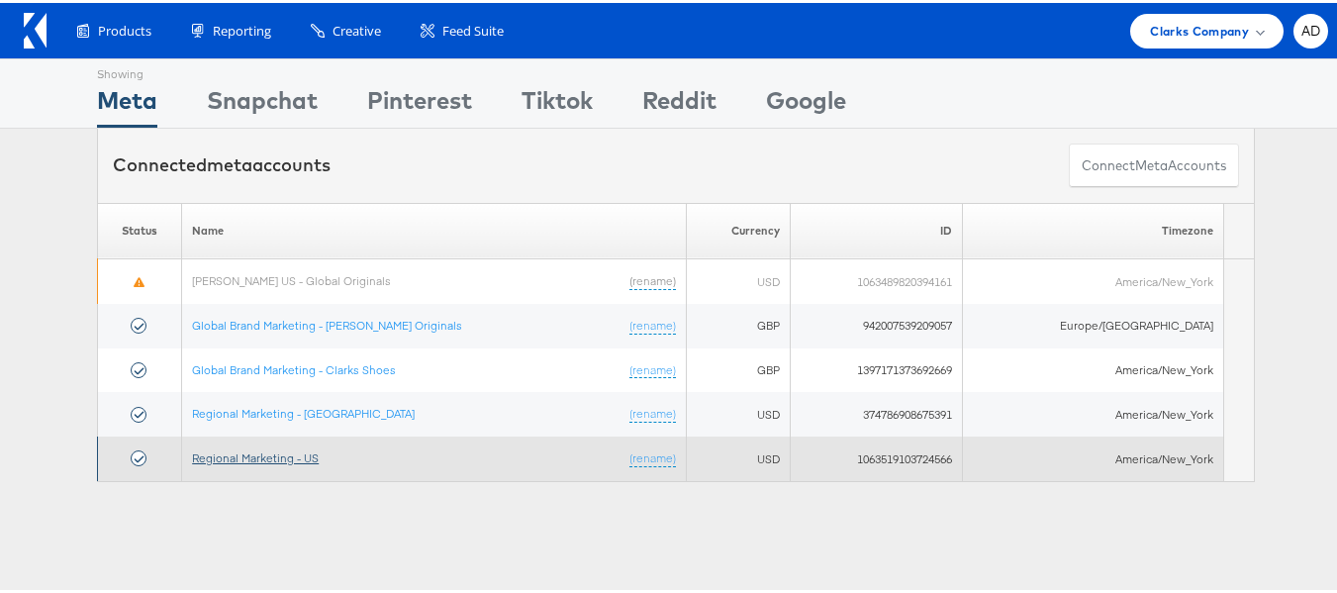
click at [259, 451] on link "Regional Marketing - US" at bounding box center [255, 454] width 127 height 15
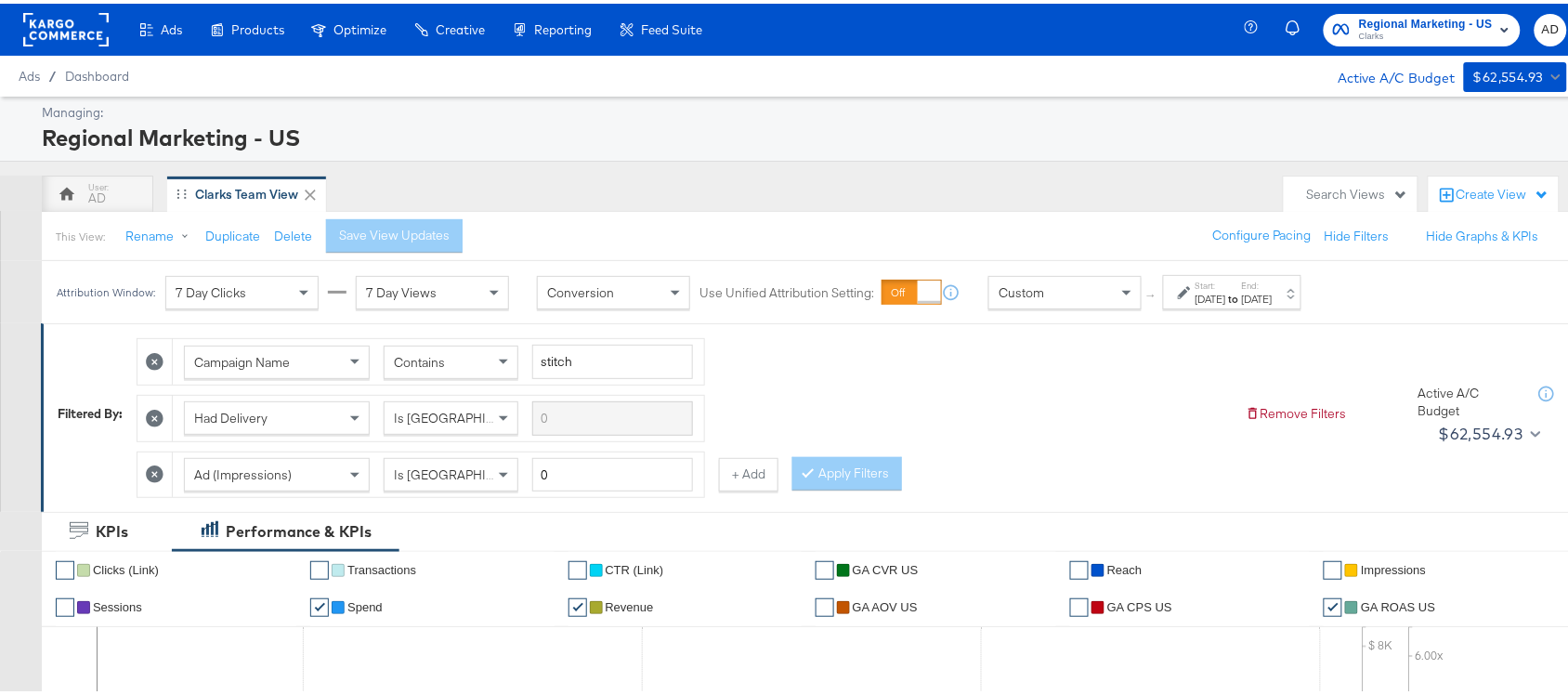
click at [1226, 289] on div "[DATE]" at bounding box center [1211, 296] width 31 height 15
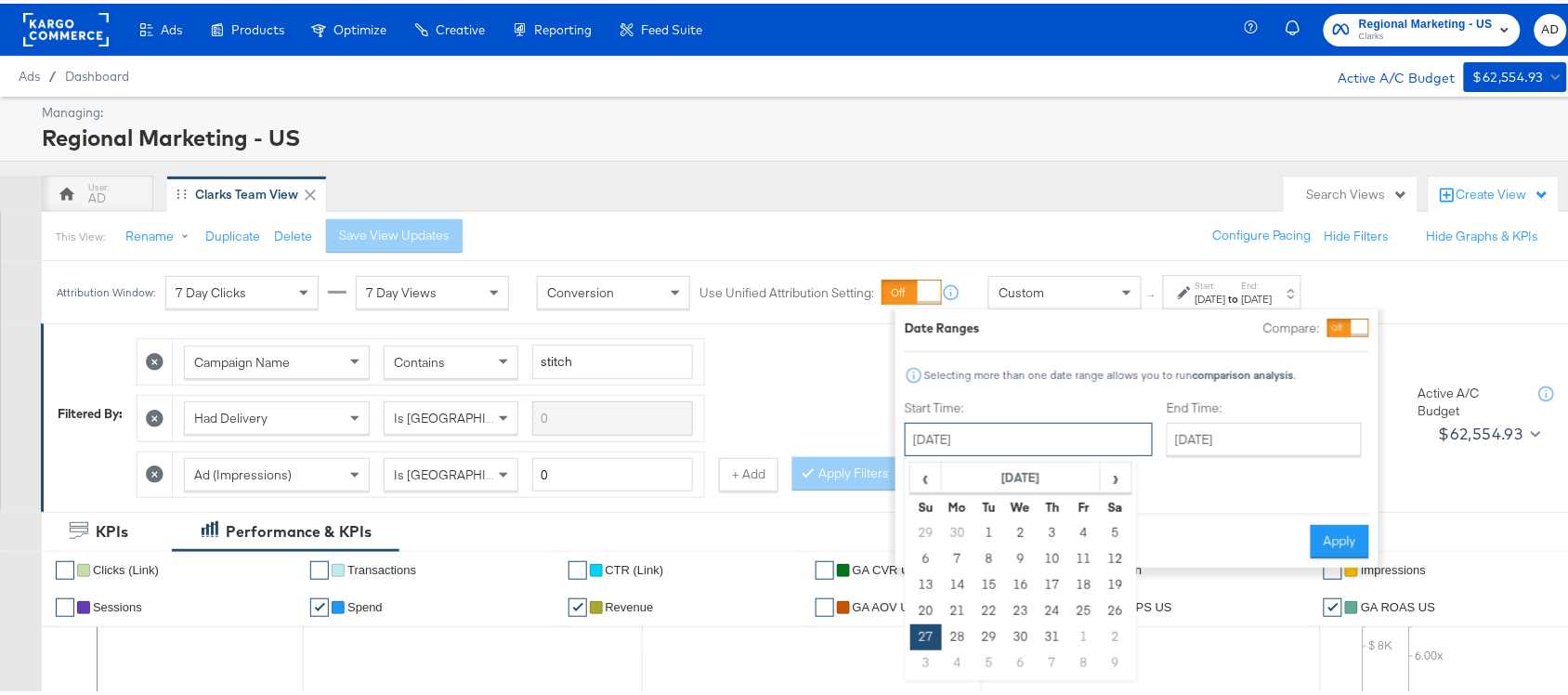
click at [1019, 420] on input "[DATE]" at bounding box center [1029, 436] width 248 height 34
click at [1120, 475] on span "›" at bounding box center [1116, 474] width 29 height 28
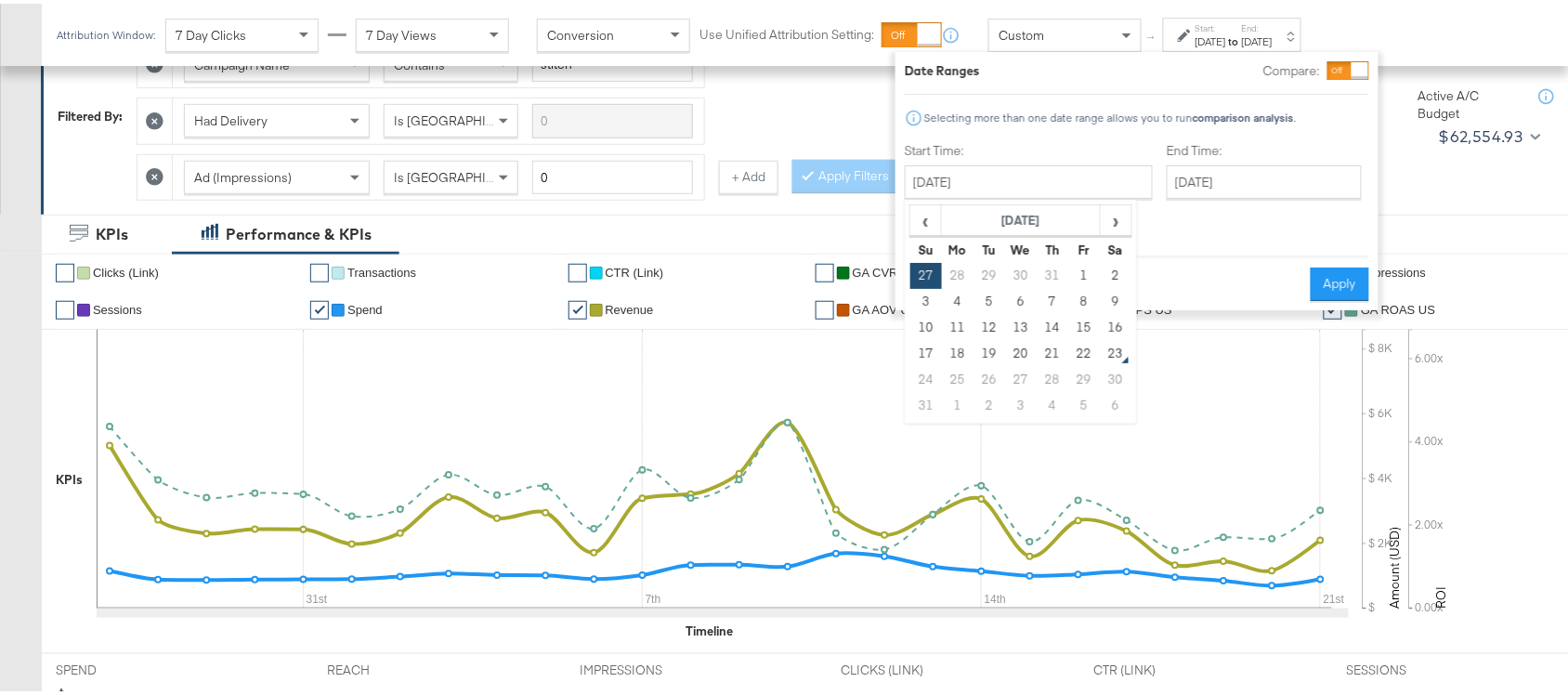
scroll to position [295, 0]
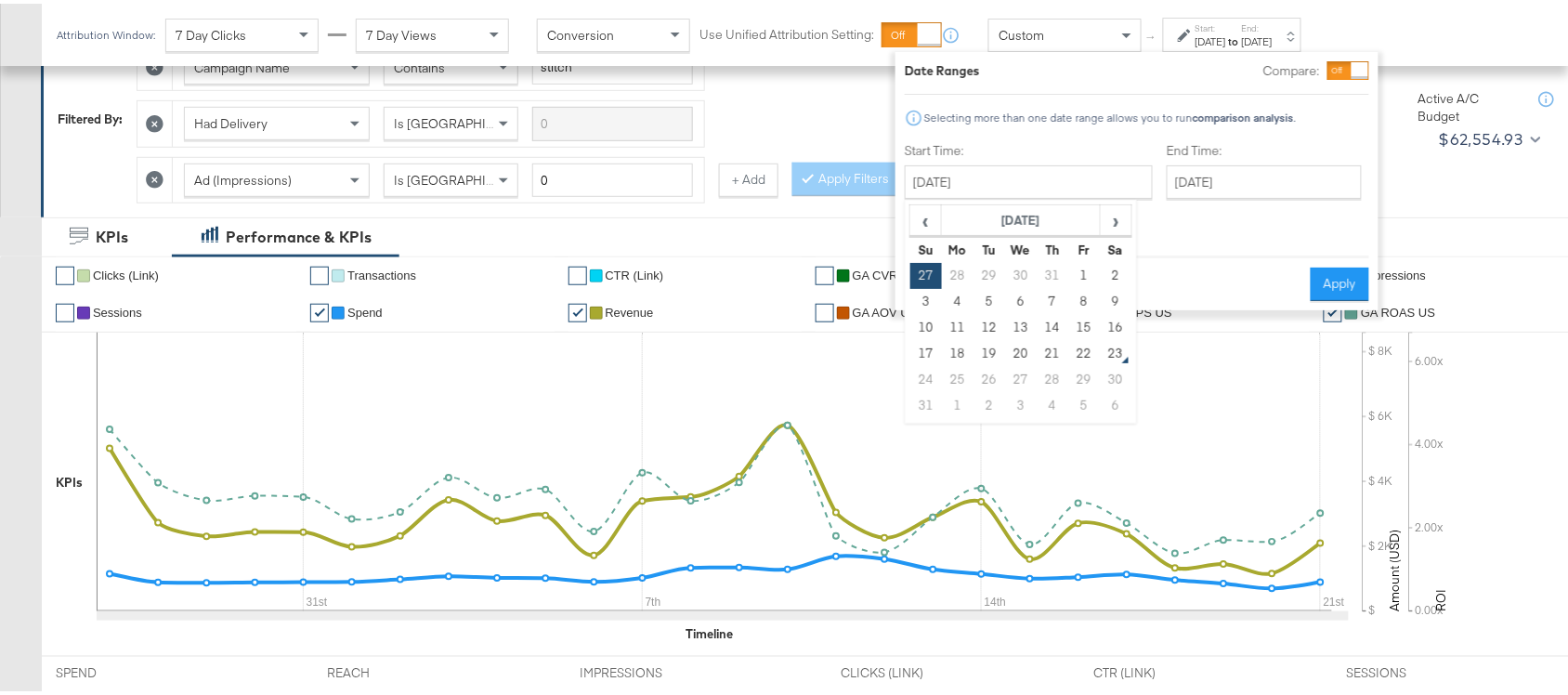
click at [927, 383] on td "24" at bounding box center [927, 377] width 32 height 26
click at [1000, 353] on td "19" at bounding box center [990, 350] width 32 height 26
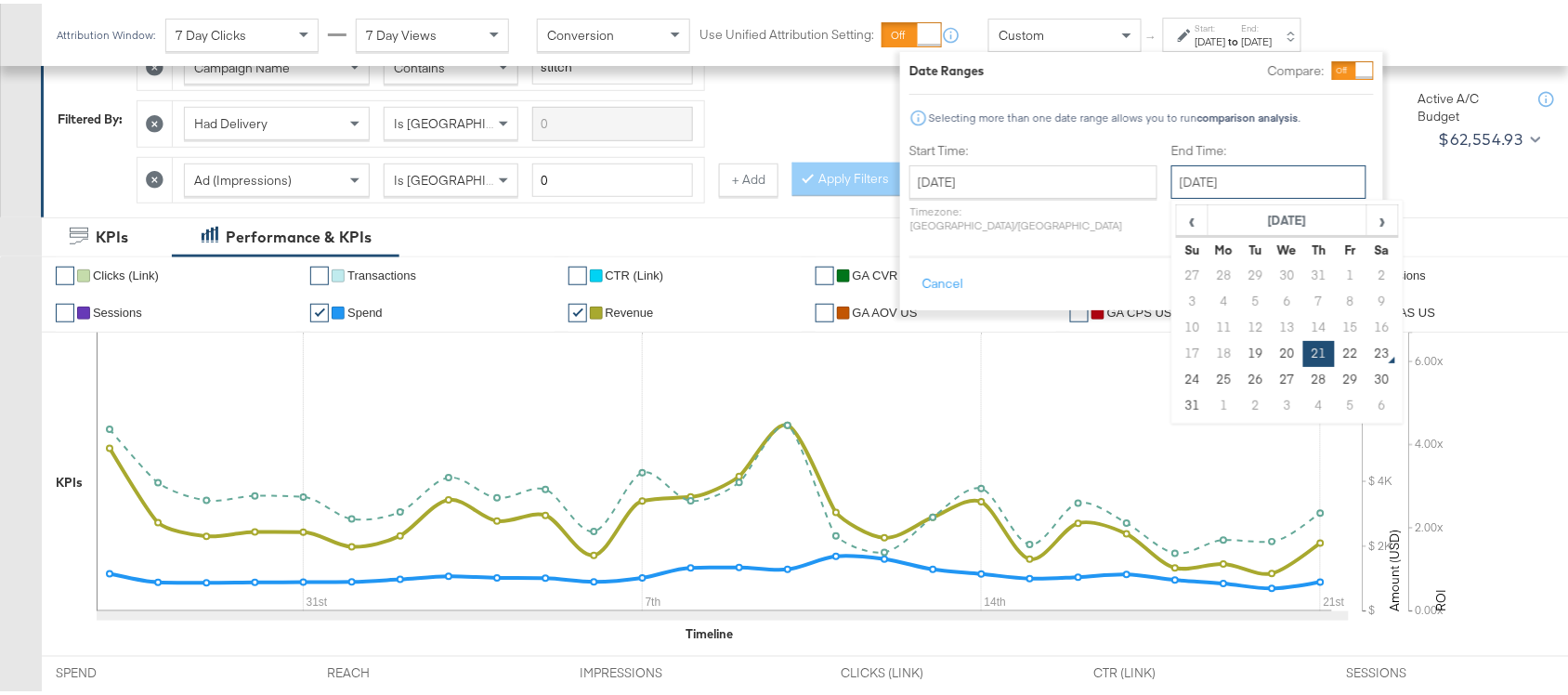
click at [1192, 179] on input "[DATE]" at bounding box center [1269, 178] width 195 height 34
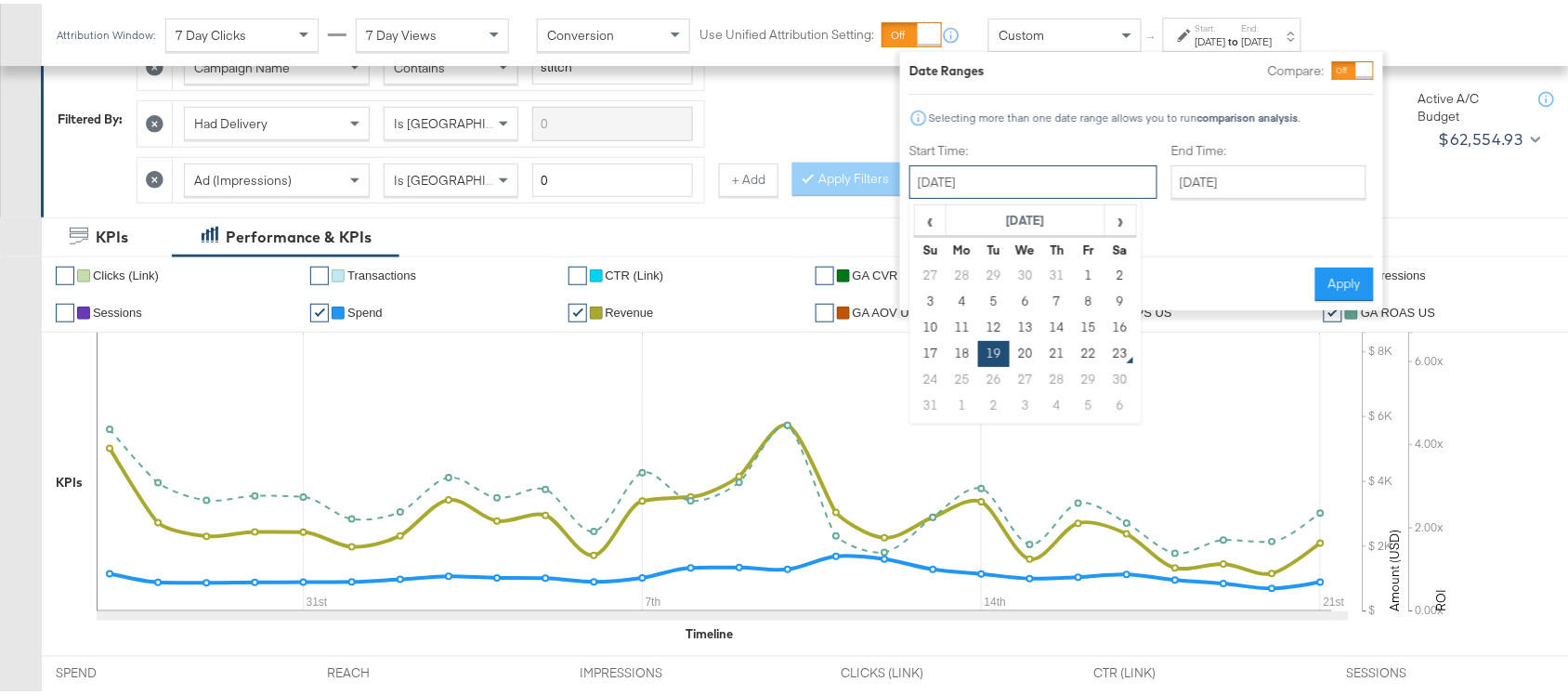
click at [1042, 186] on input "[DATE]" at bounding box center [1034, 178] width 248 height 34
click at [926, 383] on td "24" at bounding box center [931, 377] width 32 height 26
click at [1048, 351] on td "21" at bounding box center [1057, 350] width 32 height 26
type input "[DATE]"
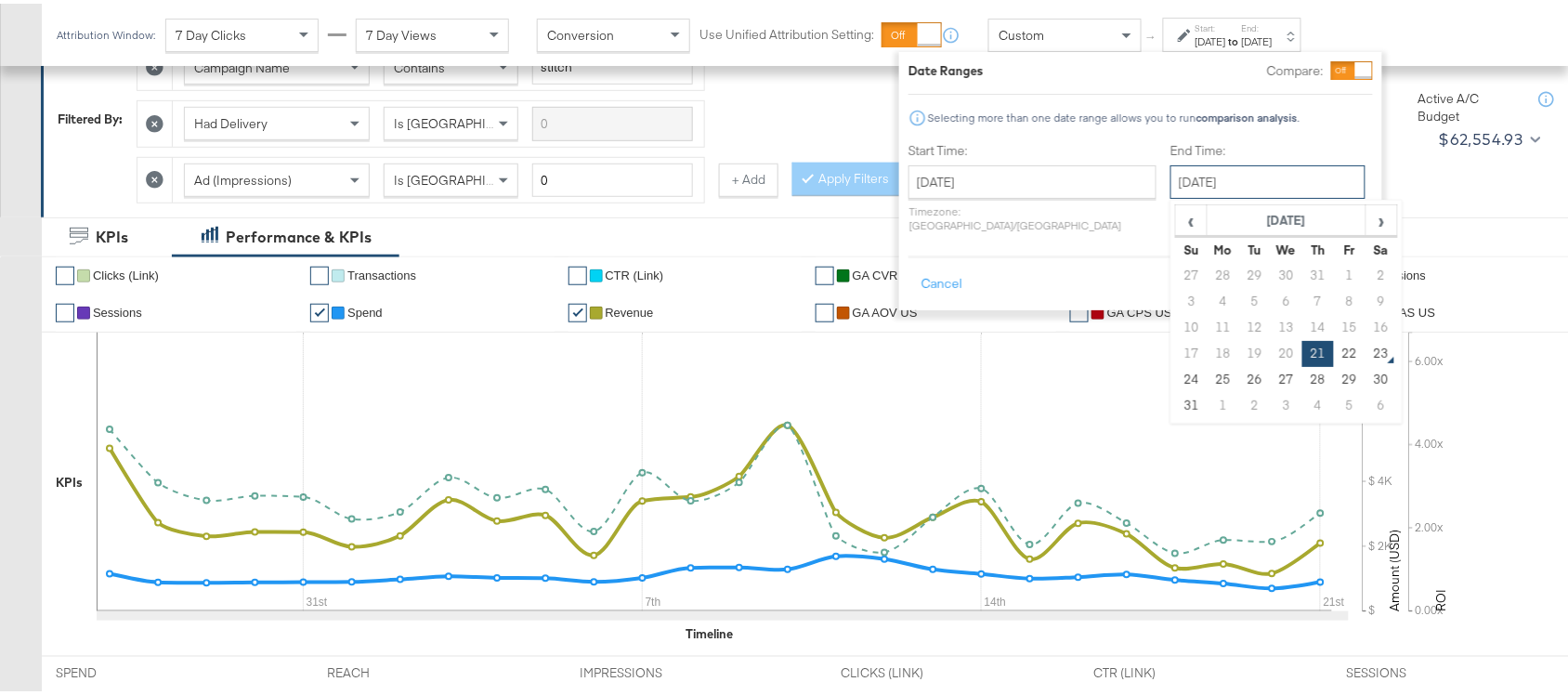
click at [1217, 177] on input "[DATE]" at bounding box center [1268, 178] width 195 height 34
click at [1176, 378] on td "24" at bounding box center [1192, 377] width 32 height 26
type input "[DATE]"
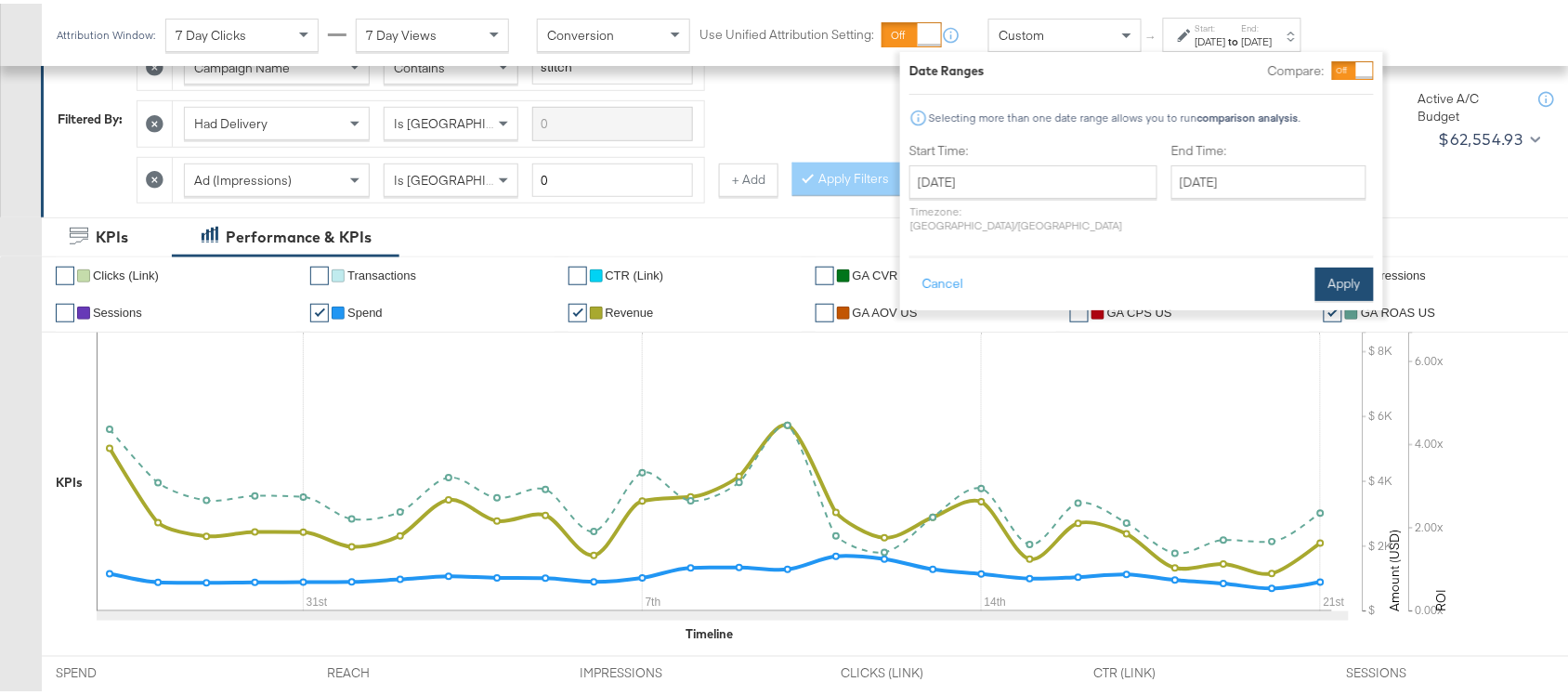
click at [1336, 264] on button "Apply" at bounding box center [1345, 281] width 58 height 34
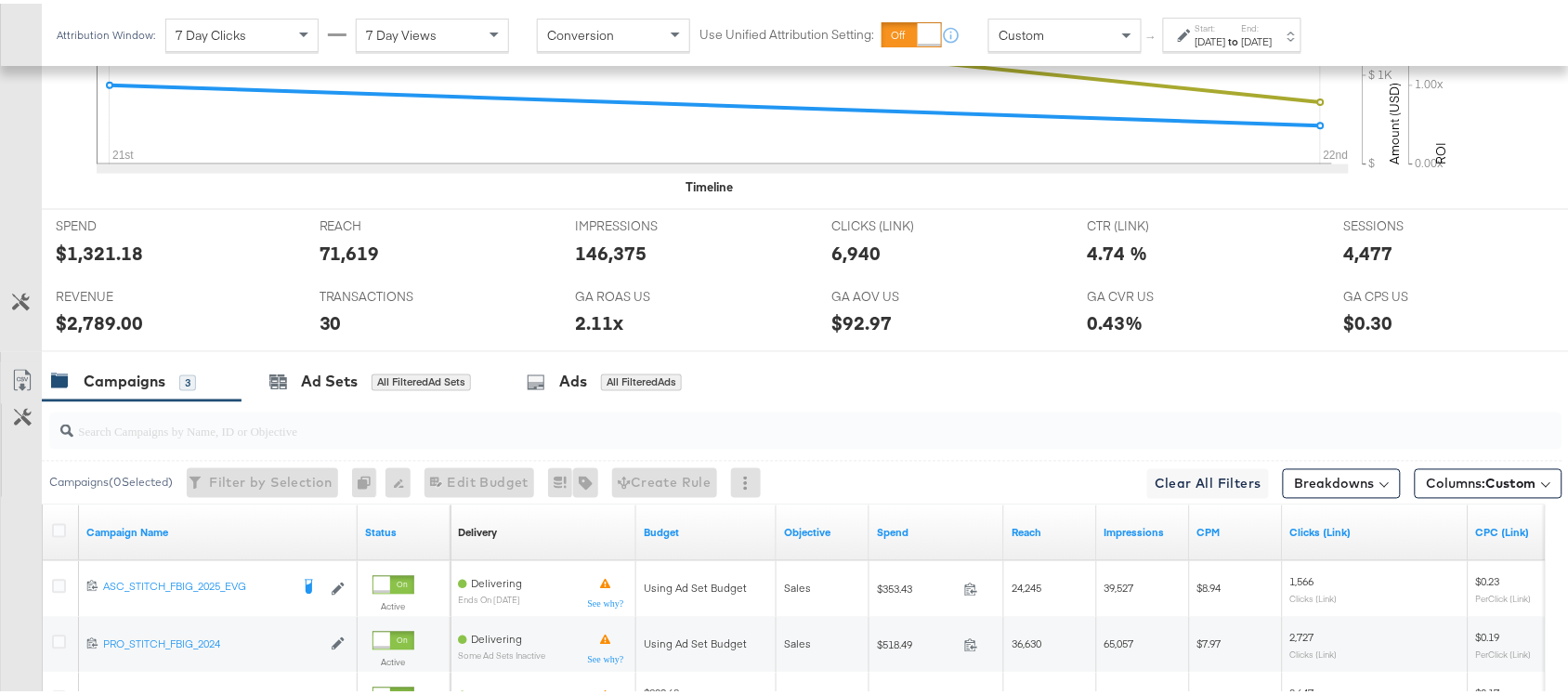
scroll to position [968, 0]
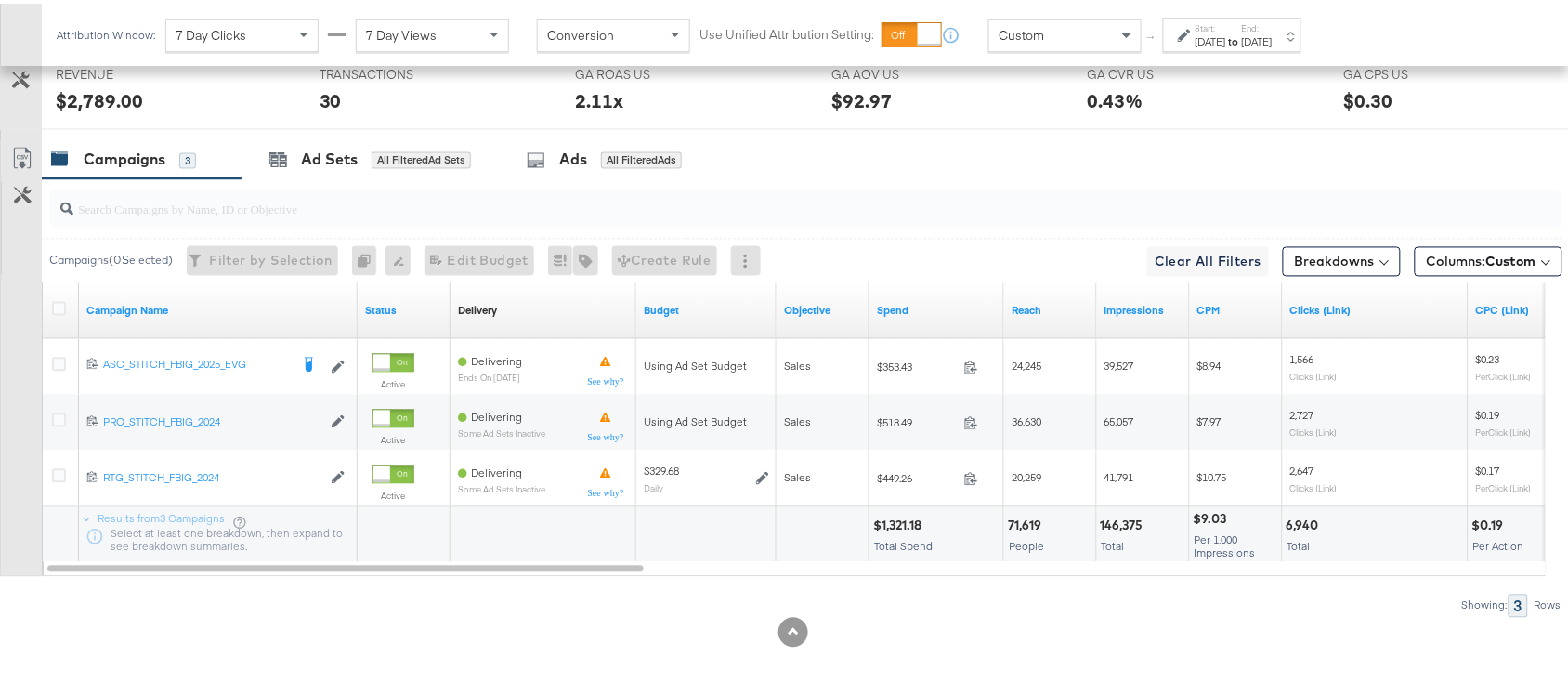
drag, startPoint x: 1336, startPoint y: 258, endPoint x: 313, endPoint y: 595, distance: 1077.1
click at [313, 595] on div "Campaigns ( 0 Selected) Filter by Selection Filter 0 campaigns 0 Rename 0 campa…" at bounding box center [781, 394] width 1562 height 438
click at [909, 182] on input "search" at bounding box center [749, 198] width 1352 height 37
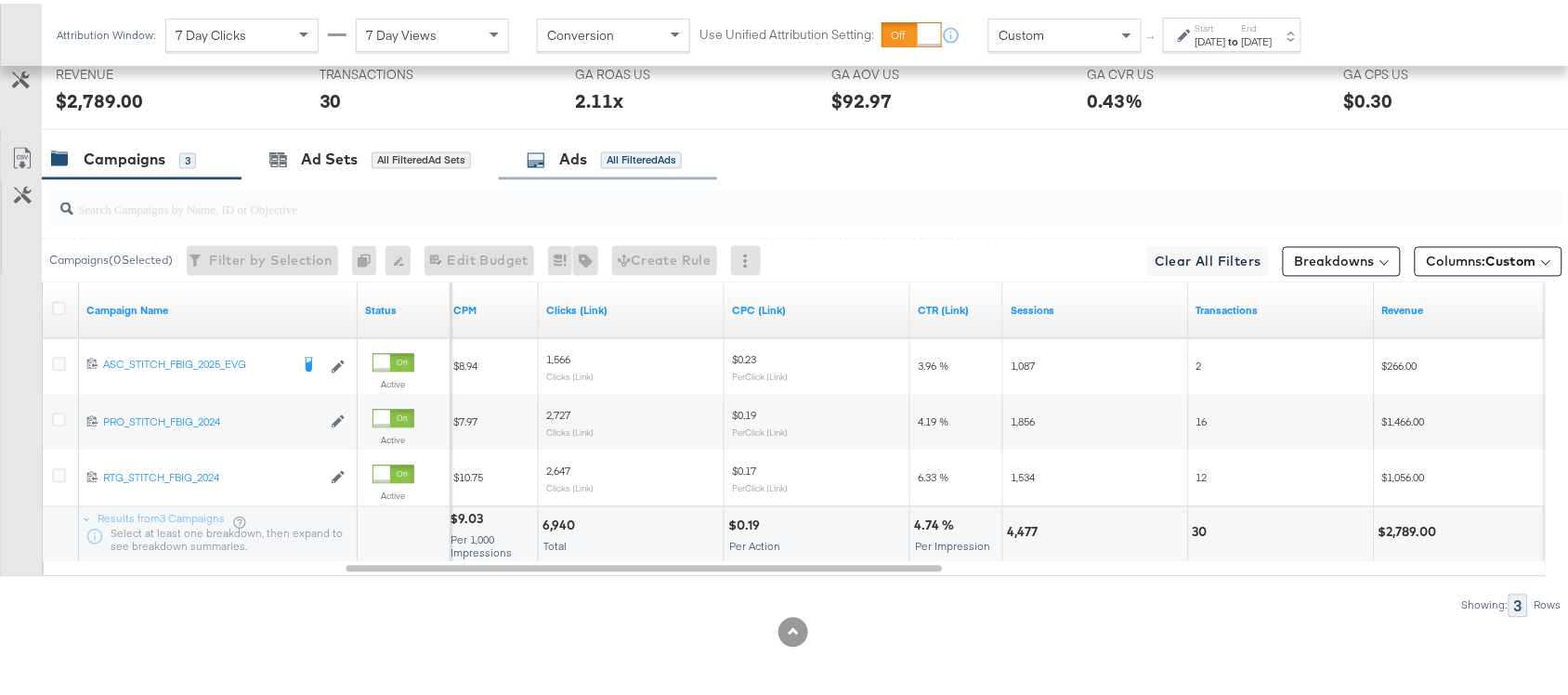
click at [546, 160] on icon at bounding box center [536, 157] width 19 height 19
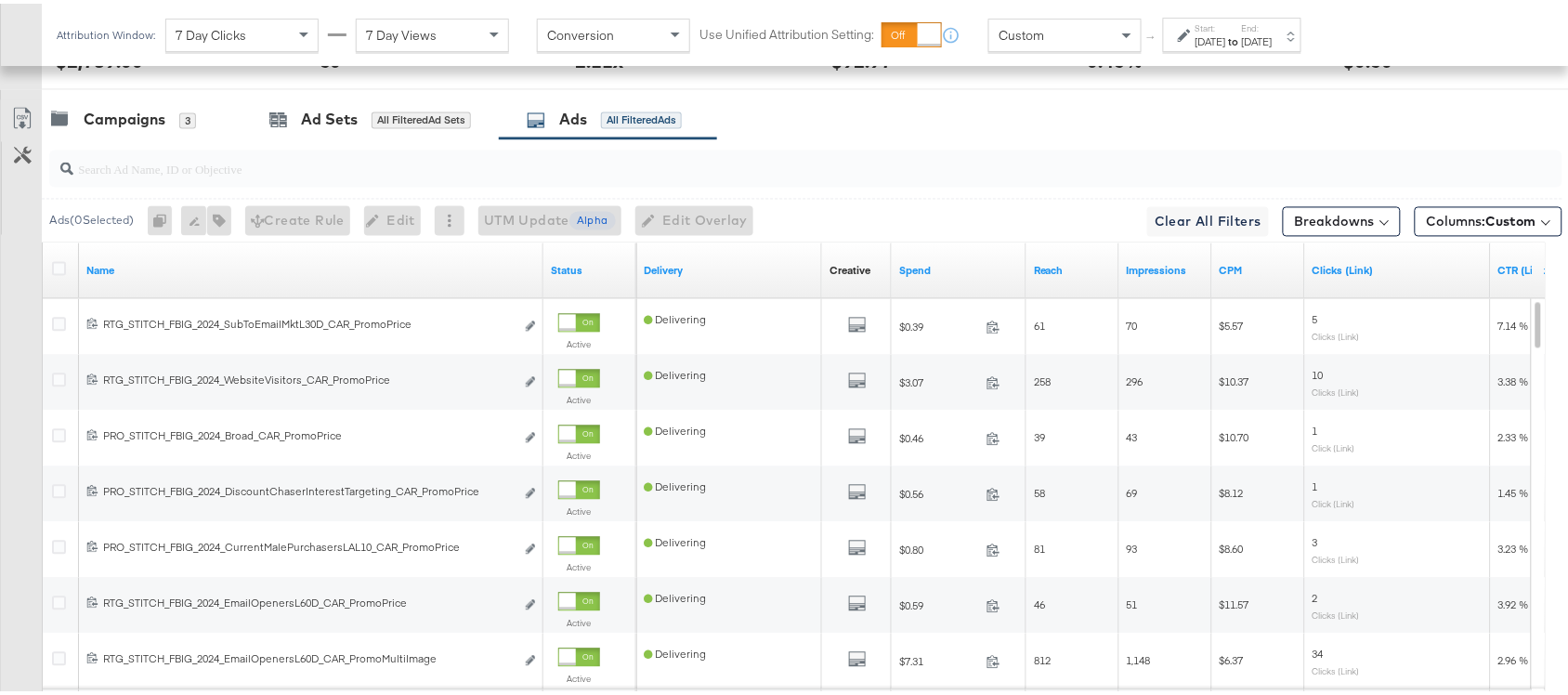
scroll to position [1007, 0]
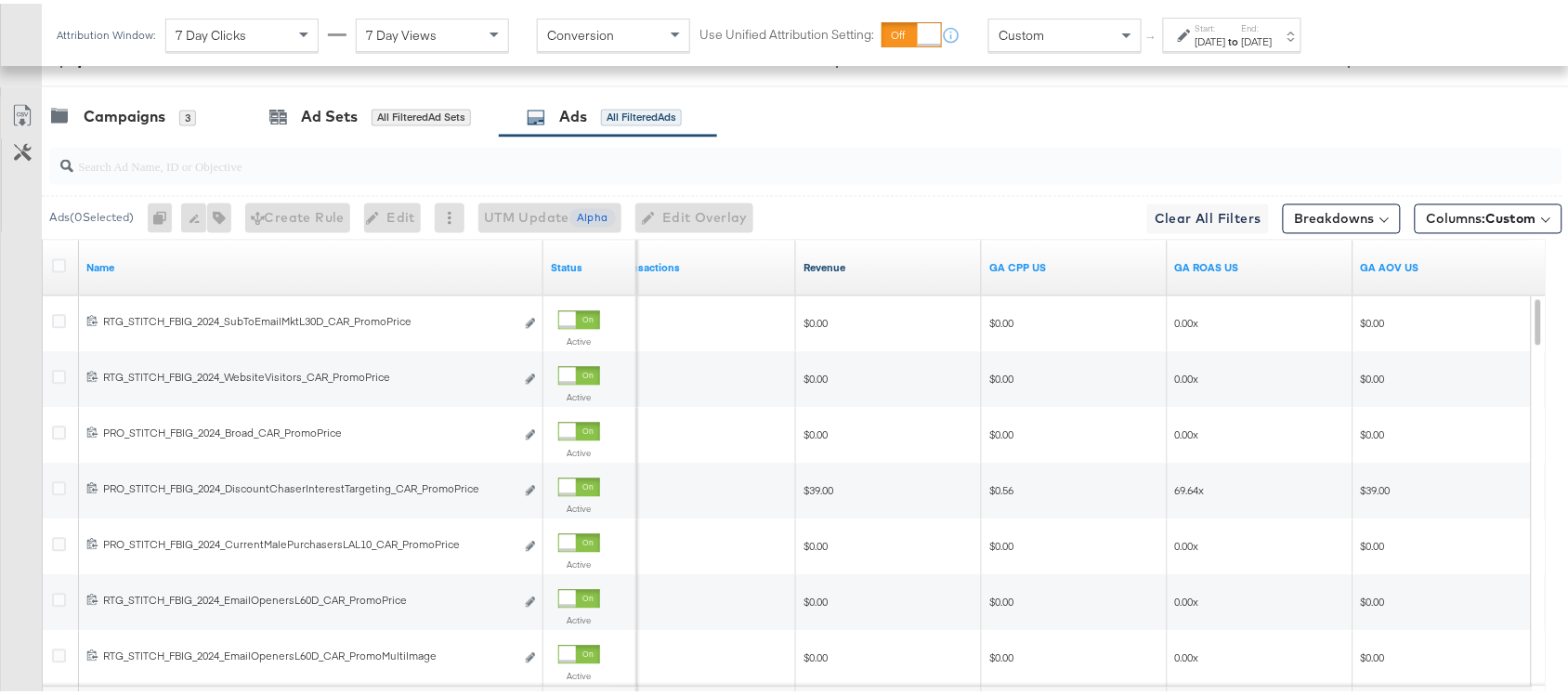
click at [878, 270] on link "Revenue" at bounding box center [889, 265] width 171 height 15
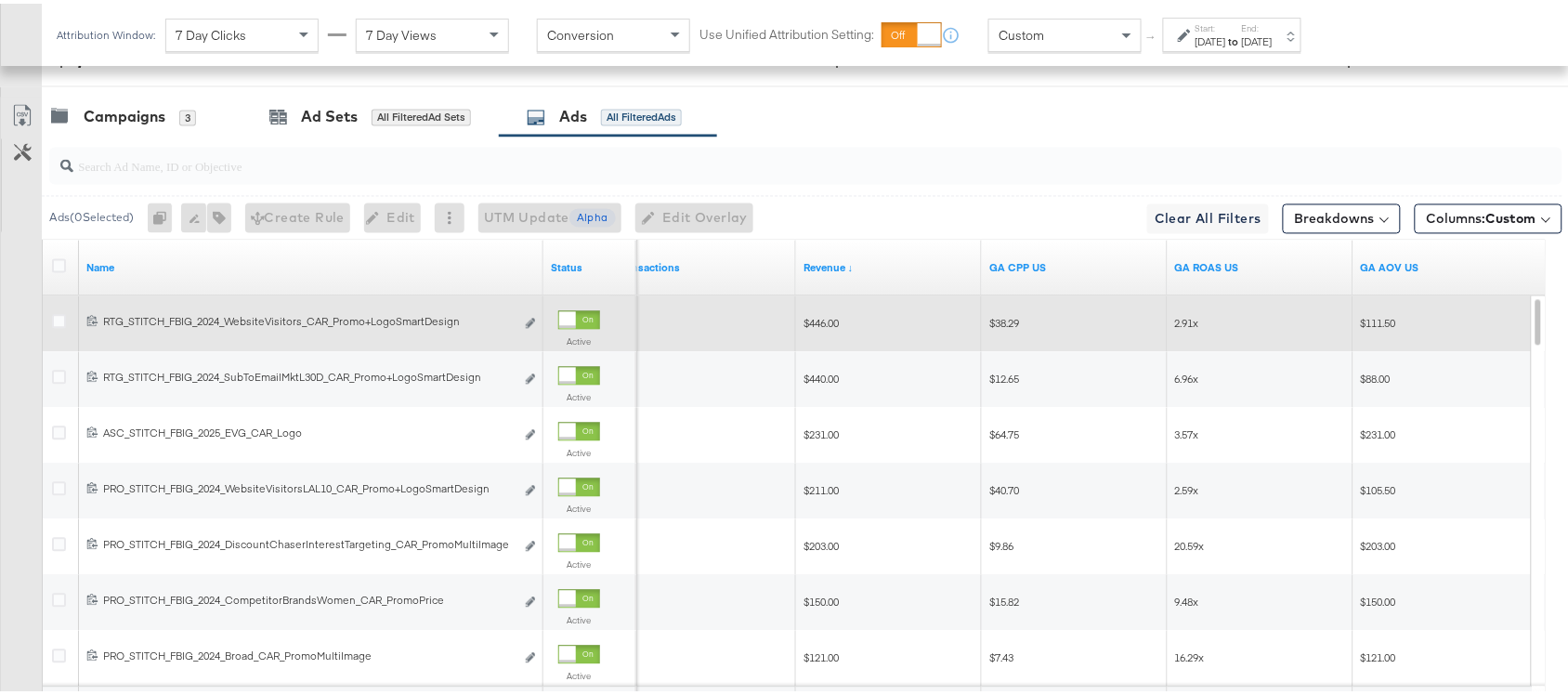
scroll to position [1002, 0]
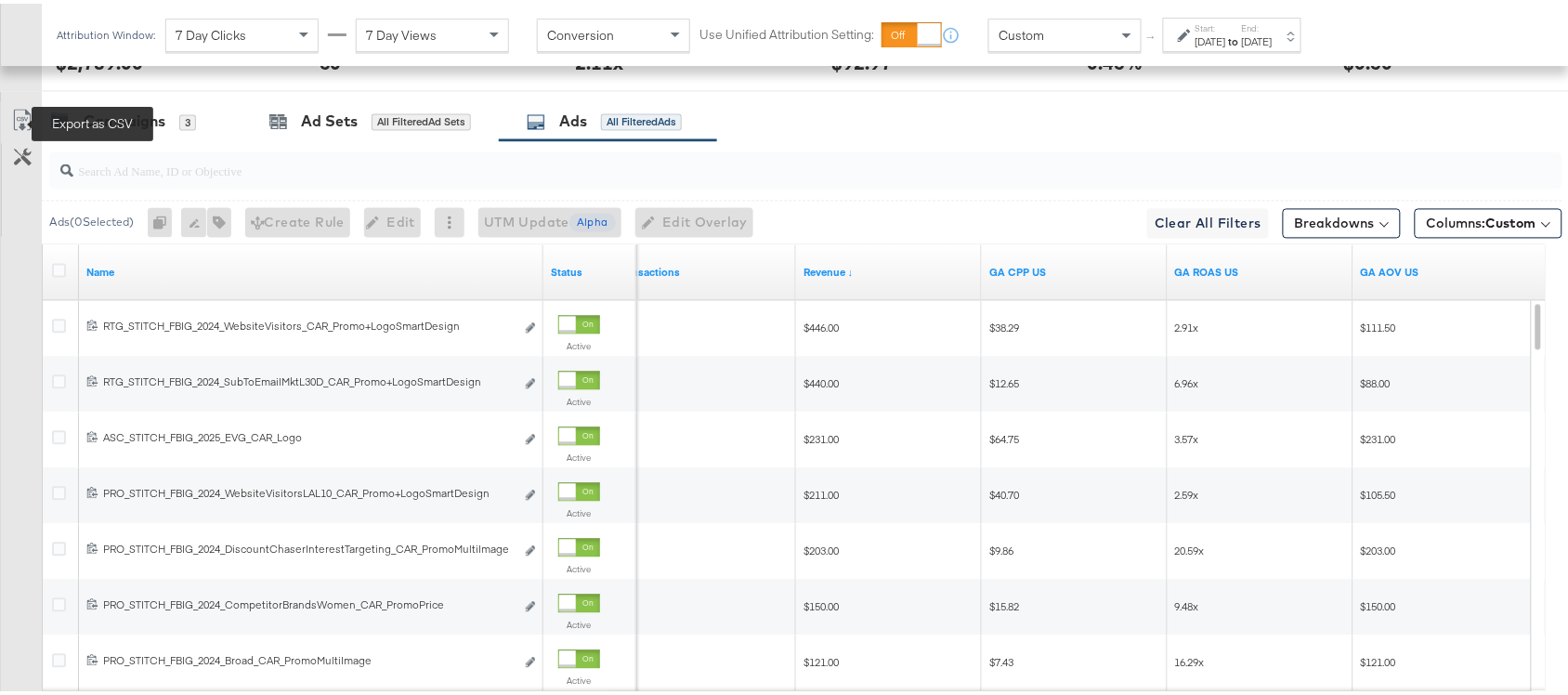
click at [20, 119] on icon at bounding box center [22, 121] width 11 height 14
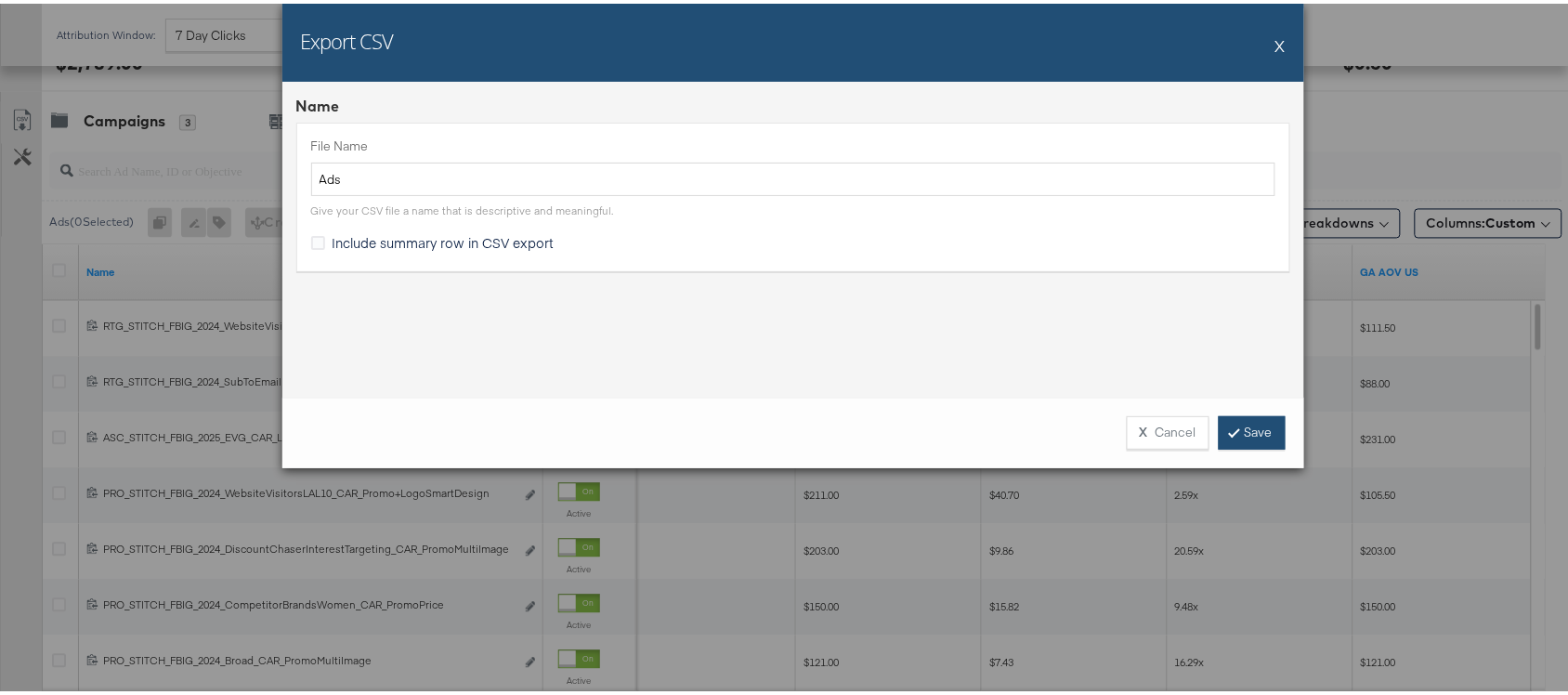
click at [1255, 441] on link "Save" at bounding box center [1252, 429] width 67 height 34
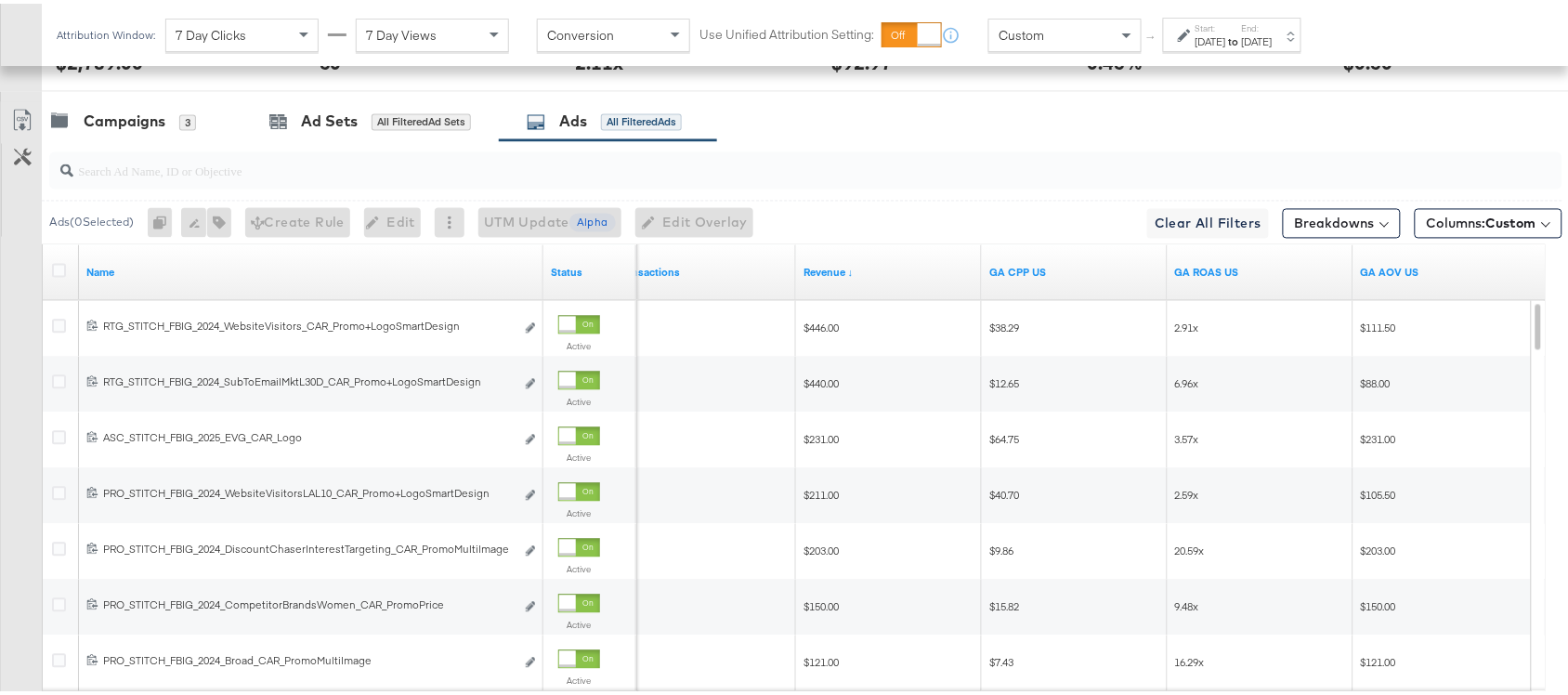
click at [150, 167] on input "search" at bounding box center [749, 160] width 1352 height 37
paste input "RTG_STITCH_FBIG_2024_SubToEmailMktL30D_CAR_Promo+LogoSmartDesign"
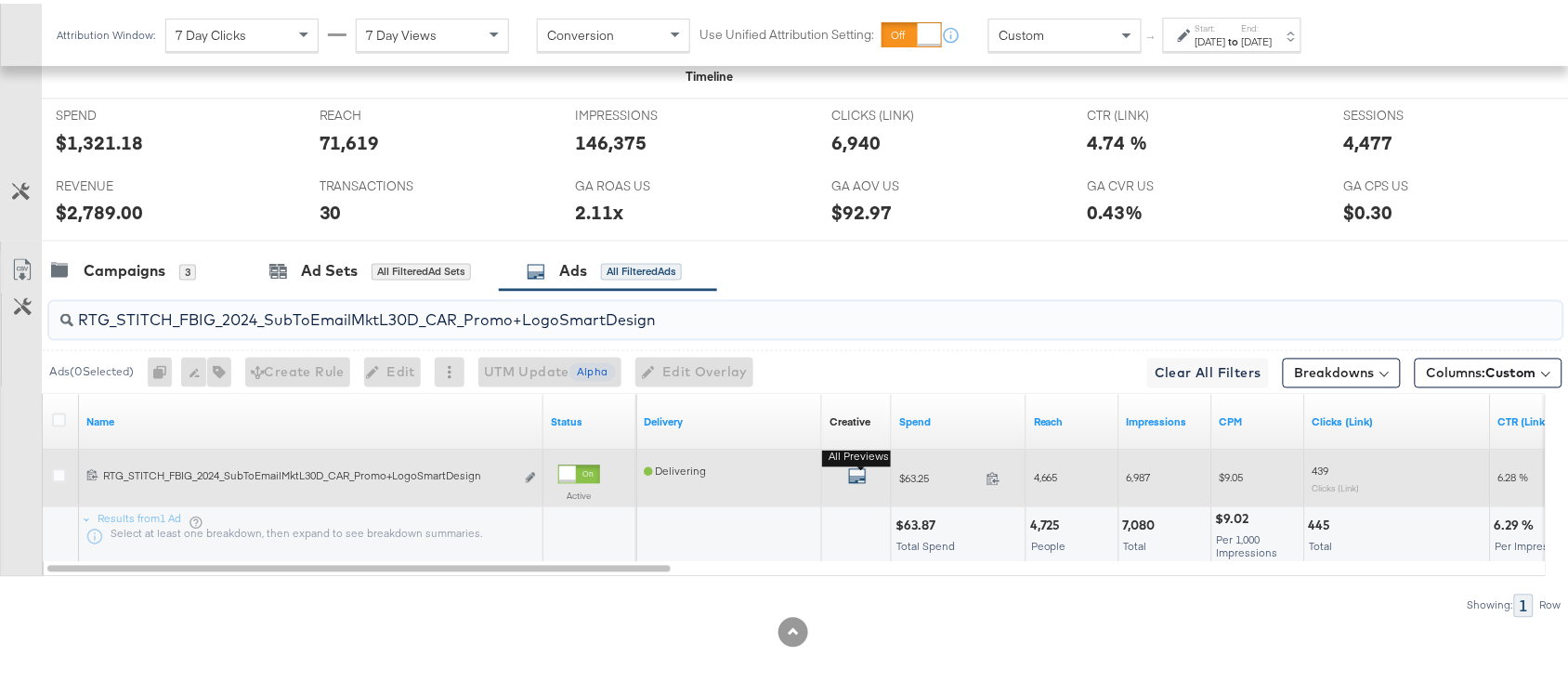
type input "RTG_STITCH_FBIG_2024_SubToEmailMktL30D_CAR_Promo+LogoSmartDesign"
click at [862, 472] on icon "default" at bounding box center [857, 473] width 19 height 19
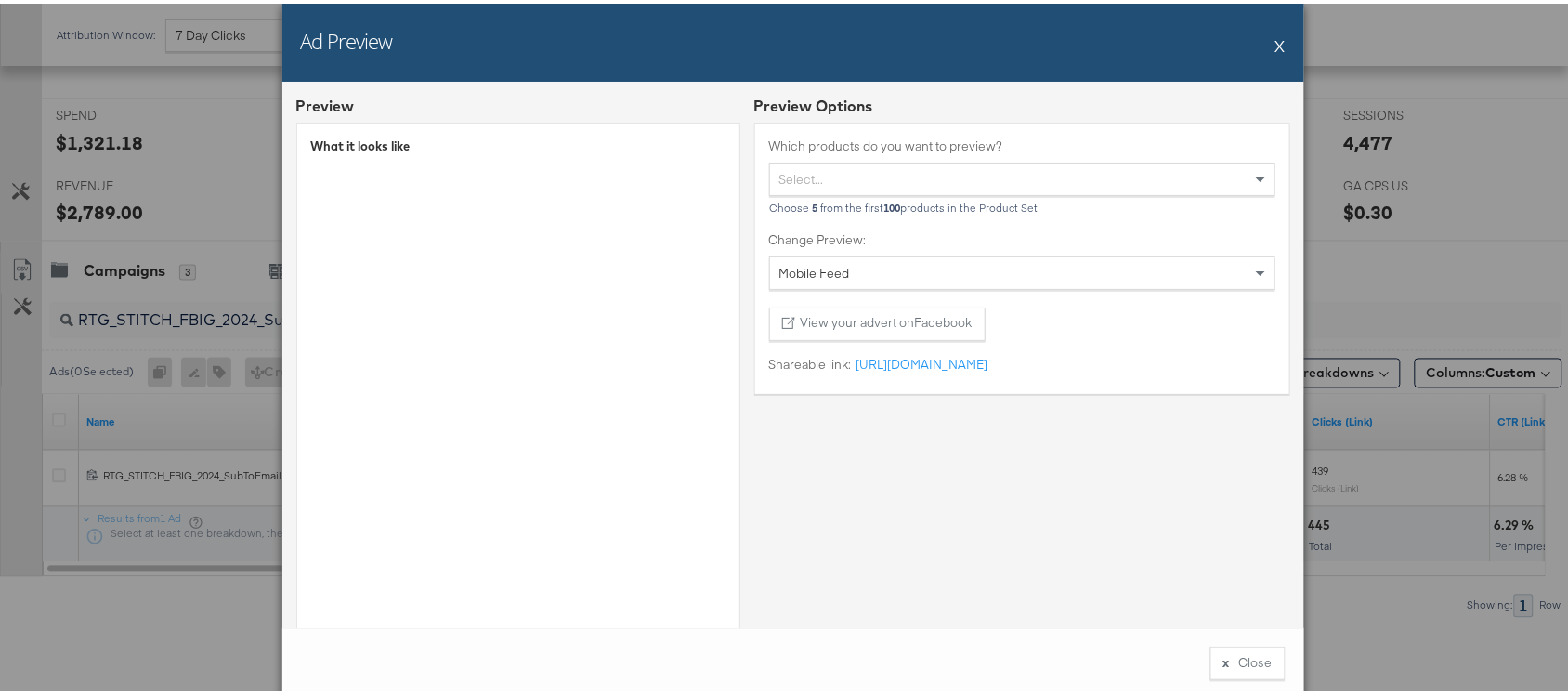
click at [1276, 54] on button "X" at bounding box center [1281, 42] width 10 height 38
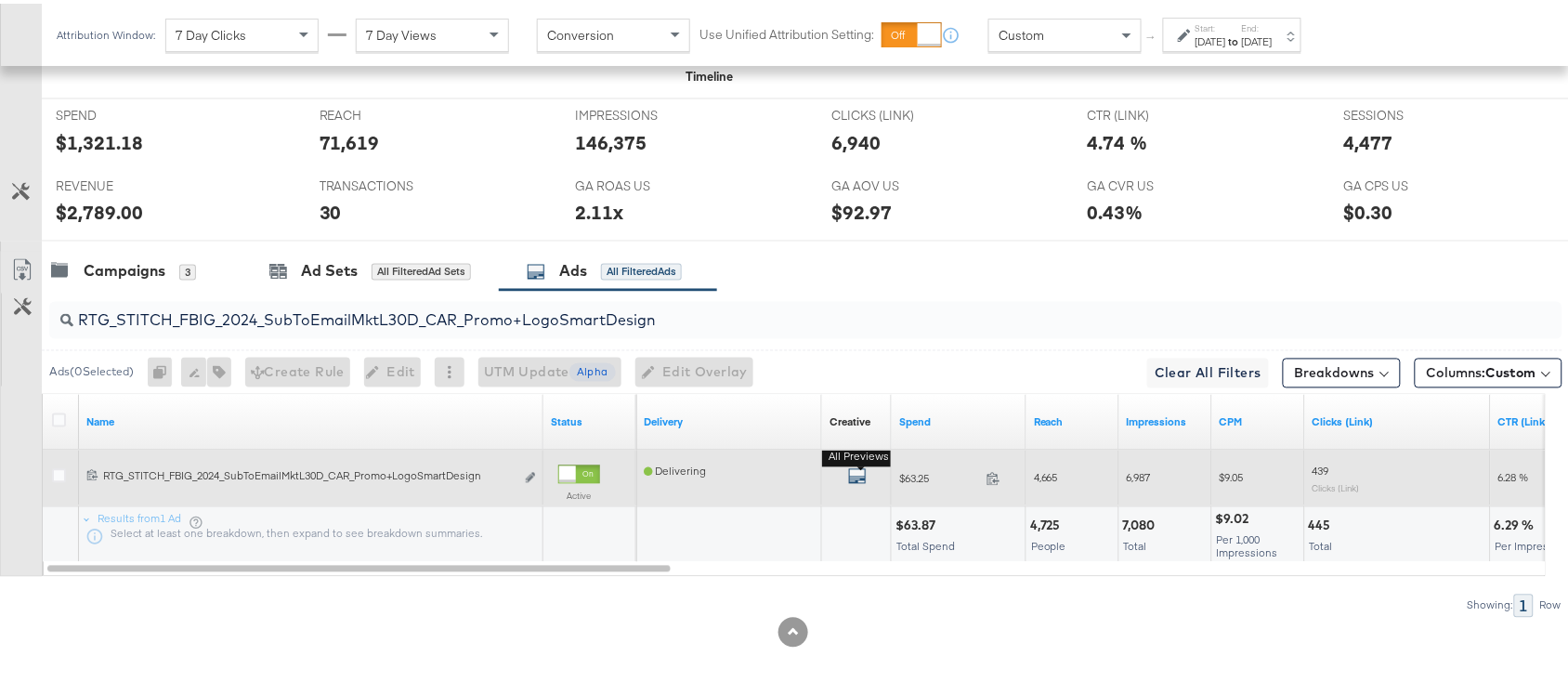
click at [855, 476] on icon "default" at bounding box center [857, 473] width 19 height 19
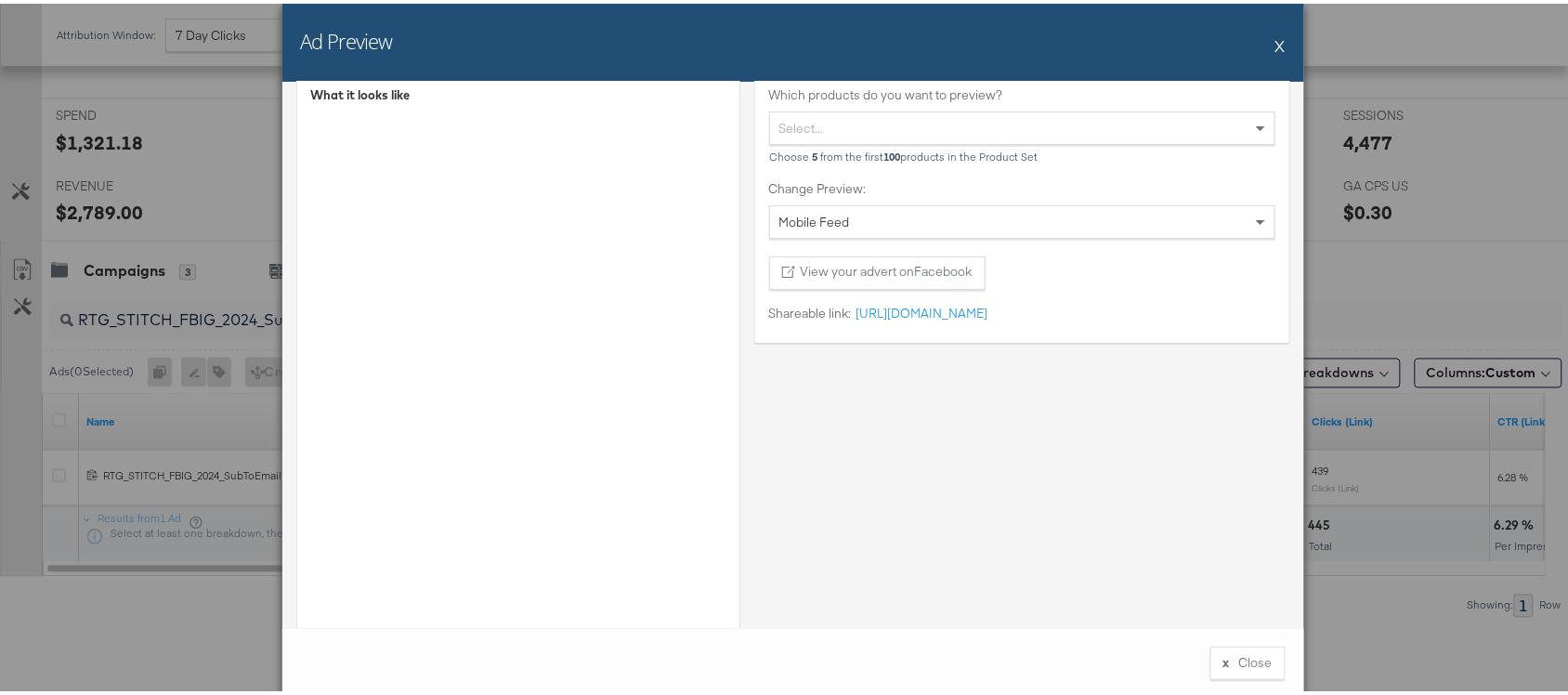
scroll to position [49, 0]
click at [1276, 43] on button "X" at bounding box center [1281, 42] width 10 height 38
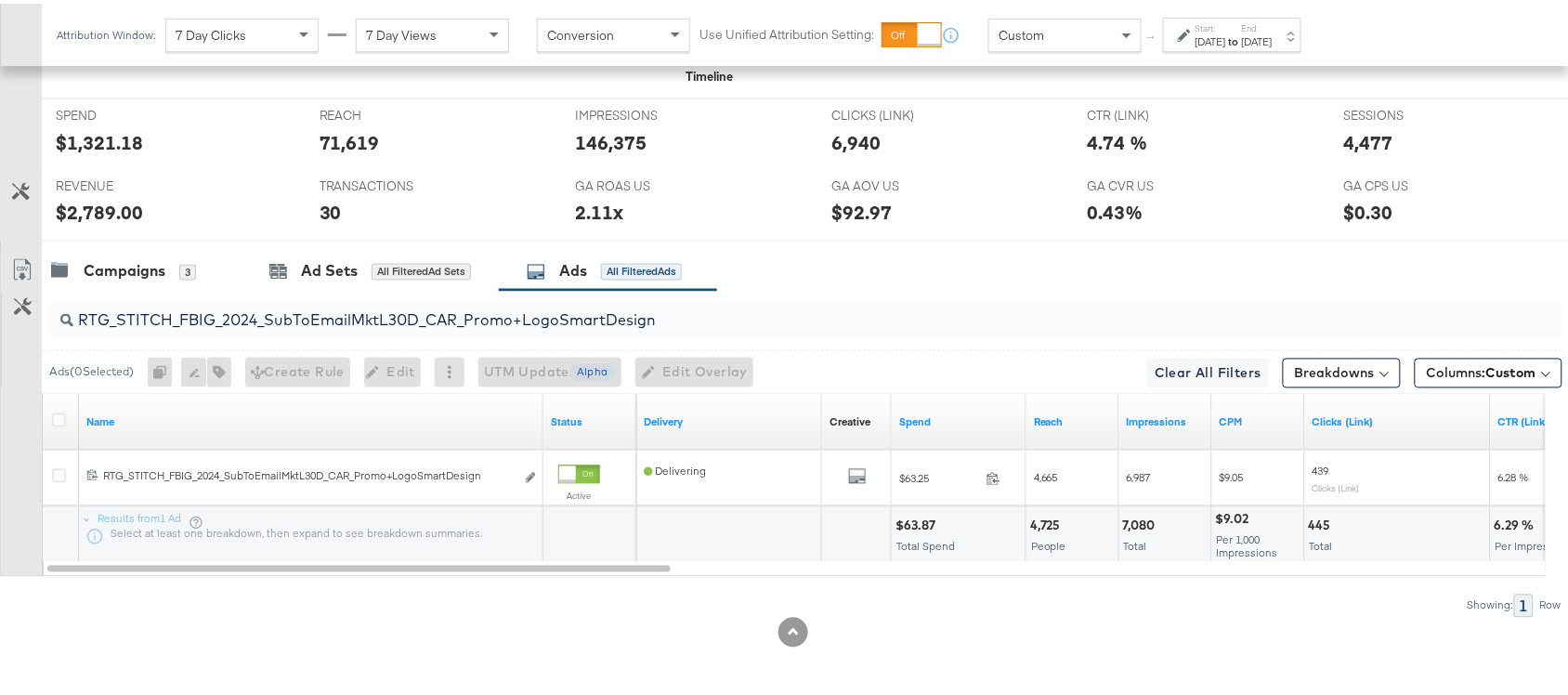
click at [428, 312] on input "RTG_STITCH_FBIG_2024_SubToEmailMktL30D_CAR_Promo+LogoSmartDesign" at bounding box center [749, 310] width 1352 height 37
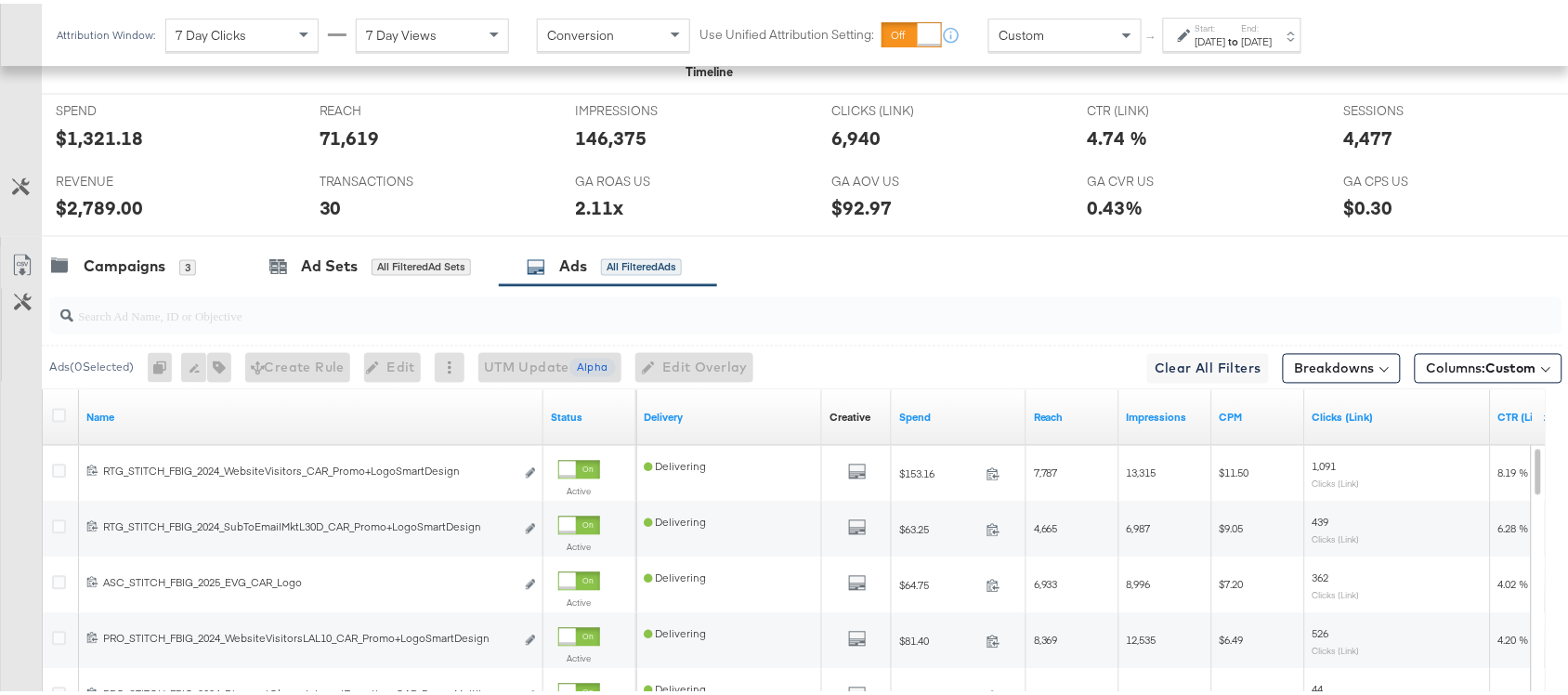
click at [867, 258] on div "Campaigns 3 Ad Sets All Filtered Ad Sets Ads All Filtered Ads" at bounding box center [814, 263] width 1545 height 40
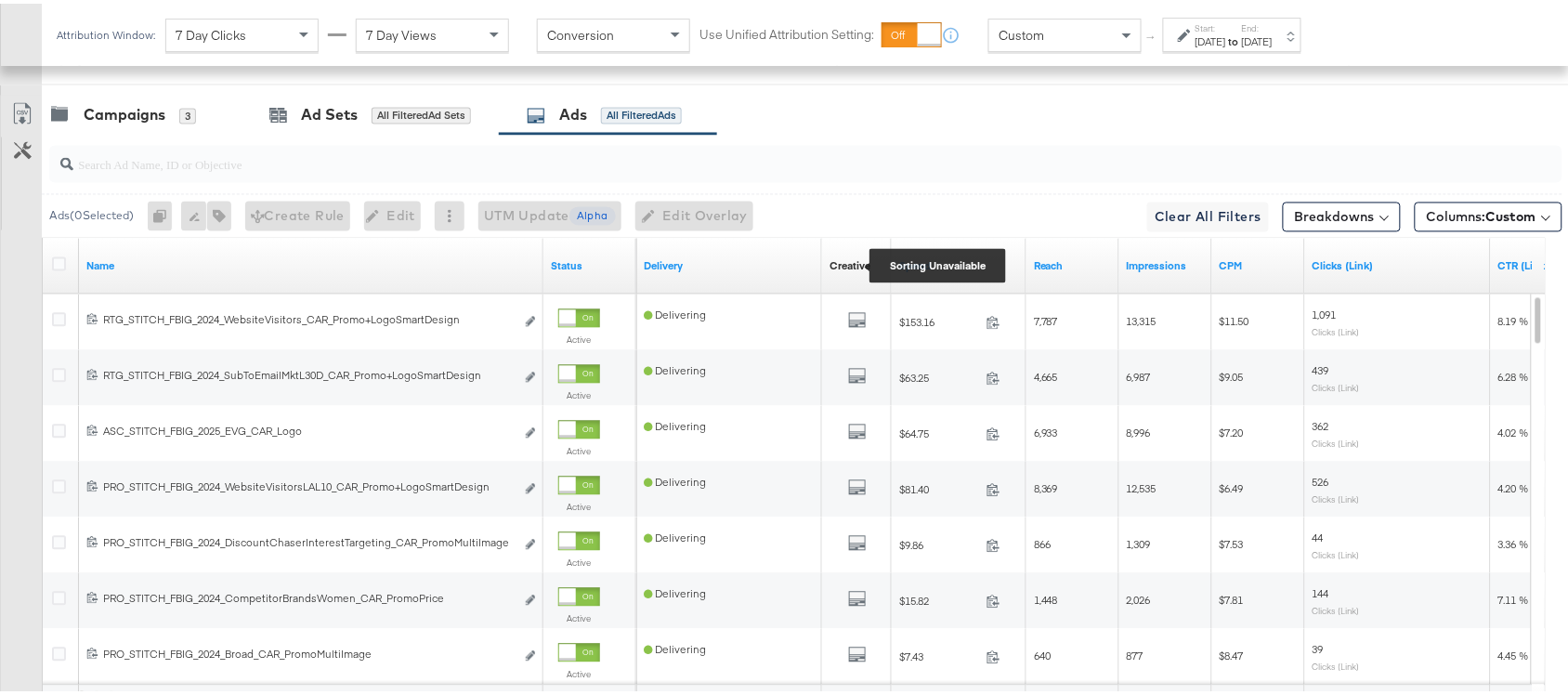
scroll to position [1010, 0]
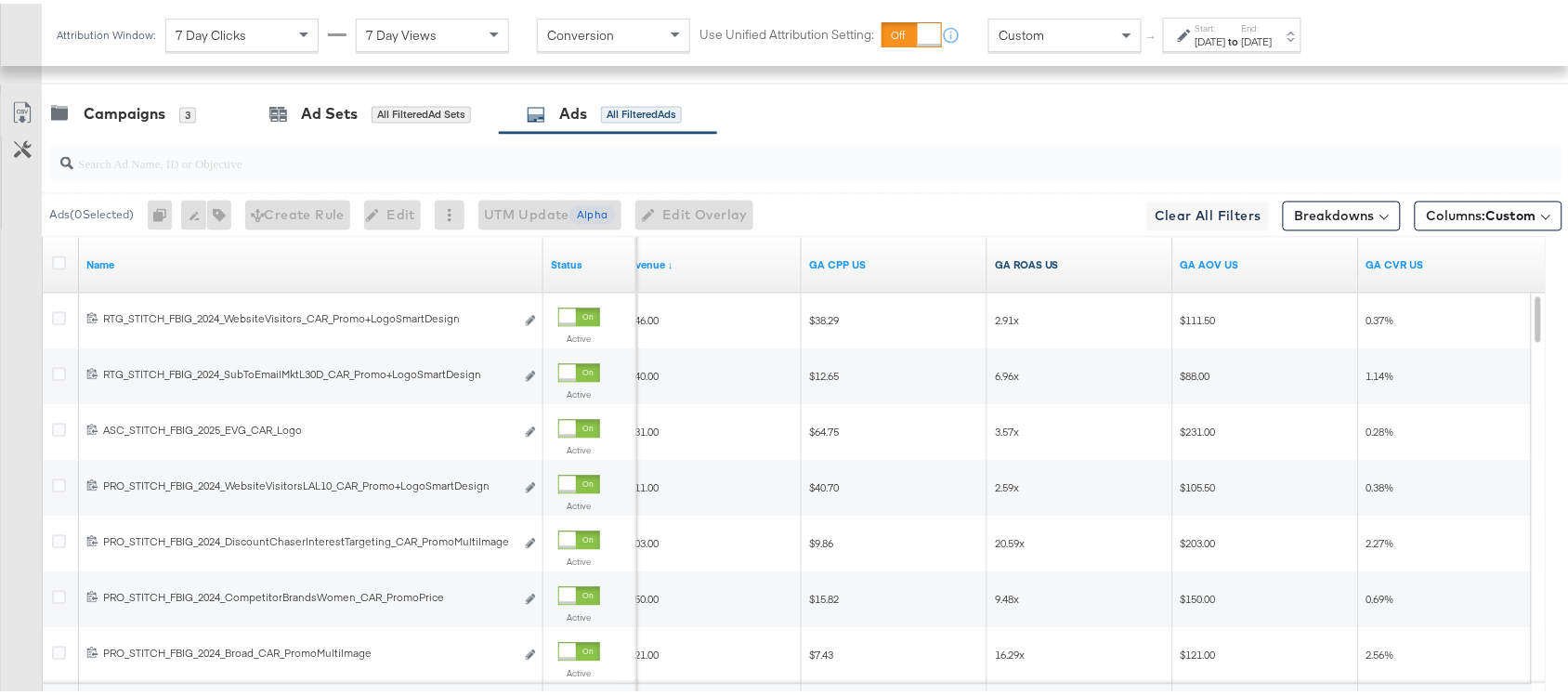
click at [1067, 270] on link "GA ROAS US" at bounding box center [1081, 262] width 171 height 15
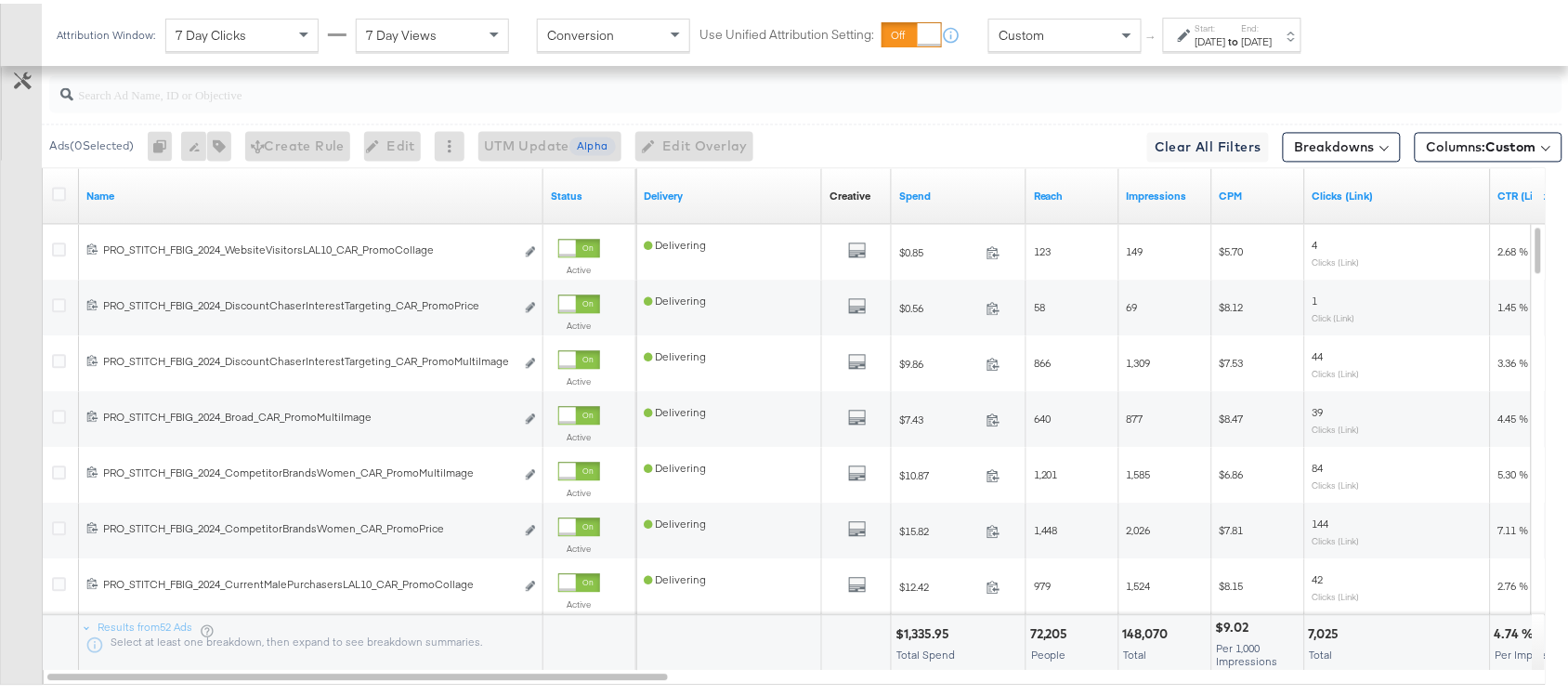
scroll to position [1192, 0]
